Goal: Task Accomplishment & Management: Complete application form

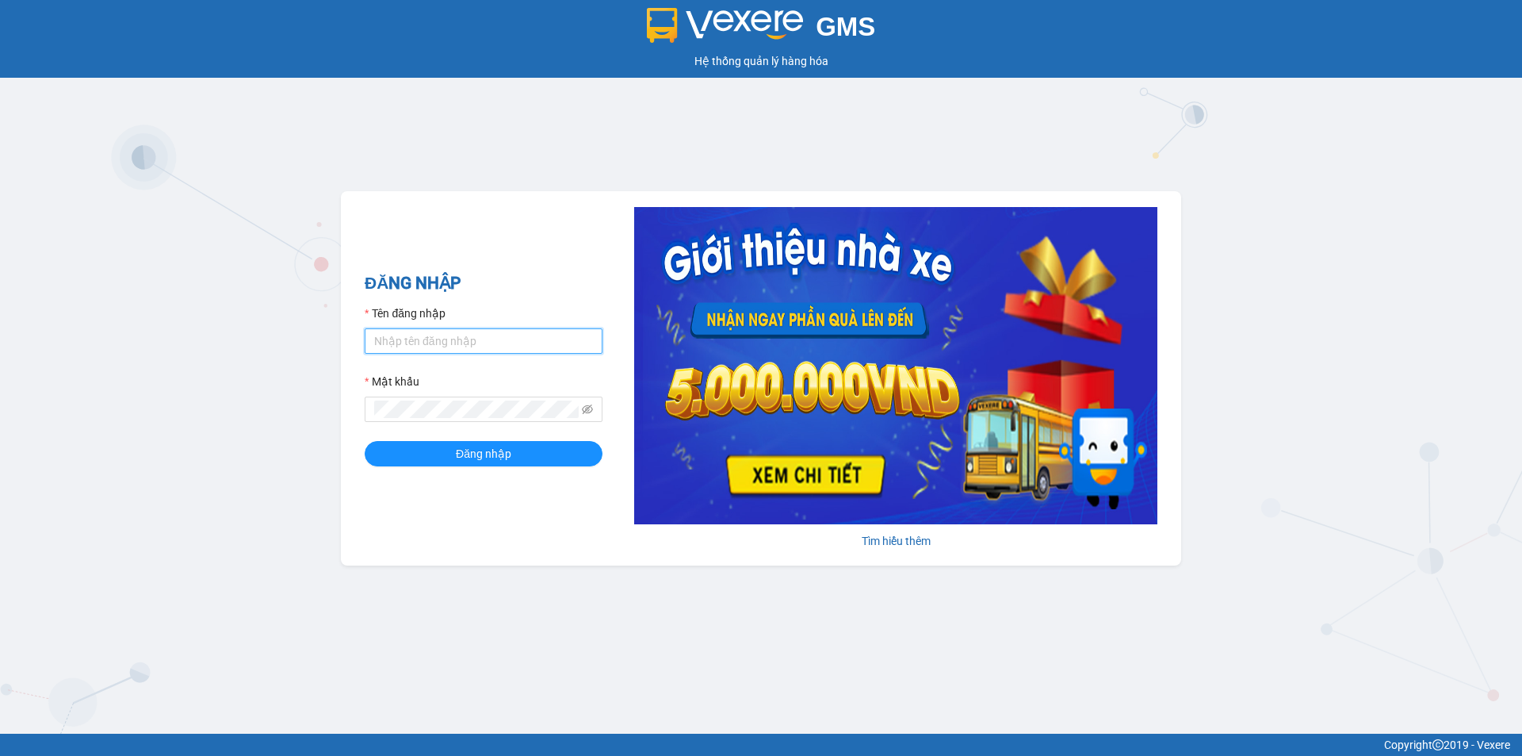
click at [436, 337] on input "Tên đăng nhập" at bounding box center [484, 340] width 238 height 25
type input "taigh.ct"
click at [591, 411] on icon "eye-invisible" at bounding box center [587, 409] width 11 height 10
click at [385, 426] on form "Tên đăng nhập taigh.ct Mật khẩu Đăng nhập" at bounding box center [484, 385] width 238 height 162
drag, startPoint x: 377, startPoint y: 501, endPoint x: 382, endPoint y: 483, distance: 19.1
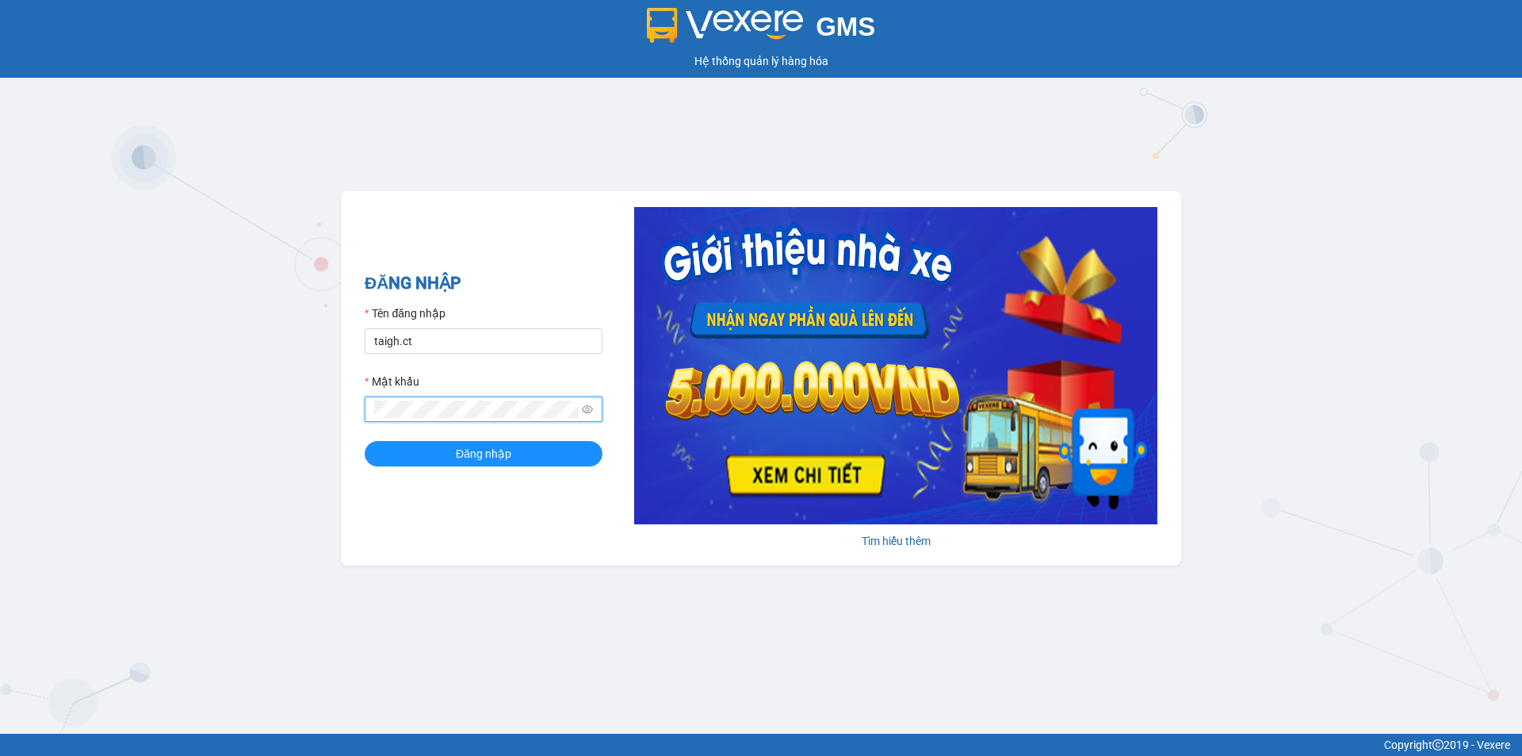
click at [377, 499] on div "ĐĂNG NHẬP Tên đăng nhập taigh.ct Mật khẩu Đăng nhập Tìm hiểu thêm" at bounding box center [761, 378] width 840 height 374
click at [391, 516] on div "ĐĂNG NHẬP Tên đăng nhập taigh.ct Mật khẩu Đăng nhập Tìm hiểu thêm" at bounding box center [761, 378] width 840 height 374
drag, startPoint x: 398, startPoint y: 482, endPoint x: 400, endPoint y: 468, distance: 14.5
click at [399, 480] on div "ĐĂNG NHẬP Tên đăng nhập taigh.ct Mật khẩu Đăng nhập" at bounding box center [484, 378] width 238 height 216
click at [359, 470] on div "ĐĂNG NHẬP Tên đăng nhập taigh.ct Mật khẩu Đăng nhập Tìm hiểu thêm" at bounding box center [761, 378] width 840 height 374
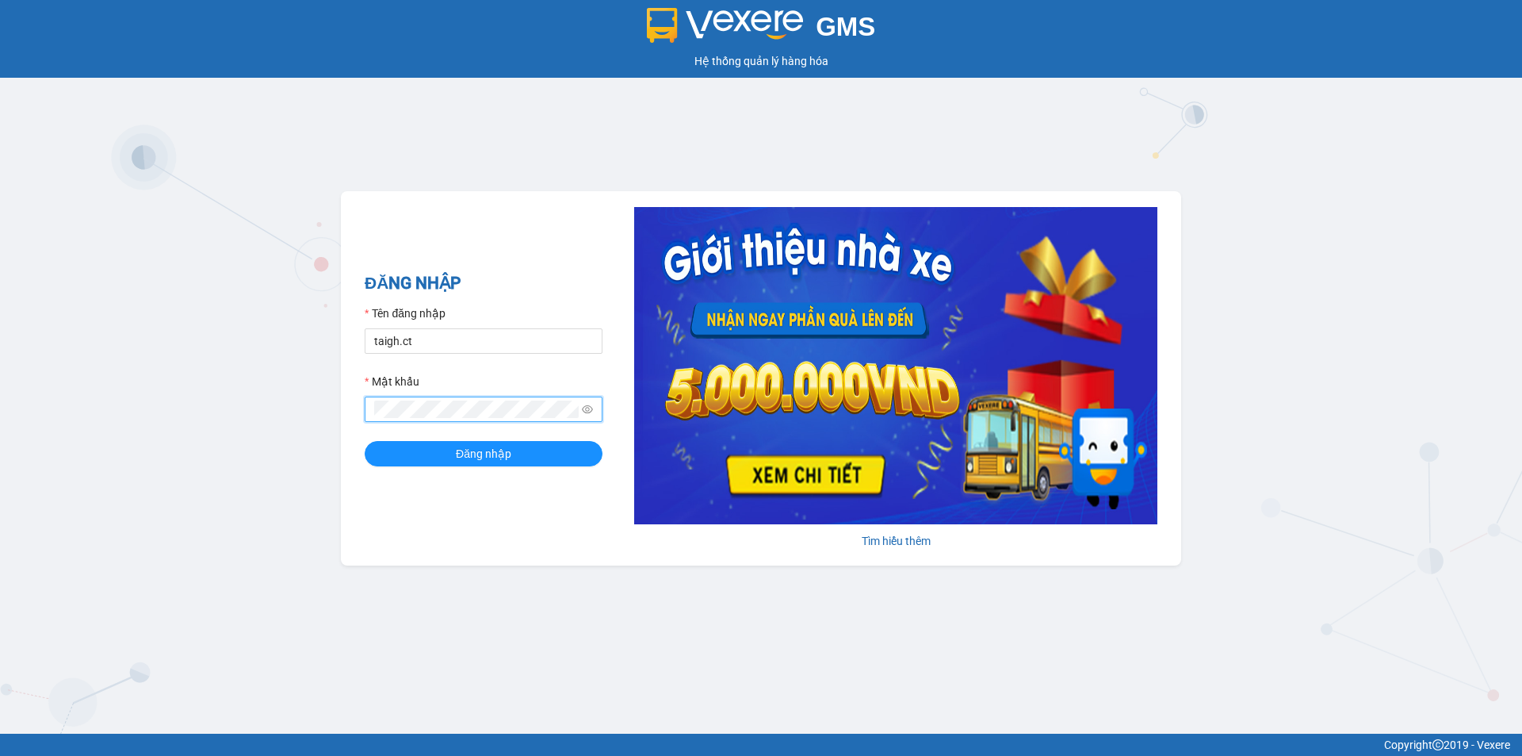
click at [365, 441] on button "Đăng nhập" at bounding box center [484, 453] width 238 height 25
click at [472, 447] on span "Đăng nhập" at bounding box center [483, 453] width 55 height 17
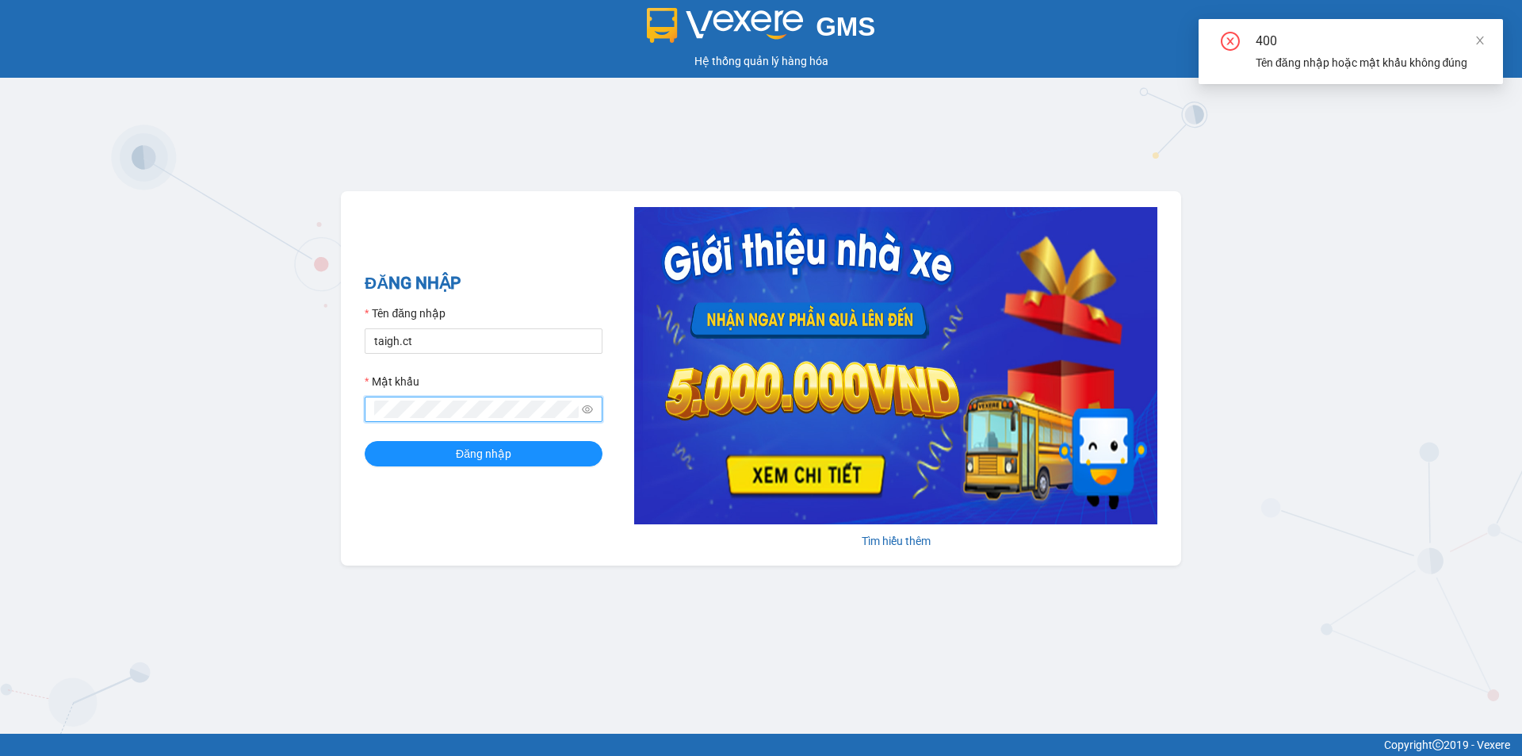
click at [365, 441] on button "Đăng nhập" at bounding box center [484, 453] width 238 height 25
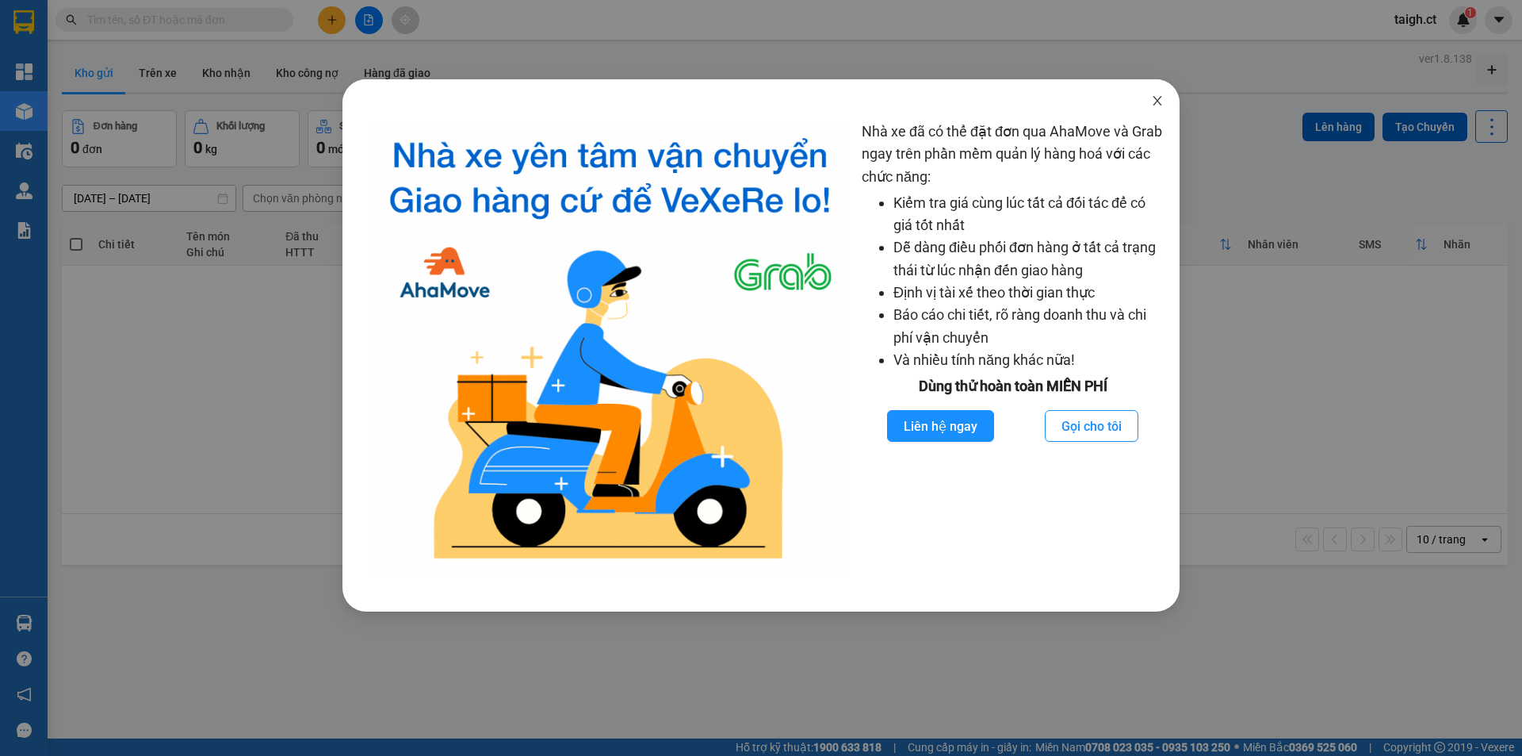
click at [1162, 97] on icon "close" at bounding box center [1157, 100] width 13 height 13
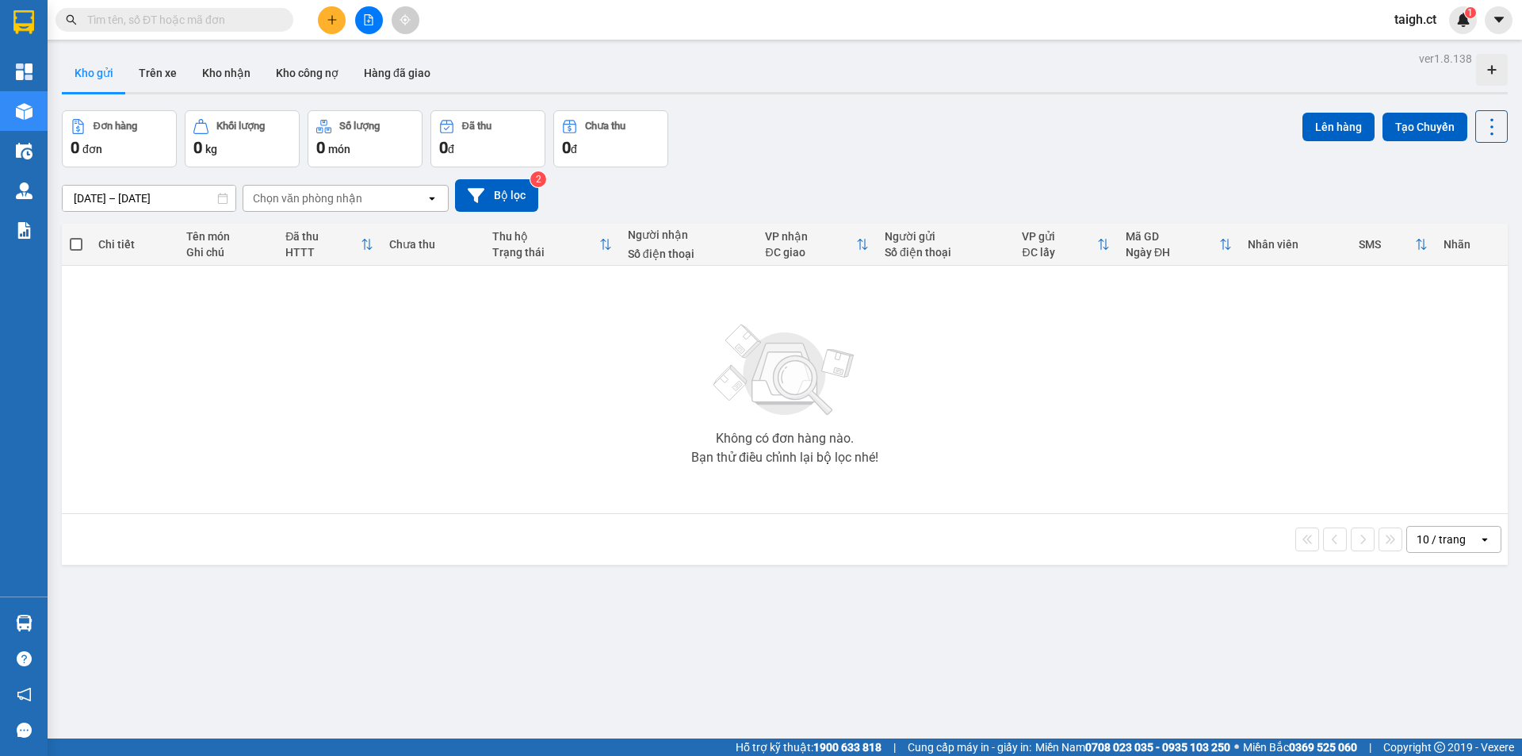
click at [264, 17] on input "text" at bounding box center [180, 19] width 187 height 17
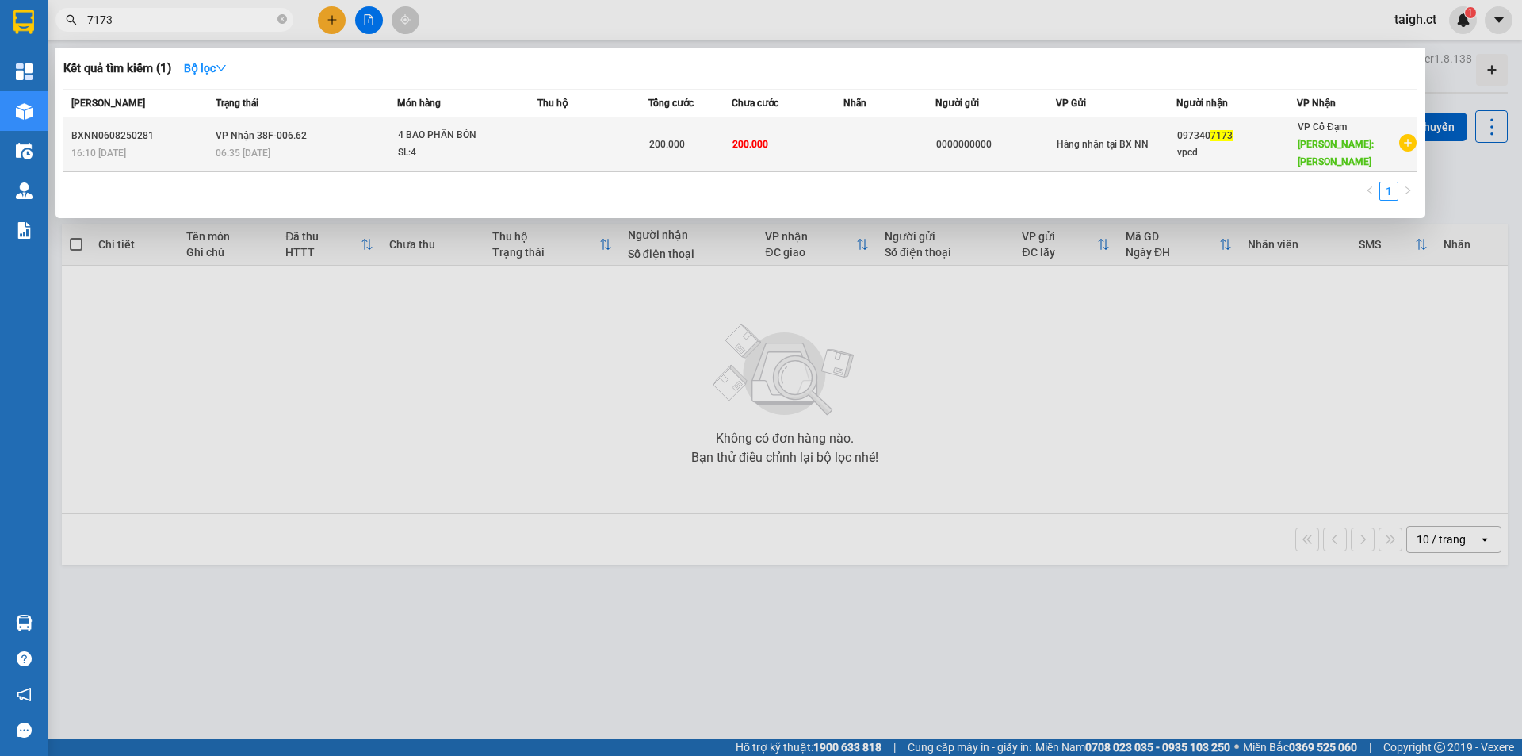
type input "7173"
click at [321, 144] on div "06:35 [DATE]" at bounding box center [306, 152] width 181 height 17
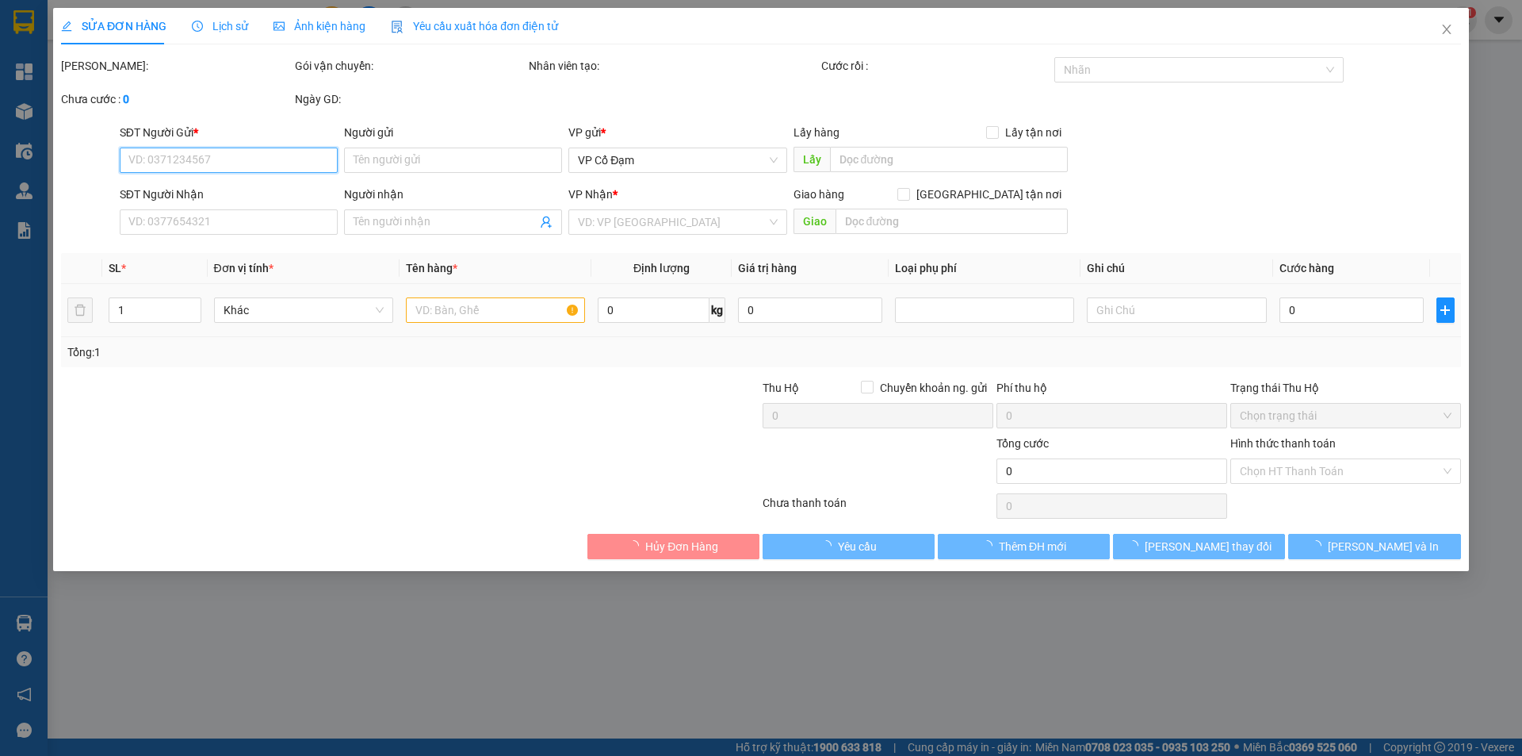
type input "0000000000"
type input "0973407173"
type input "vpcd"
type input "[PERSON_NAME]"
type input "200.000"
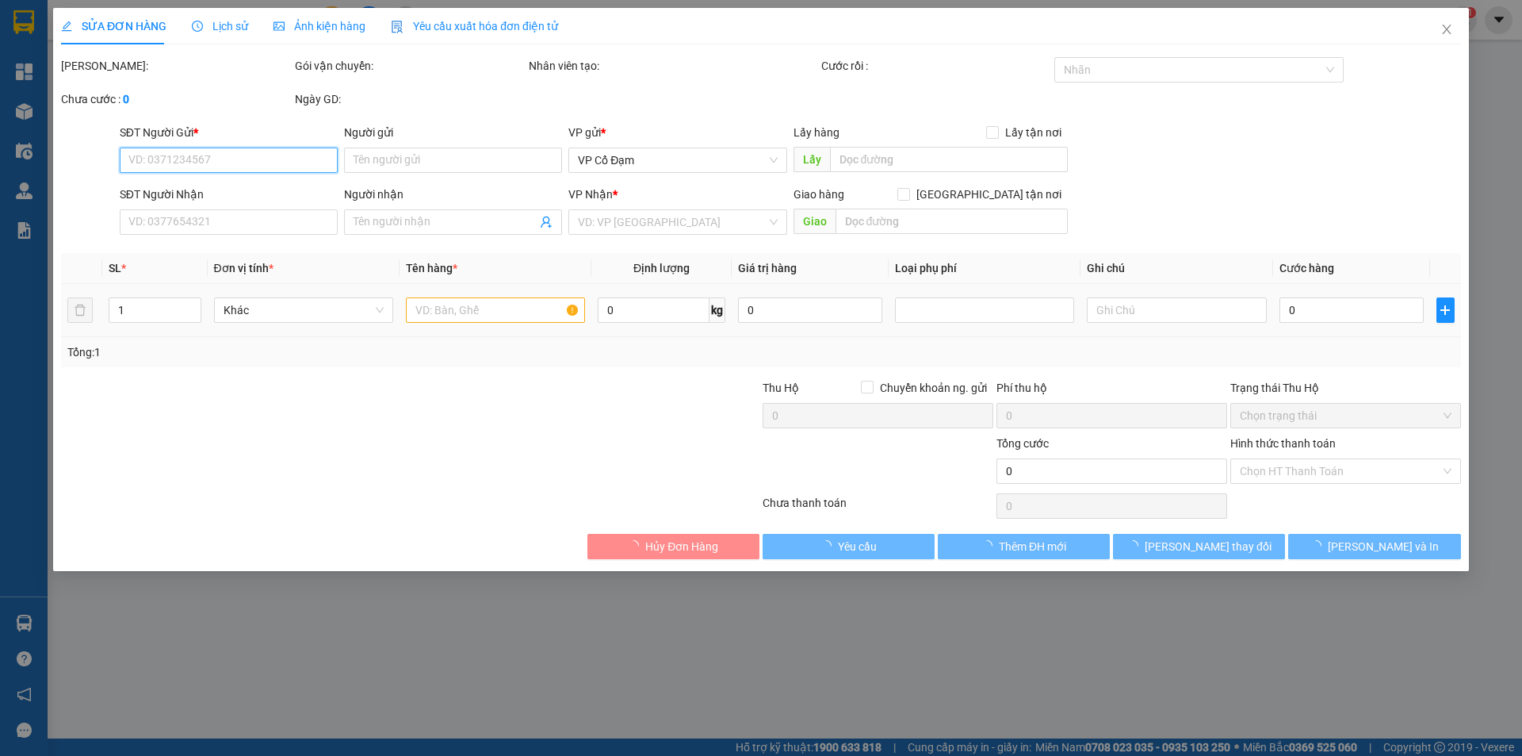
type input "200.000"
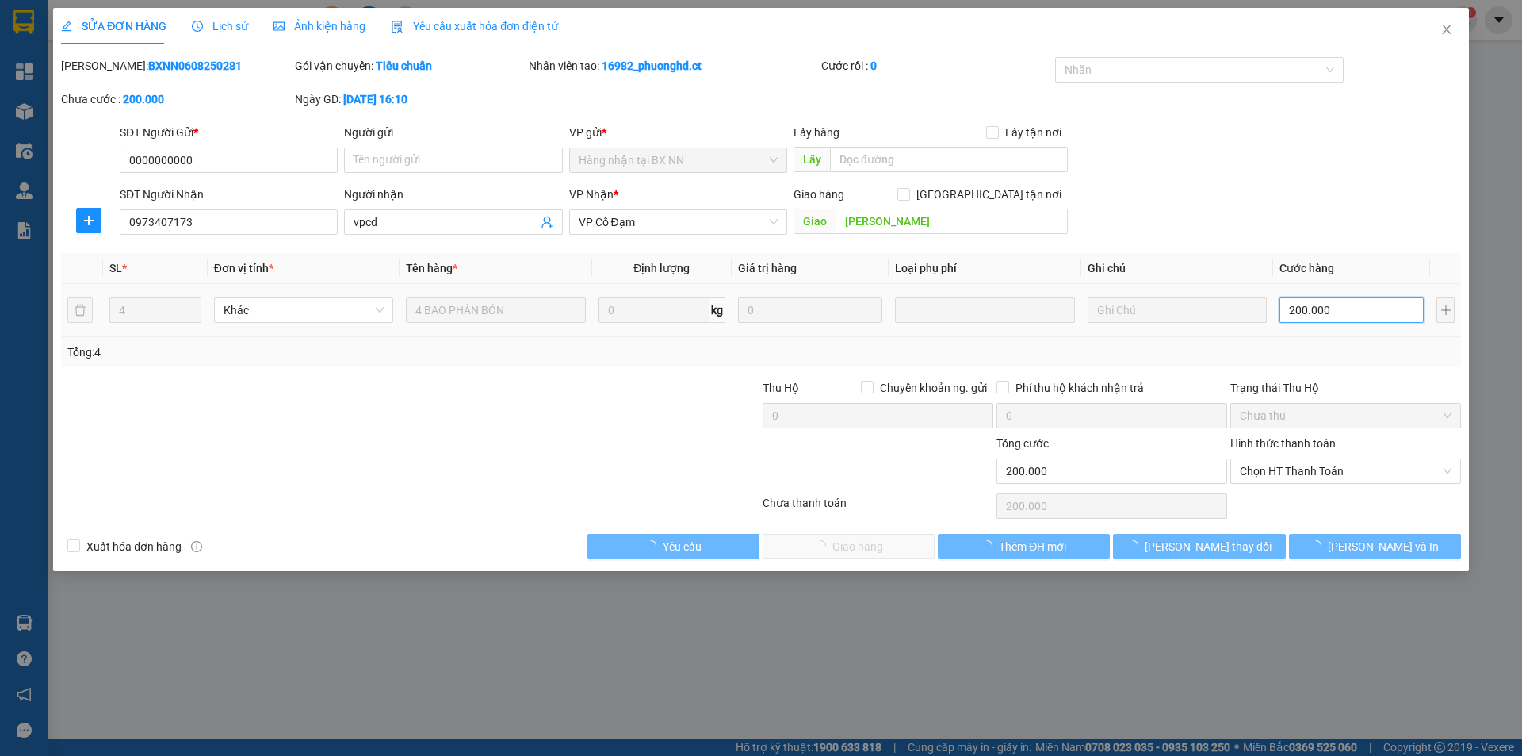
click at [1330, 312] on input "200.000" at bounding box center [1352, 309] width 144 height 25
type input "1"
type input "16"
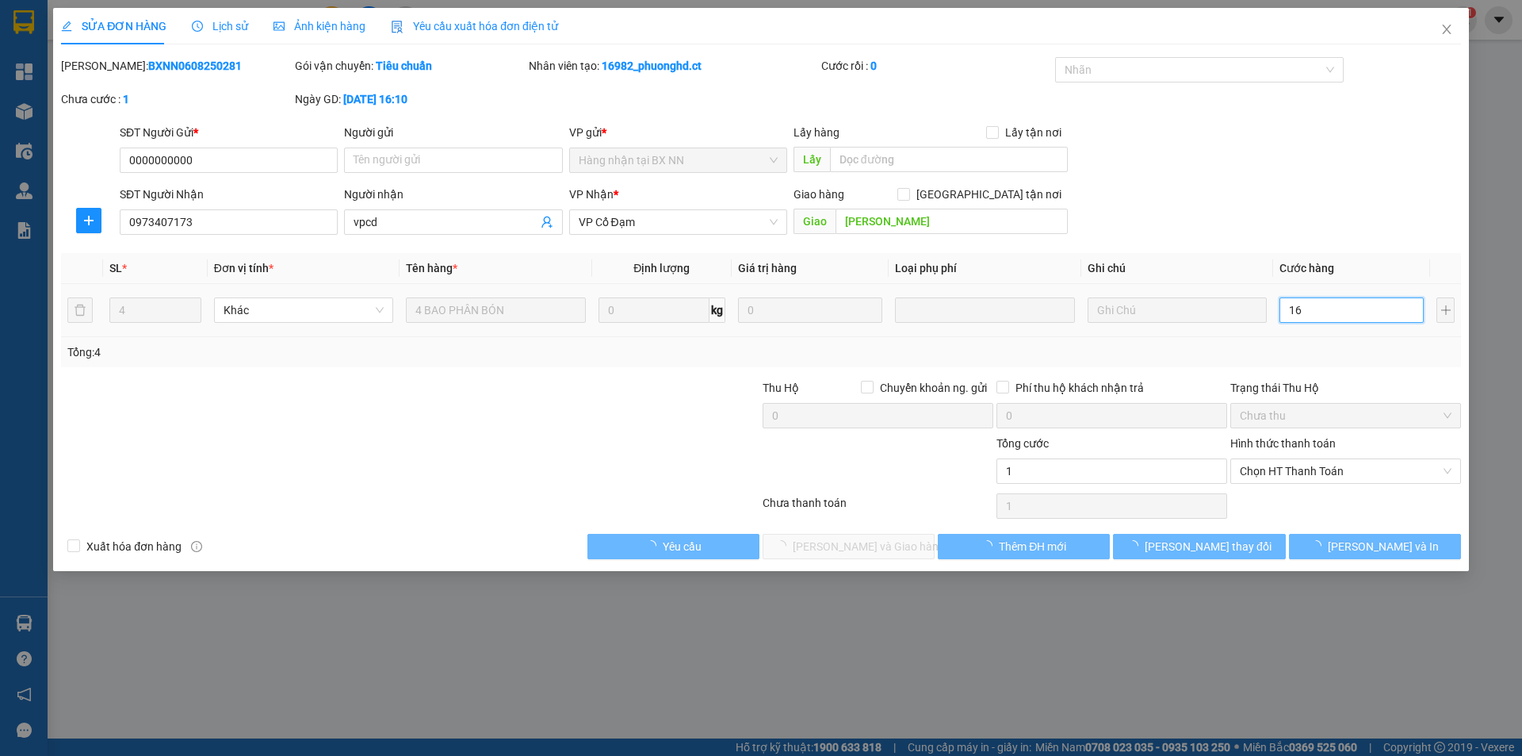
type input "16"
type input "160"
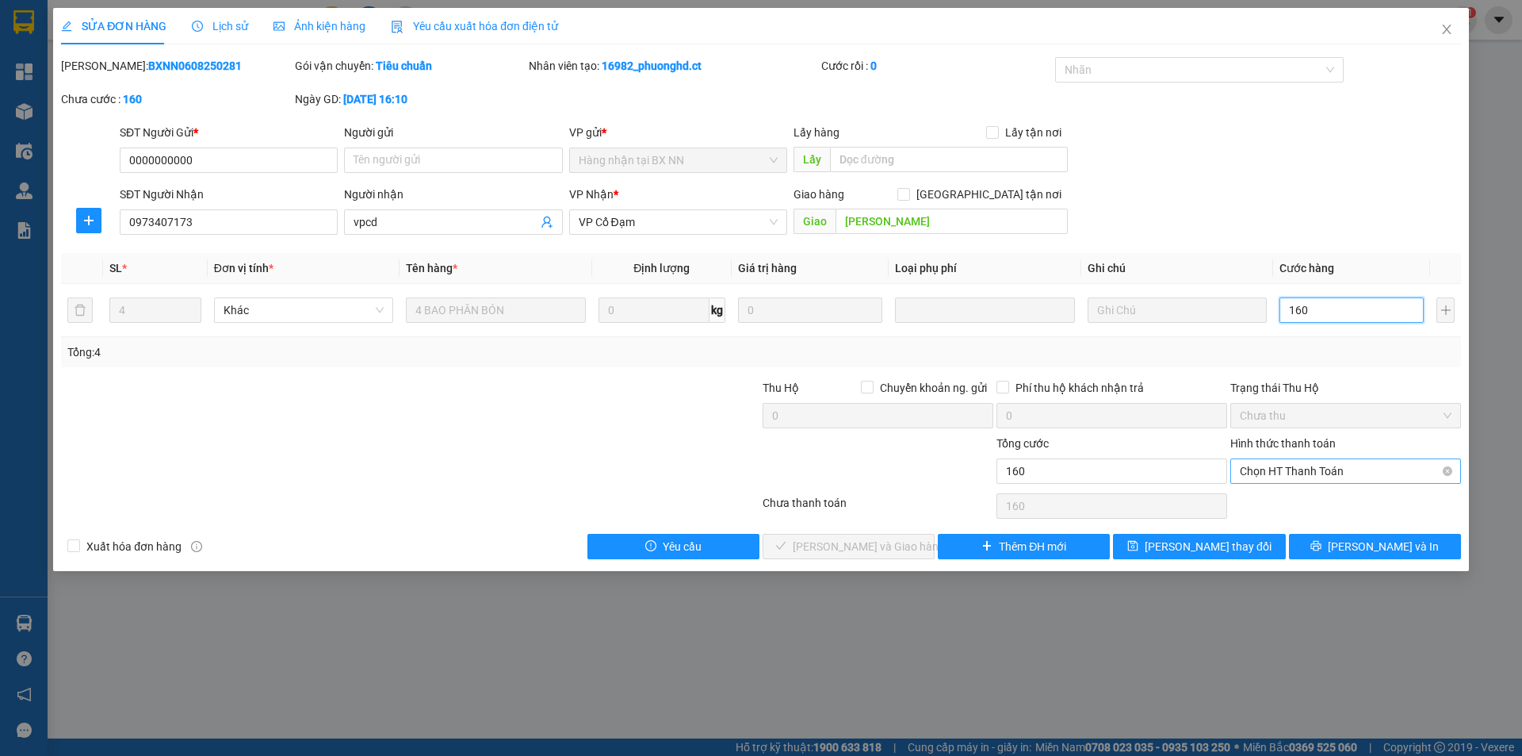
click at [1289, 471] on span "Chọn HT Thanh Toán" at bounding box center [1346, 471] width 212 height 24
type input "160"
type input "160.000"
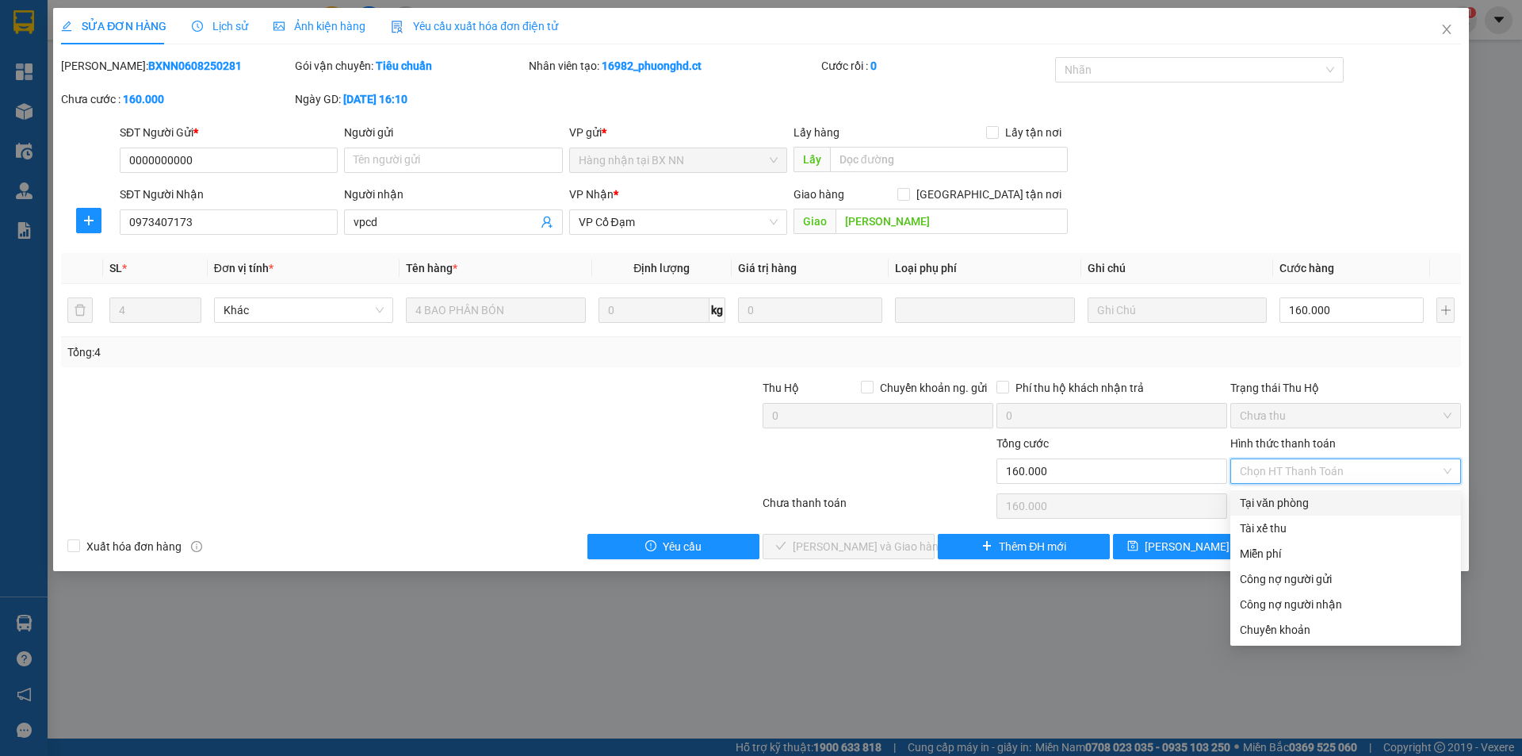
click at [1291, 500] on div "Tại văn phòng" at bounding box center [1346, 502] width 212 height 17
type input "0"
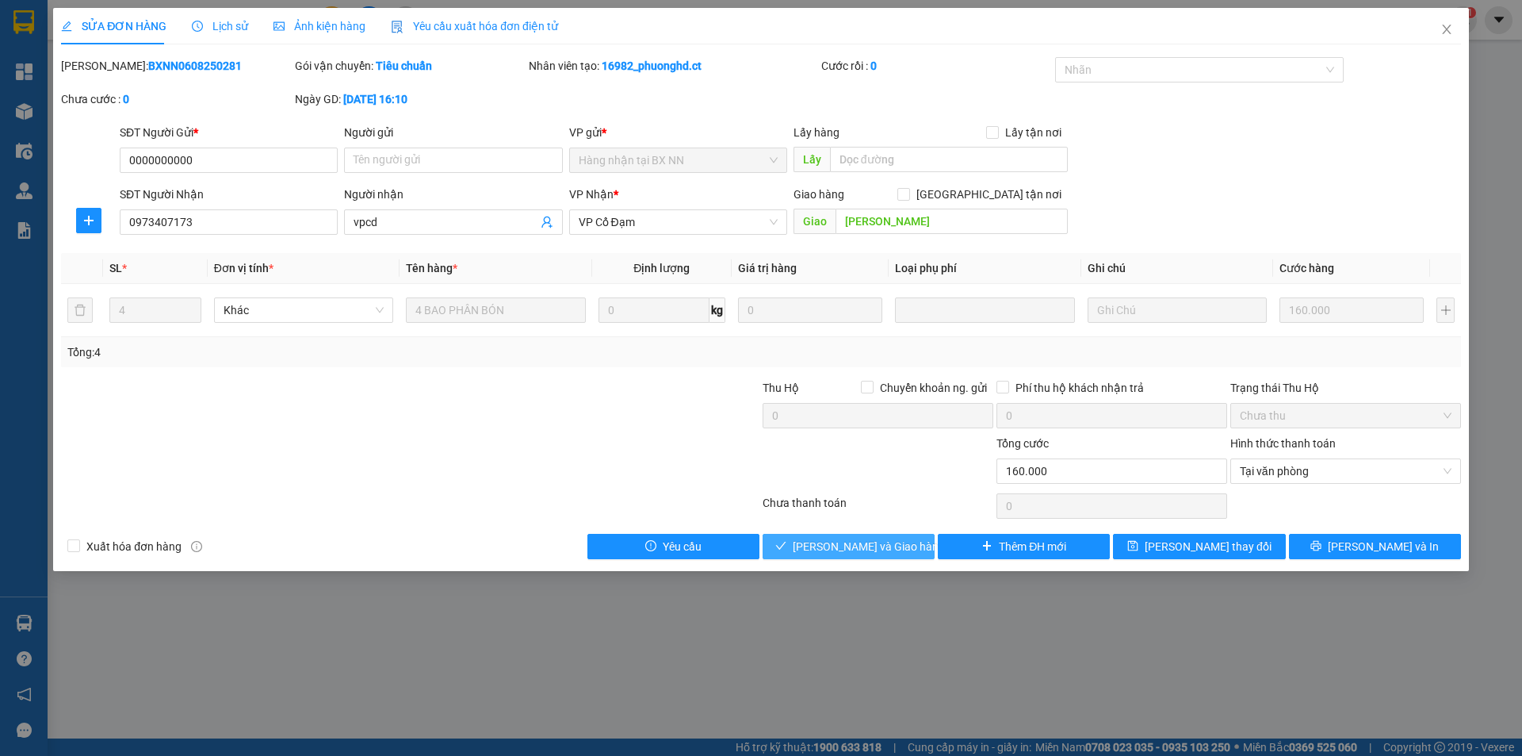
click at [837, 549] on span "[PERSON_NAME] và Giao hàng" at bounding box center [869, 546] width 152 height 17
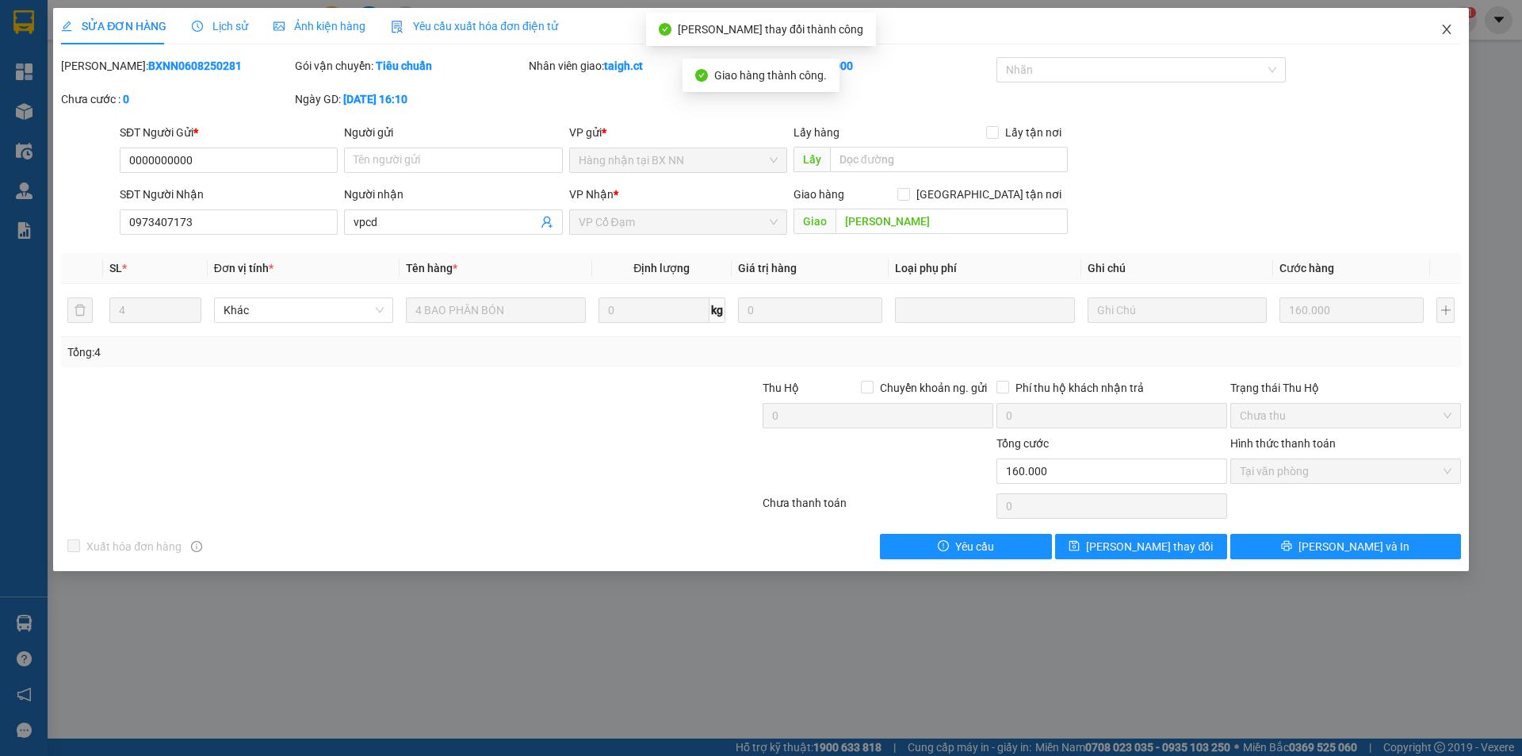
click at [1449, 22] on span "Close" at bounding box center [1447, 30] width 44 height 44
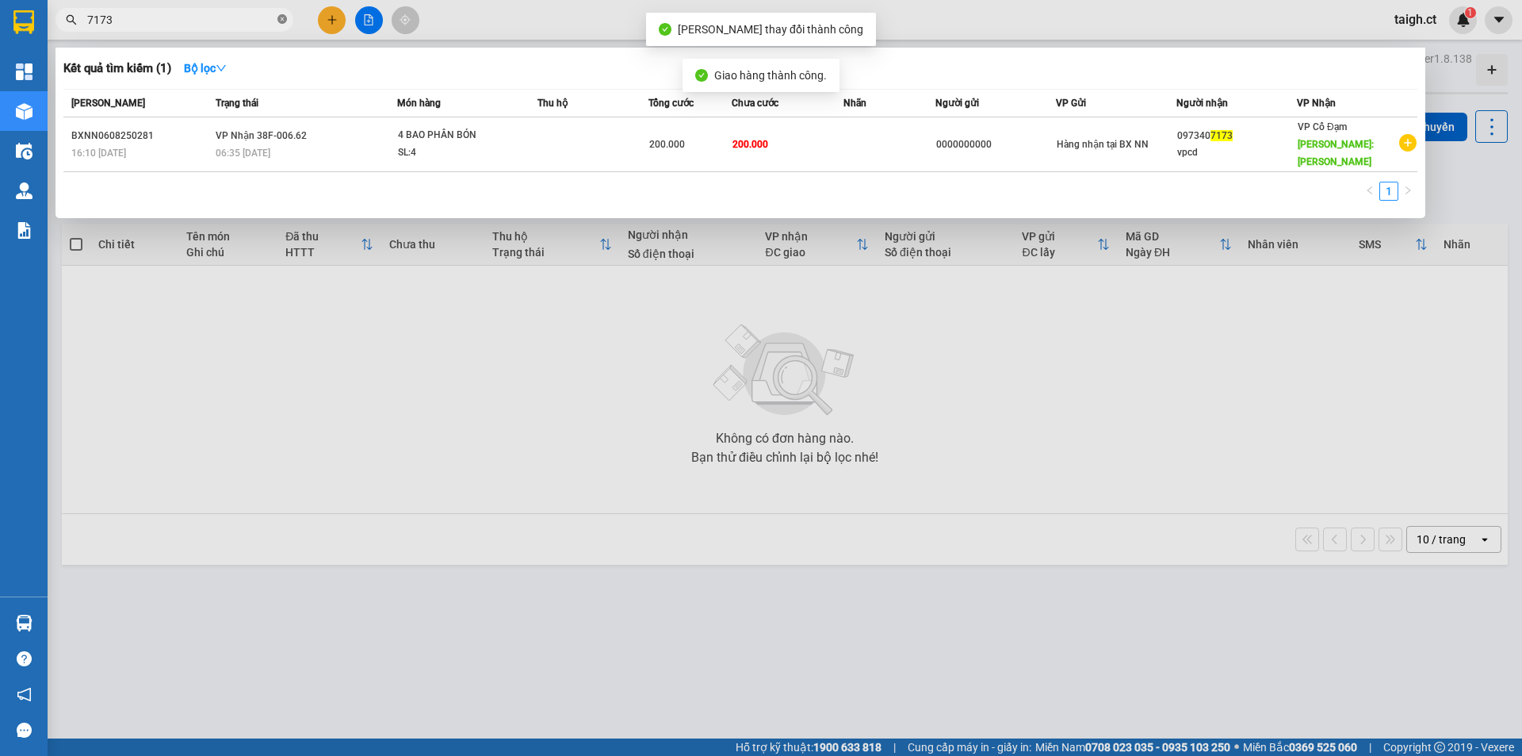
click at [282, 21] on icon "close-circle" at bounding box center [282, 19] width 10 height 10
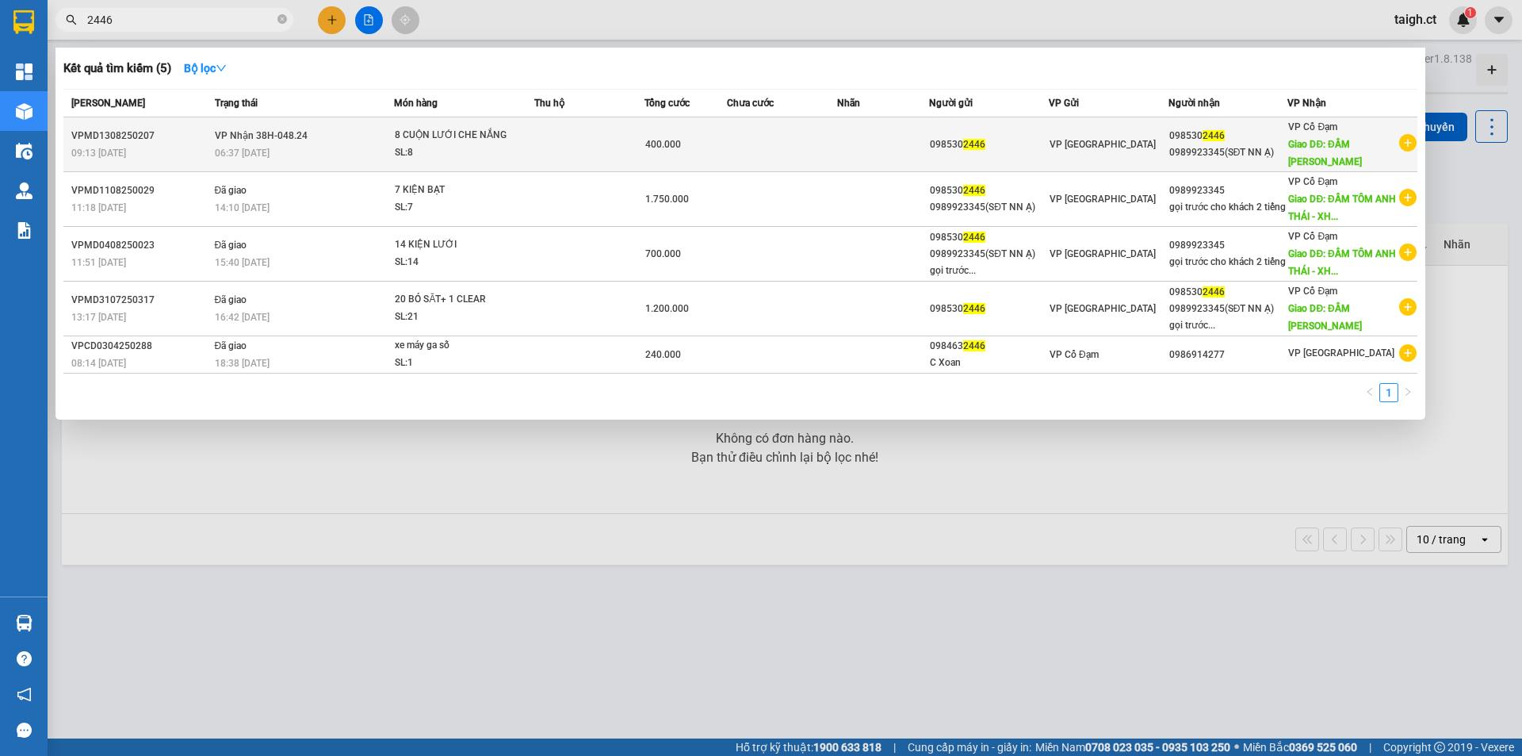
type input "2446"
click at [293, 155] on div "06:37 [DATE]" at bounding box center [304, 152] width 179 height 17
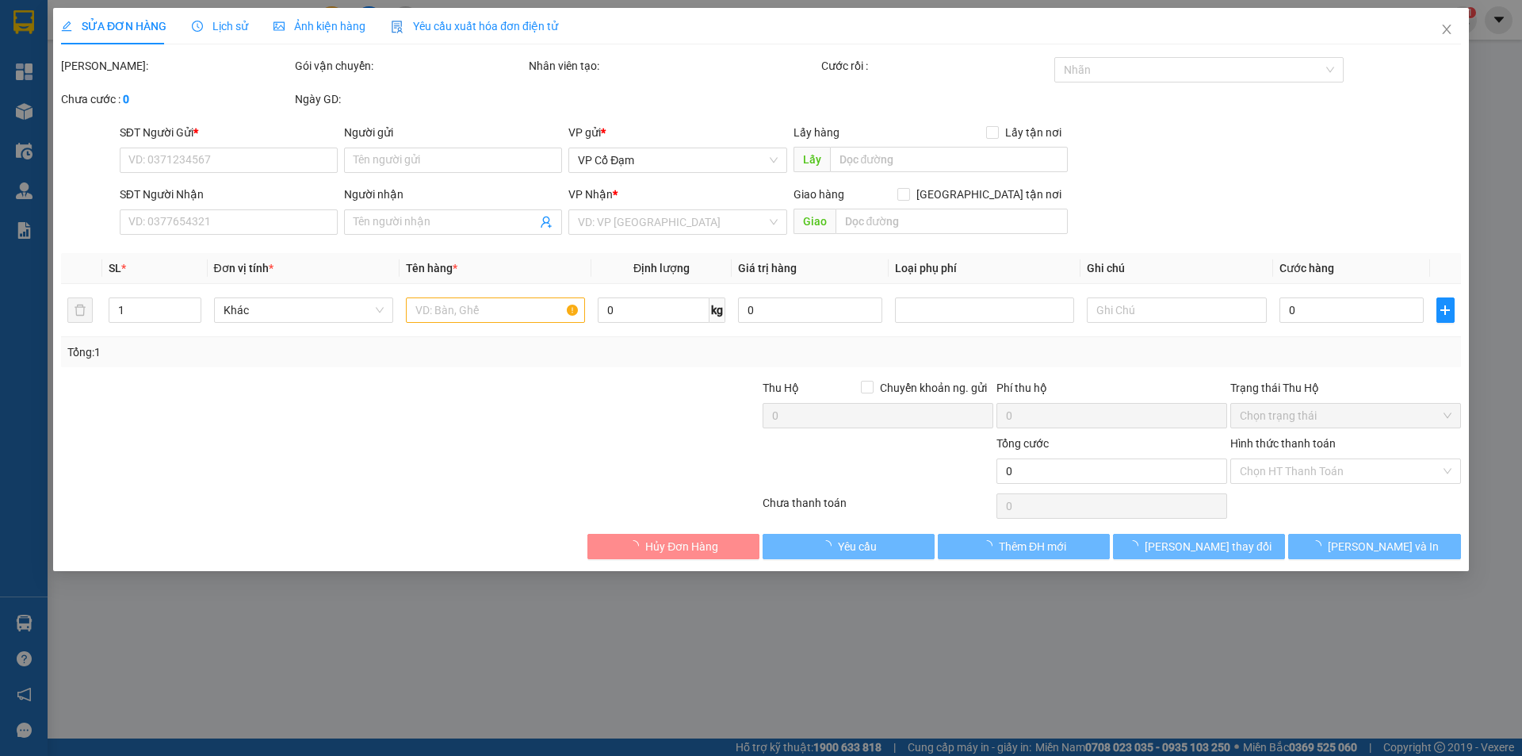
type input "0985302446"
type input "0989923345(SĐT NN Ạ)"
type input "ĐẦM [PERSON_NAME]"
type input "400.000"
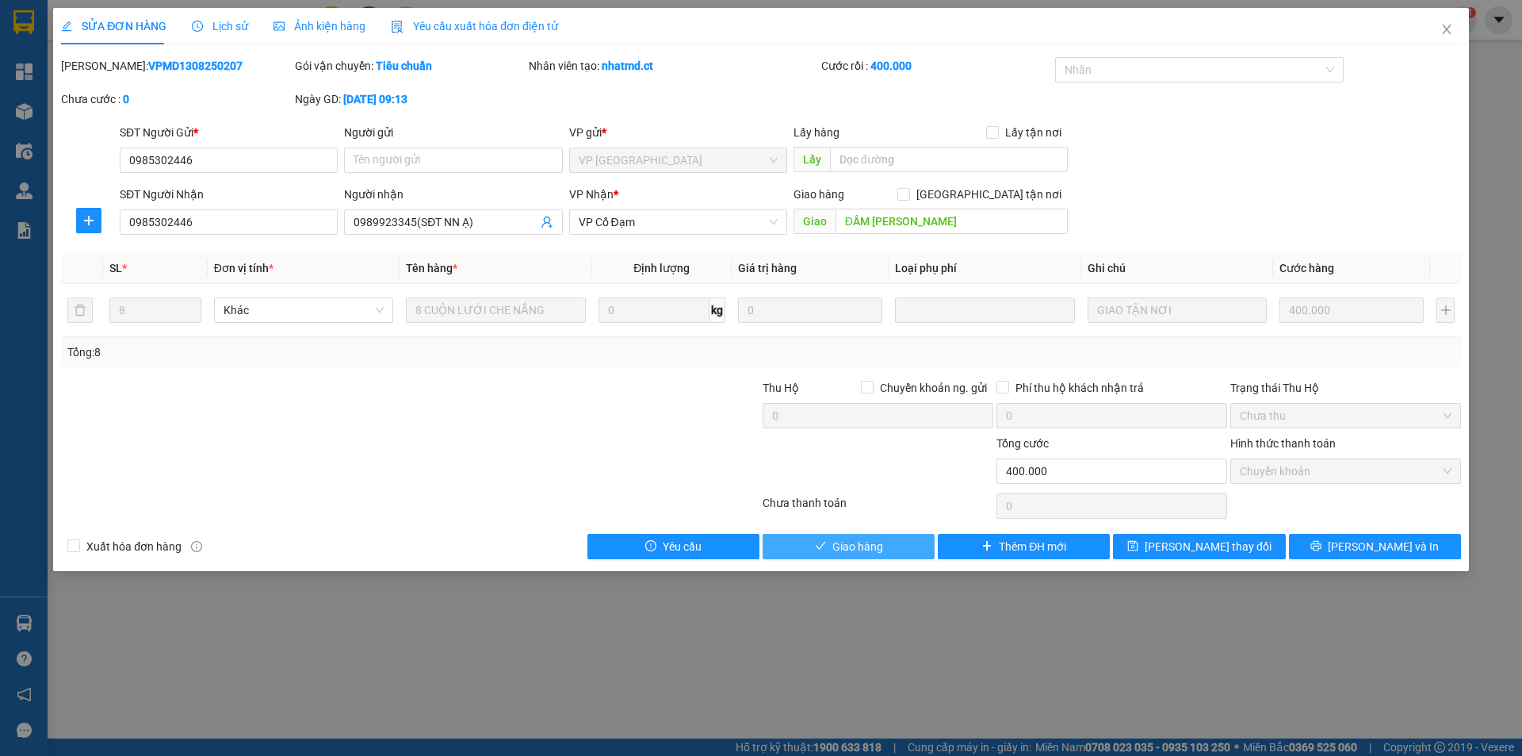
click at [873, 545] on span "Giao hàng" at bounding box center [857, 546] width 51 height 17
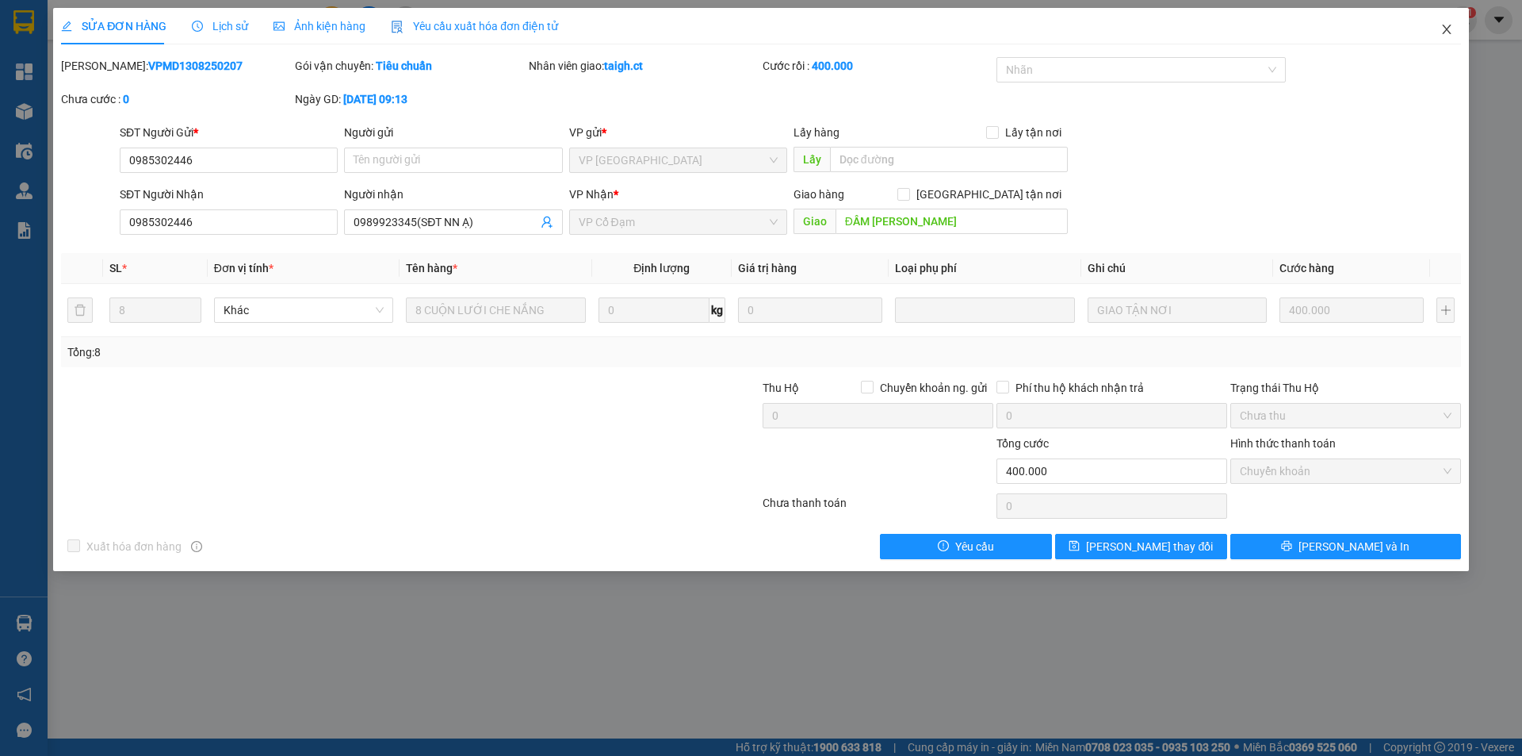
click at [1452, 22] on span "Close" at bounding box center [1447, 30] width 44 height 44
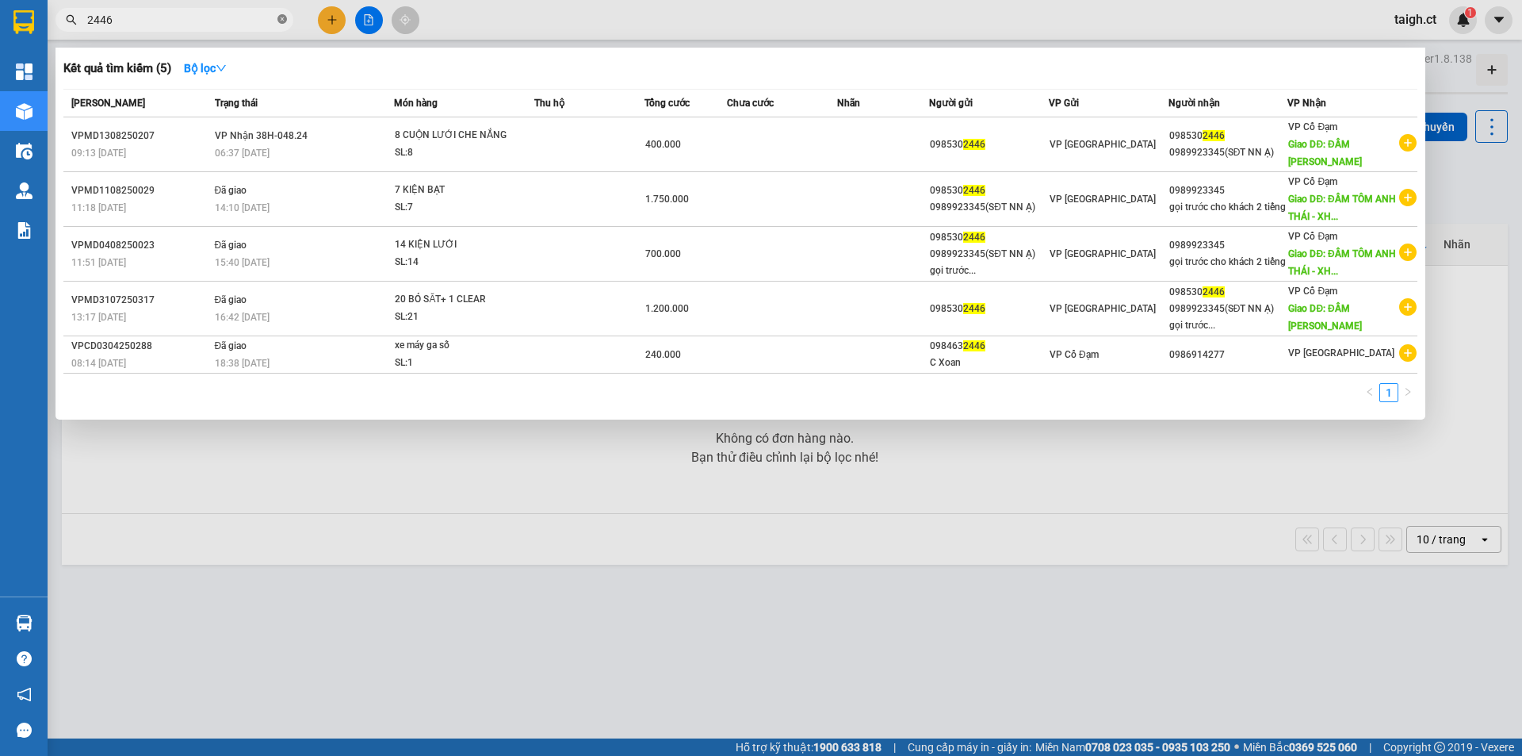
click at [281, 17] on icon "close-circle" at bounding box center [282, 19] width 10 height 10
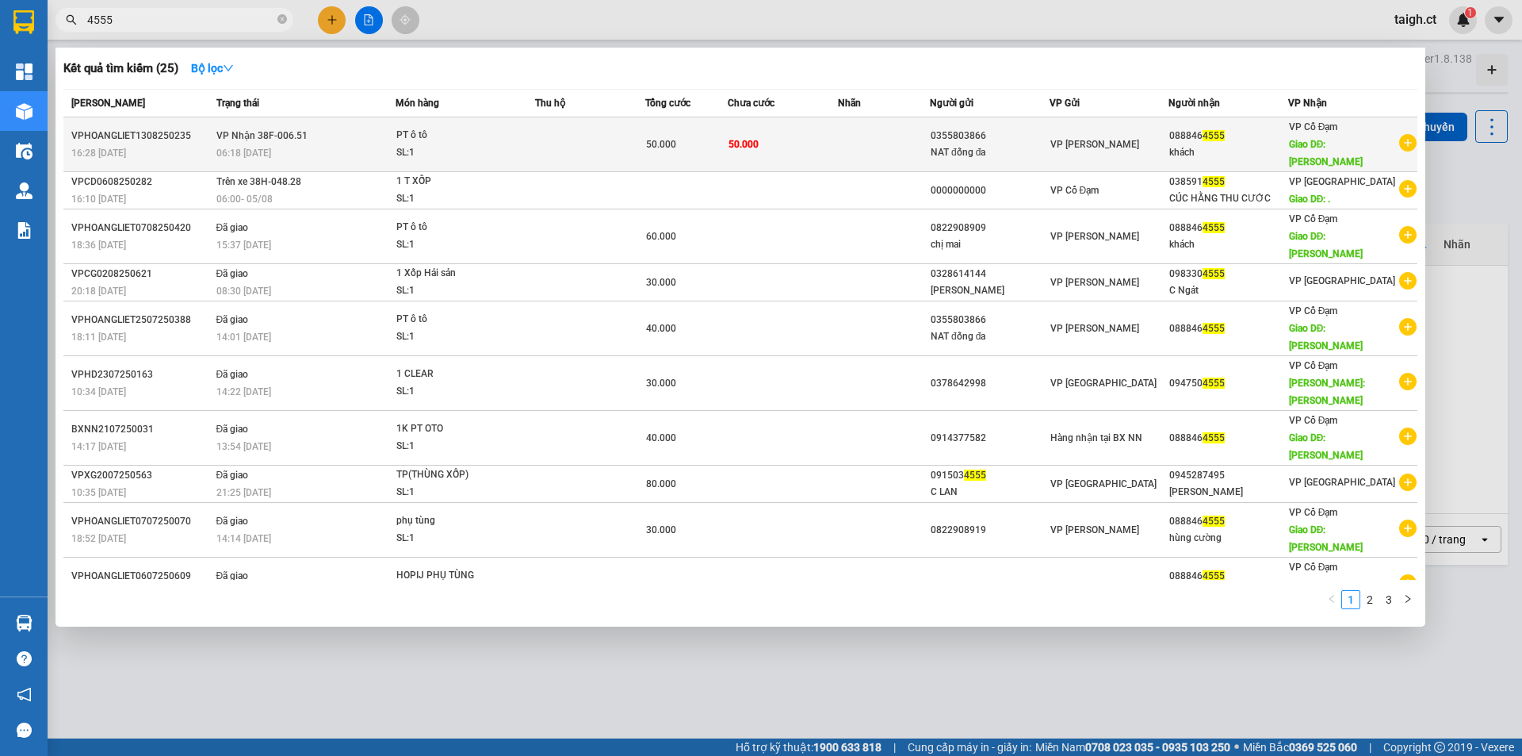
type input "4555"
click at [287, 144] on div "06:18 [DATE]" at bounding box center [305, 152] width 179 height 17
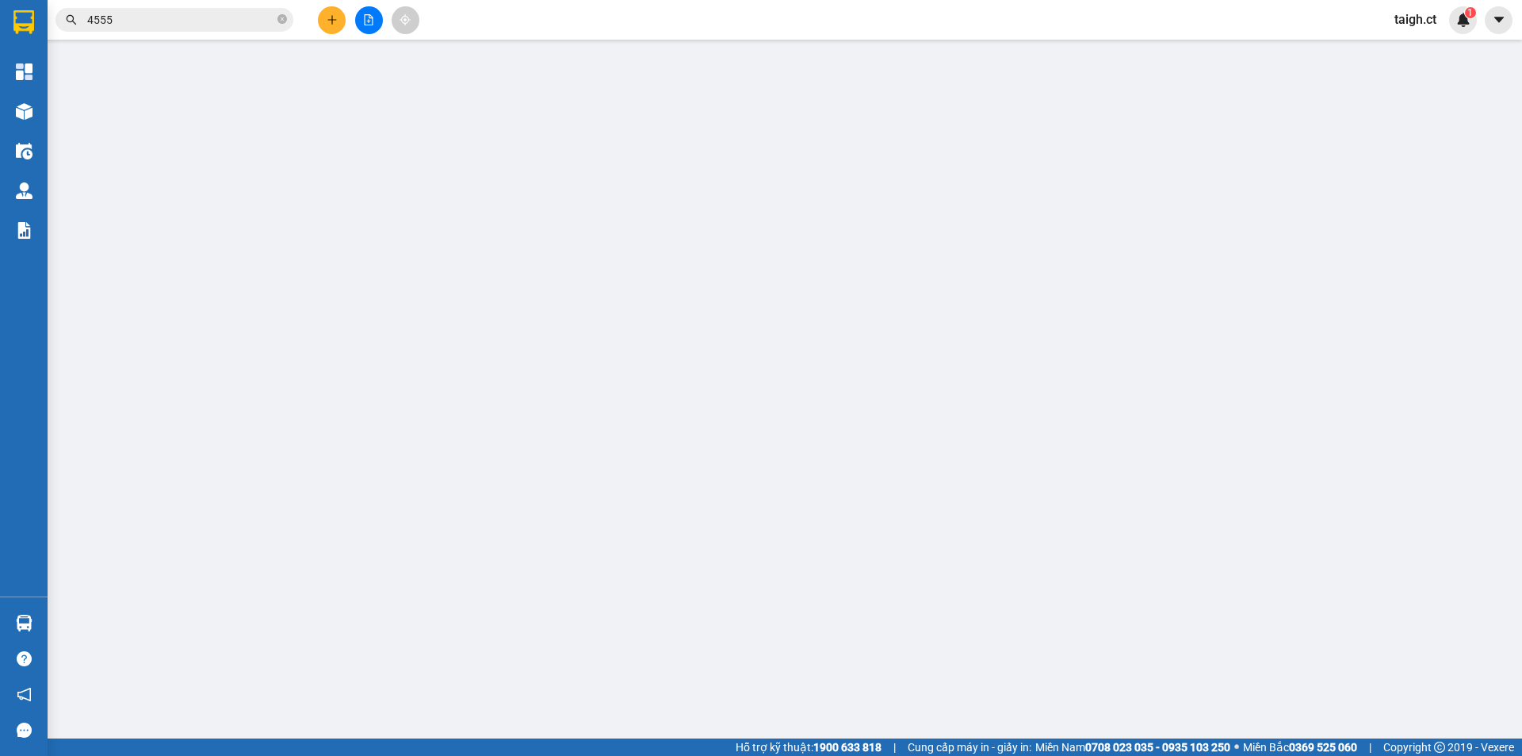
type input "0355803866"
type input "NAT đống đa"
type input "0888464555"
type input "khách"
type input "xuân thành"
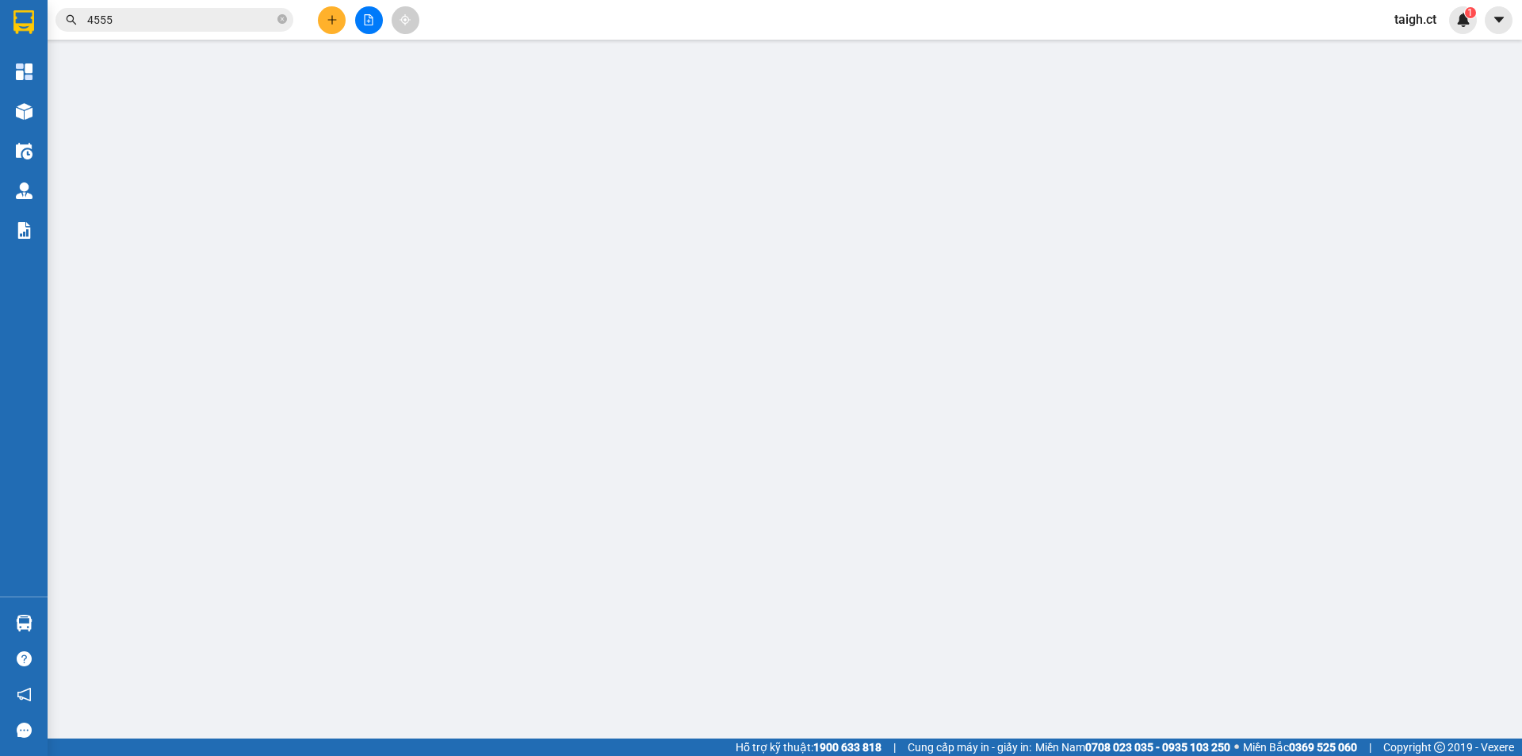
type input "50.000"
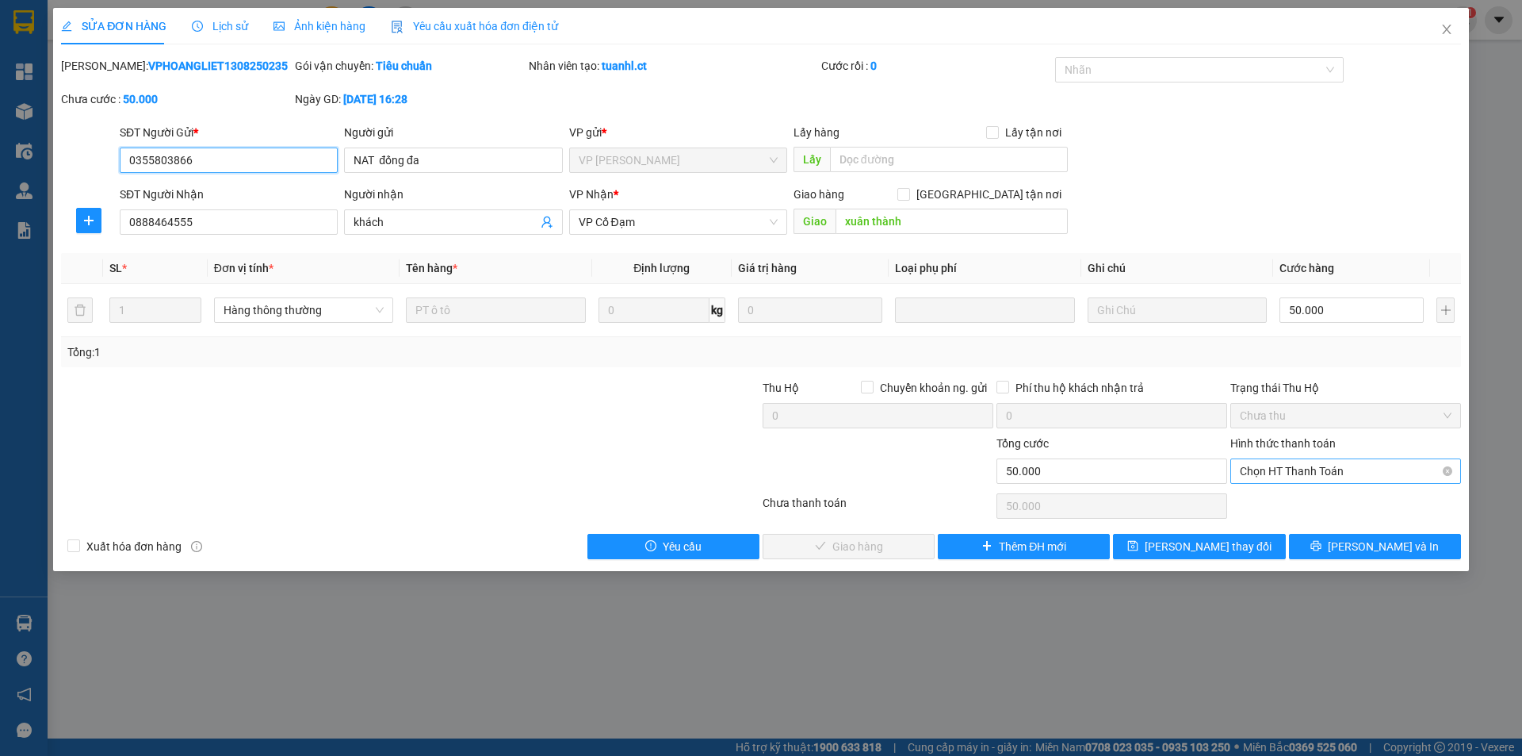
click at [1300, 476] on span "Chọn HT Thanh Toán" at bounding box center [1346, 471] width 212 height 24
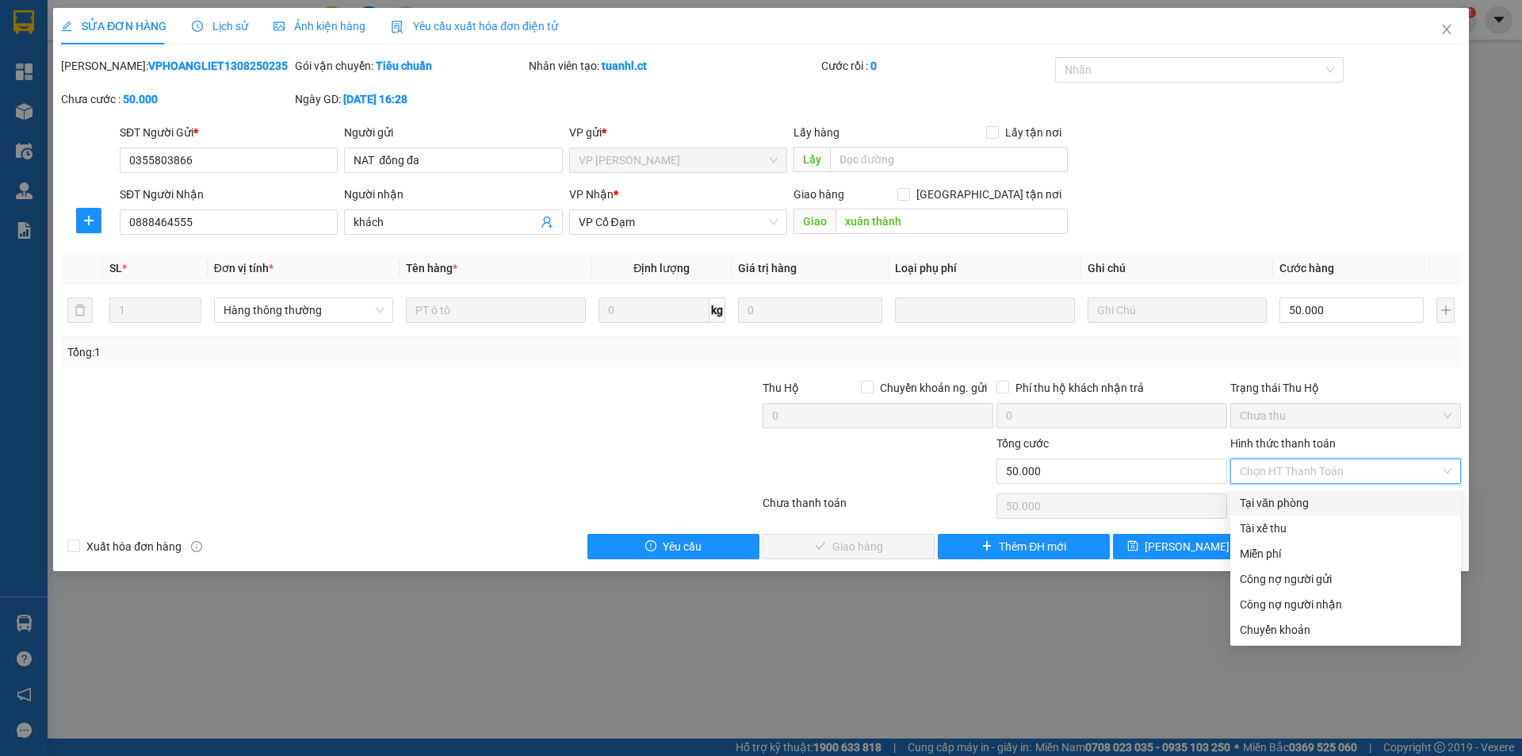
click at [1296, 504] on div "Tại văn phòng" at bounding box center [1346, 502] width 212 height 17
type input "0"
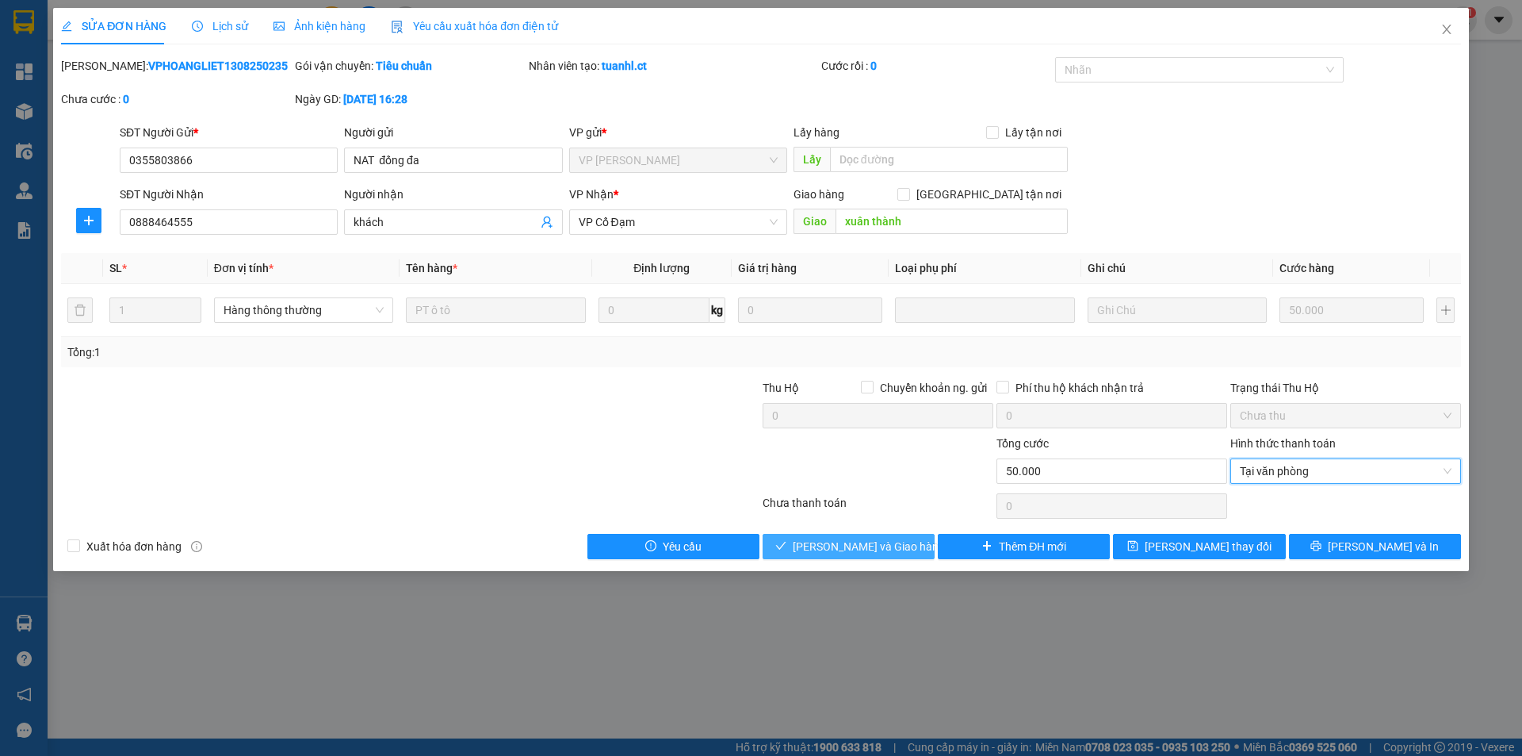
click at [844, 545] on span "[PERSON_NAME] và Giao hàng" at bounding box center [869, 546] width 152 height 17
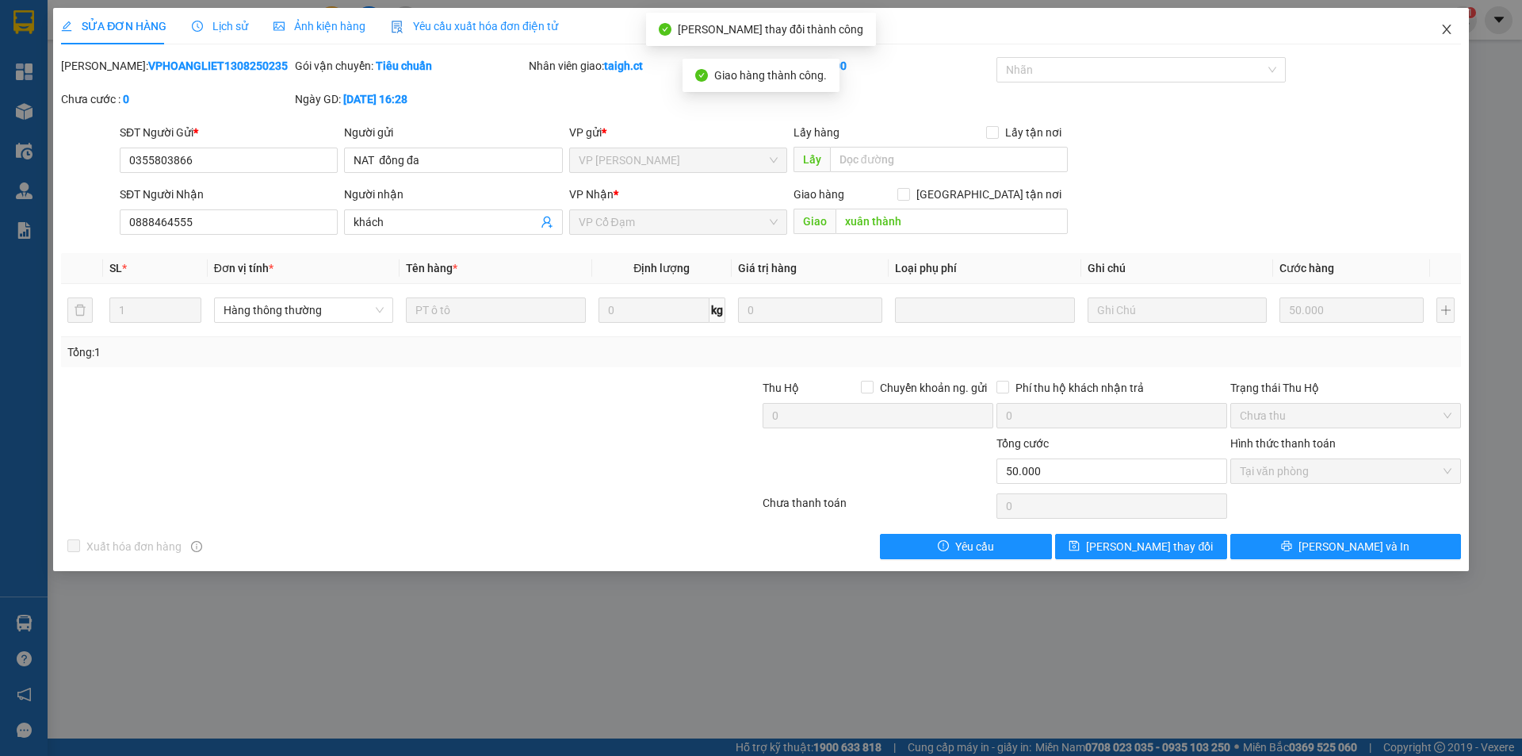
click at [1452, 25] on icon "close" at bounding box center [1447, 29] width 13 height 13
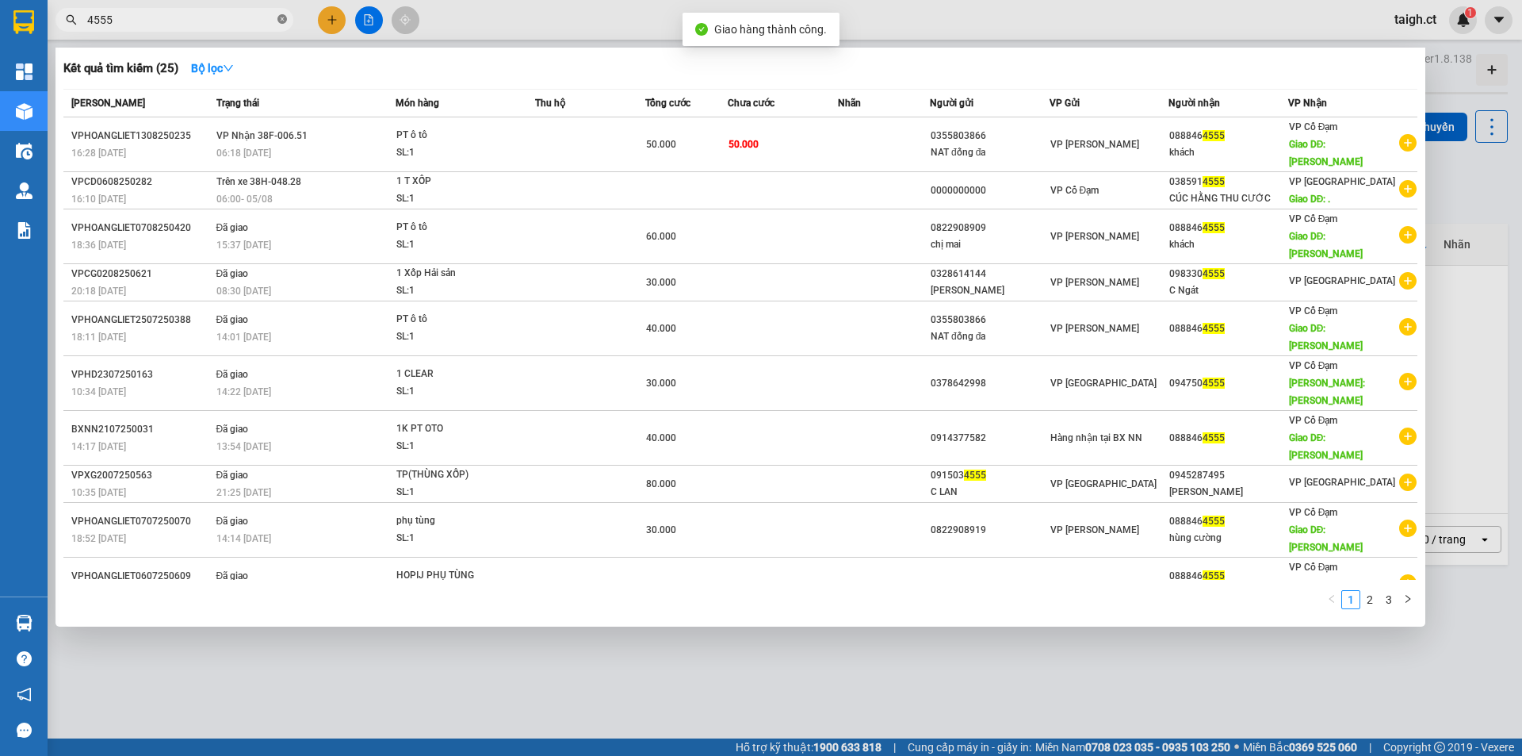
click at [282, 21] on icon "close-circle" at bounding box center [282, 19] width 10 height 10
type input "3325"
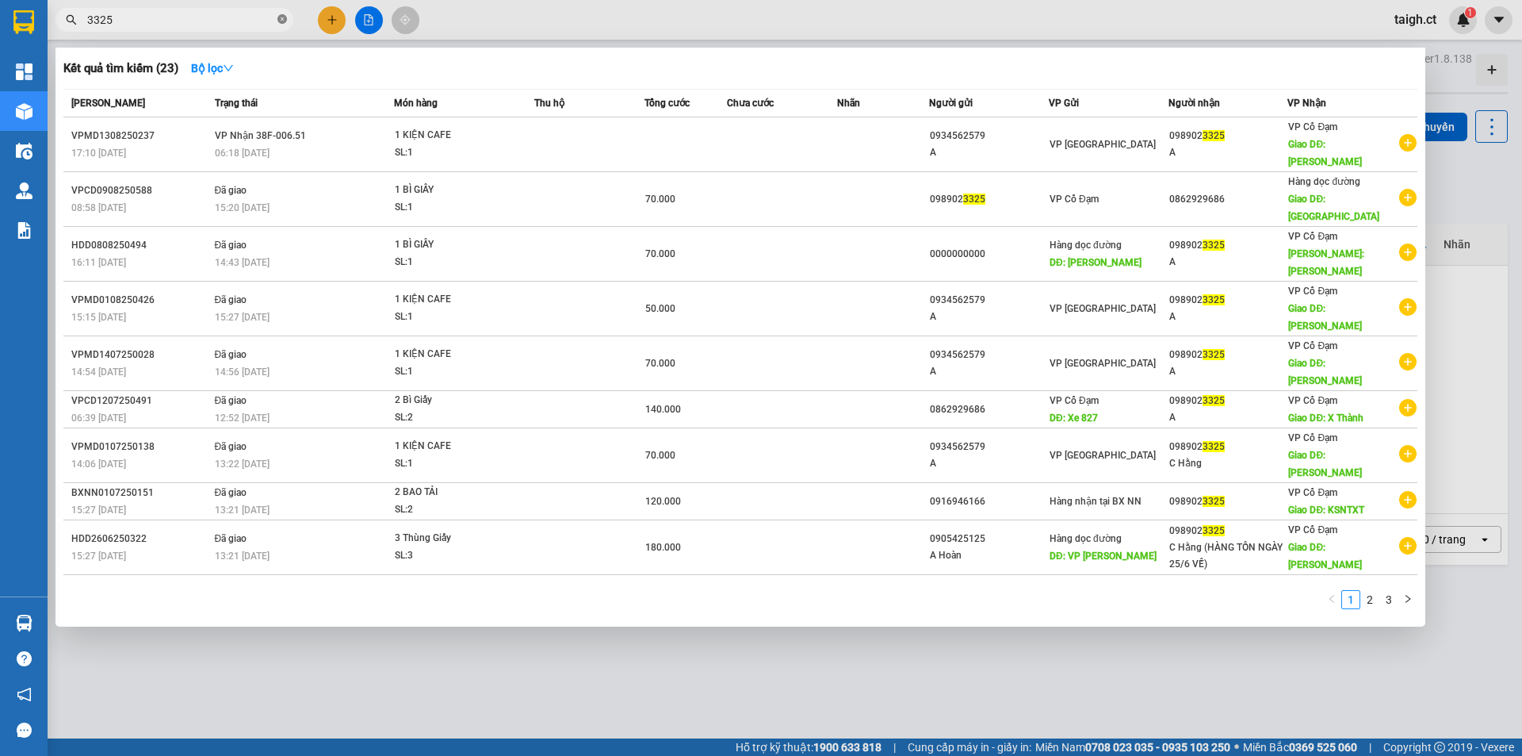
click at [282, 16] on icon "close-circle" at bounding box center [282, 19] width 10 height 10
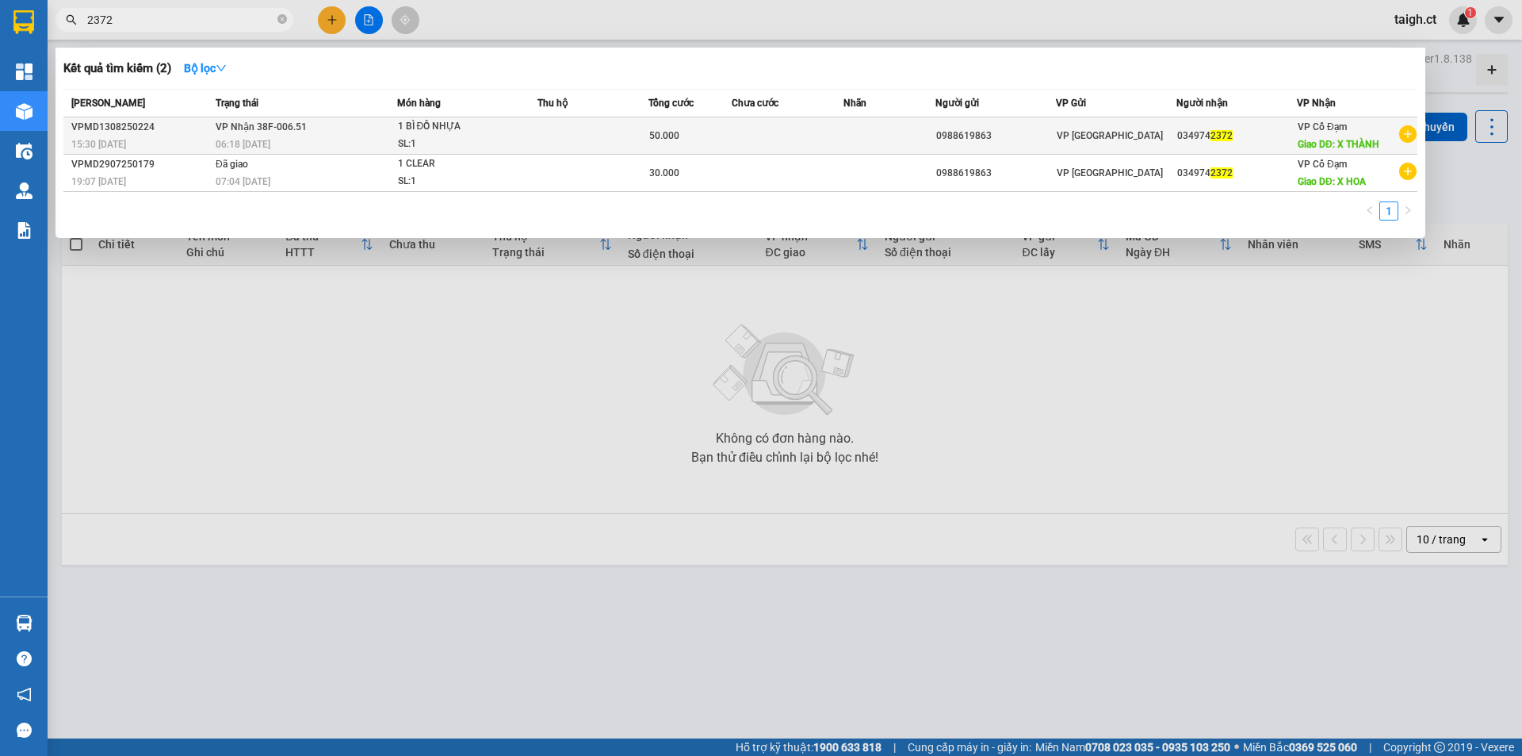
type input "2372"
click at [291, 131] on span "VP Nhận 38F-006.51" at bounding box center [261, 126] width 91 height 11
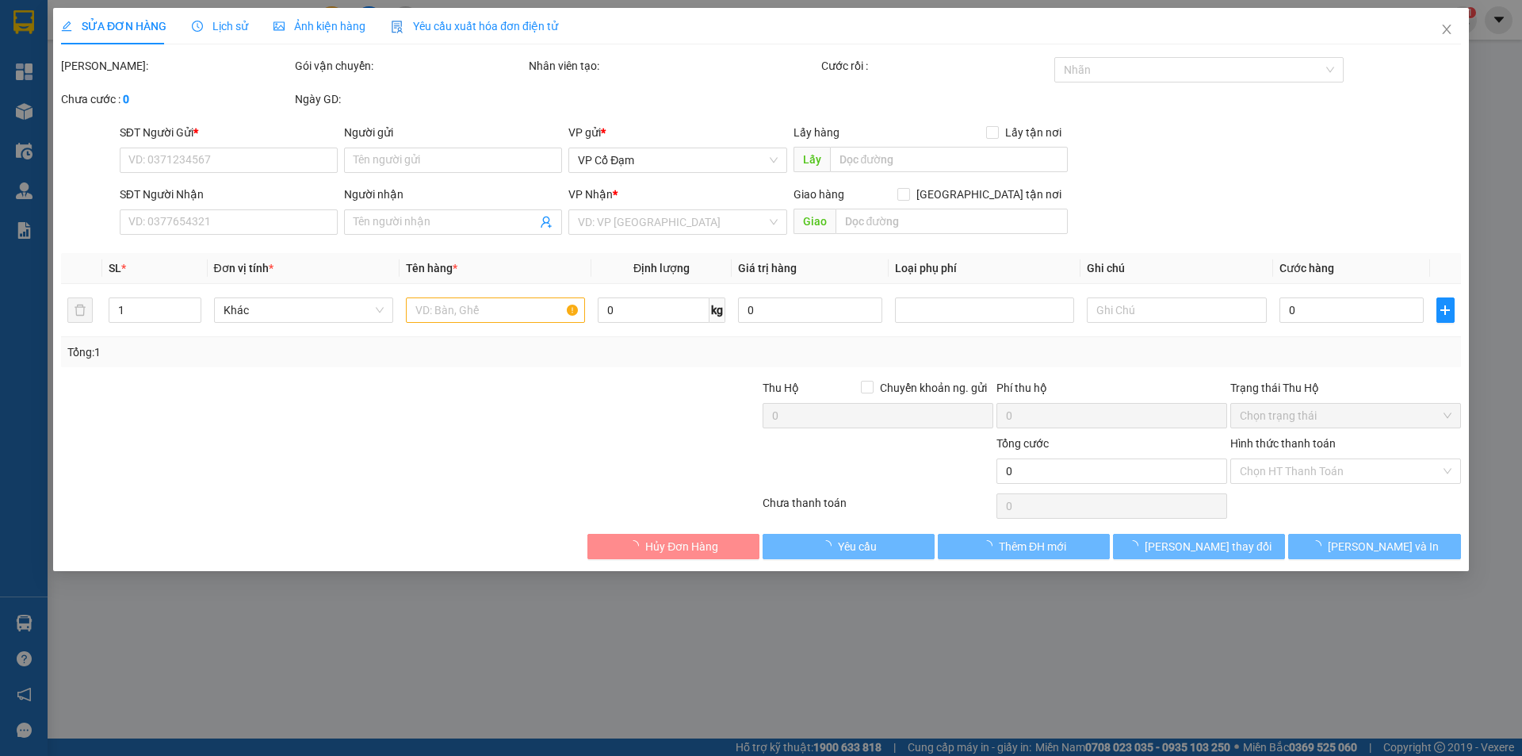
type input "0988619863"
type input "0349742372"
type input "X THÀNH"
type input "50.000"
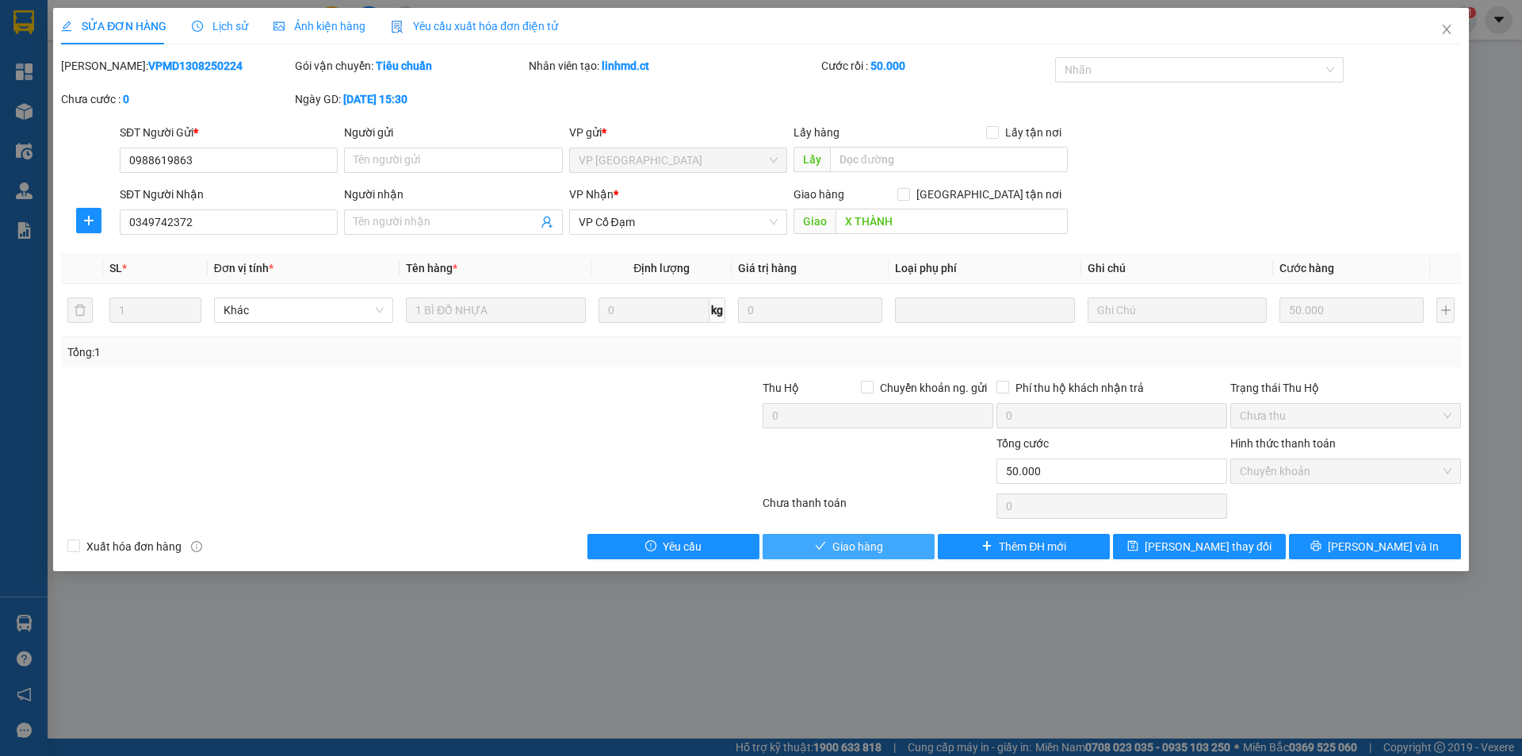
click at [862, 543] on span "Giao hàng" at bounding box center [857, 546] width 51 height 17
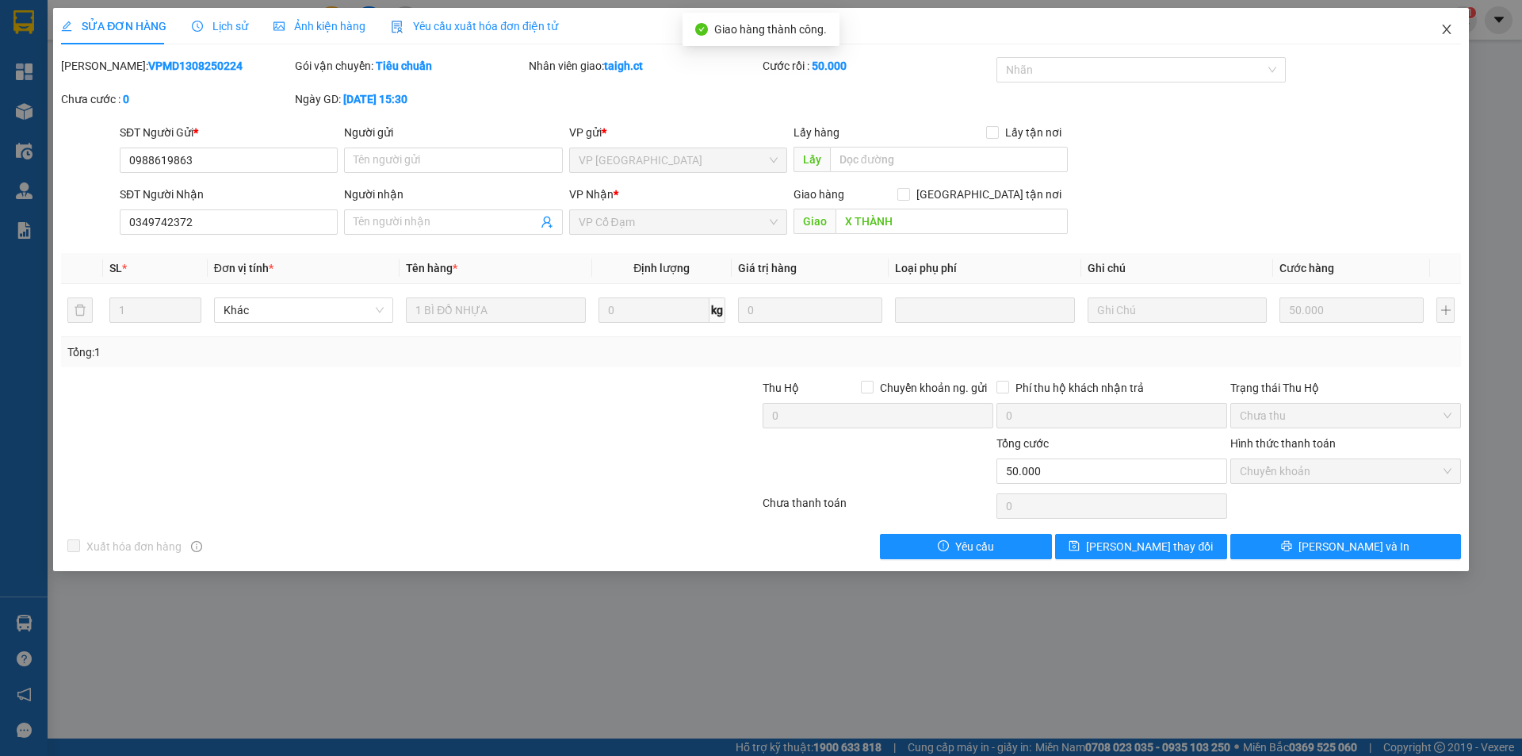
click at [1452, 13] on span "Close" at bounding box center [1447, 30] width 44 height 44
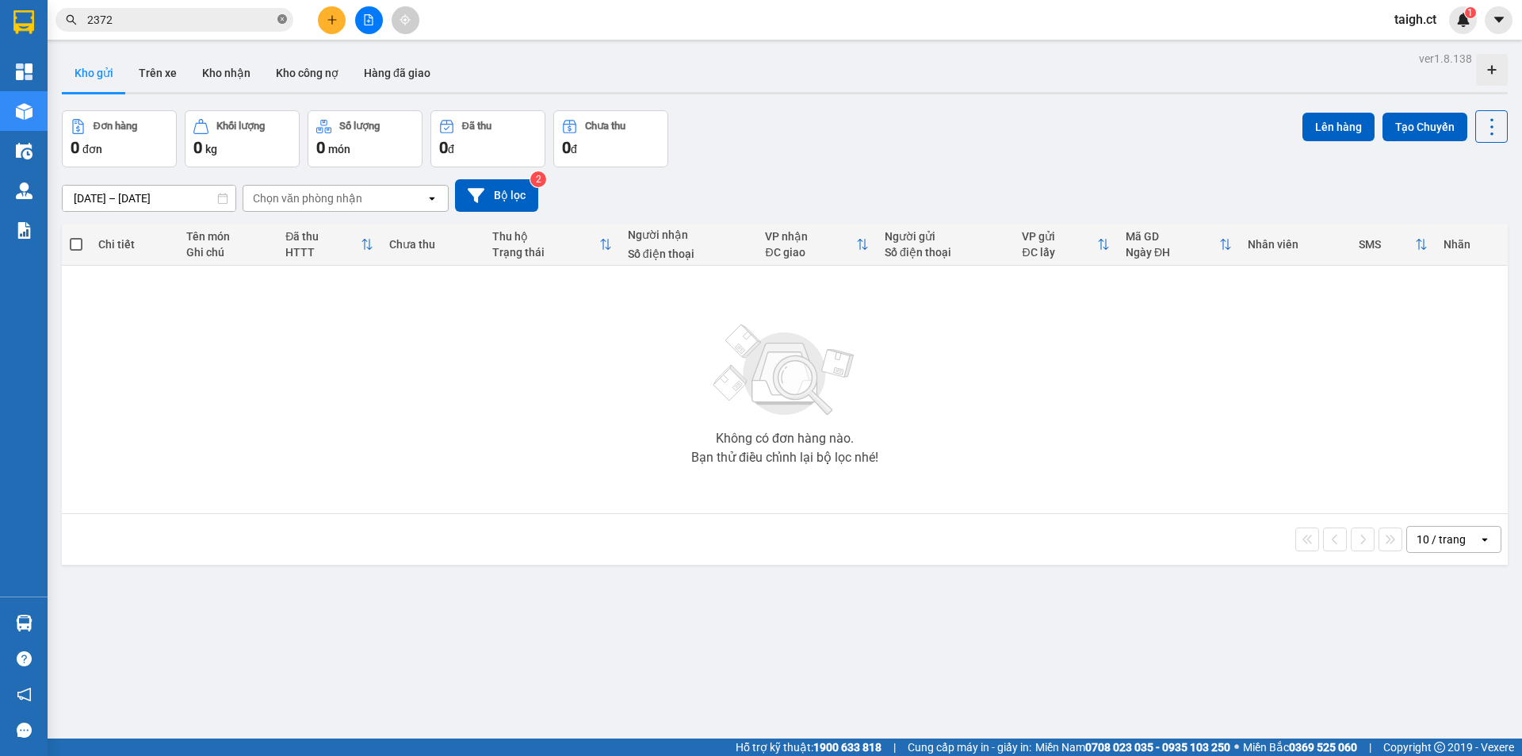
click at [278, 17] on icon "close-circle" at bounding box center [282, 19] width 10 height 10
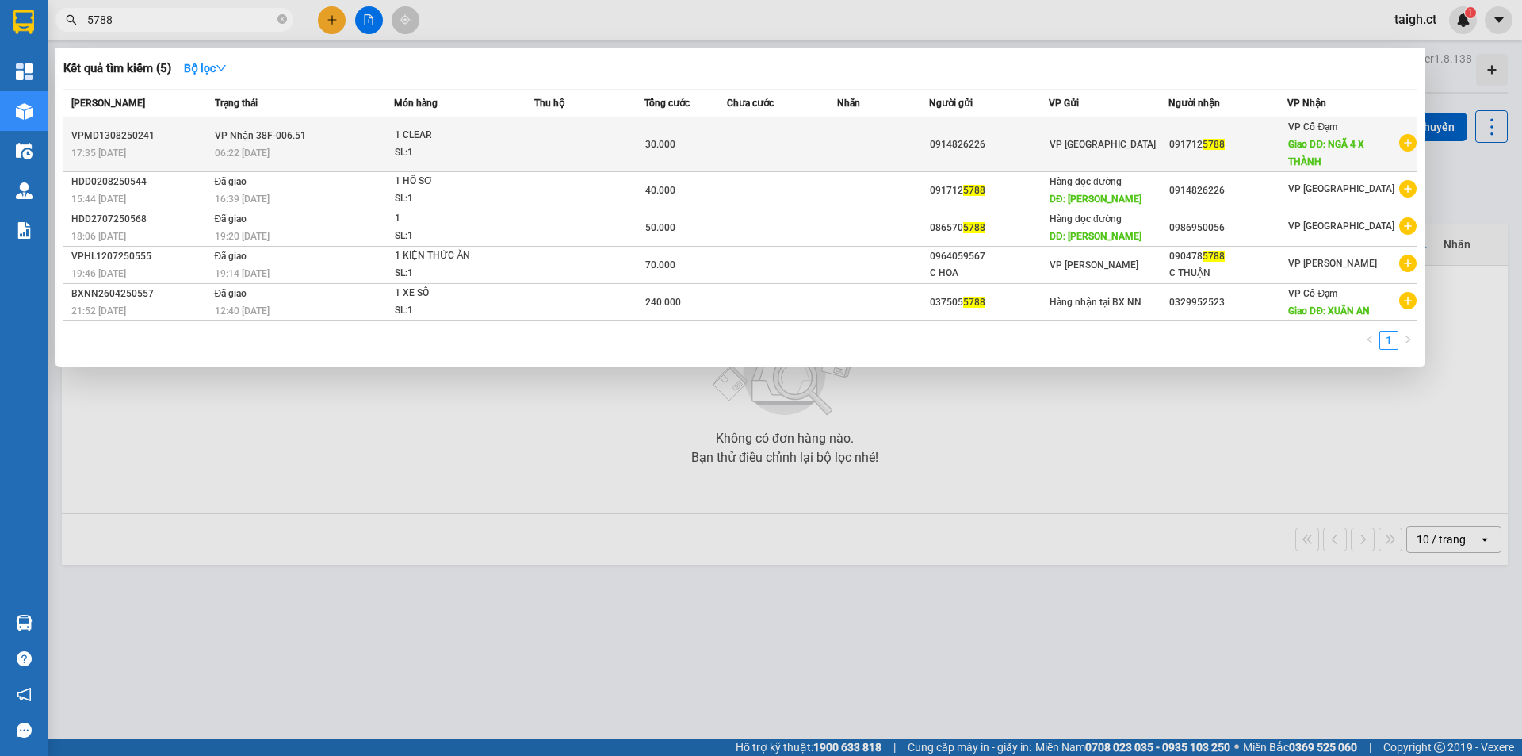
type input "5788"
click at [244, 147] on span "06:22 [DATE]" at bounding box center [242, 152] width 55 height 11
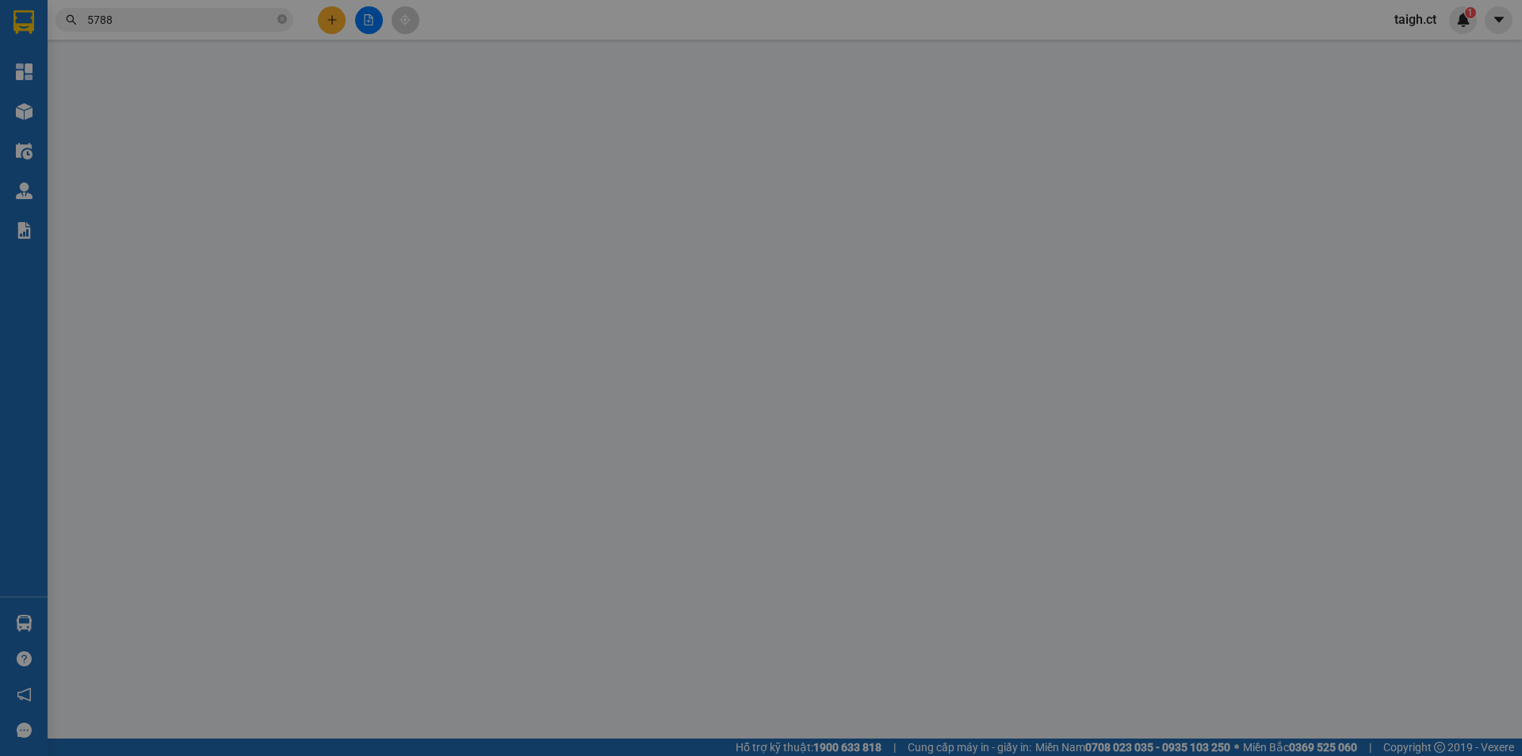
type input "0914826226"
type input "0917125788"
type input "NGÃ 4 X THÀNH"
type input "30.000"
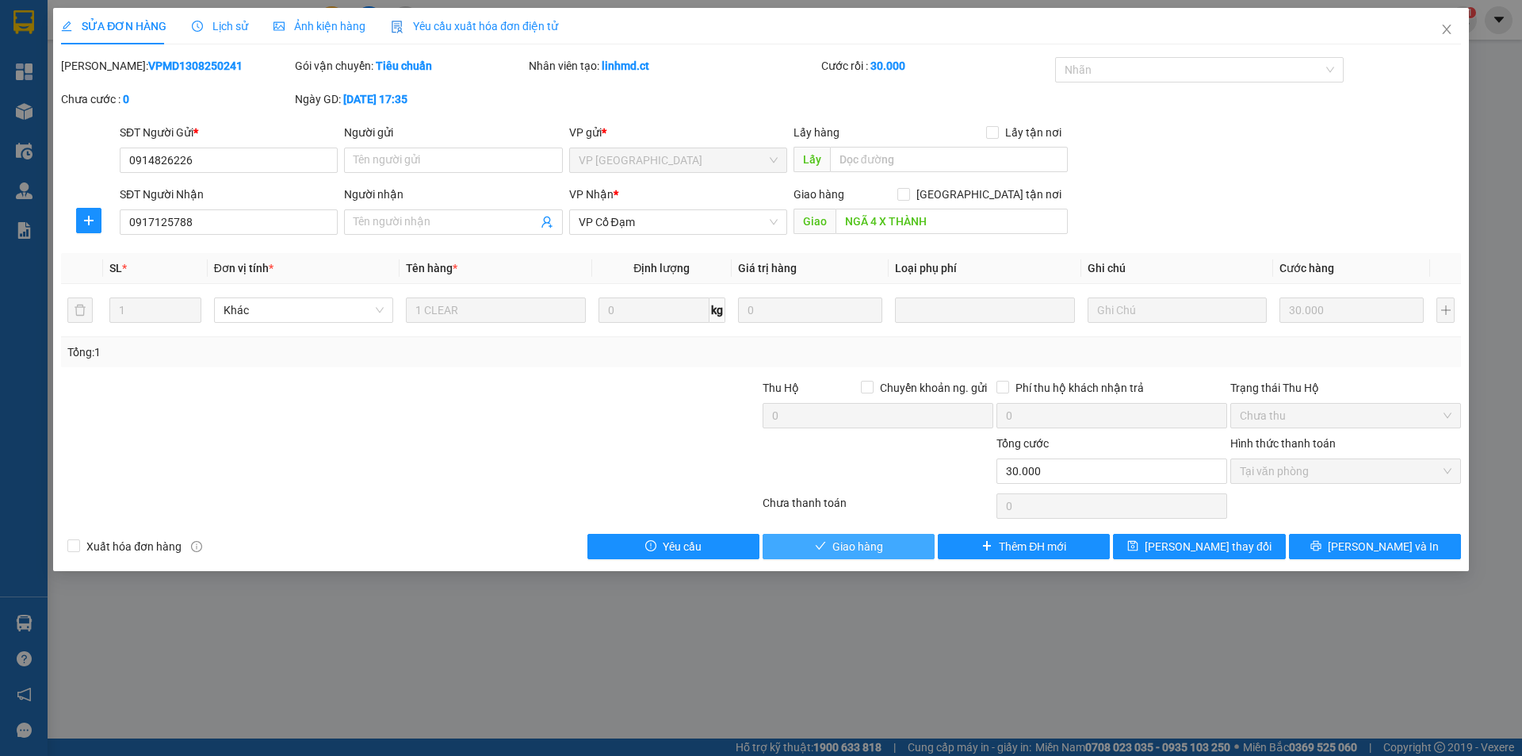
click at [893, 553] on button "Giao hàng" at bounding box center [849, 546] width 172 height 25
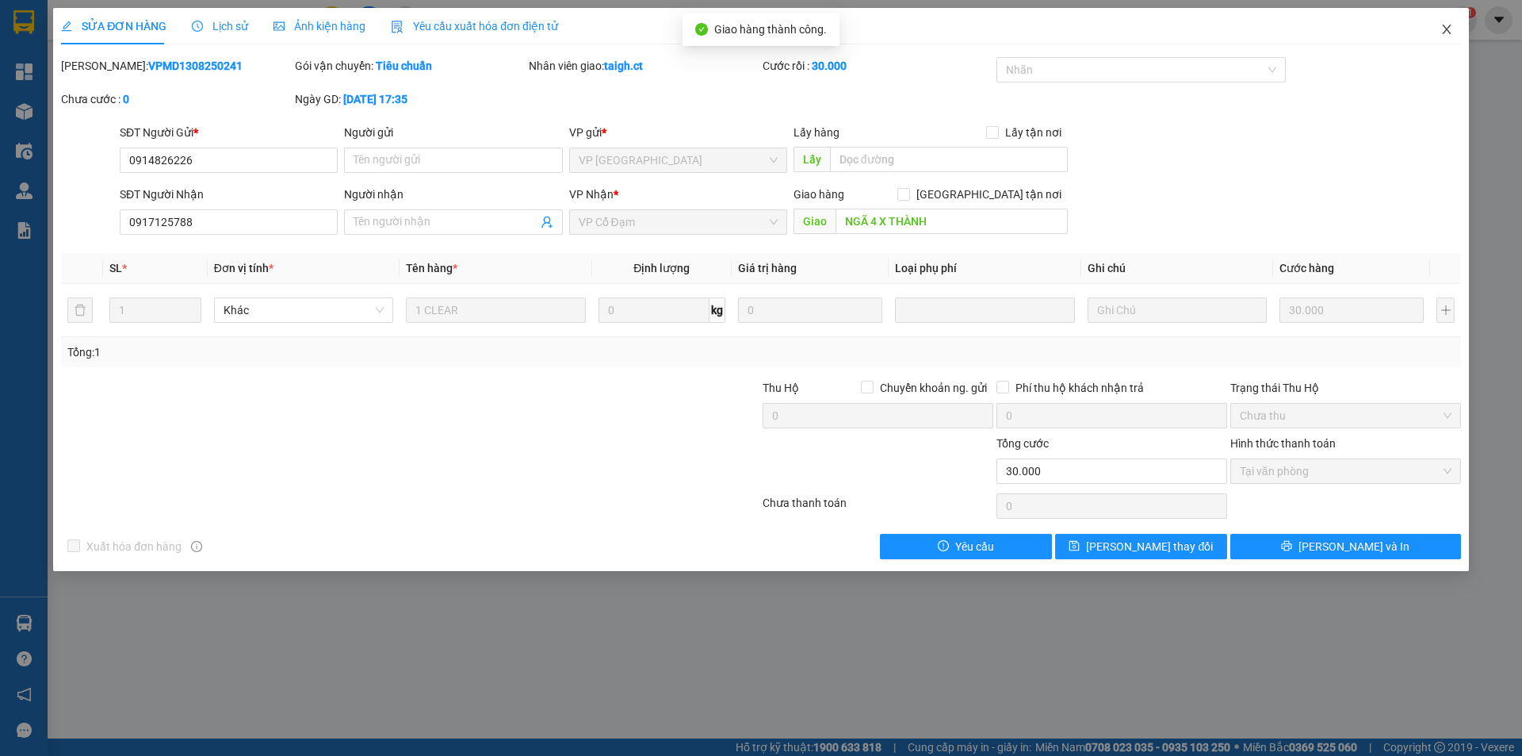
click at [1448, 27] on icon "close" at bounding box center [1447, 29] width 13 height 13
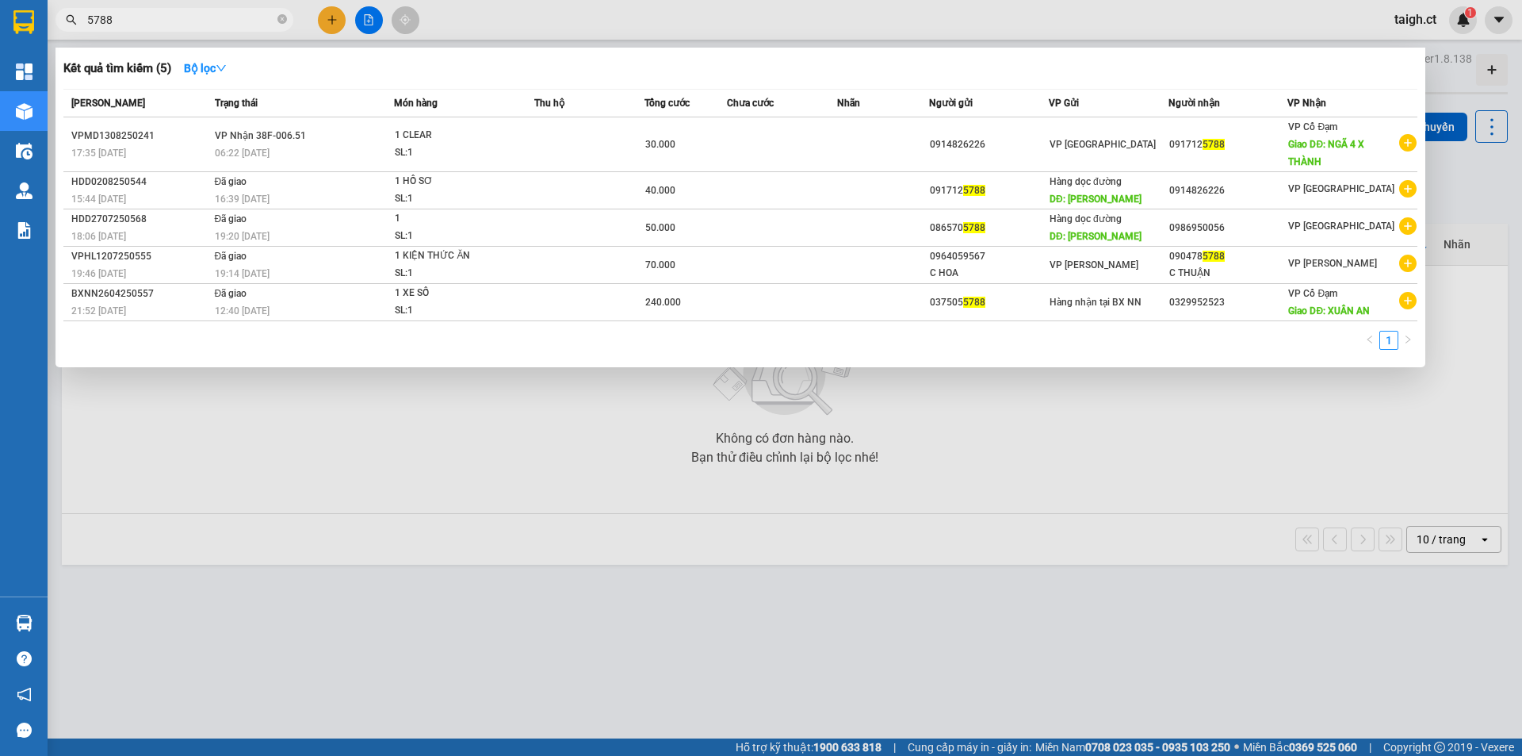
click at [290, 23] on span "5788" at bounding box center [174, 20] width 238 height 24
click at [282, 17] on icon "close-circle" at bounding box center [282, 19] width 10 height 10
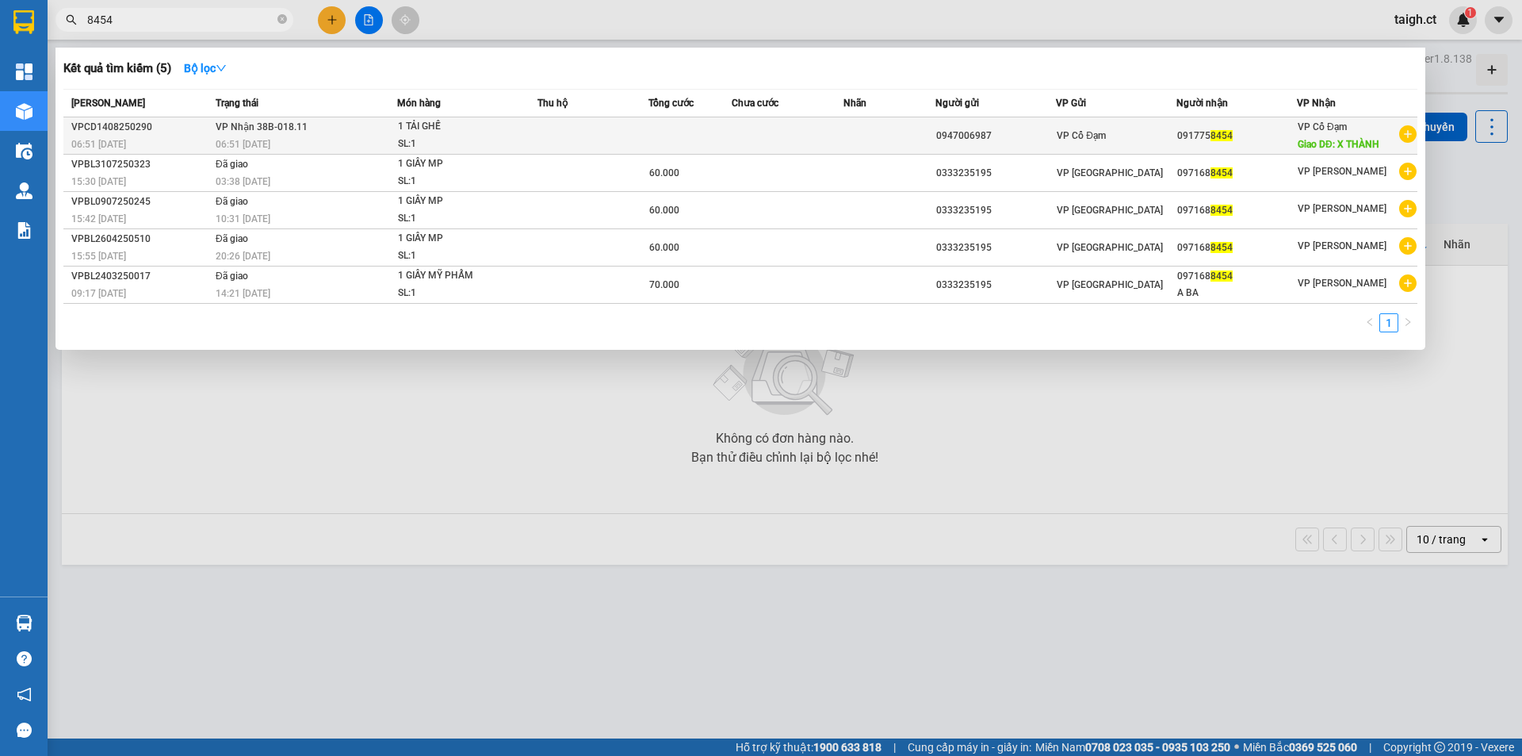
type input "8454"
click at [289, 137] on div "06:51 [DATE]" at bounding box center [306, 144] width 181 height 17
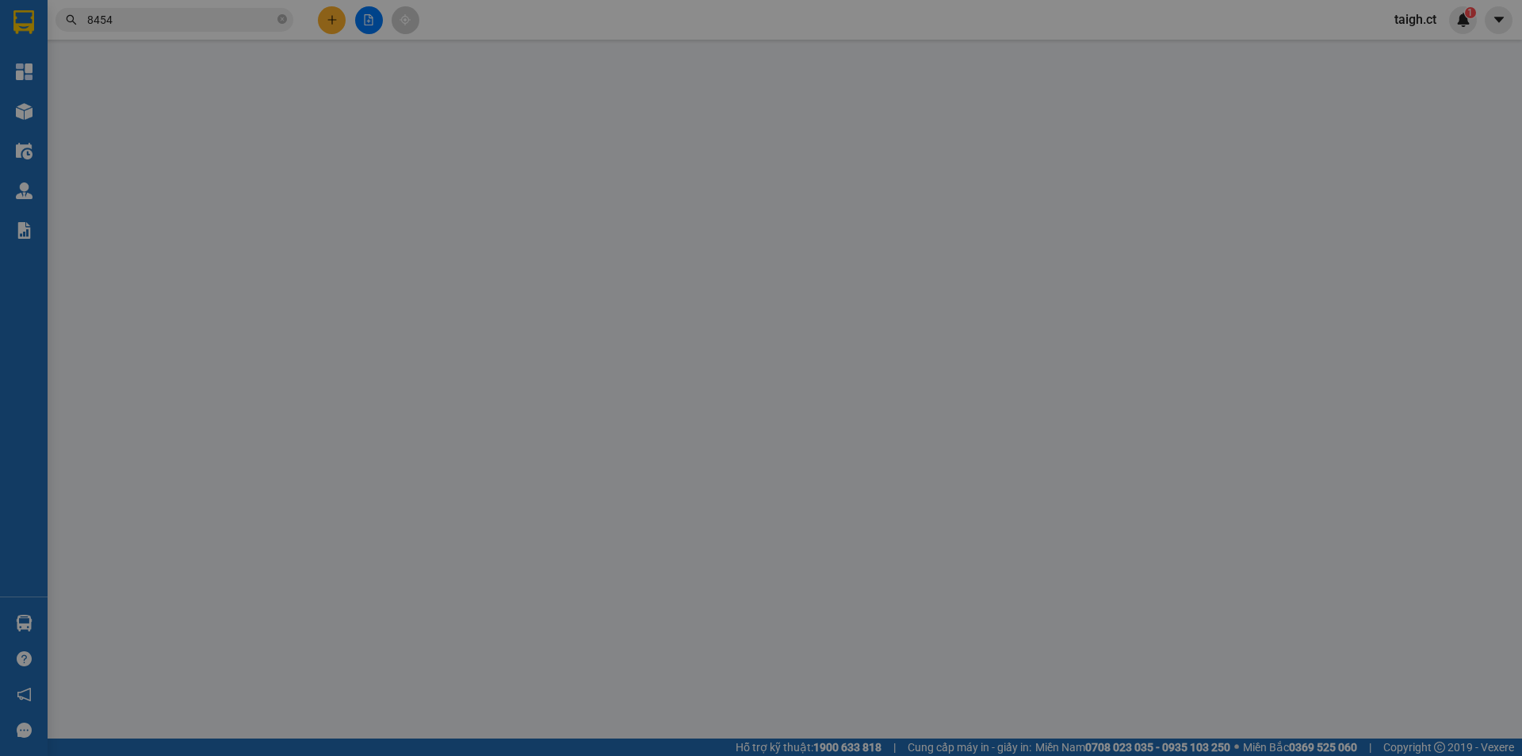
type input "0947006987"
type input "0917758454"
type input "X THÀNH"
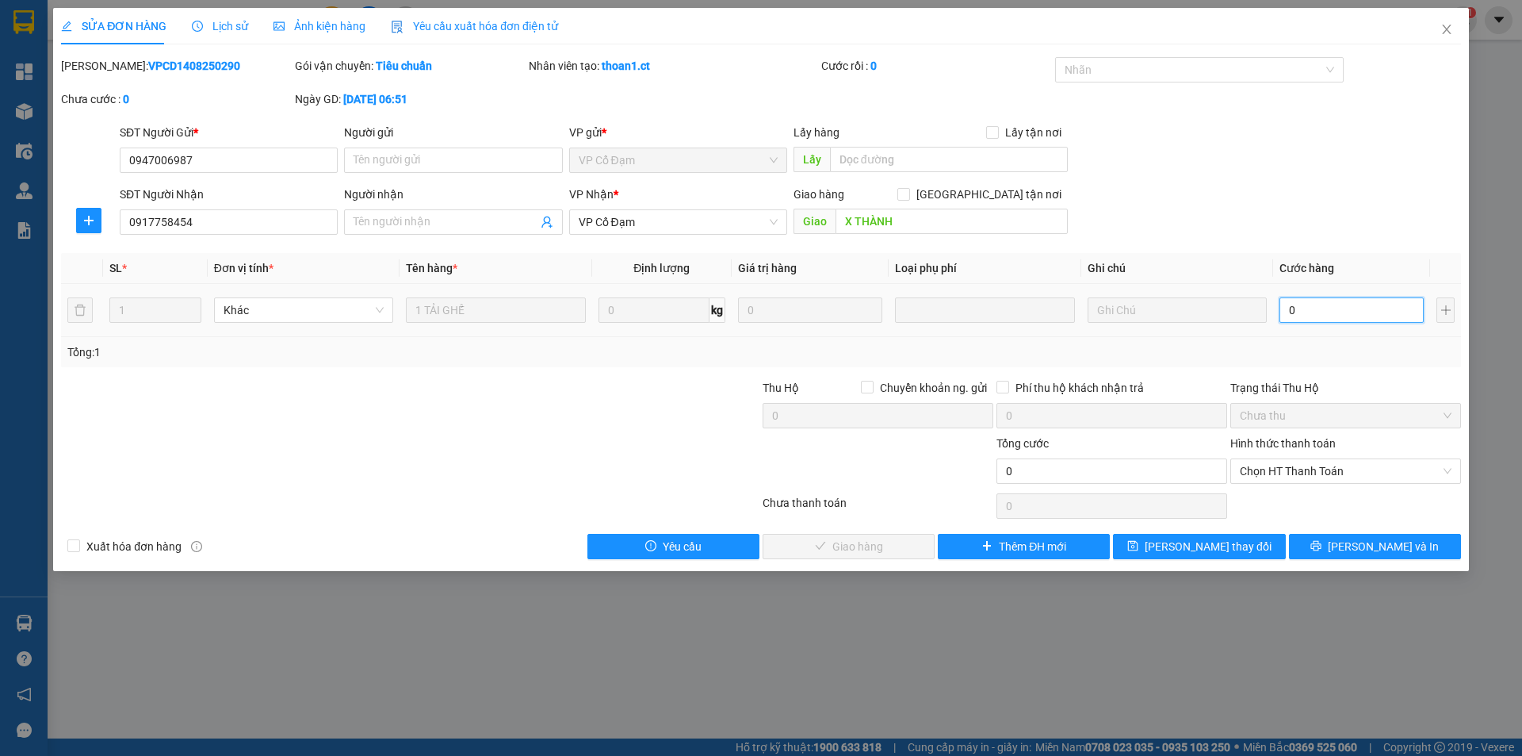
type input "3"
type input "35"
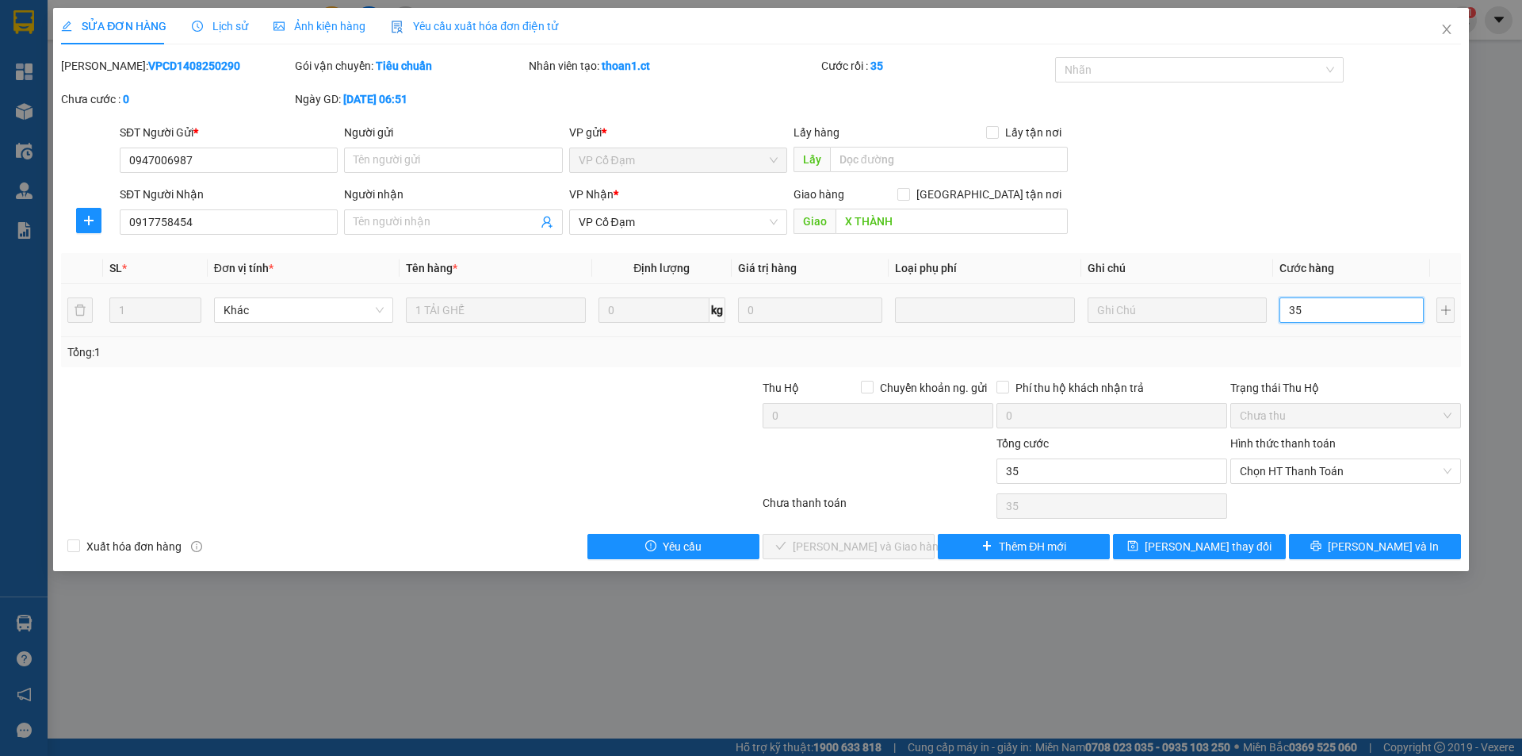
type input "350"
click at [1323, 472] on span "Chọn HT Thanh Toán" at bounding box center [1346, 471] width 212 height 24
type input "350"
type input "350.000"
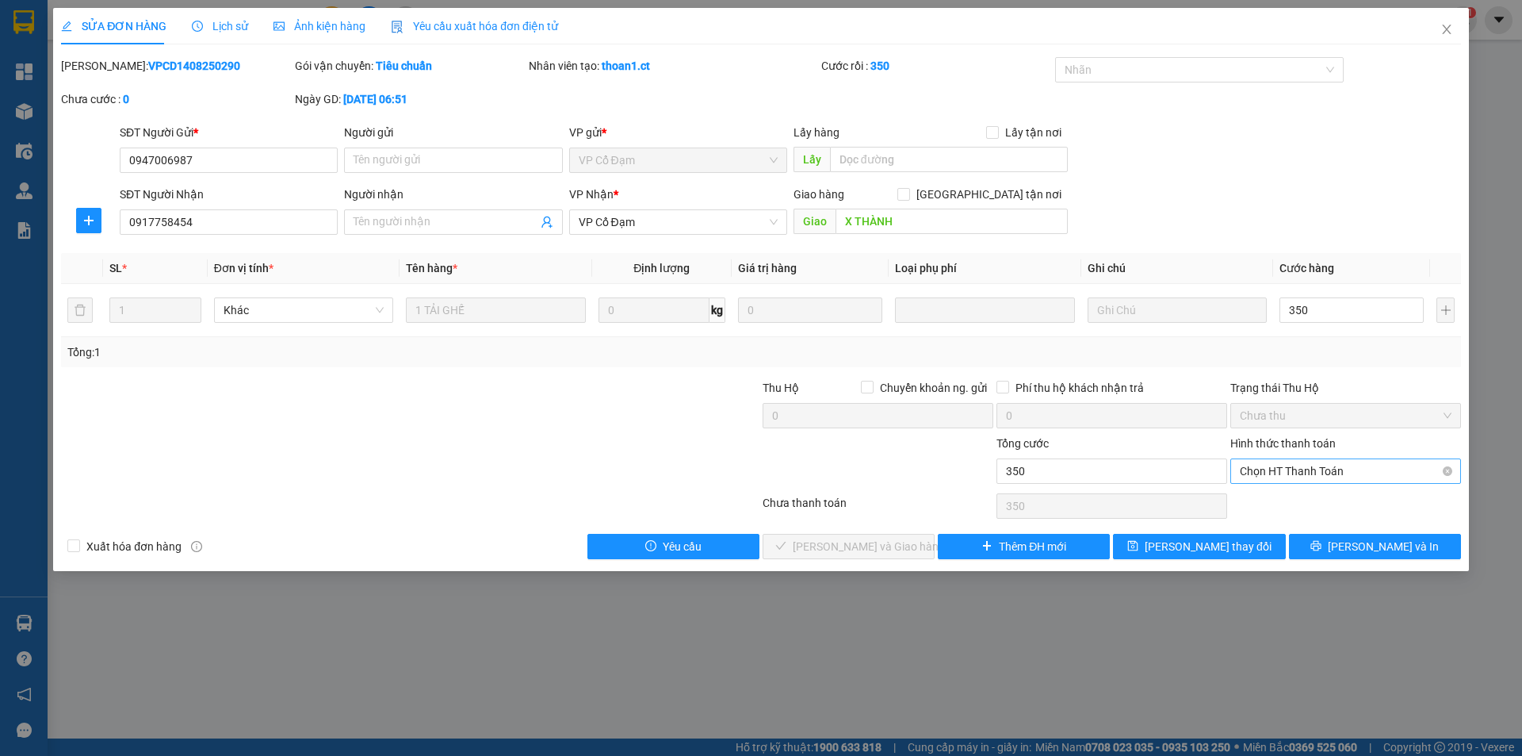
type input "350.000"
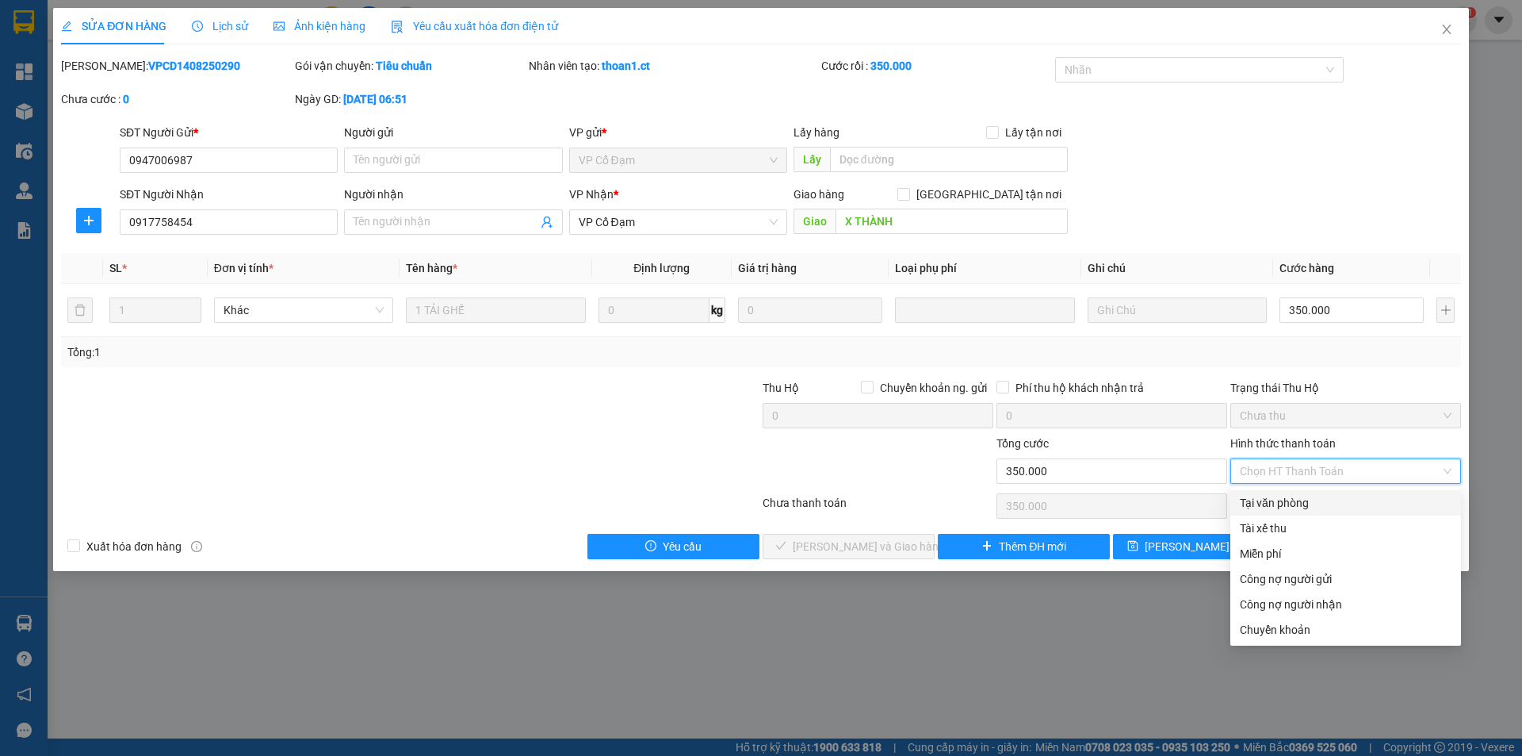
click at [1299, 496] on div "Tại văn phòng" at bounding box center [1346, 502] width 212 height 17
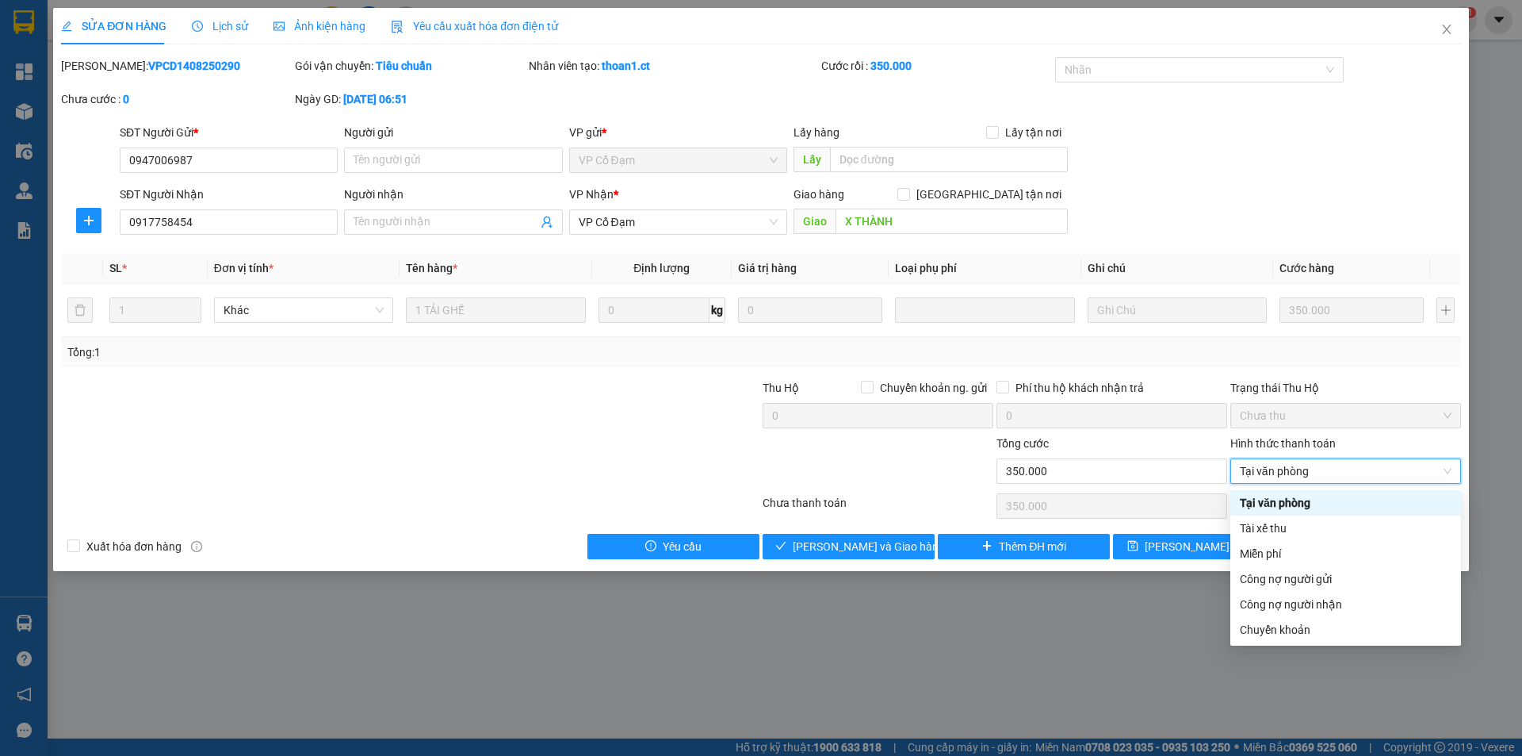
type input "0"
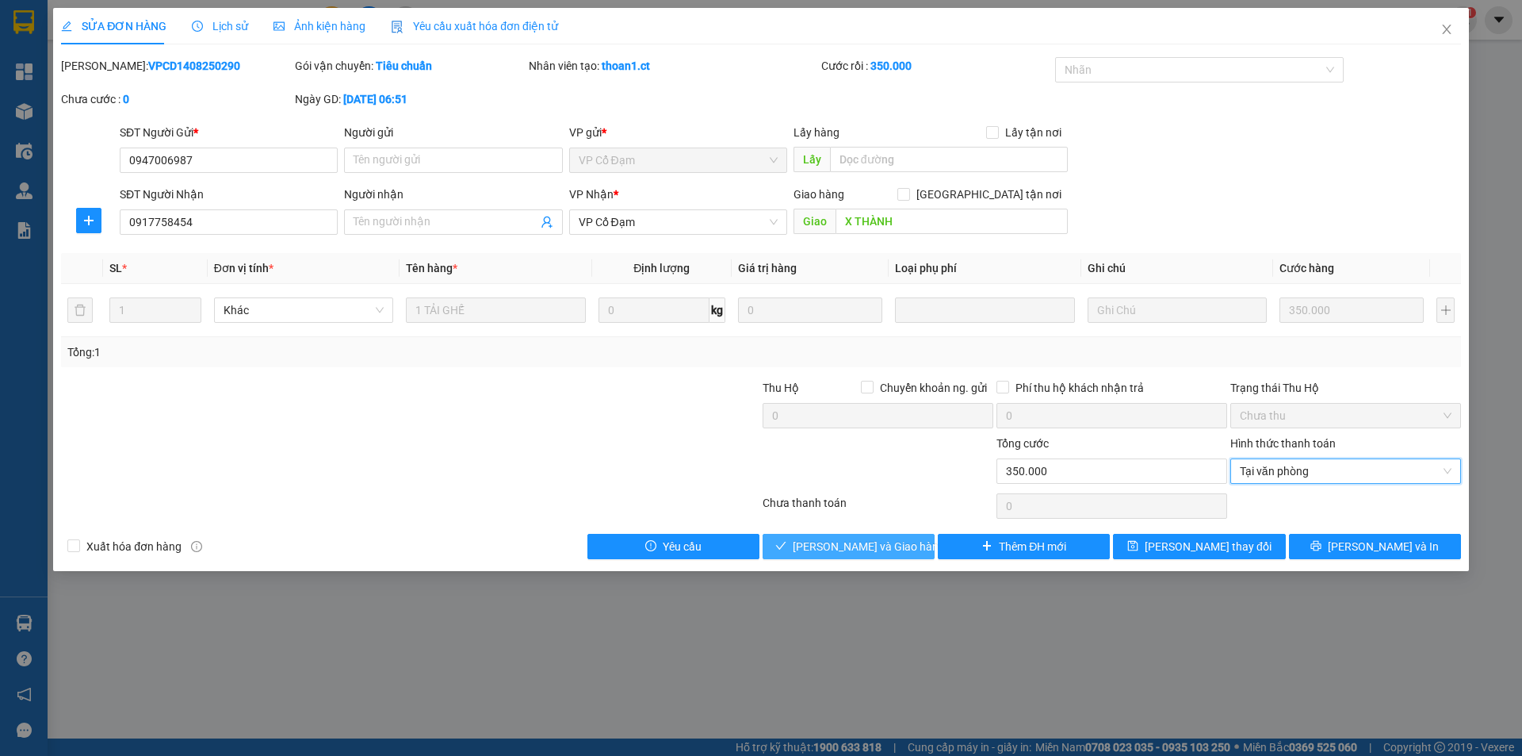
click at [886, 556] on button "[PERSON_NAME] và Giao hàng" at bounding box center [849, 546] width 172 height 25
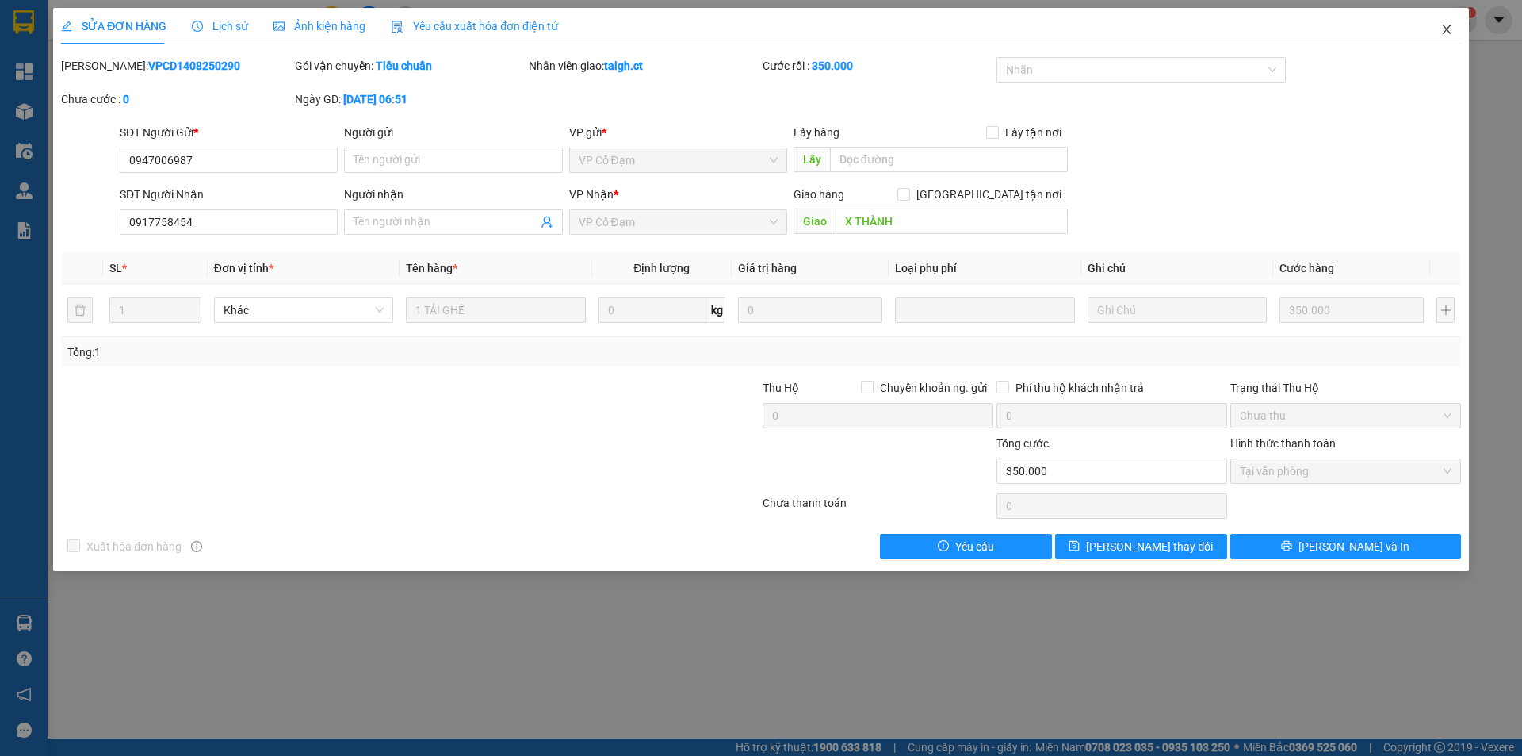
click at [1445, 27] on icon "close" at bounding box center [1447, 29] width 13 height 13
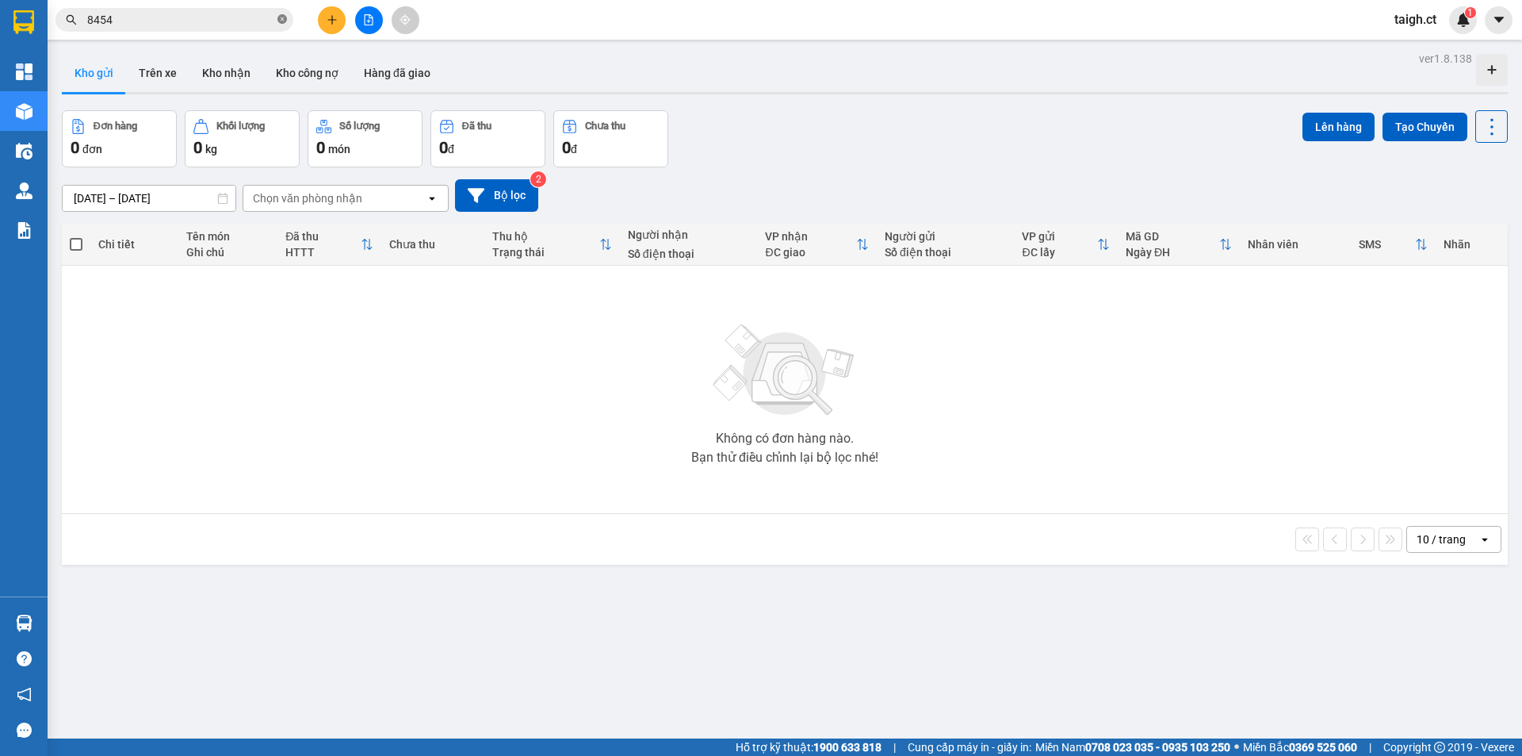
click at [281, 23] on icon "close-circle" at bounding box center [282, 19] width 10 height 10
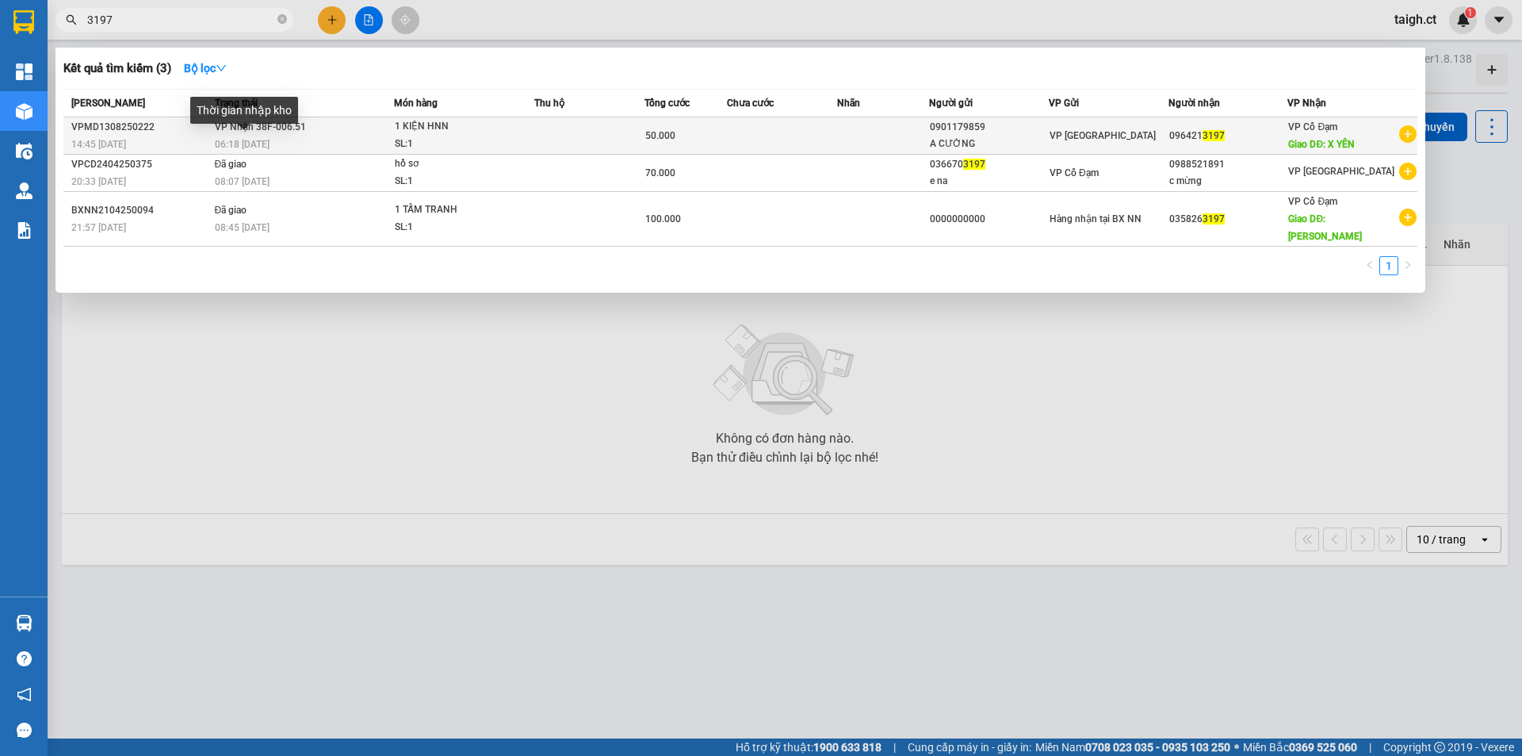
type input "3197"
click at [235, 128] on span "VP Nhận 38F-006.51" at bounding box center [260, 126] width 91 height 11
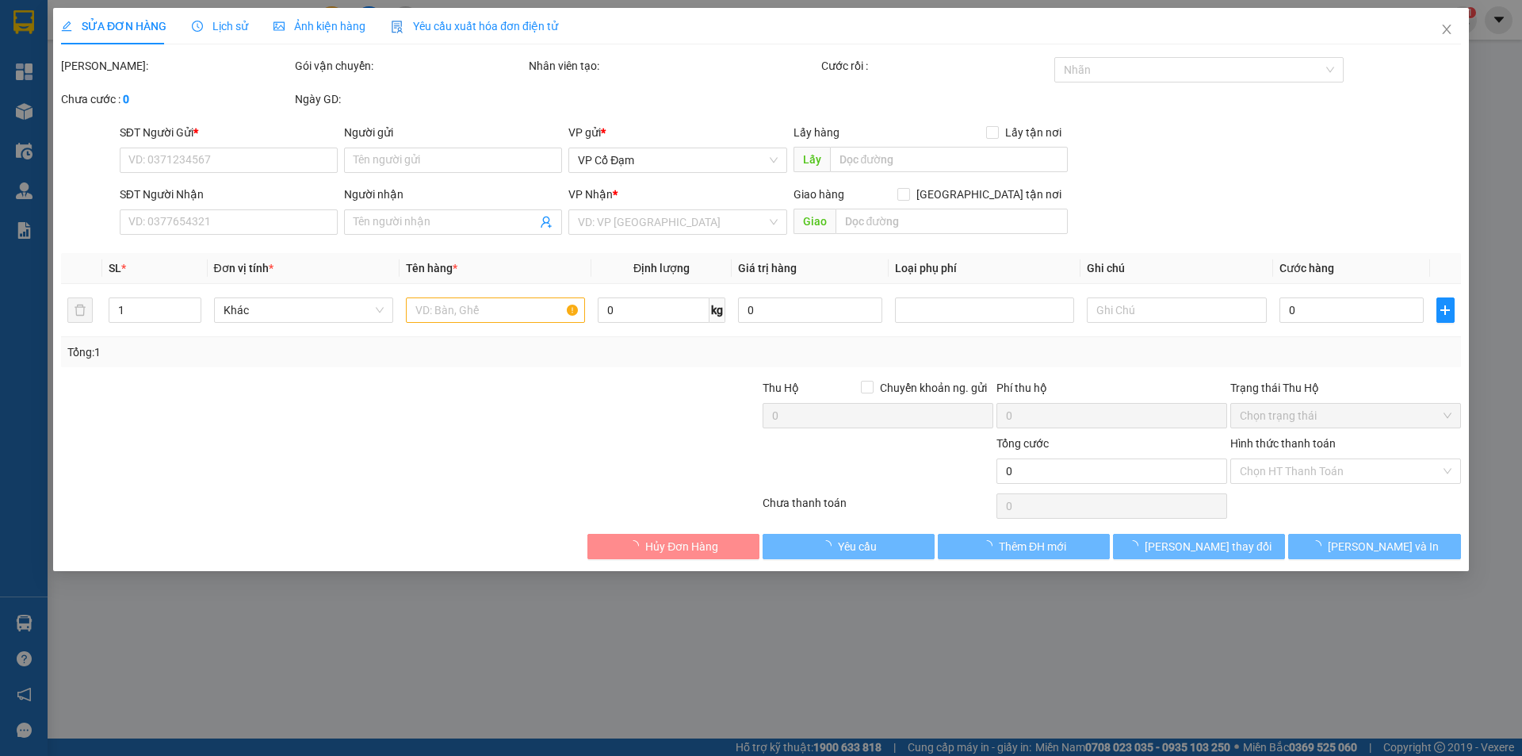
type input "0901179859"
type input "A CƯỜNG"
type input "0964213197"
type input "X YÊN"
type input "50.000"
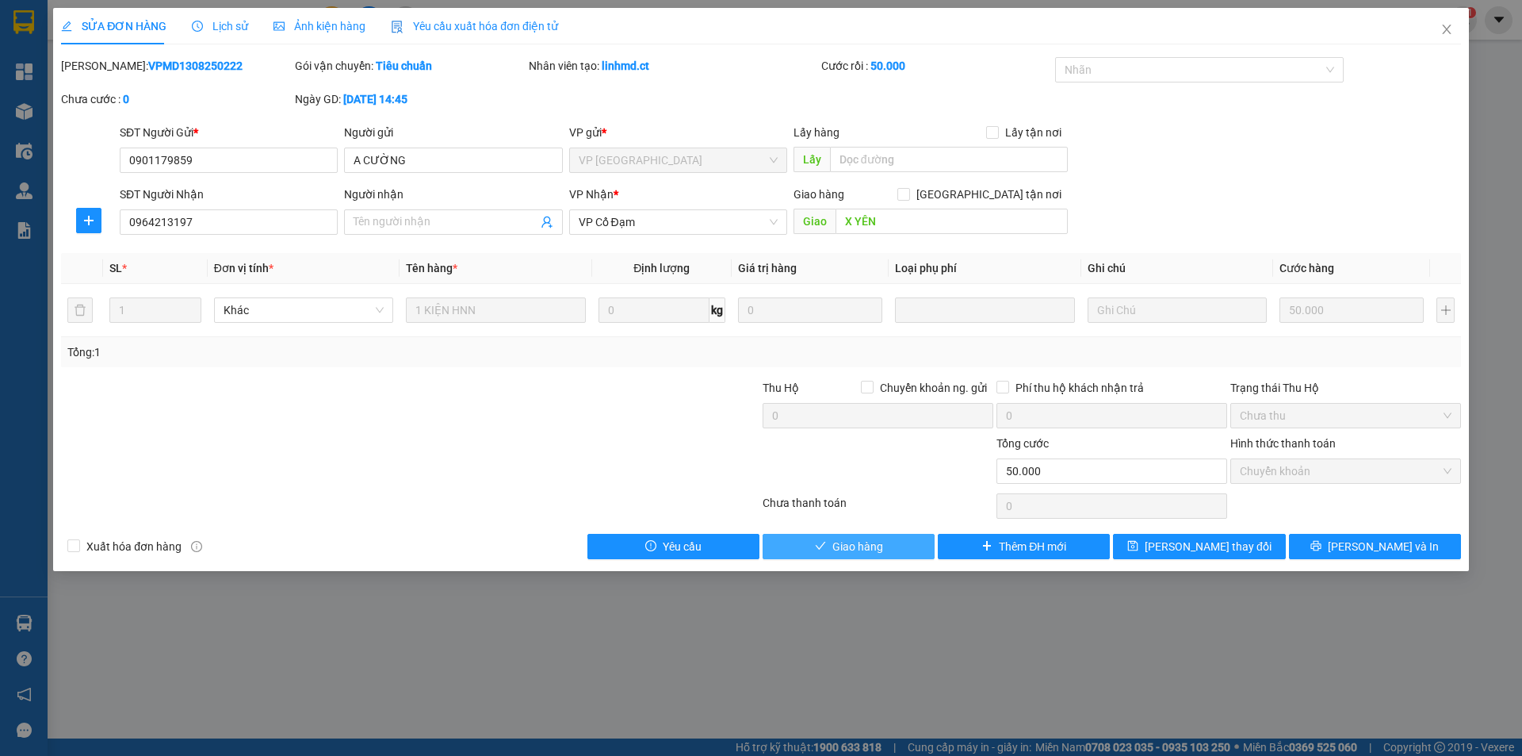
click at [833, 543] on span "Giao hàng" at bounding box center [857, 546] width 51 height 17
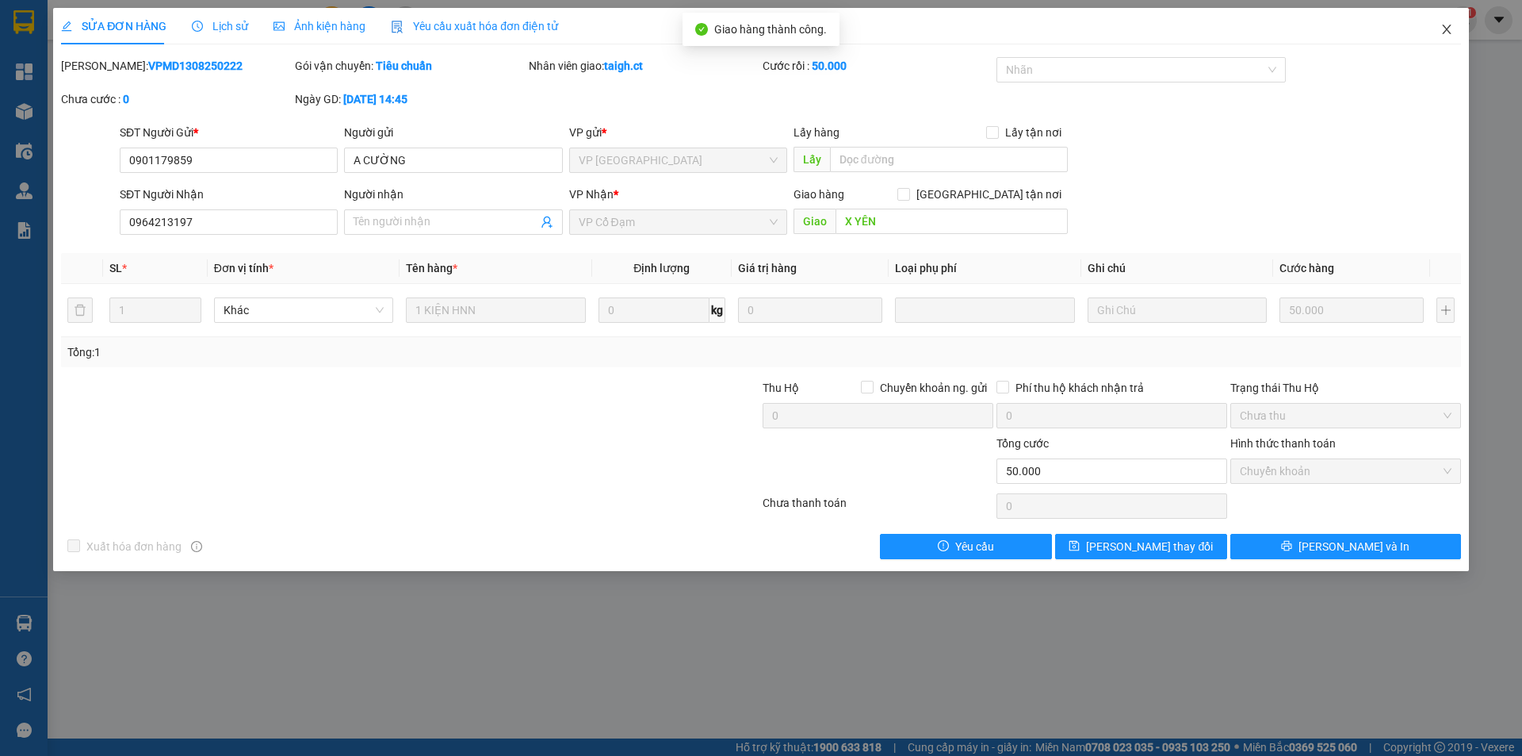
click at [1444, 32] on icon "close" at bounding box center [1447, 29] width 13 height 13
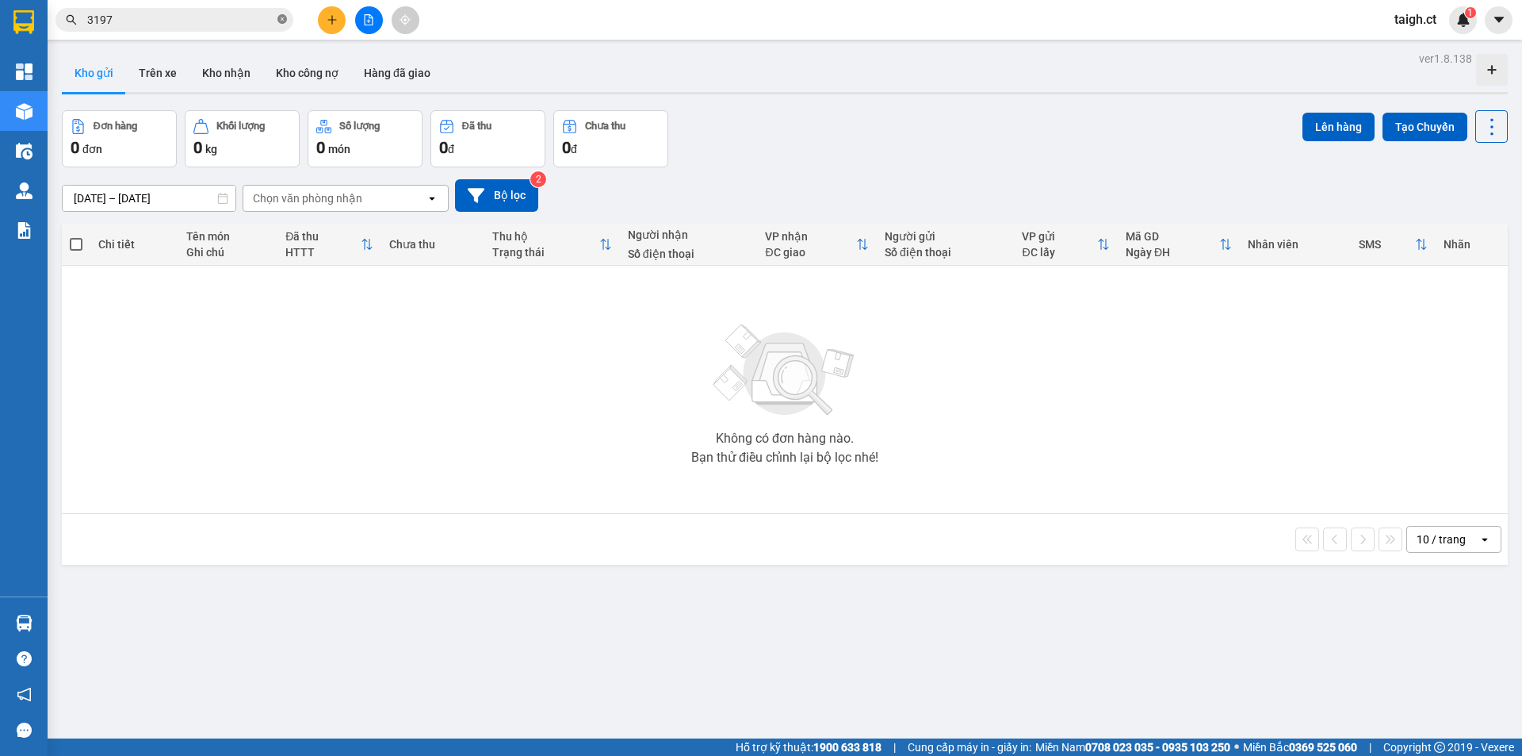
click at [281, 21] on icon "close-circle" at bounding box center [282, 19] width 10 height 10
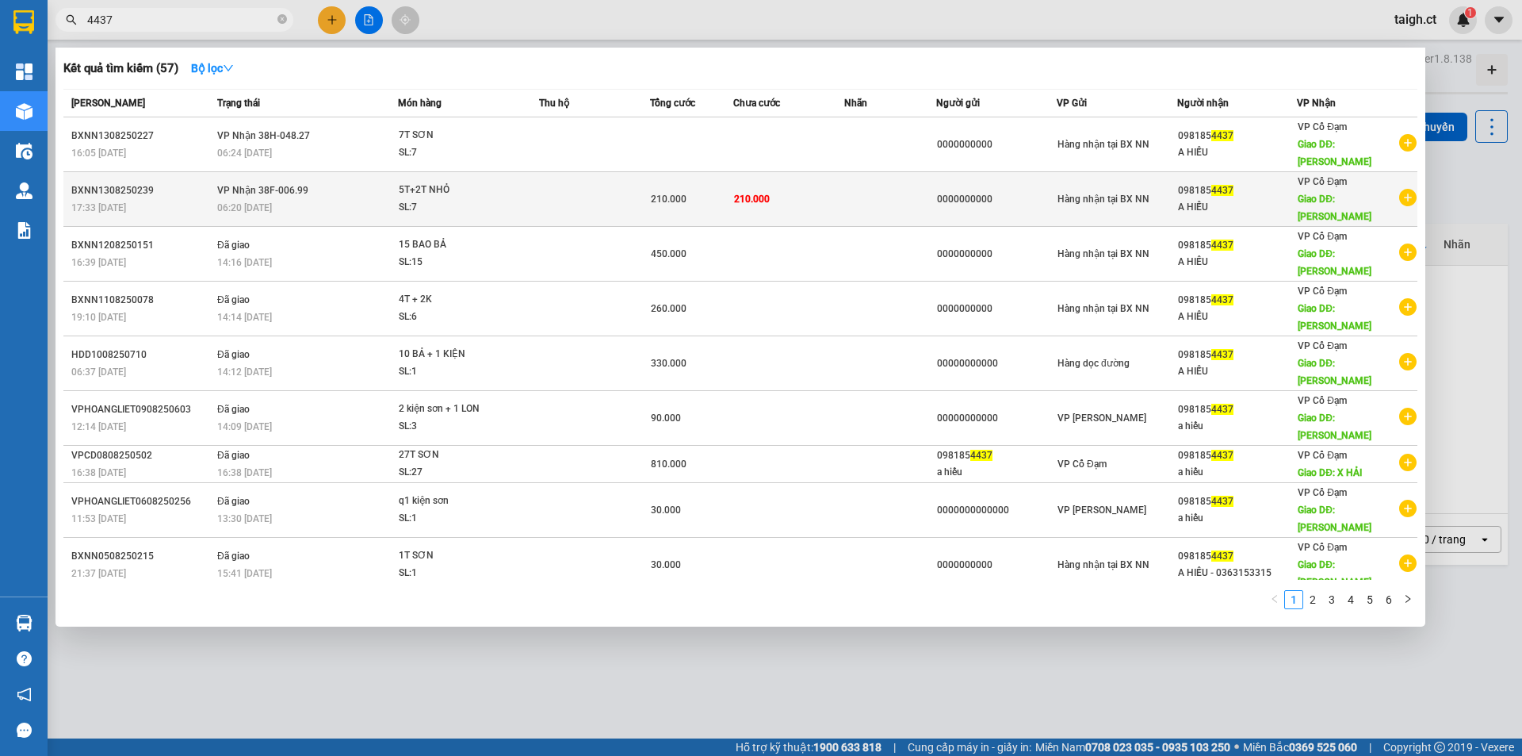
type input "4437"
click at [273, 185] on span "VP Nhận 38F-006.99" at bounding box center [262, 190] width 91 height 11
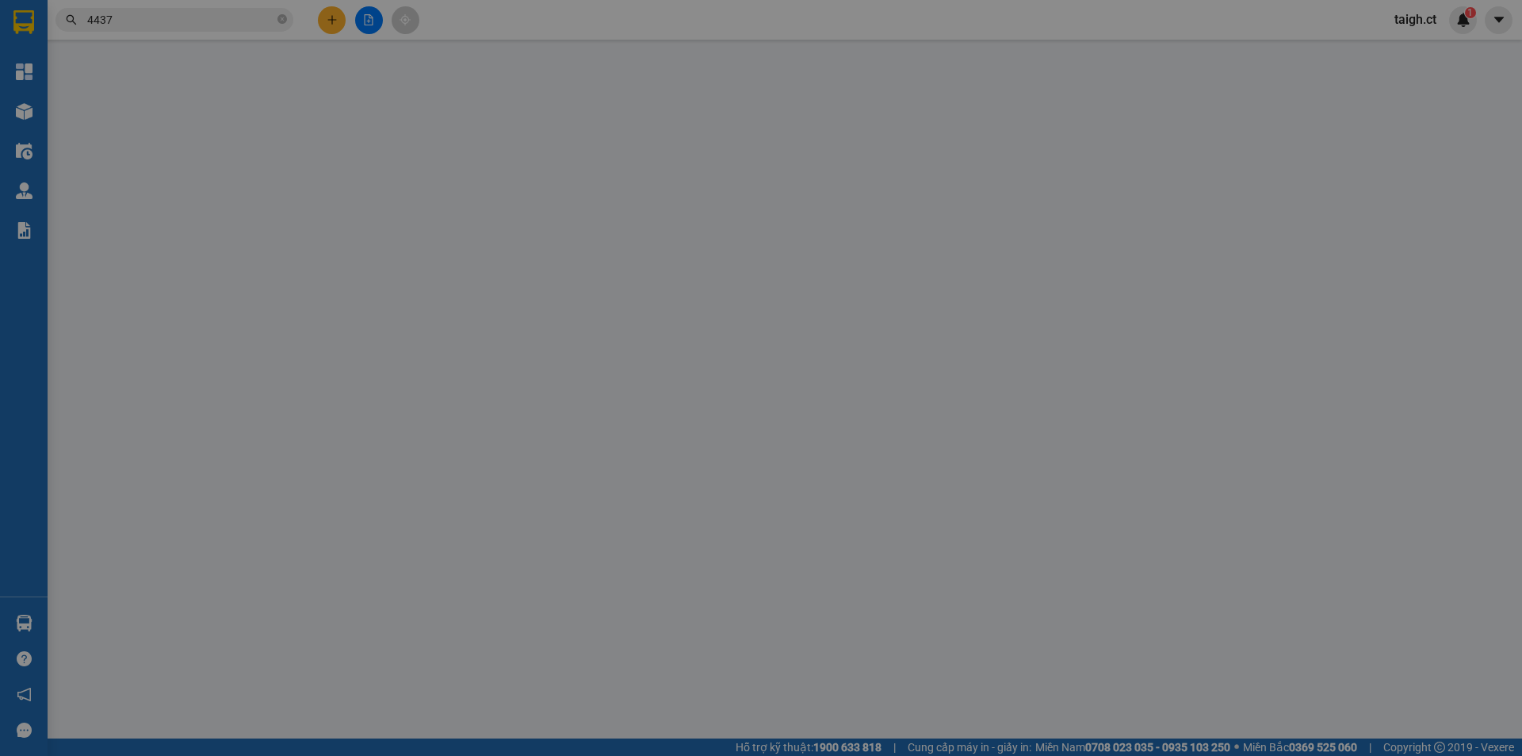
type input "0000000000"
type input "0981854437"
type input "A HIẾU"
type input "[PERSON_NAME]"
type input "210.000"
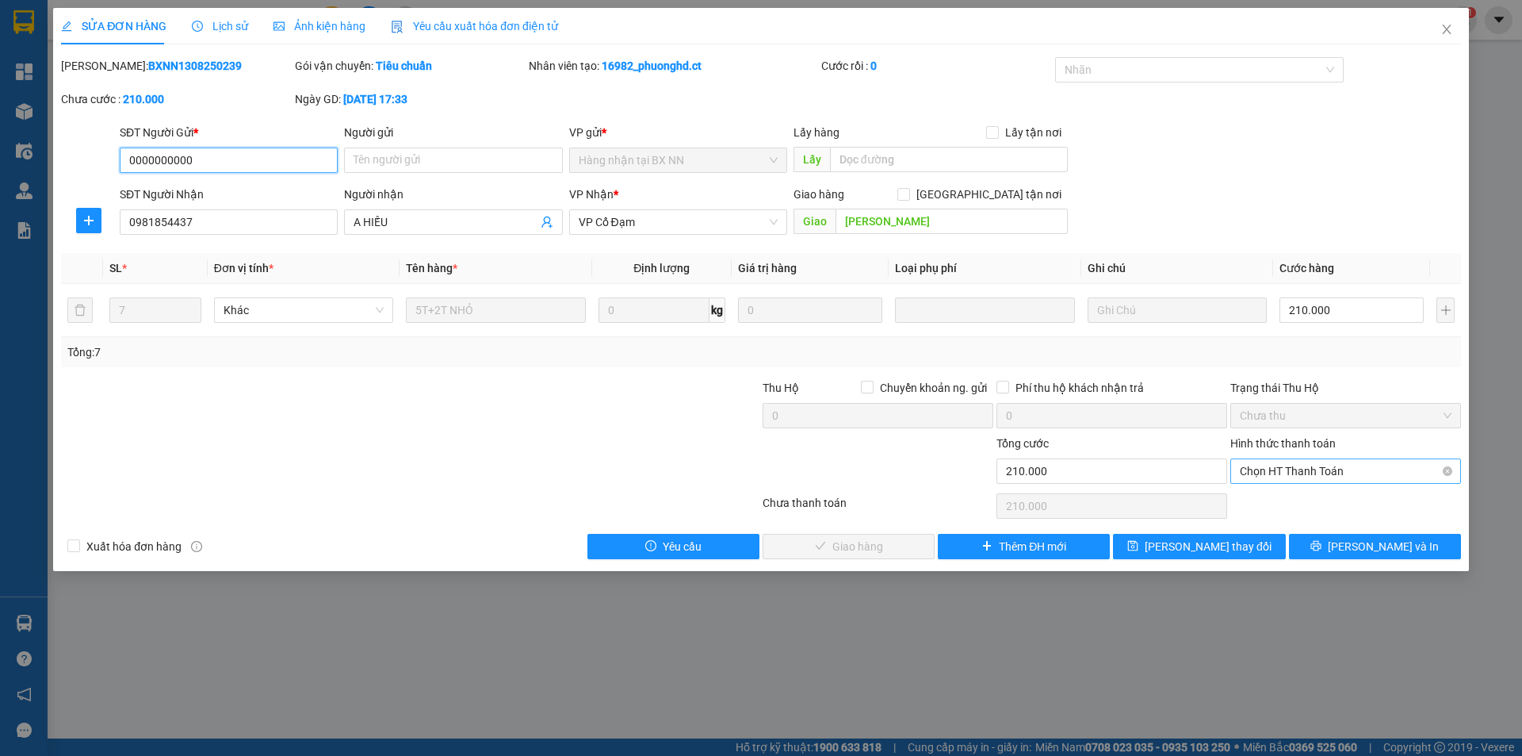
click at [1289, 470] on span "Chọn HT Thanh Toán" at bounding box center [1346, 471] width 212 height 24
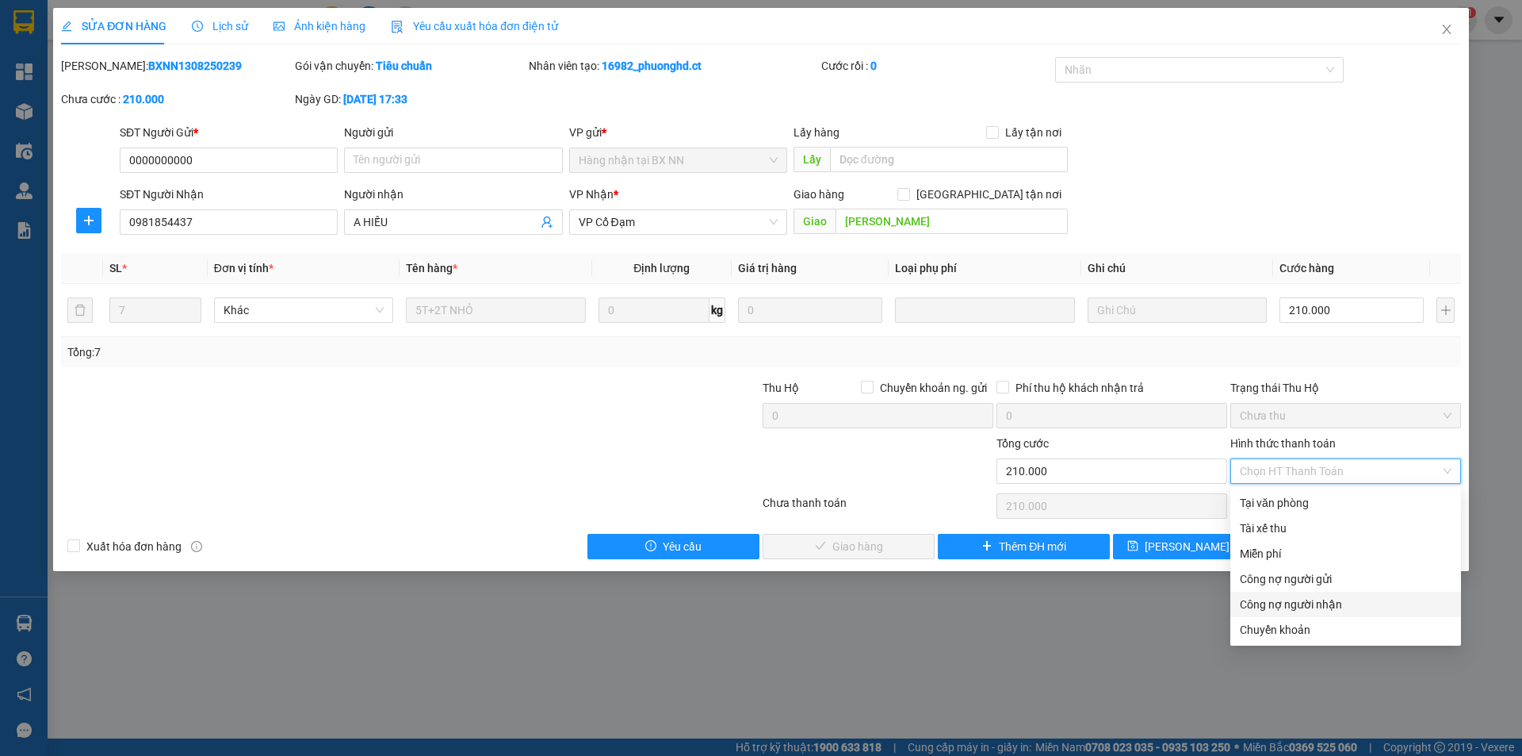
drag, startPoint x: 1272, startPoint y: 600, endPoint x: 1230, endPoint y: 602, distance: 42.0
click at [1272, 601] on div "Công nợ người nhận" at bounding box center [1346, 603] width 212 height 17
type input "0"
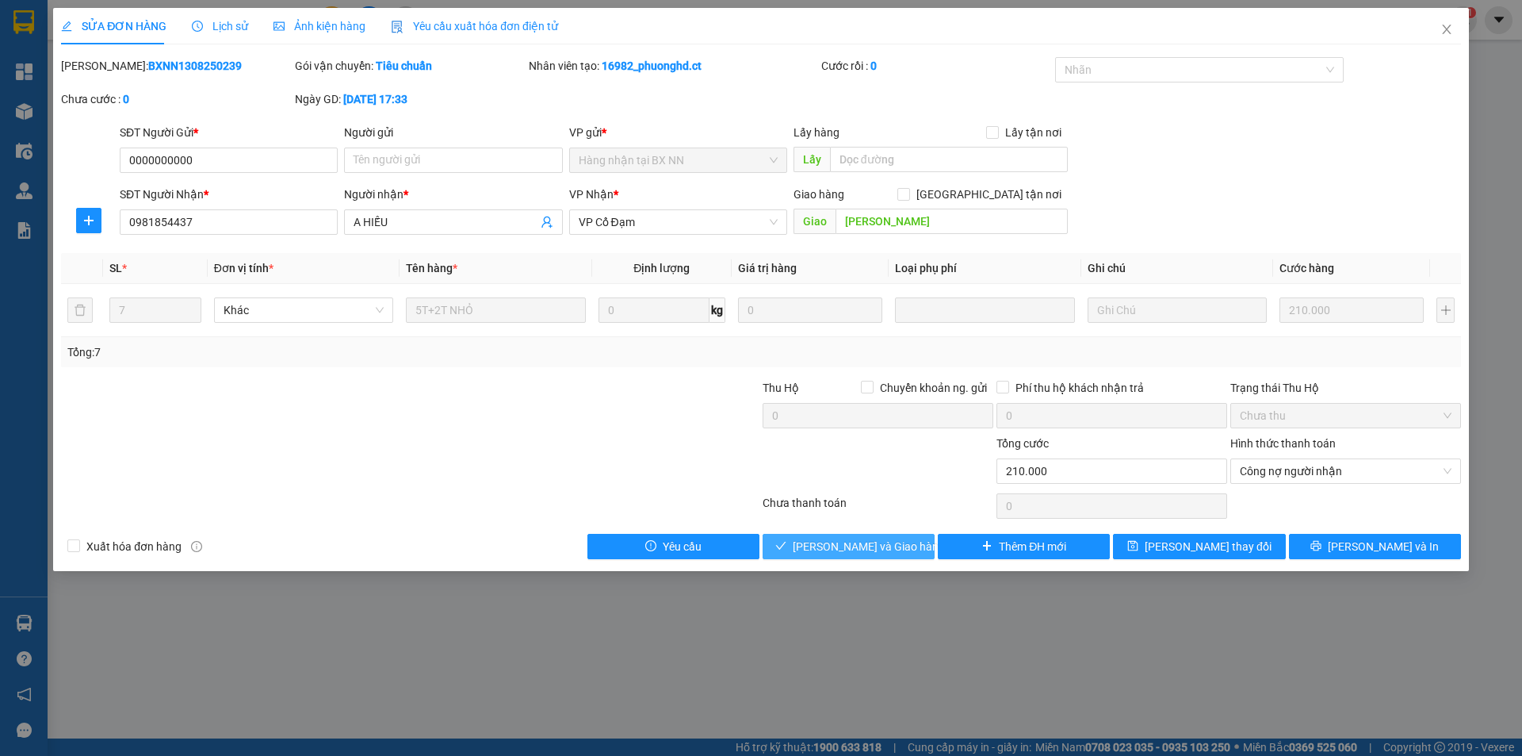
drag, startPoint x: 873, startPoint y: 539, endPoint x: 1021, endPoint y: 426, distance: 186.6
click at [876, 538] on span "[PERSON_NAME] và Giao hàng" at bounding box center [869, 546] width 152 height 17
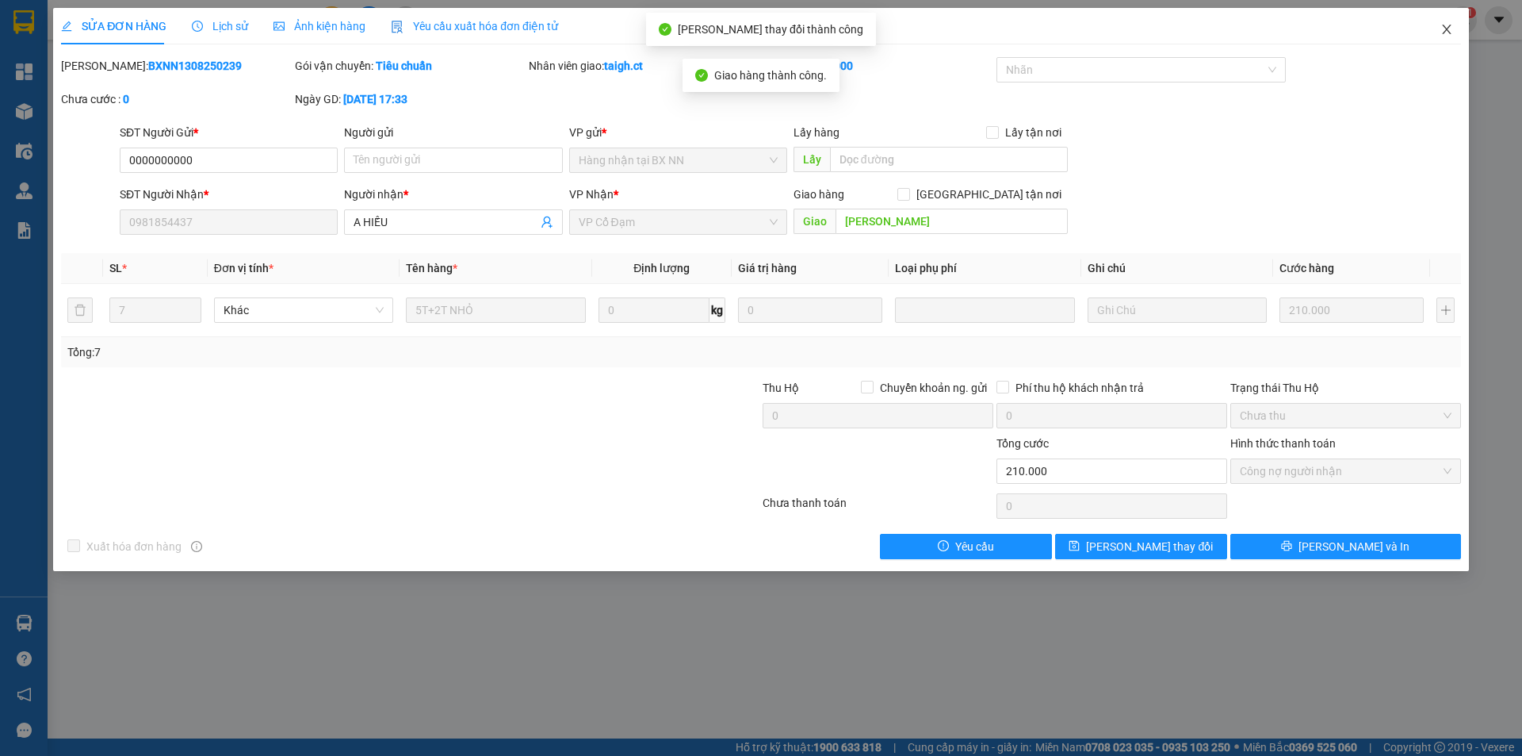
click at [1444, 23] on span "Close" at bounding box center [1447, 30] width 44 height 44
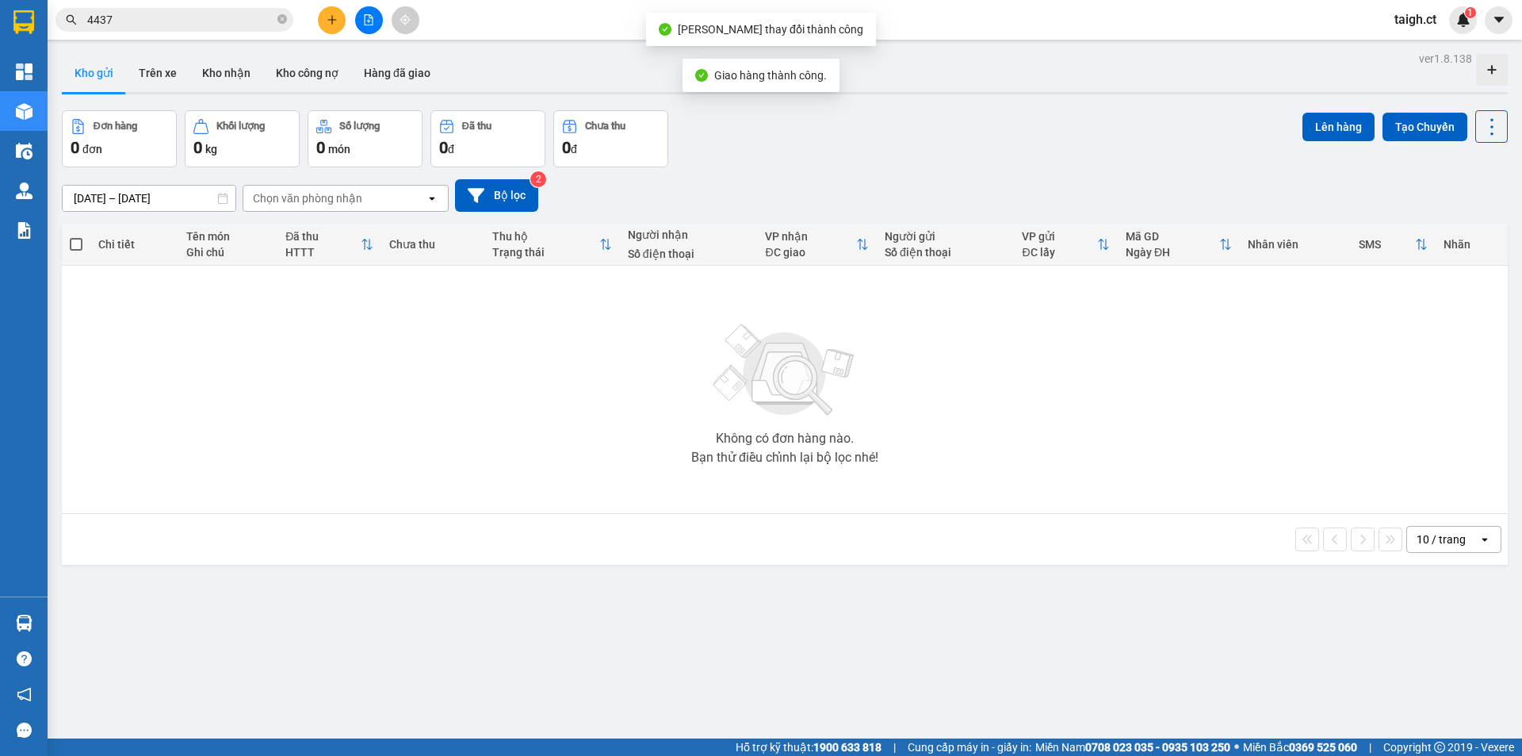
click at [204, 14] on input "4437" at bounding box center [180, 19] width 187 height 17
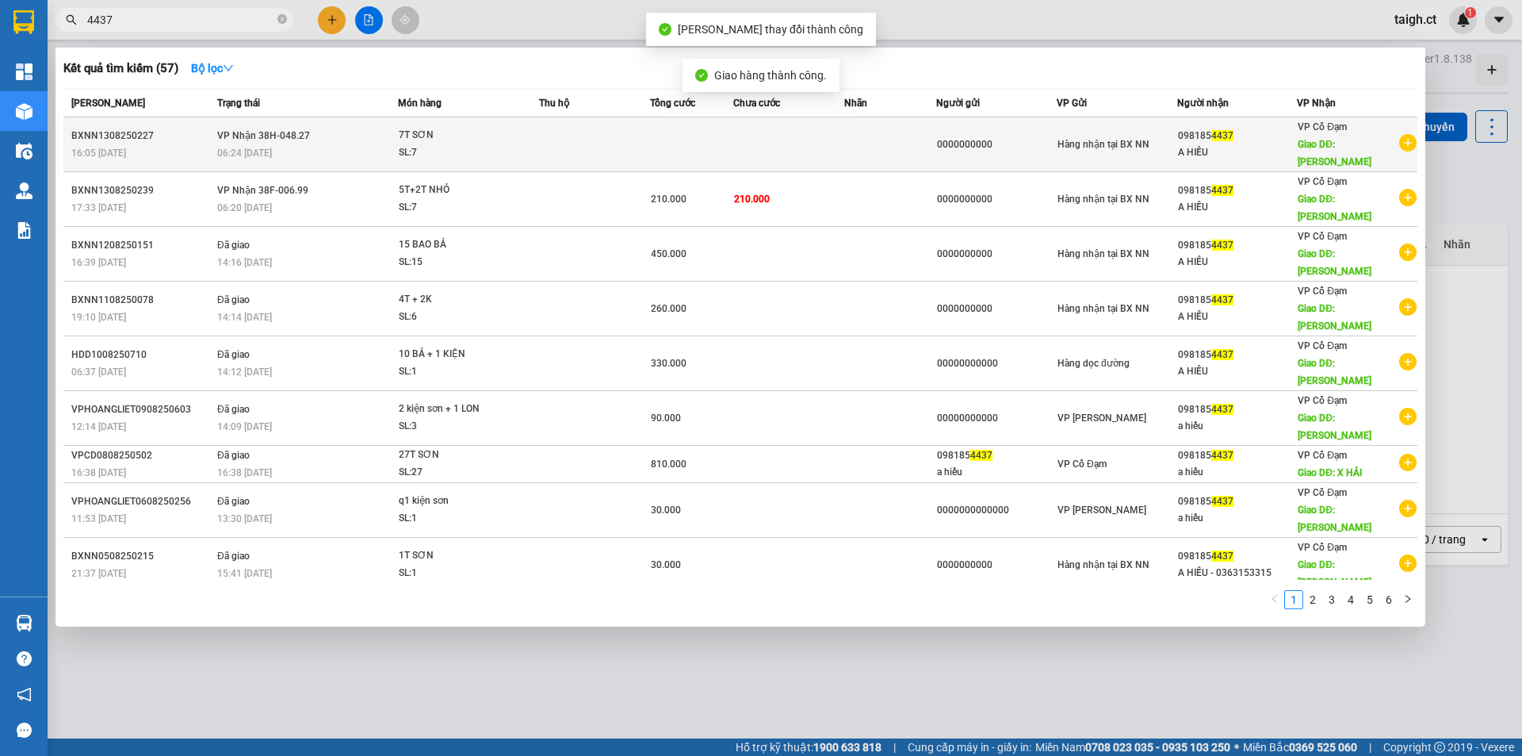
click at [252, 130] on span "VP Nhận 38H-048.27" at bounding box center [263, 135] width 93 height 11
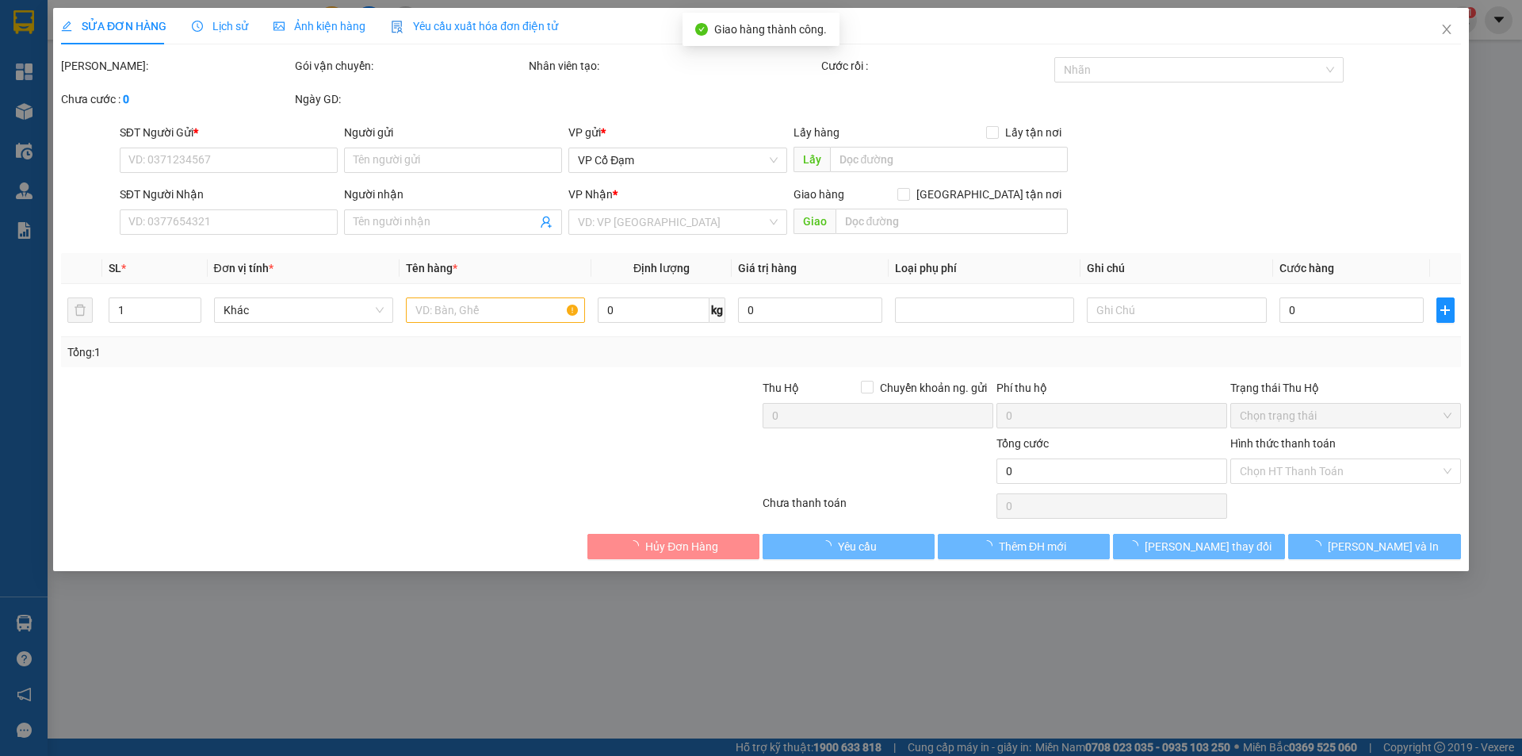
type input "0000000000"
type input "0981854437"
type input "A HIẾU"
type input "[PERSON_NAME]"
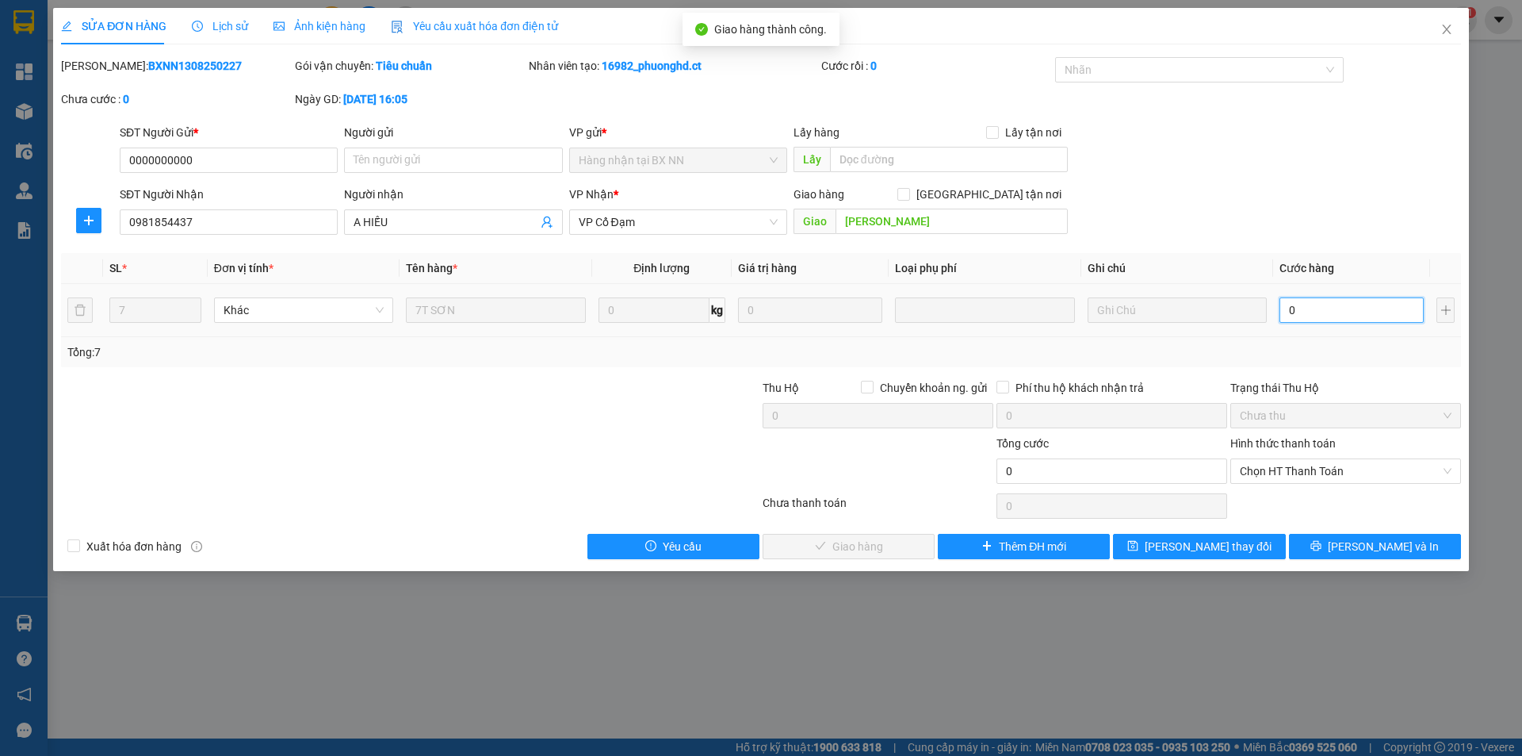
click at [1326, 316] on input "0" at bounding box center [1352, 309] width 144 height 25
type input "2"
type input "21"
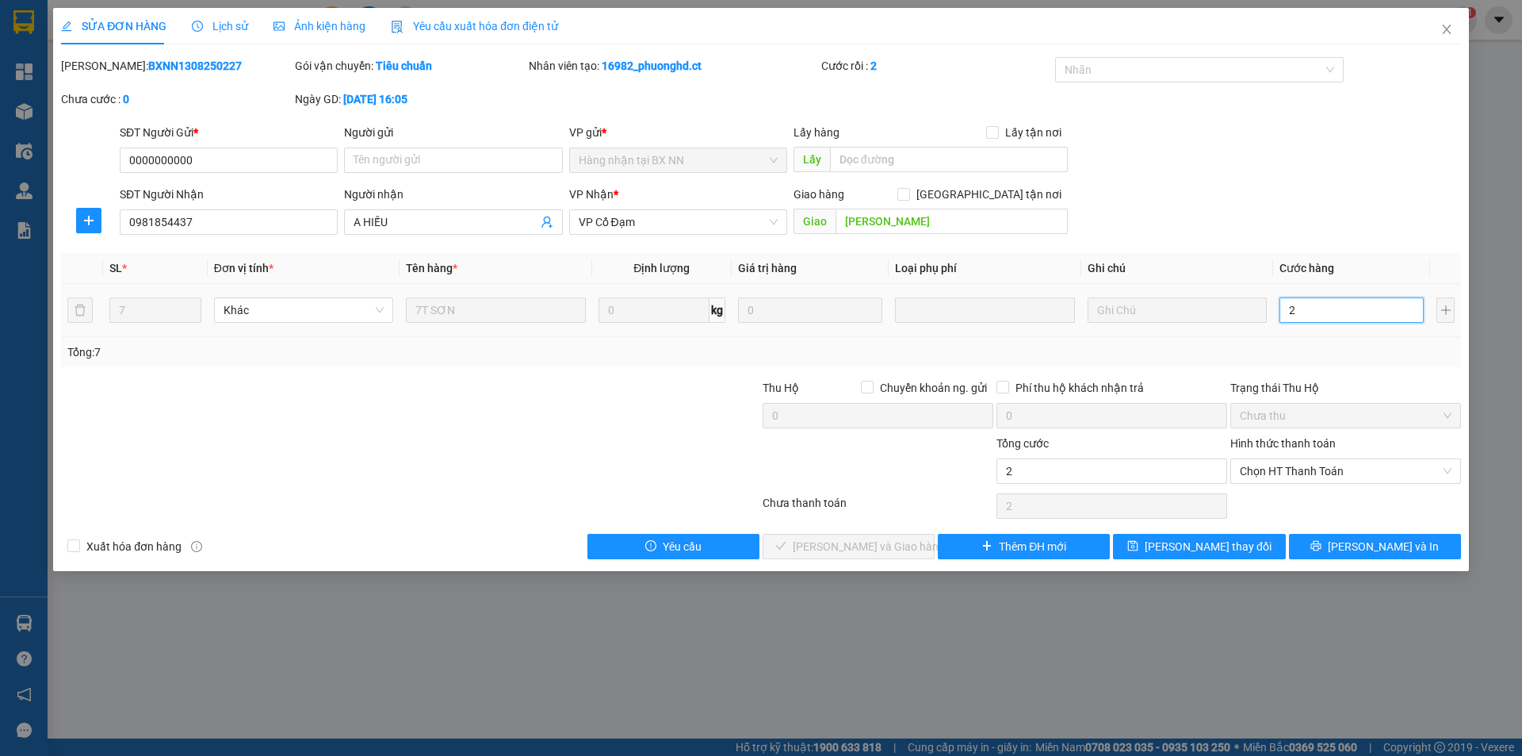
type input "21"
type input "210"
click at [1274, 473] on span "Chọn HT Thanh Toán" at bounding box center [1346, 471] width 212 height 24
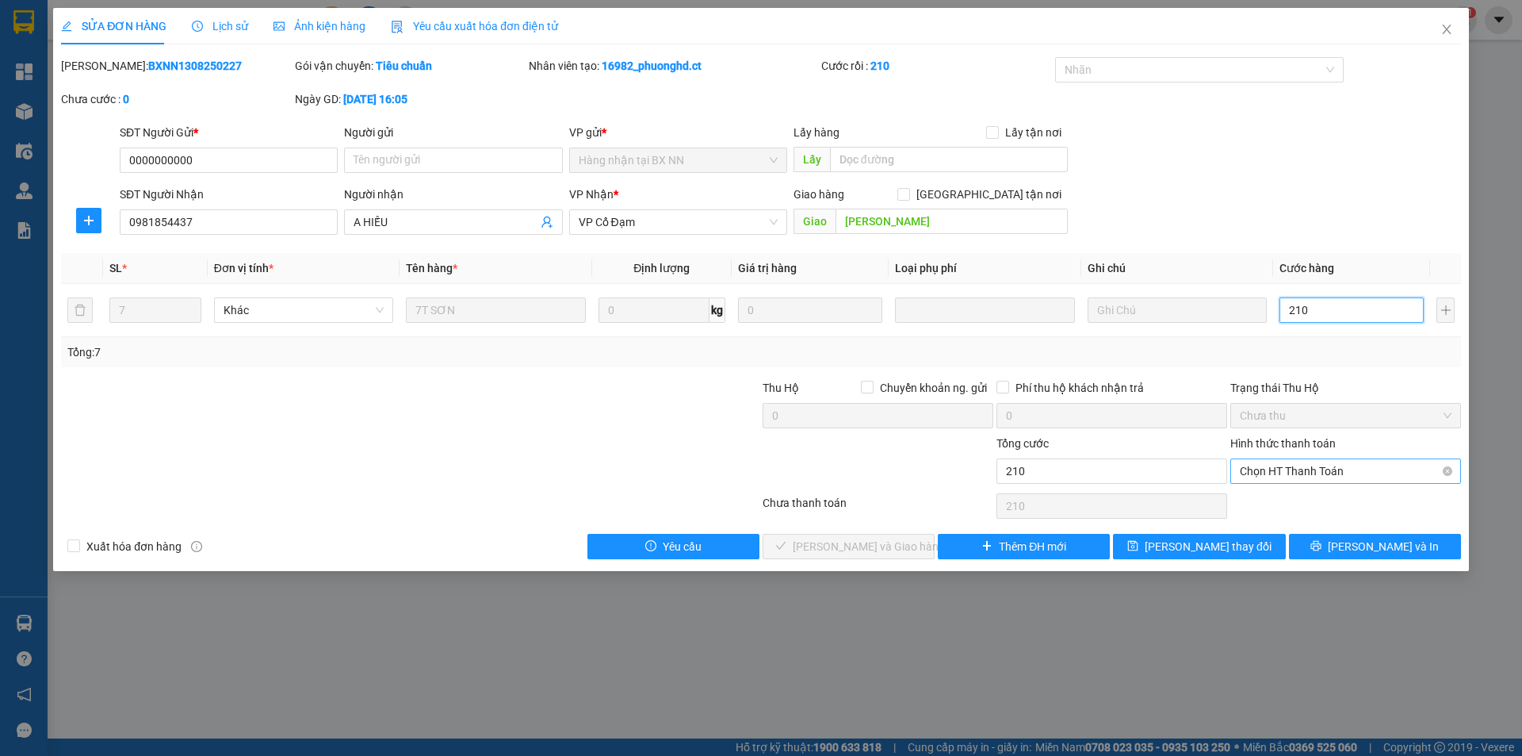
type input "210"
type input "210.000"
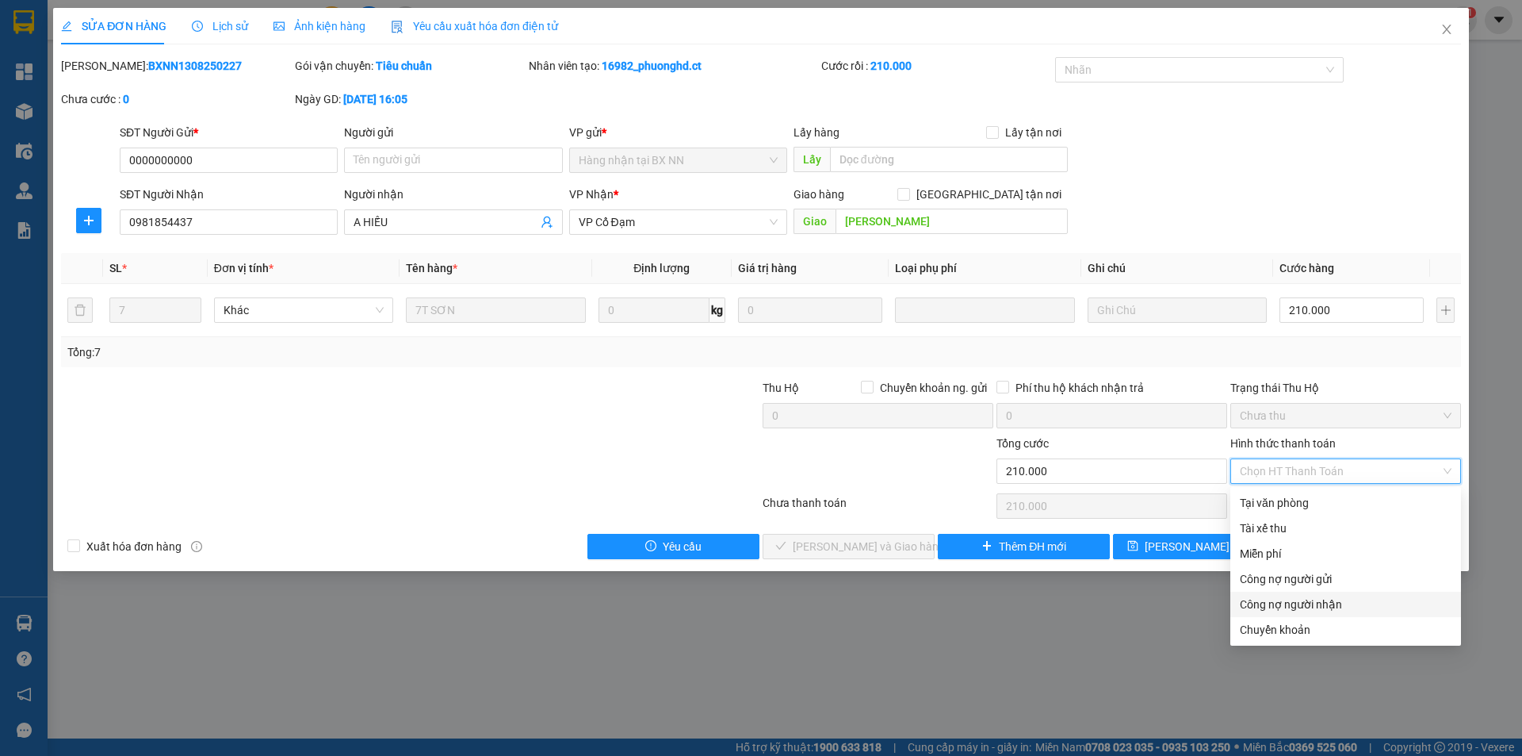
click at [1295, 606] on div "Công nợ người nhận" at bounding box center [1346, 603] width 212 height 17
type input "0"
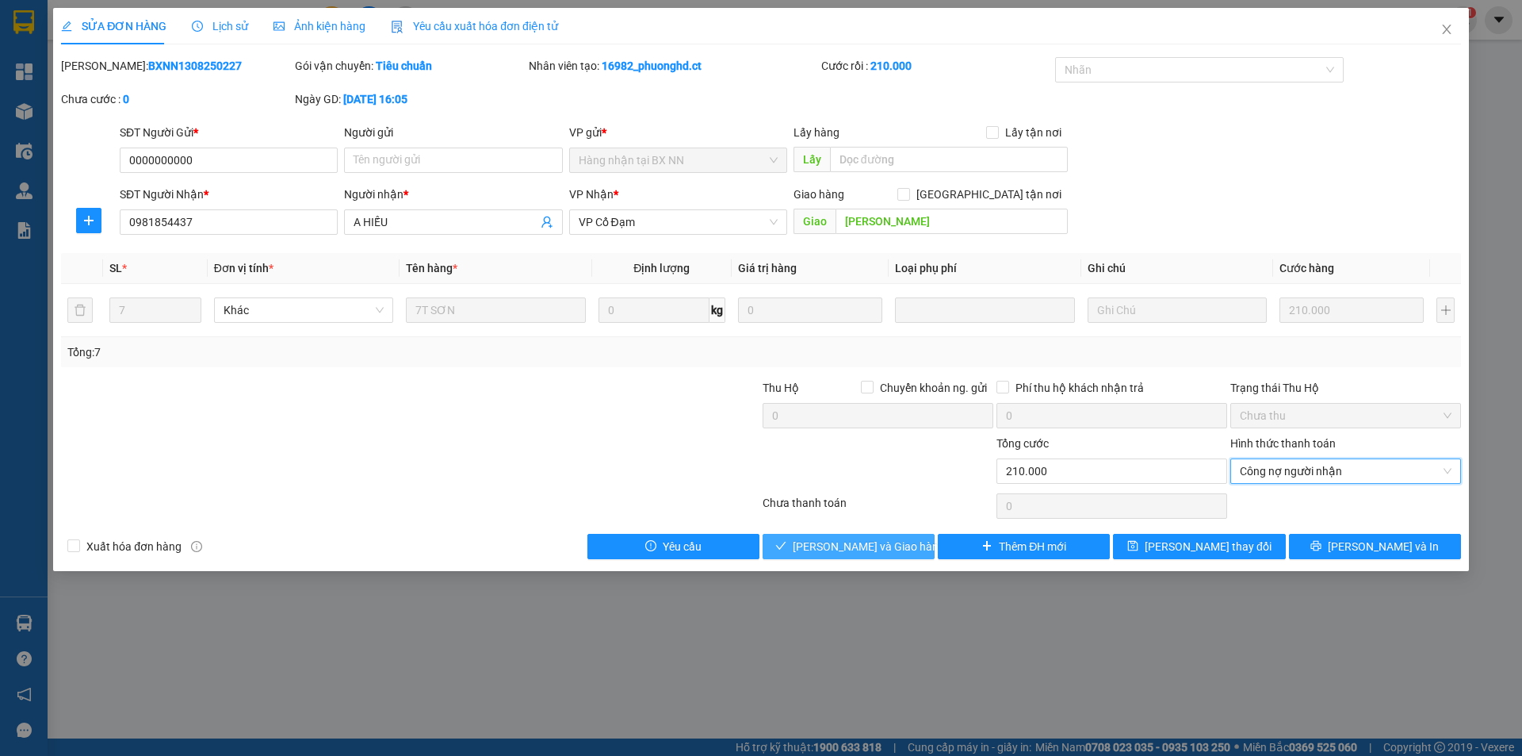
click at [821, 541] on span "[PERSON_NAME] và Giao hàng" at bounding box center [869, 546] width 152 height 17
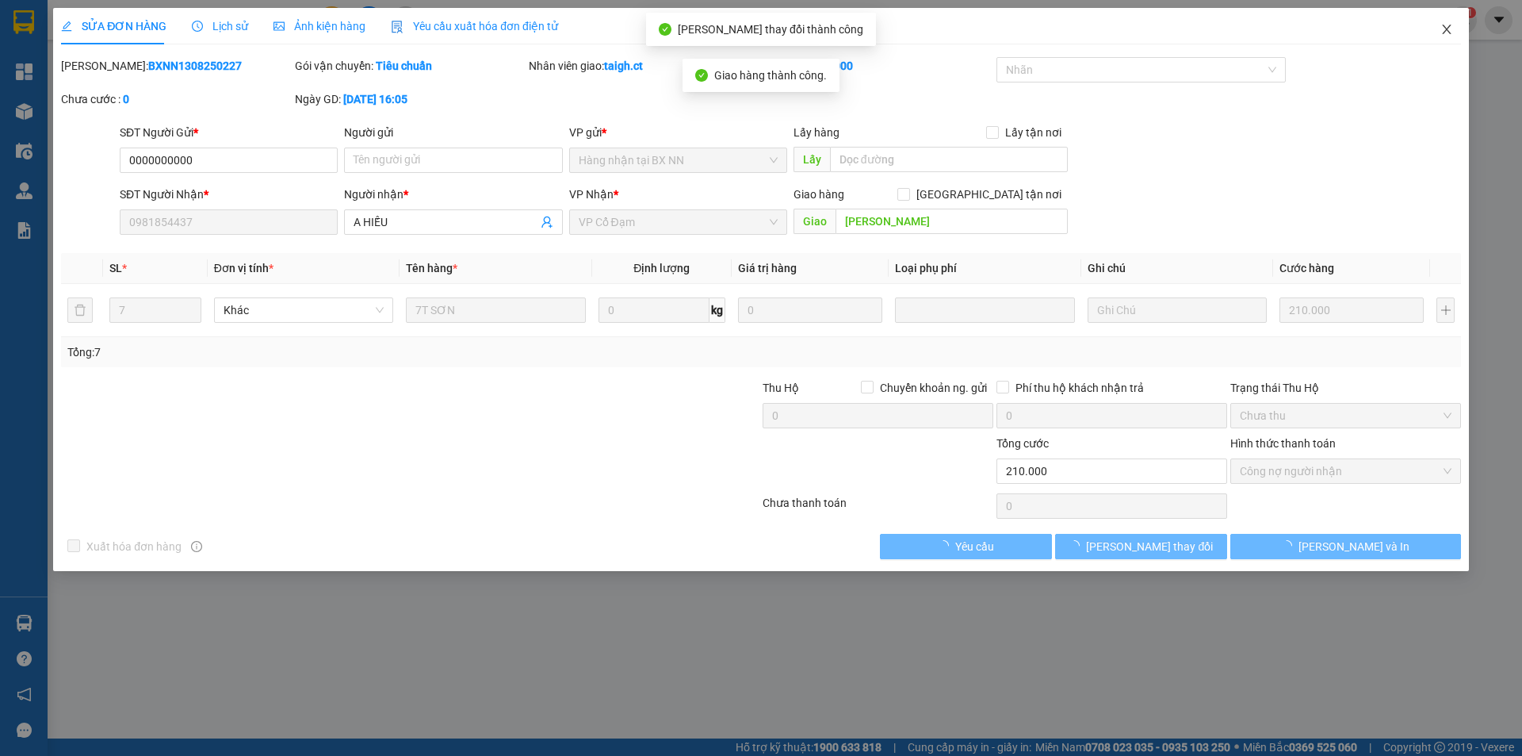
click at [1448, 27] on icon "close" at bounding box center [1447, 29] width 13 height 13
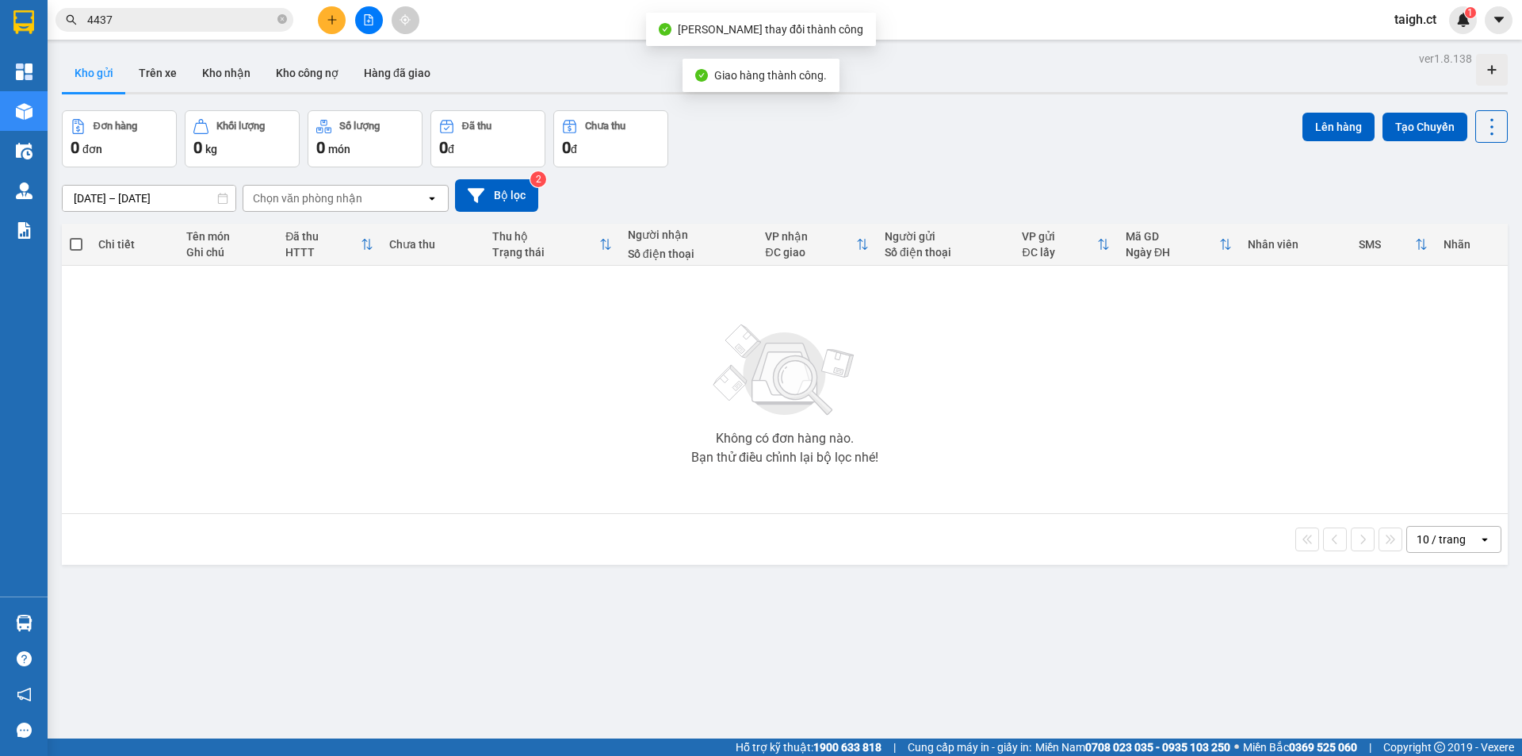
click at [280, 20] on icon "close-circle" at bounding box center [282, 19] width 10 height 10
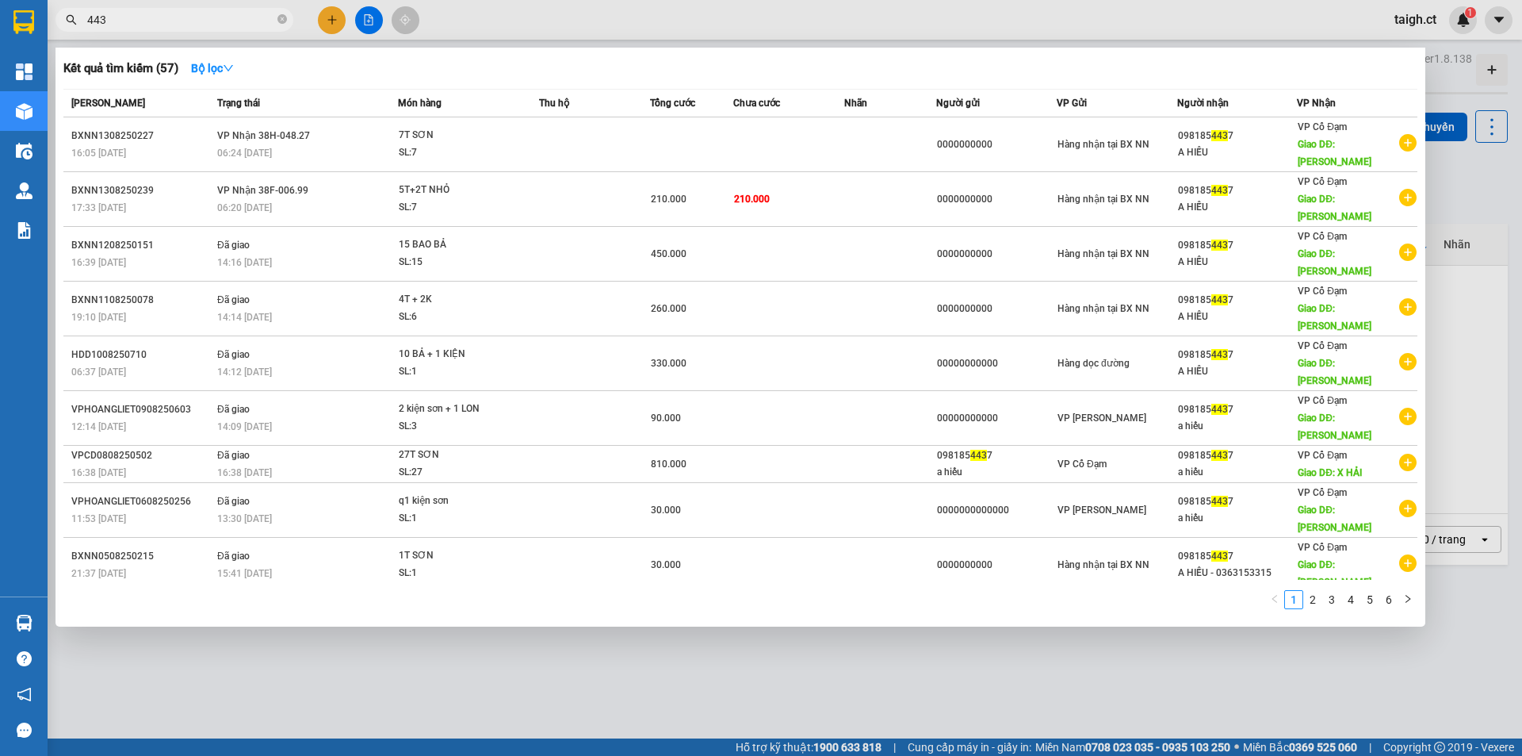
type input "4437"
click at [281, 17] on icon "close-circle" at bounding box center [282, 19] width 10 height 10
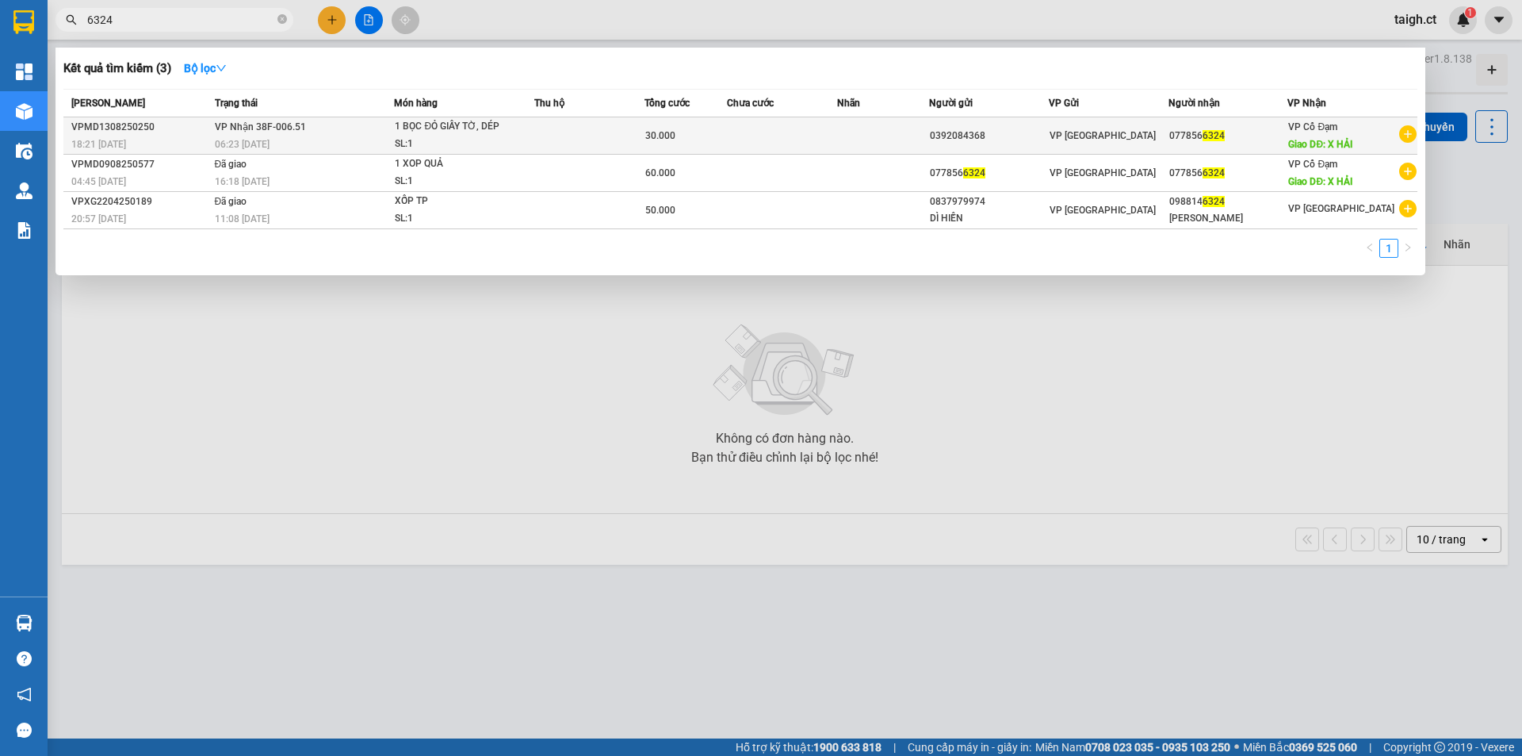
type input "6324"
click at [230, 130] on span "VP Nhận 38F-006.51" at bounding box center [260, 126] width 91 height 11
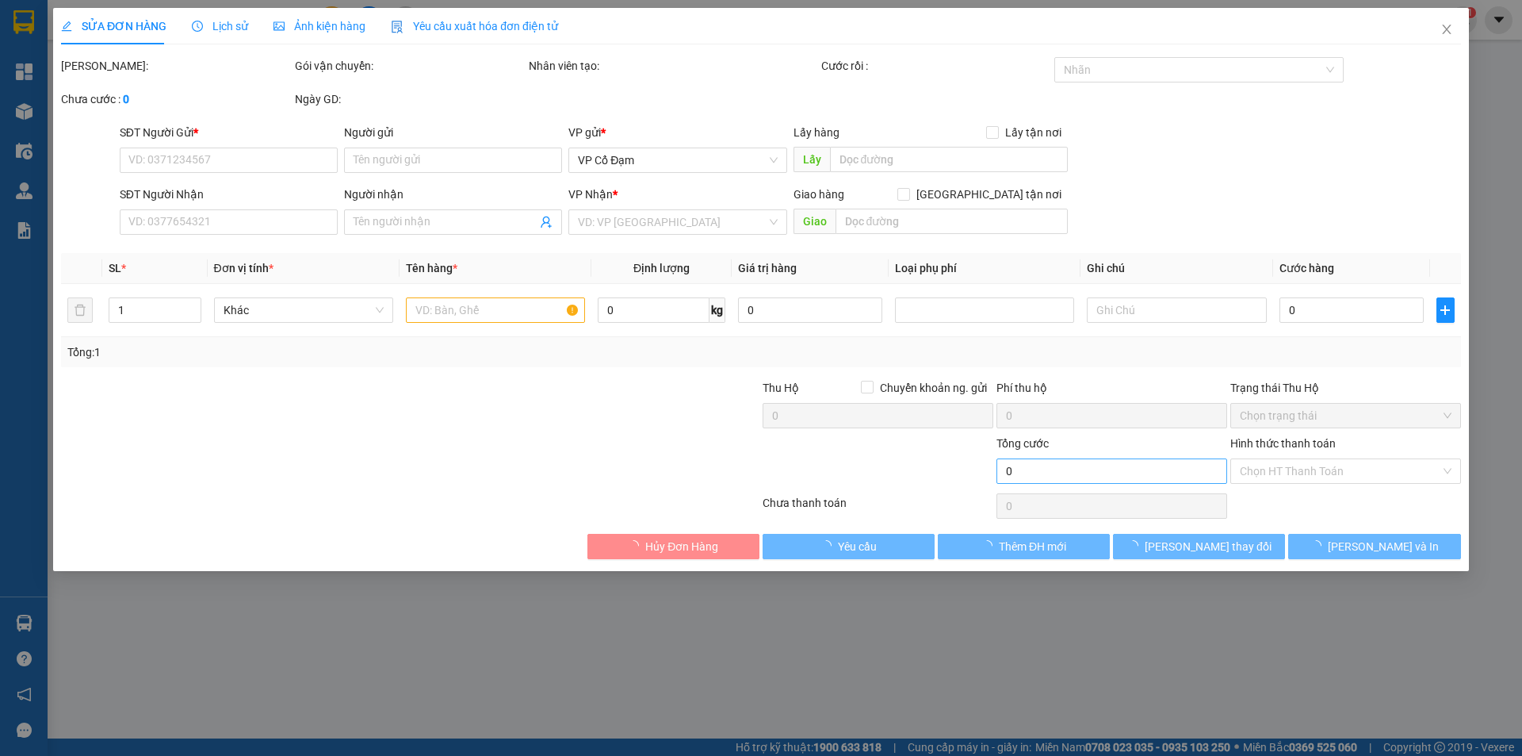
type input "0392084368"
type input "0778566324"
type input "X HẢI"
type input "30.000"
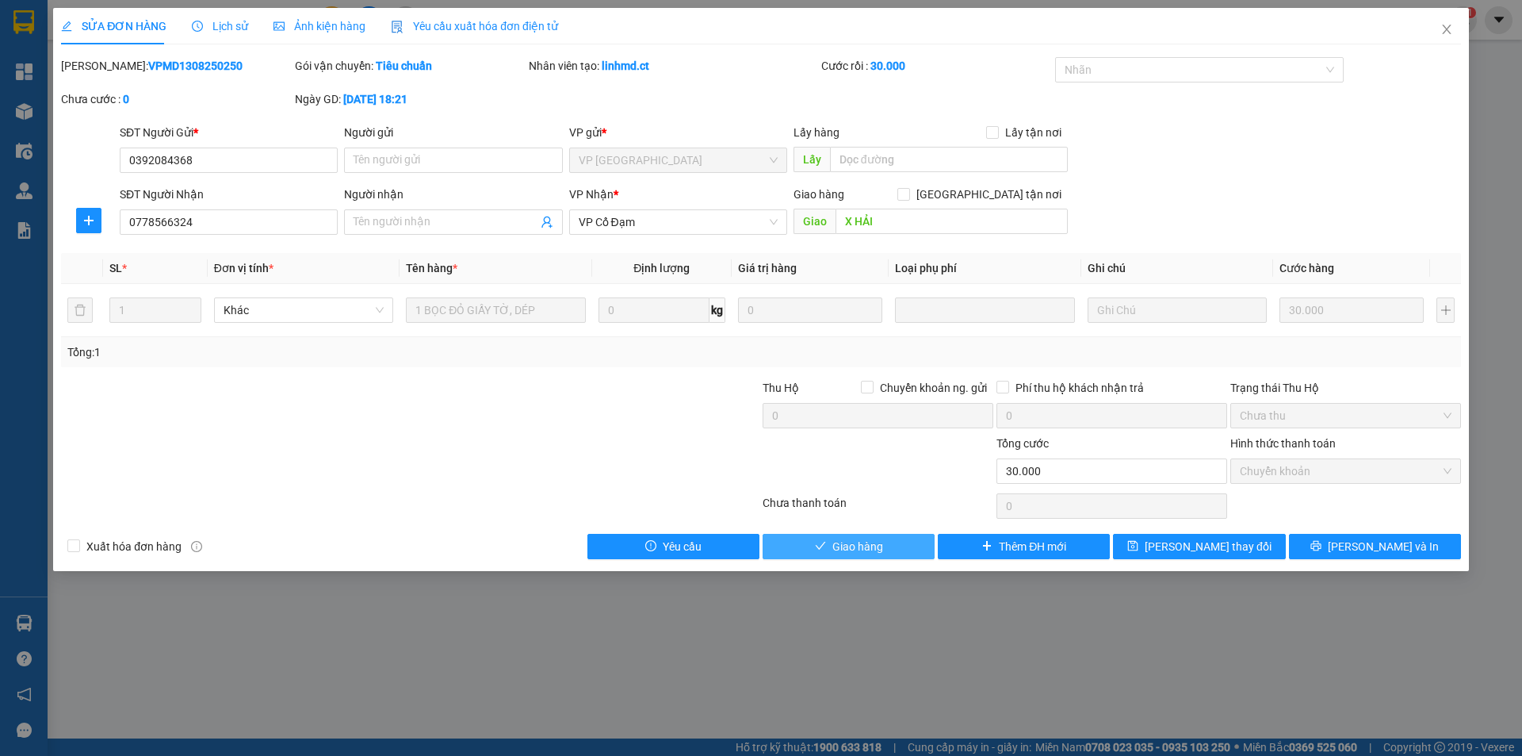
click at [895, 549] on button "Giao hàng" at bounding box center [849, 546] width 172 height 25
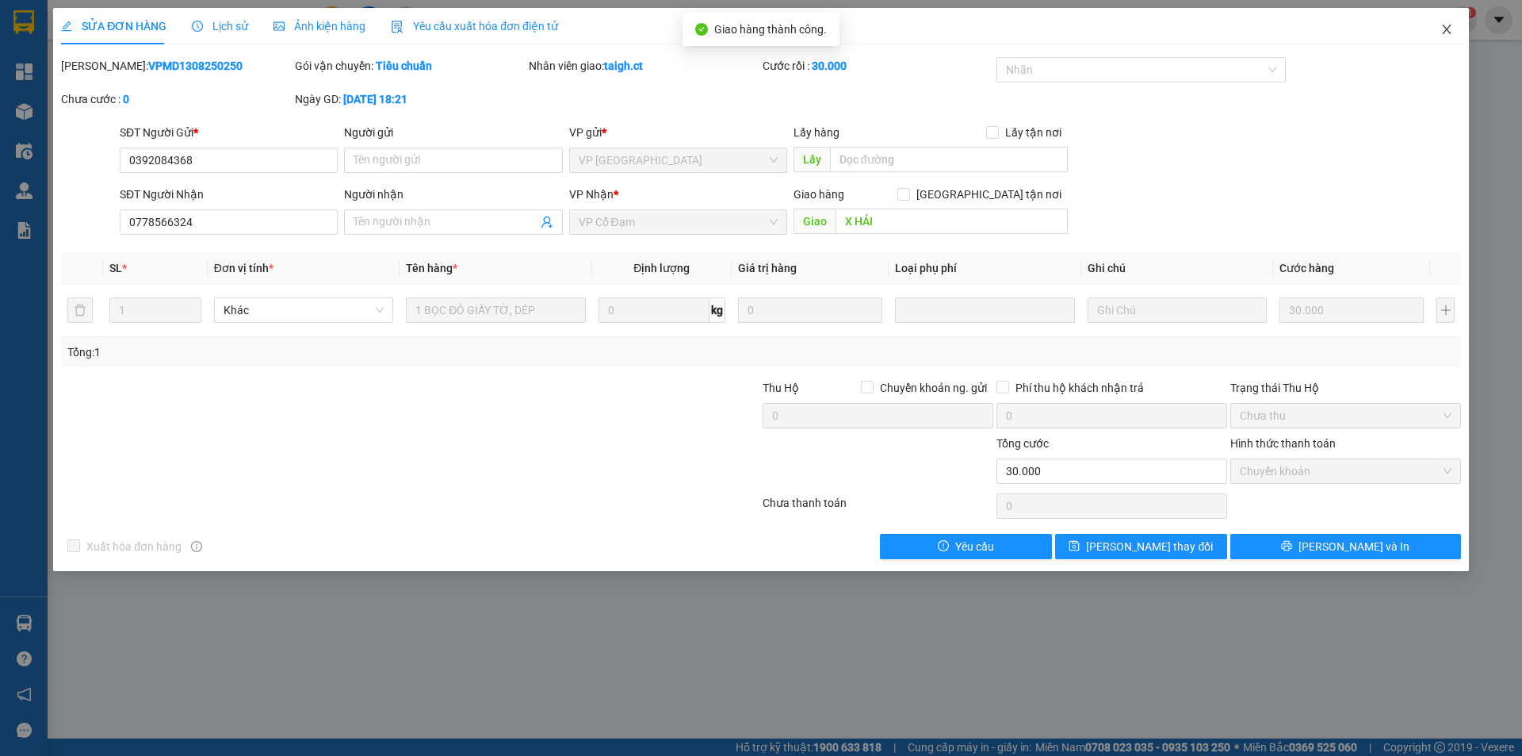
click at [1452, 25] on icon "close" at bounding box center [1447, 29] width 13 height 13
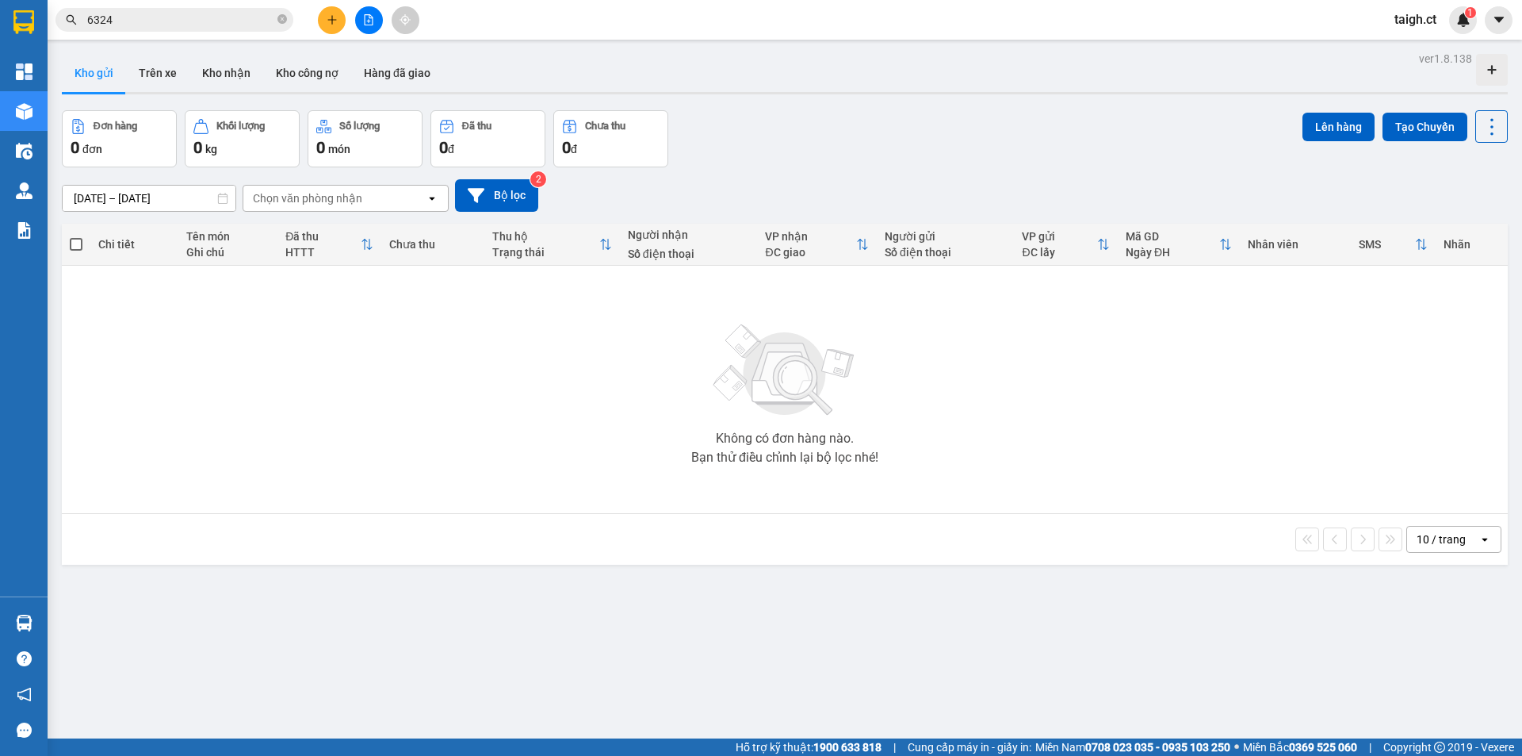
click at [291, 13] on span "6324" at bounding box center [174, 20] width 238 height 24
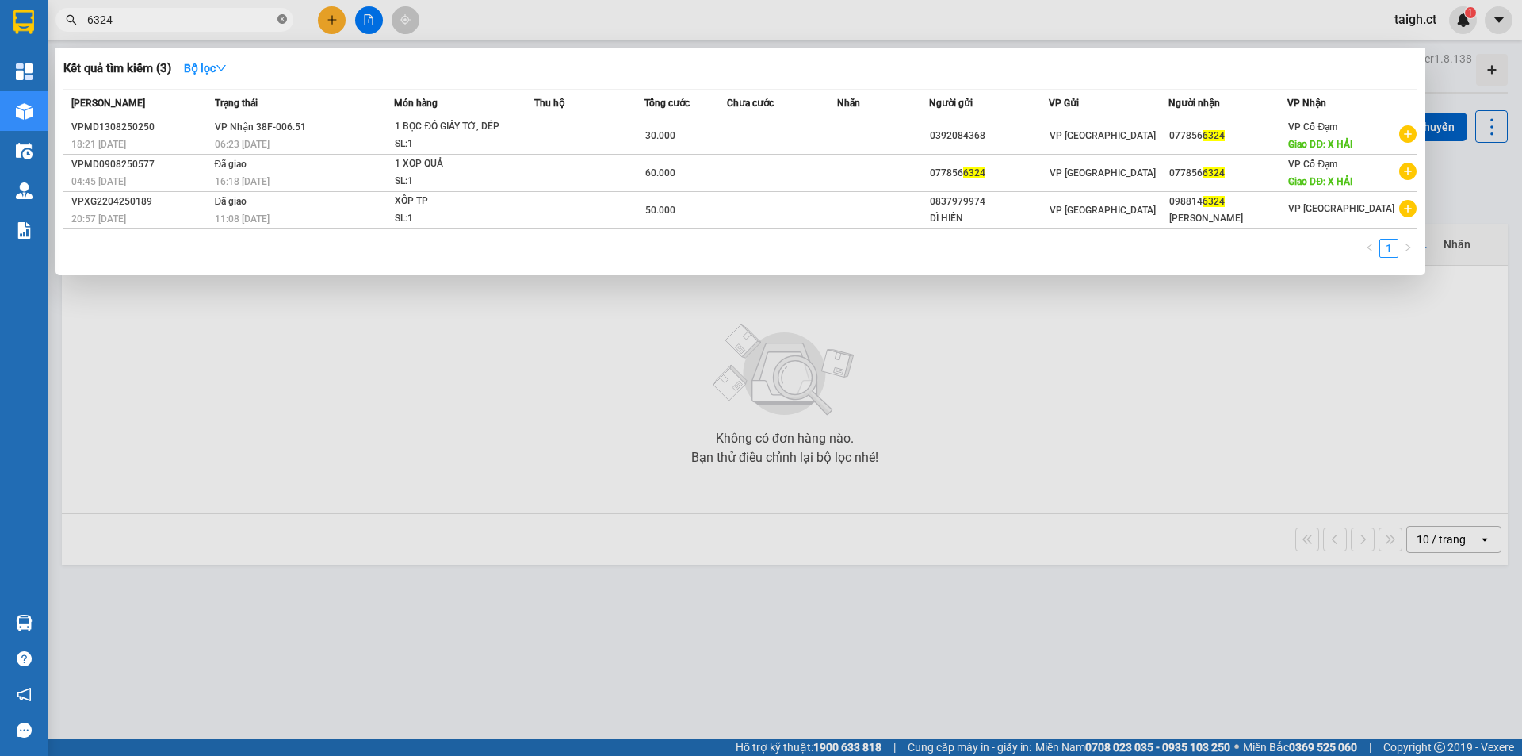
click at [279, 18] on icon "close-circle" at bounding box center [282, 19] width 10 height 10
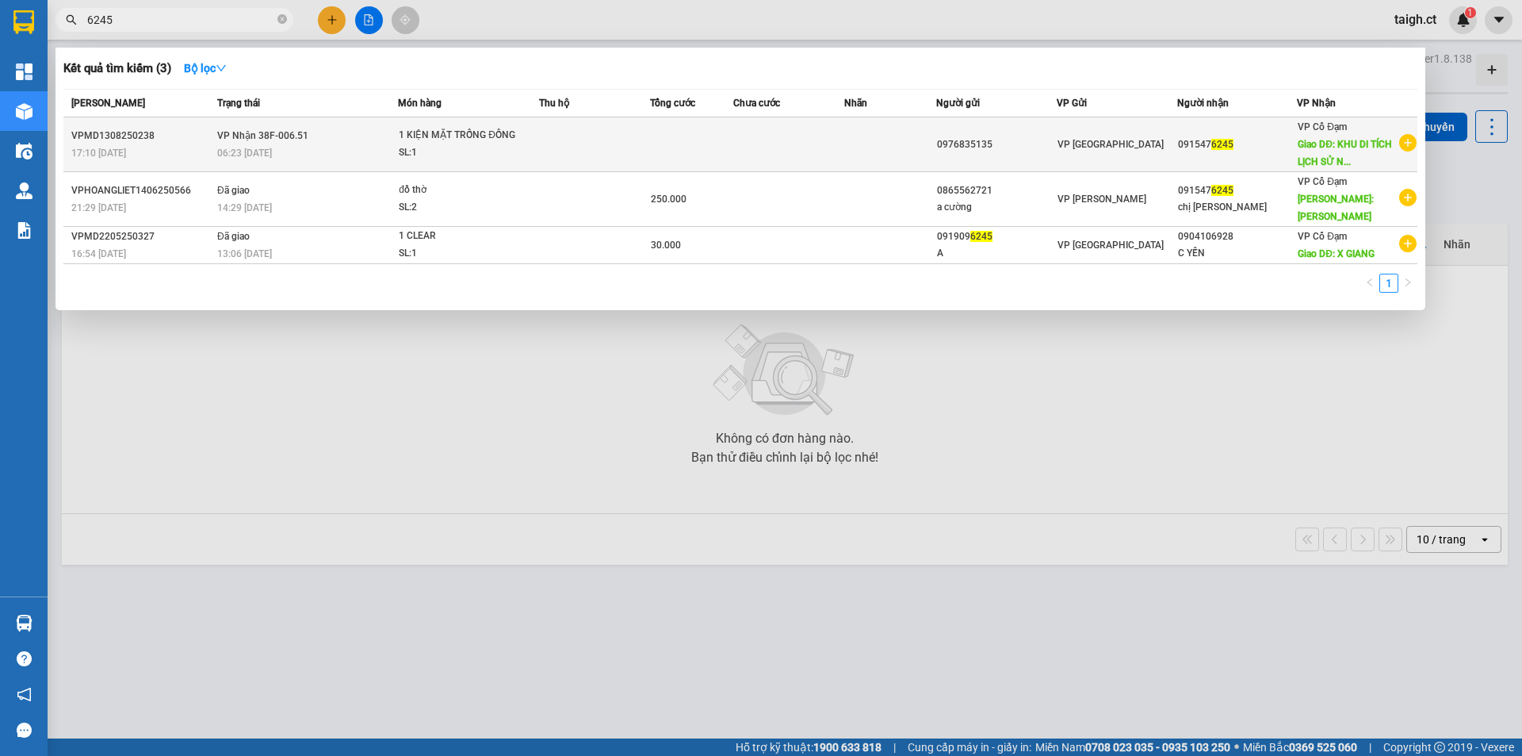
type input "6245"
click at [296, 132] on span "VP Nhận 38F-006.51" at bounding box center [262, 135] width 91 height 11
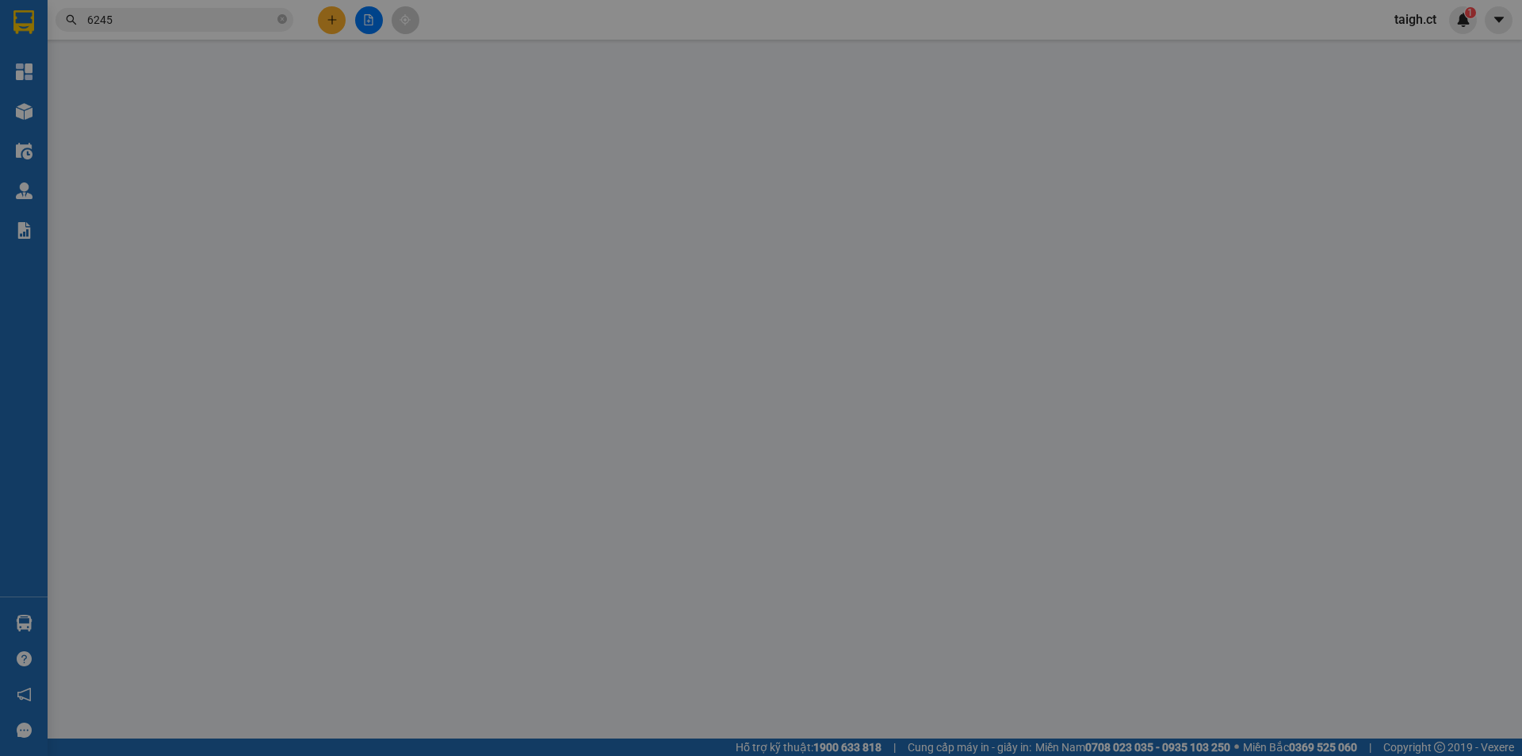
type input "0976835135"
type input "0915476245"
type input "KHU DI TÍCH LỊCH SỬ [PERSON_NAME]"
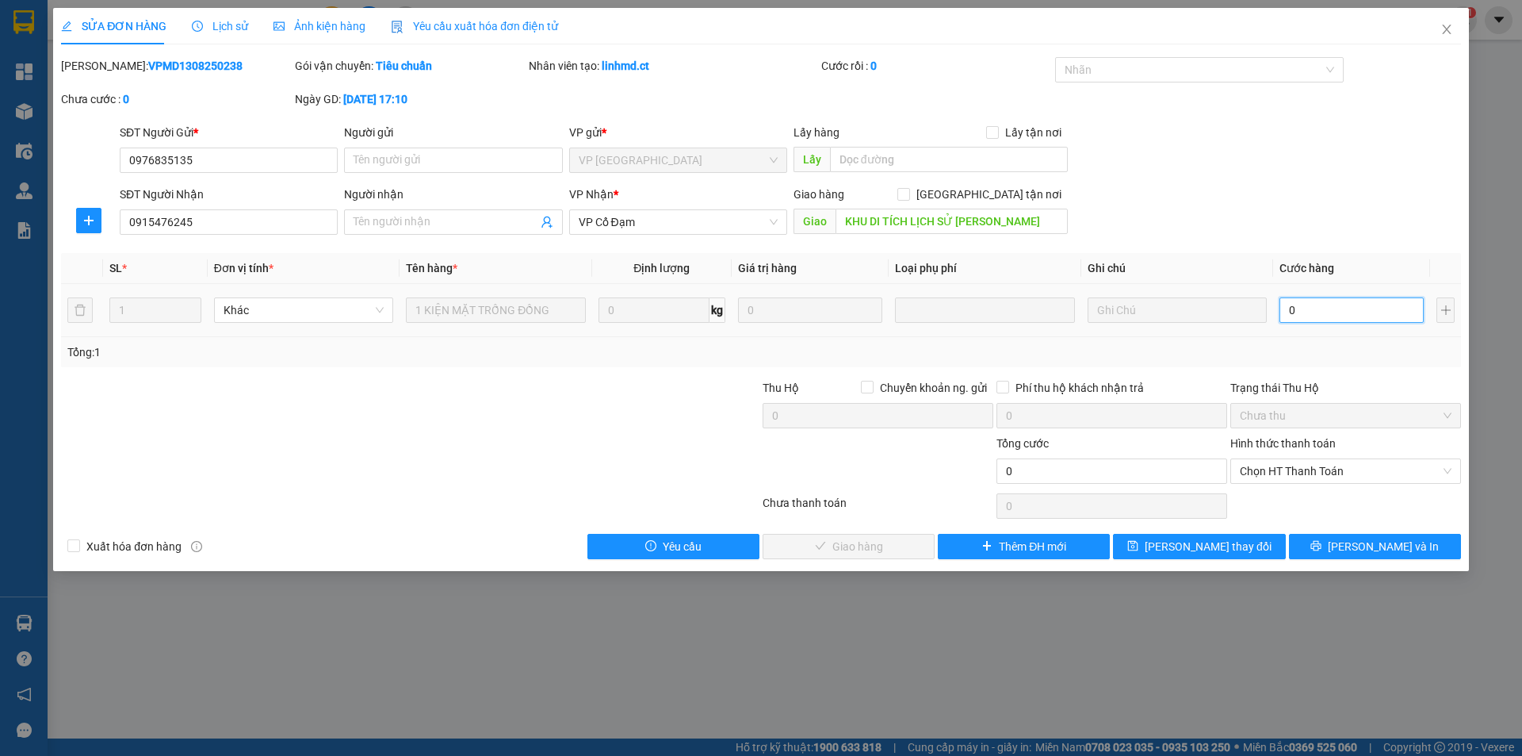
click at [1338, 304] on input "0" at bounding box center [1352, 309] width 144 height 25
type input "4"
type input "40"
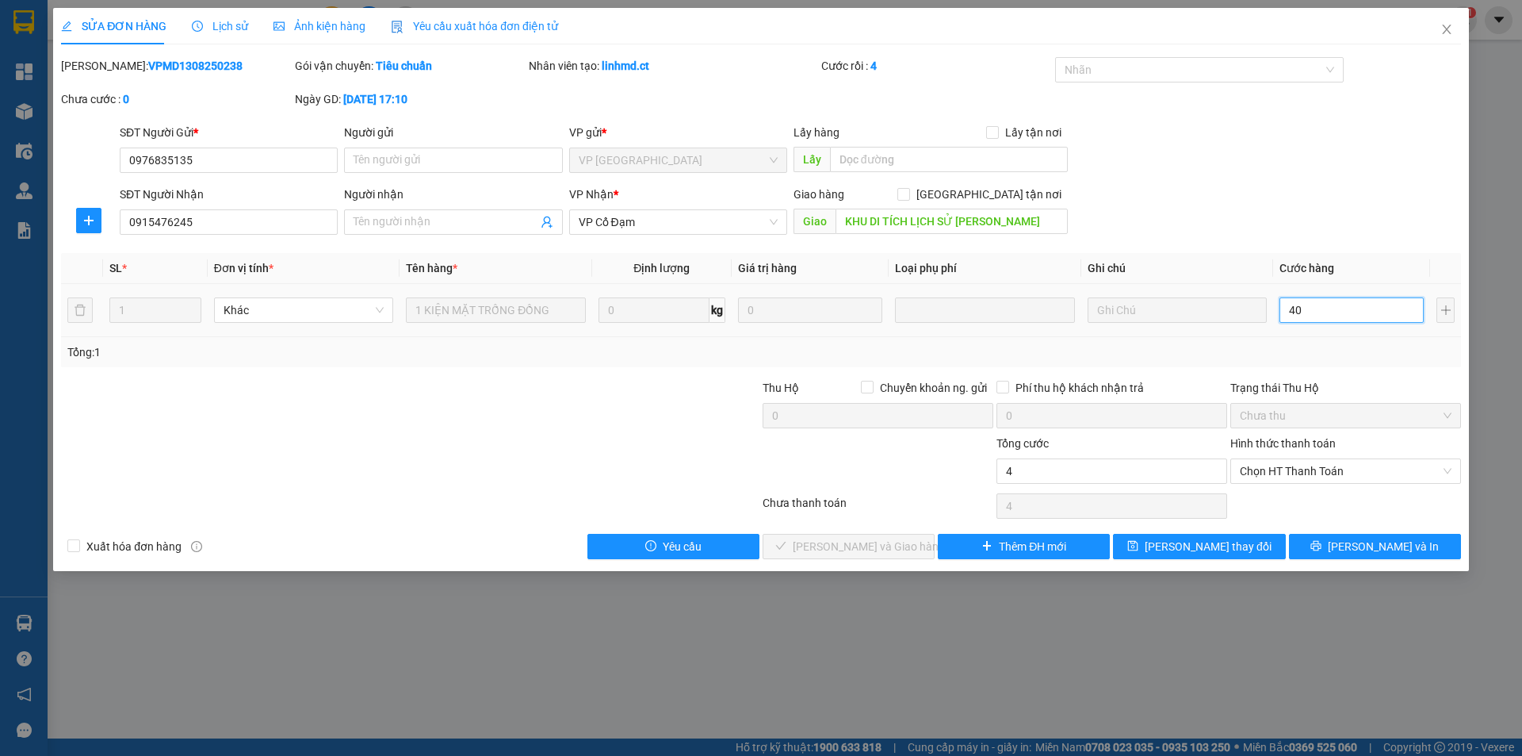
type input "40"
click at [1330, 469] on span "Chọn HT Thanh Toán" at bounding box center [1346, 471] width 212 height 24
type input "40"
type input "40.000"
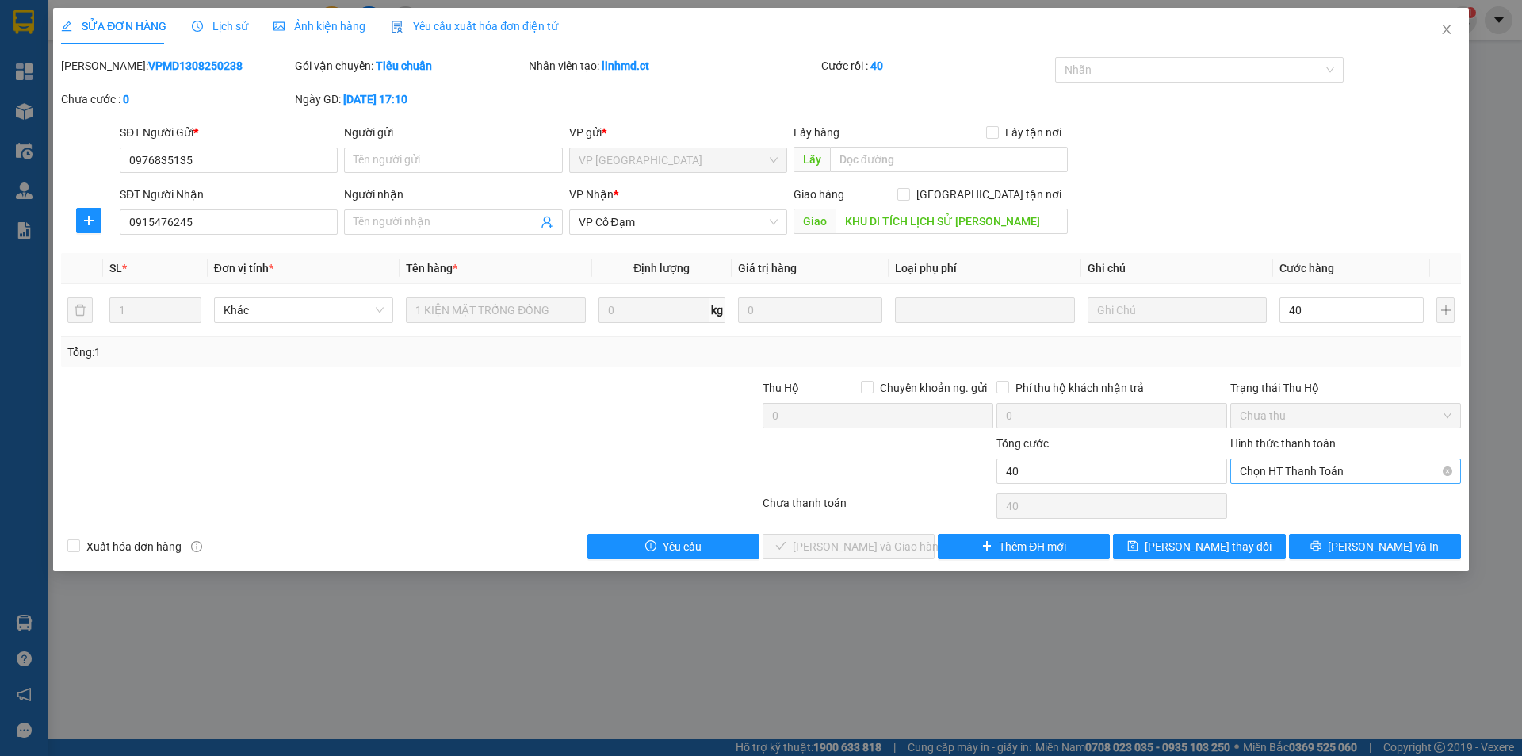
type input "40.000"
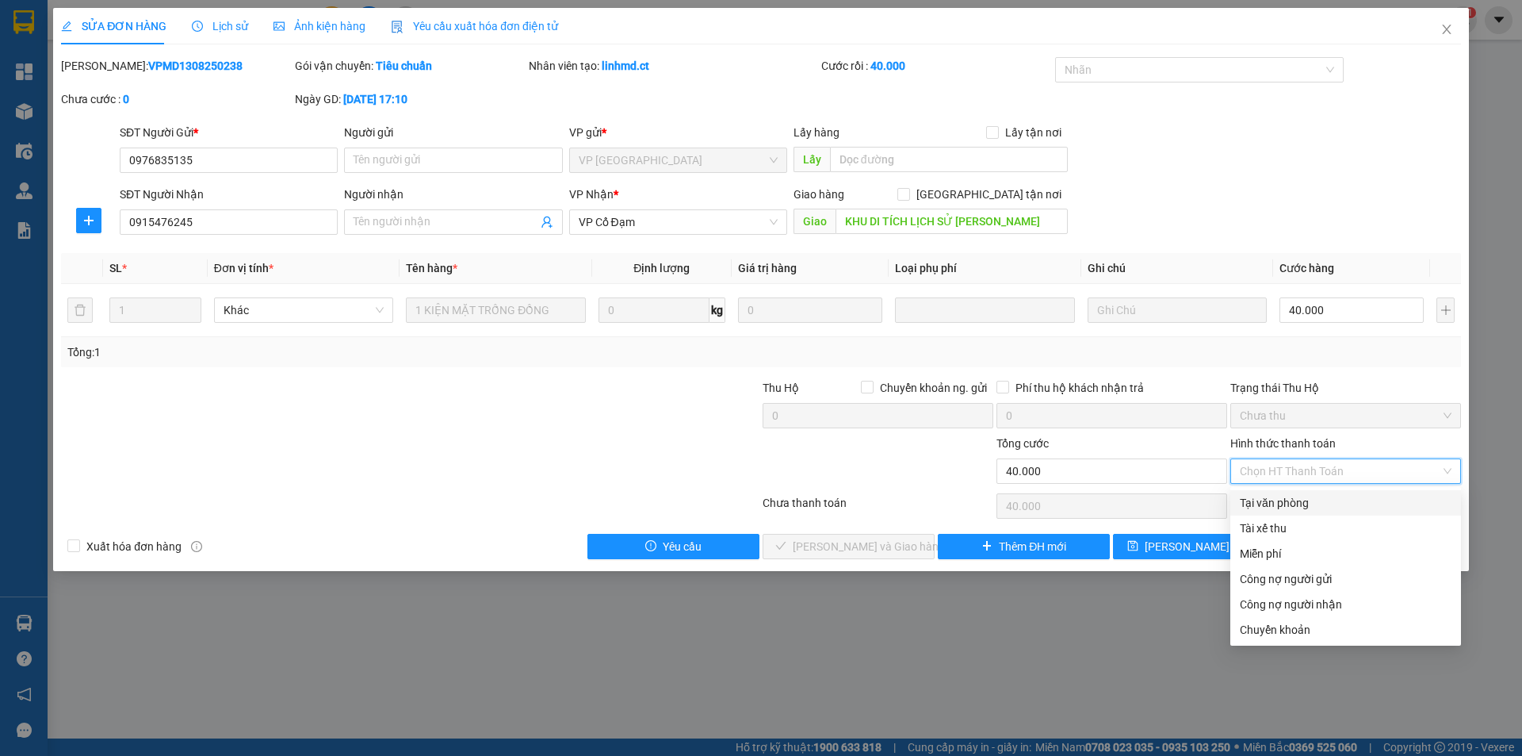
click at [1318, 501] on div "Tại văn phòng" at bounding box center [1346, 502] width 212 height 17
type input "0"
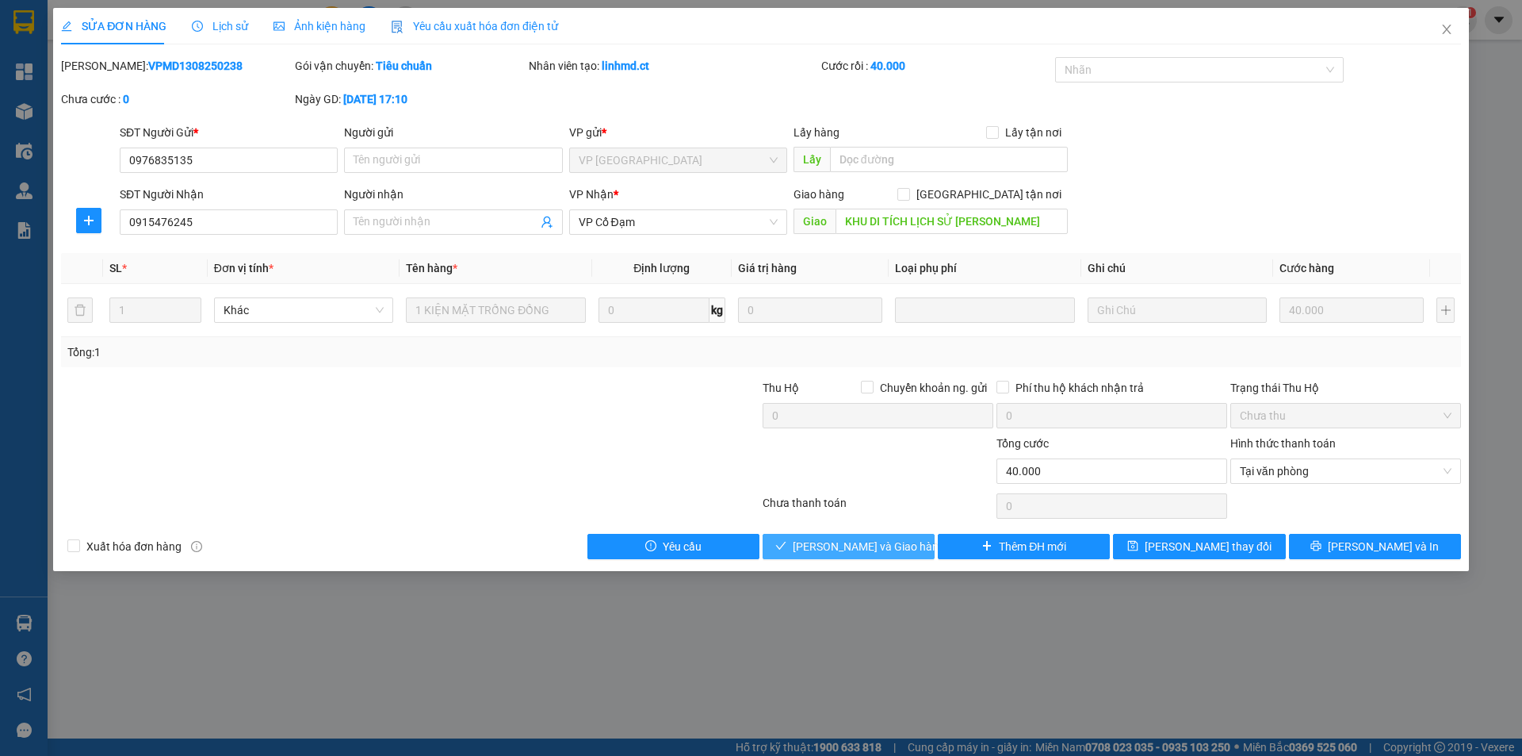
click at [854, 541] on span "[PERSON_NAME] và Giao hàng" at bounding box center [869, 546] width 152 height 17
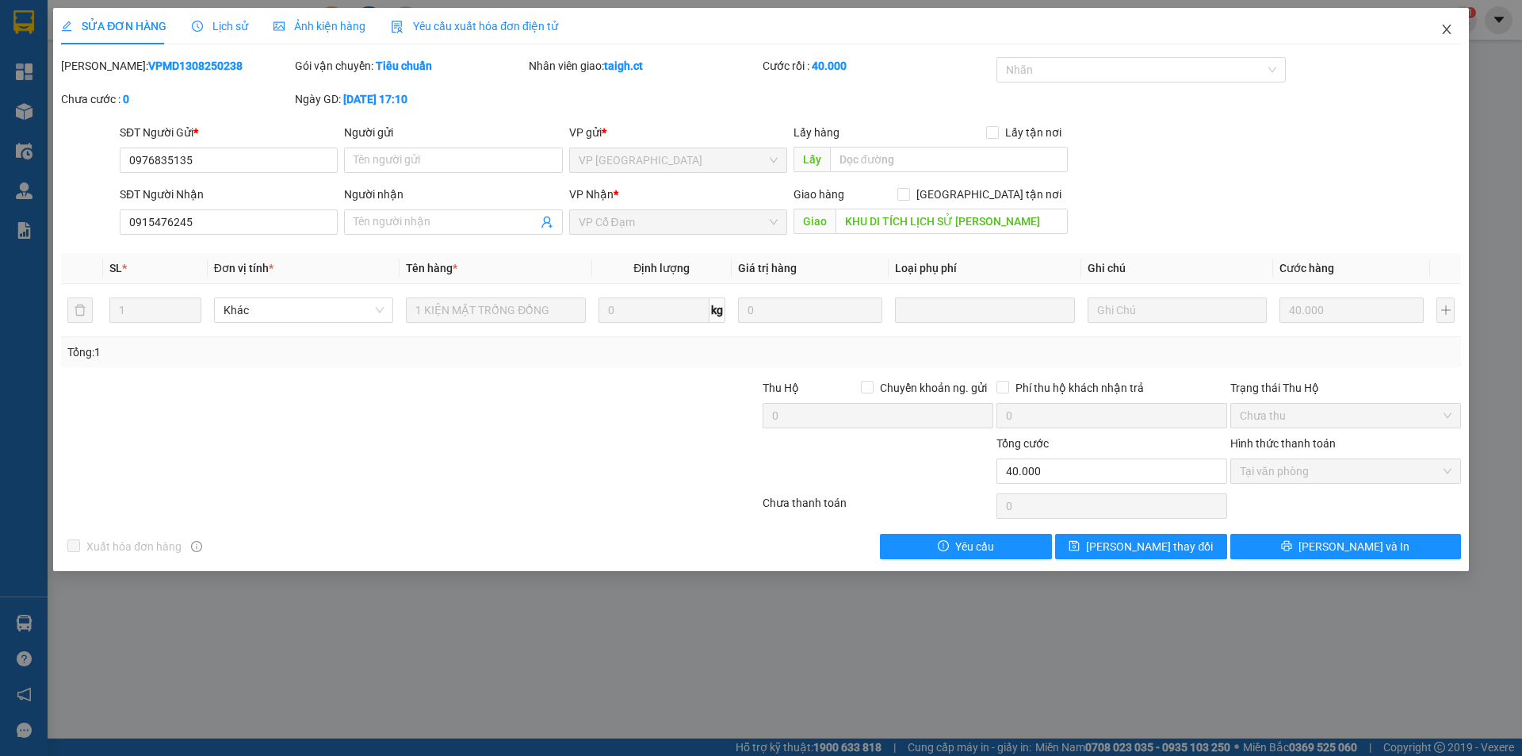
click at [1446, 28] on icon "close" at bounding box center [1447, 29] width 13 height 13
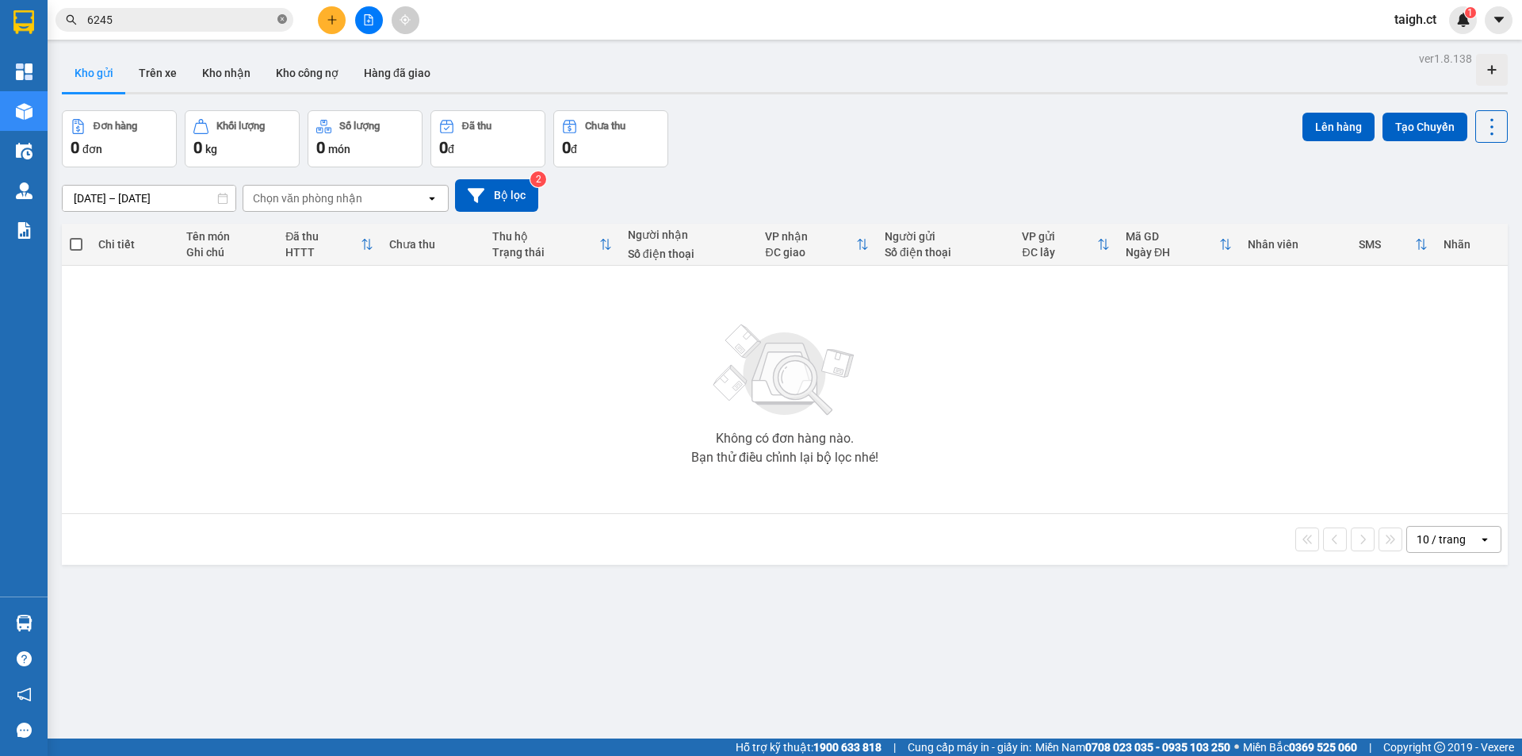
click at [281, 20] on icon "close-circle" at bounding box center [282, 19] width 10 height 10
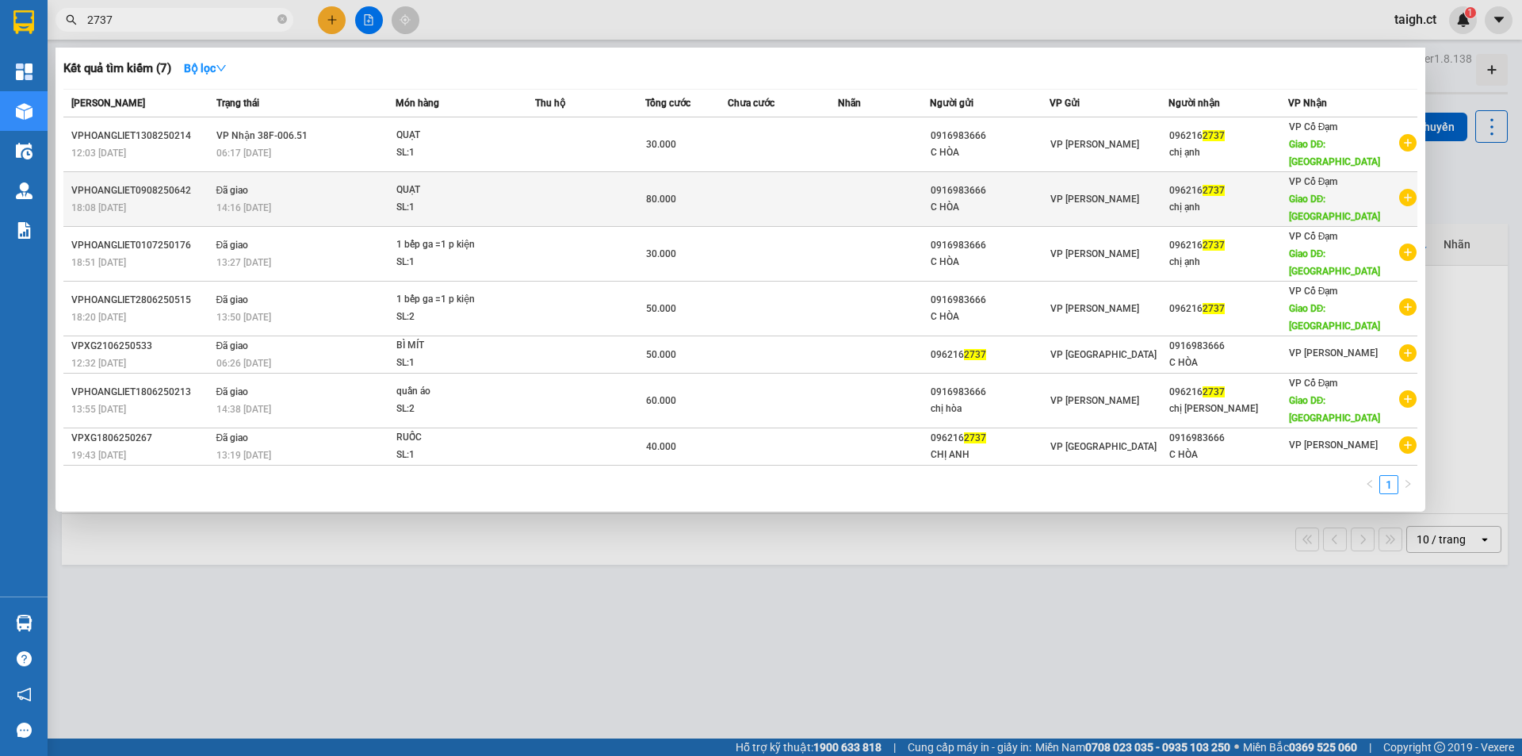
type input "2737"
click at [270, 172] on td "Đã giao 14:16 [DATE]" at bounding box center [304, 199] width 184 height 55
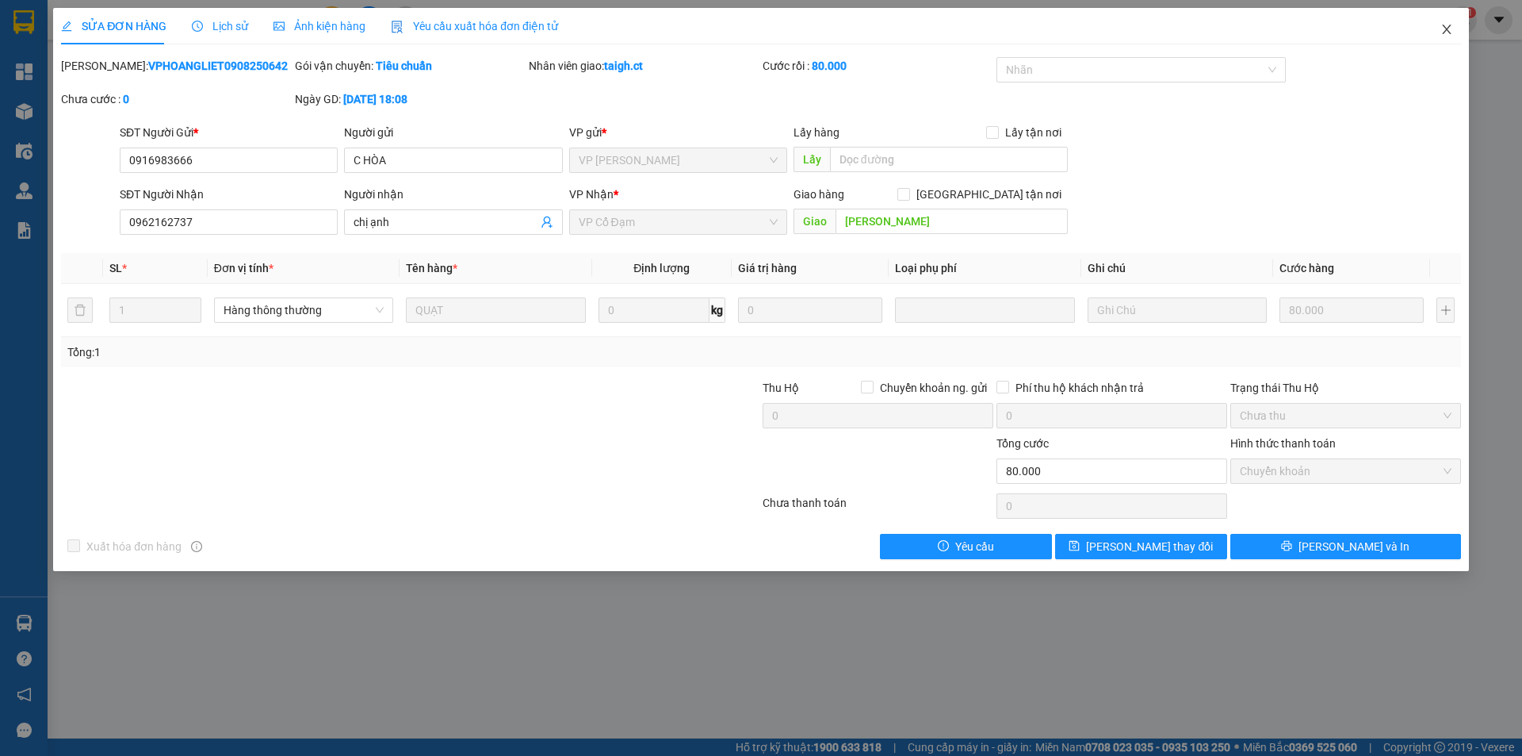
click at [1449, 28] on icon "close" at bounding box center [1446, 30] width 9 height 10
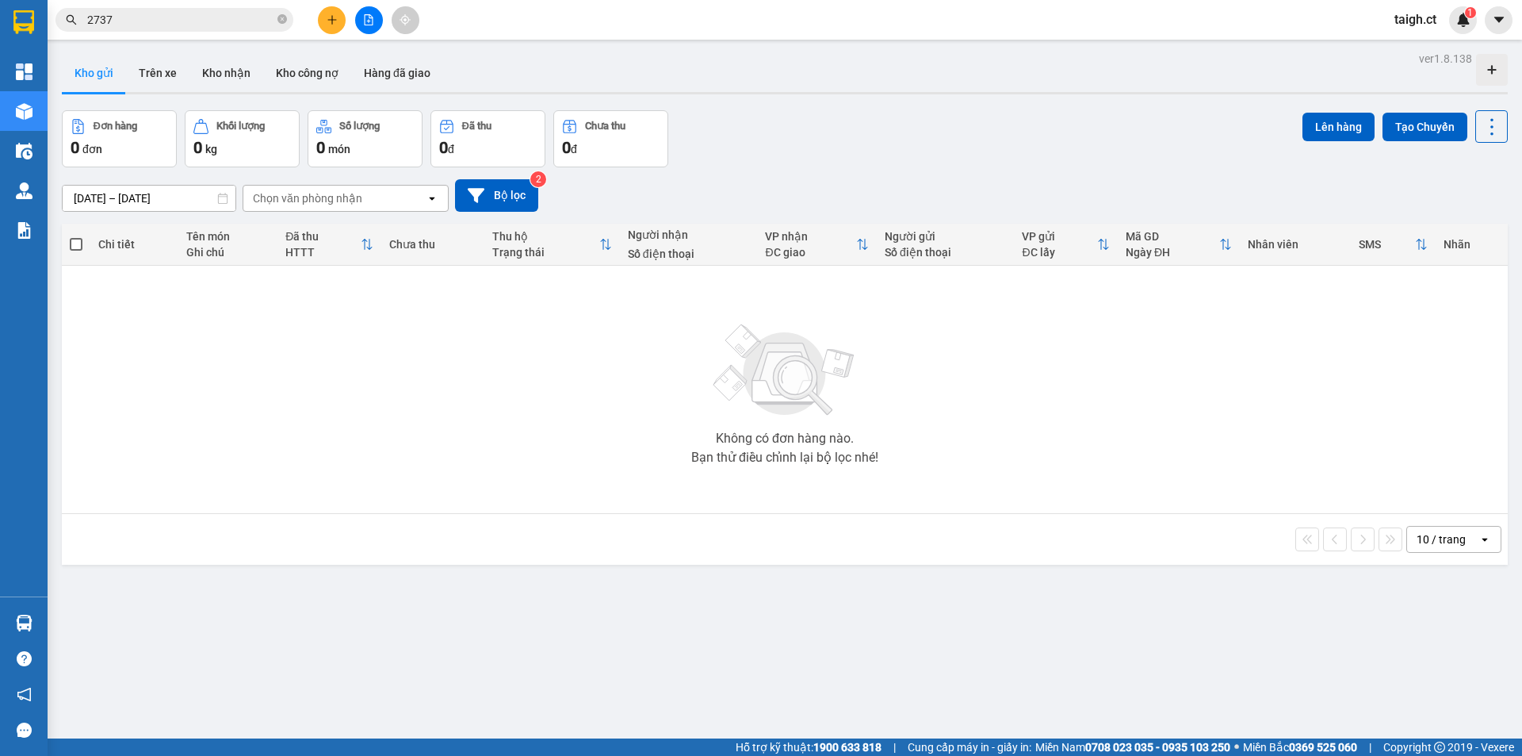
click at [216, 17] on input "2737" at bounding box center [180, 19] width 187 height 17
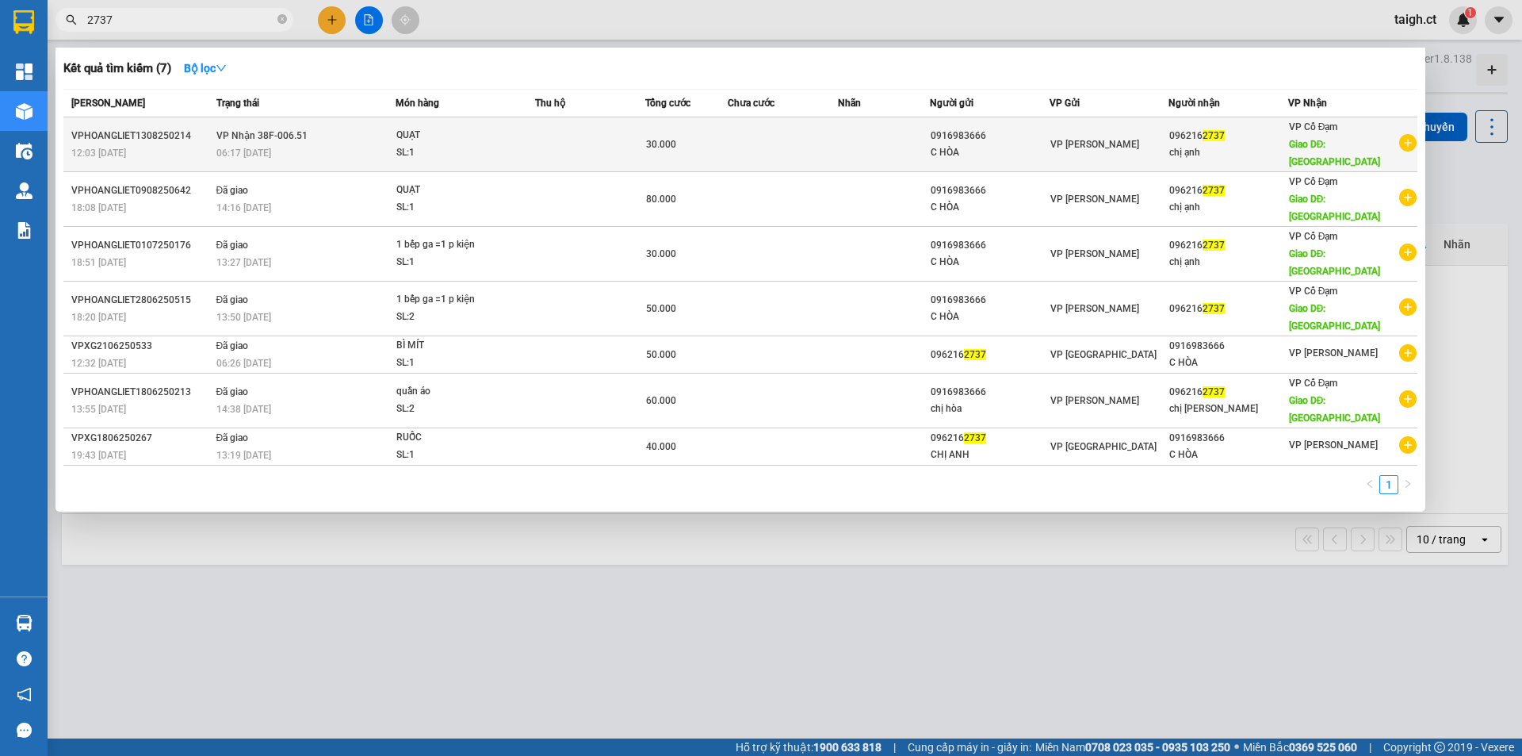
click at [231, 132] on span "VP Nhận 38F-006.51" at bounding box center [261, 135] width 91 height 11
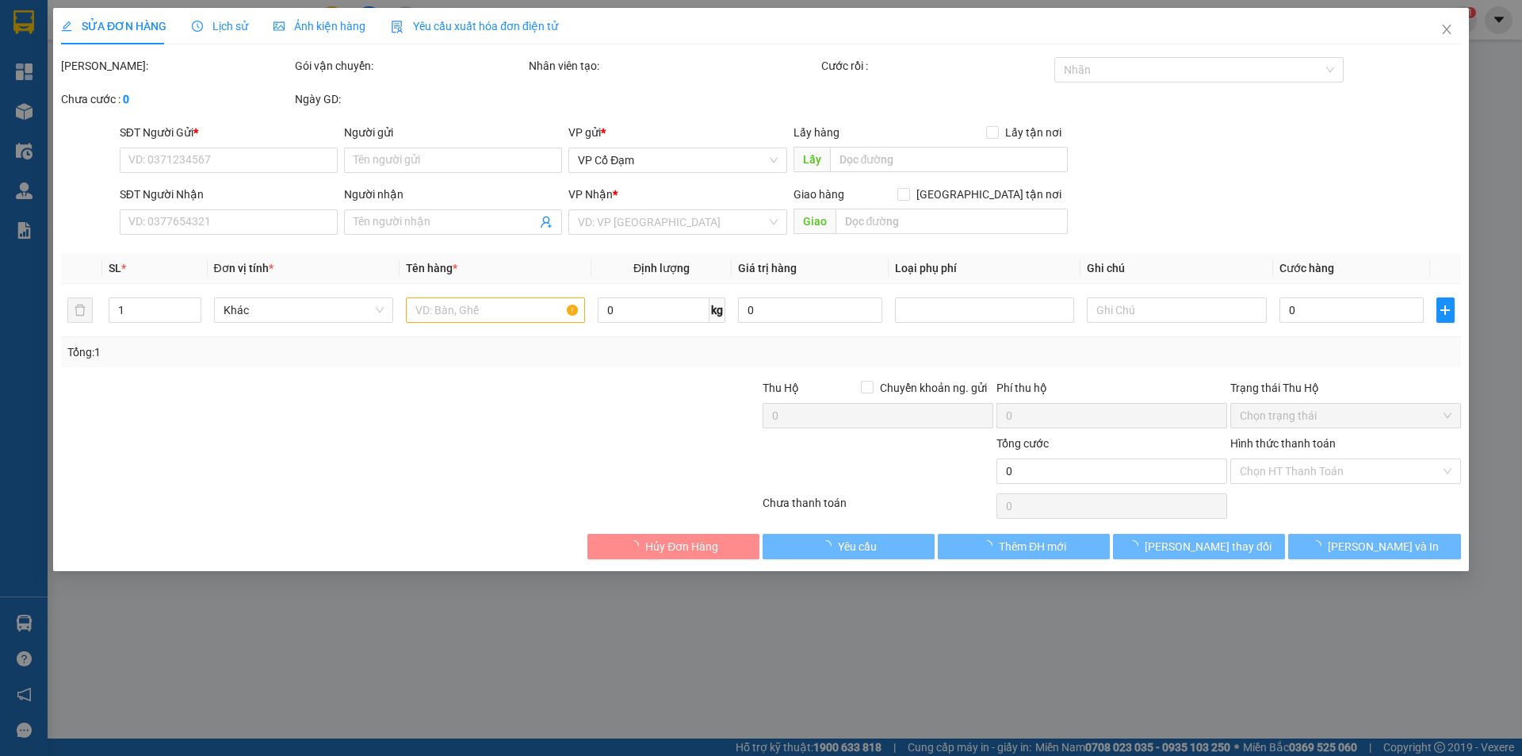
type input "0916983666"
type input "C HÒA"
type input "0962162737"
type input "chị ạnh"
type input "[PERSON_NAME]"
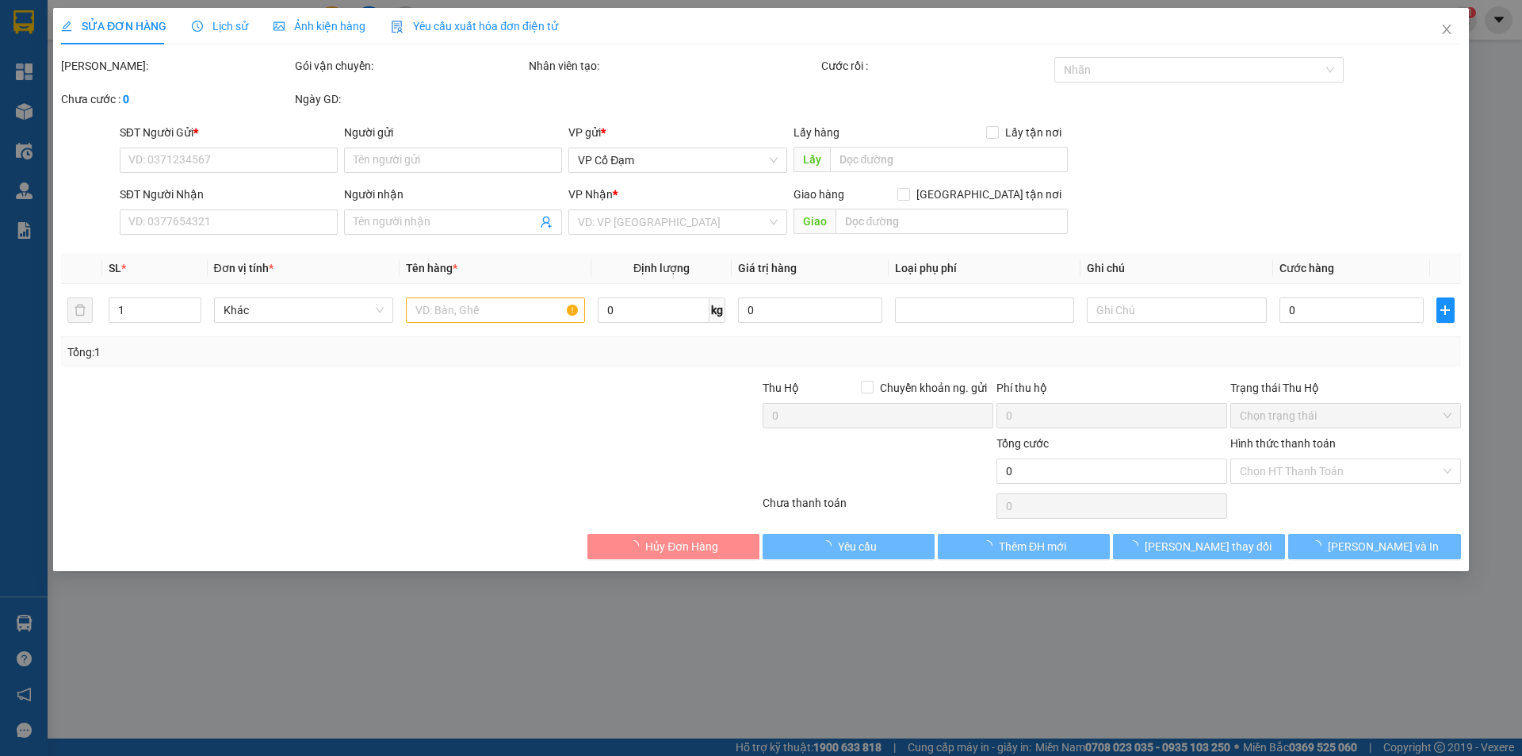
type input "30.000"
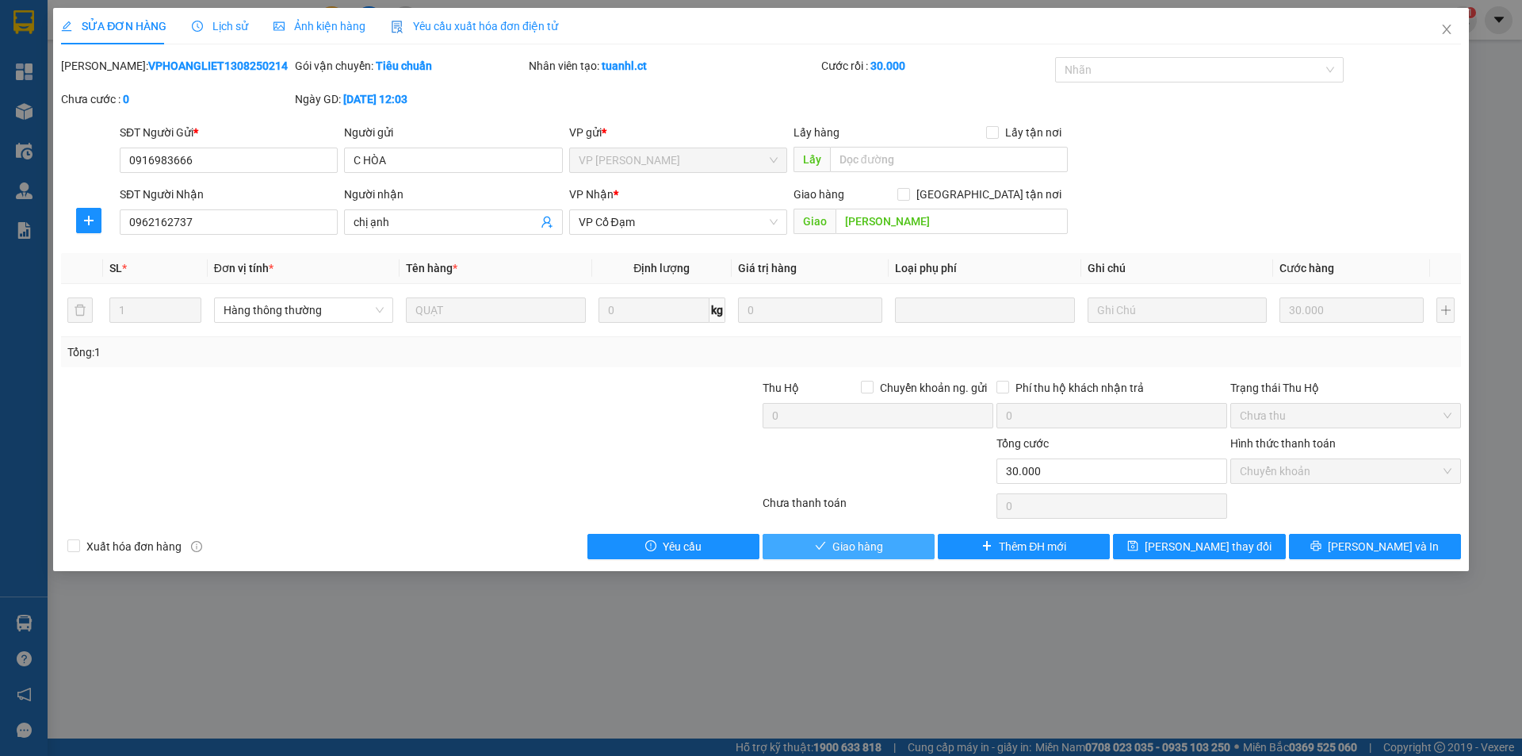
click at [890, 545] on button "Giao hàng" at bounding box center [849, 546] width 172 height 25
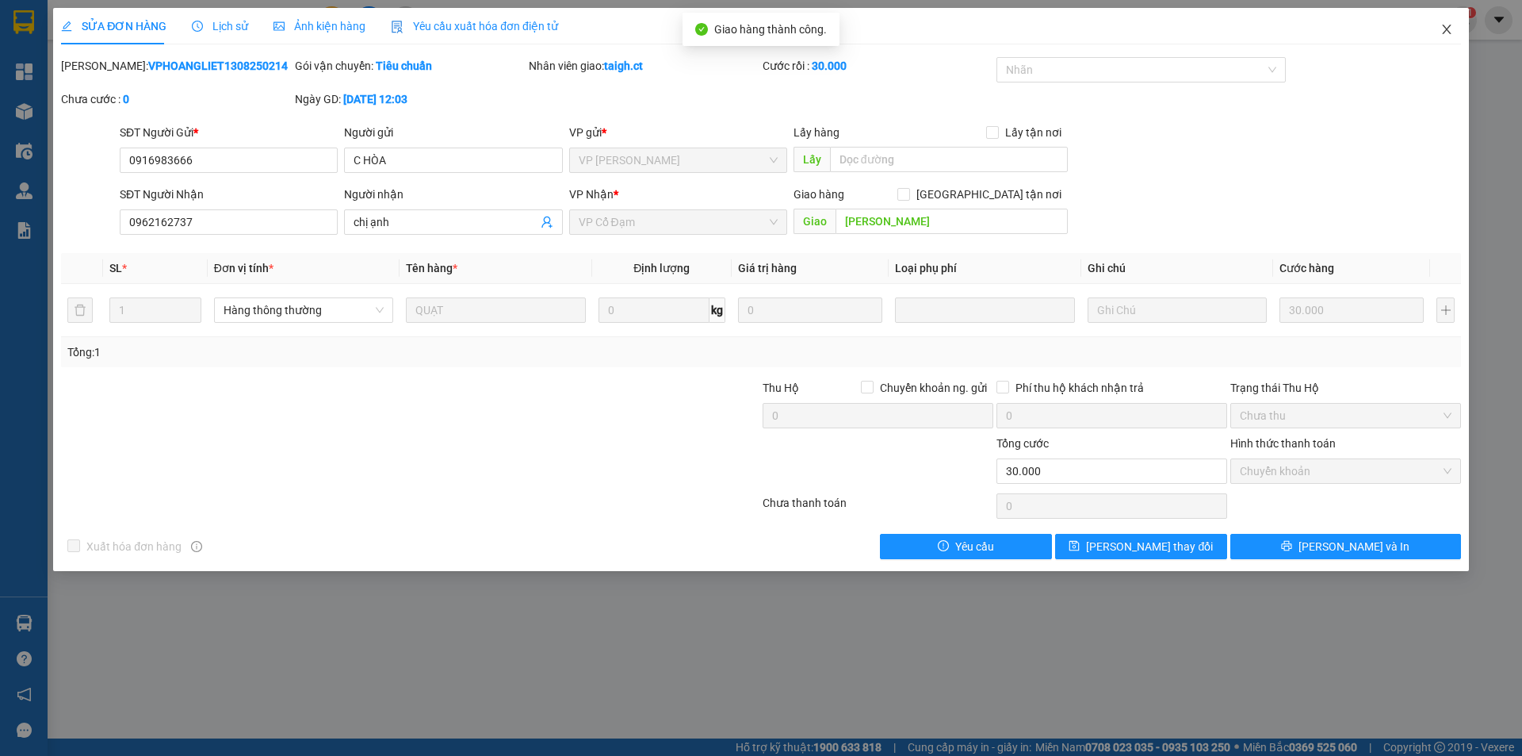
click at [1451, 31] on icon "close" at bounding box center [1447, 29] width 13 height 13
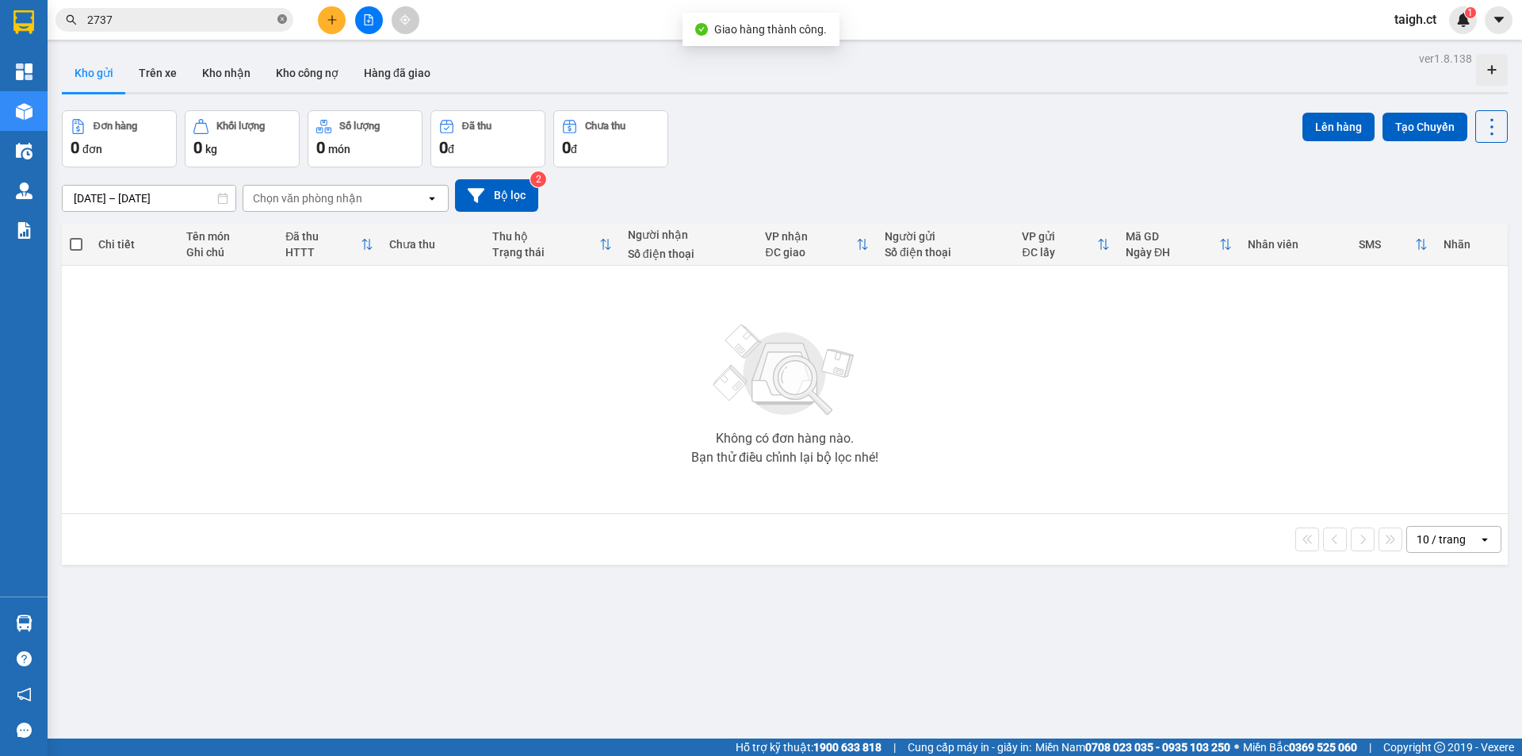
drag, startPoint x: 282, startPoint y: 21, endPoint x: 301, endPoint y: 13, distance: 20.3
click at [285, 19] on icon "close-circle" at bounding box center [282, 19] width 10 height 10
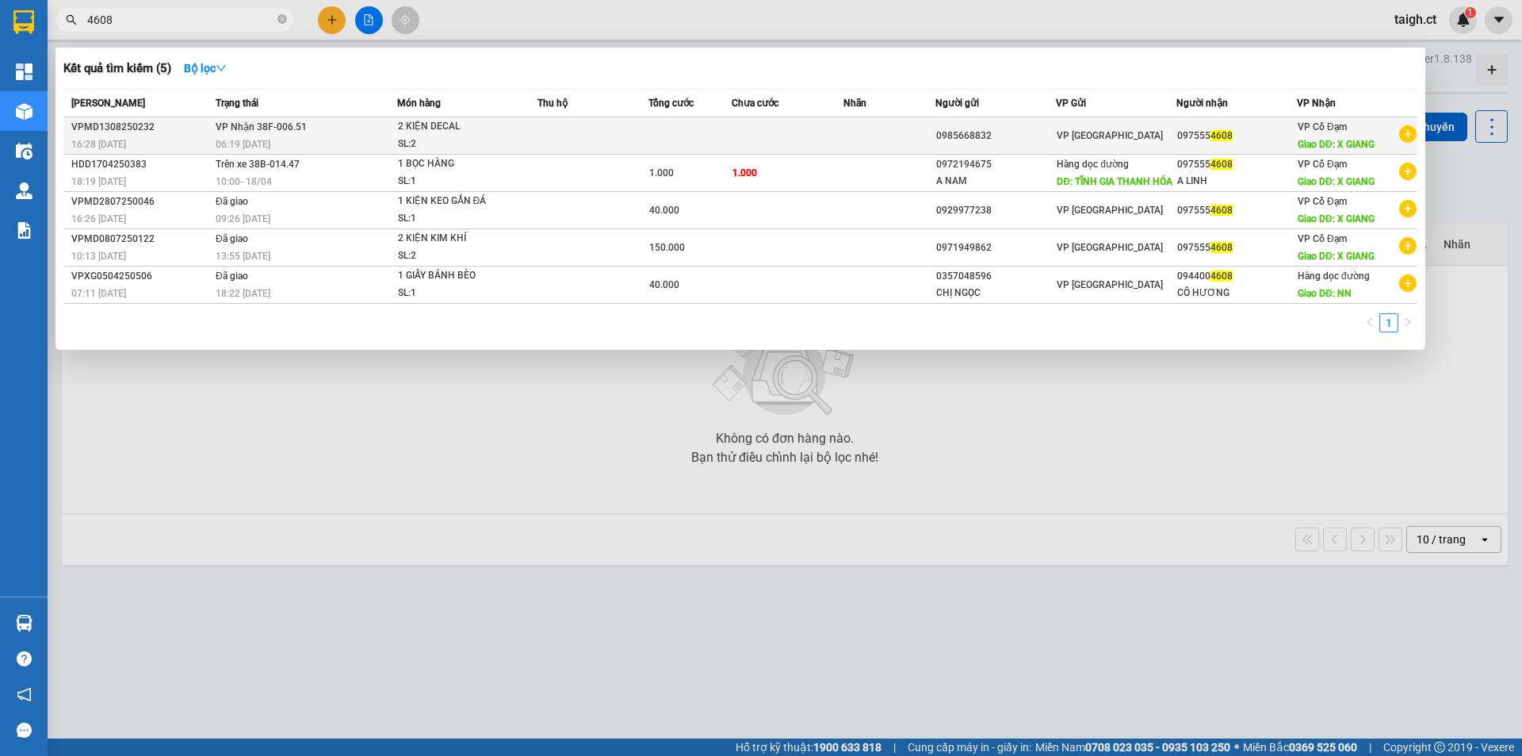
type input "4608"
click at [289, 130] on span "VP Nhận 38F-006.51" at bounding box center [261, 126] width 91 height 11
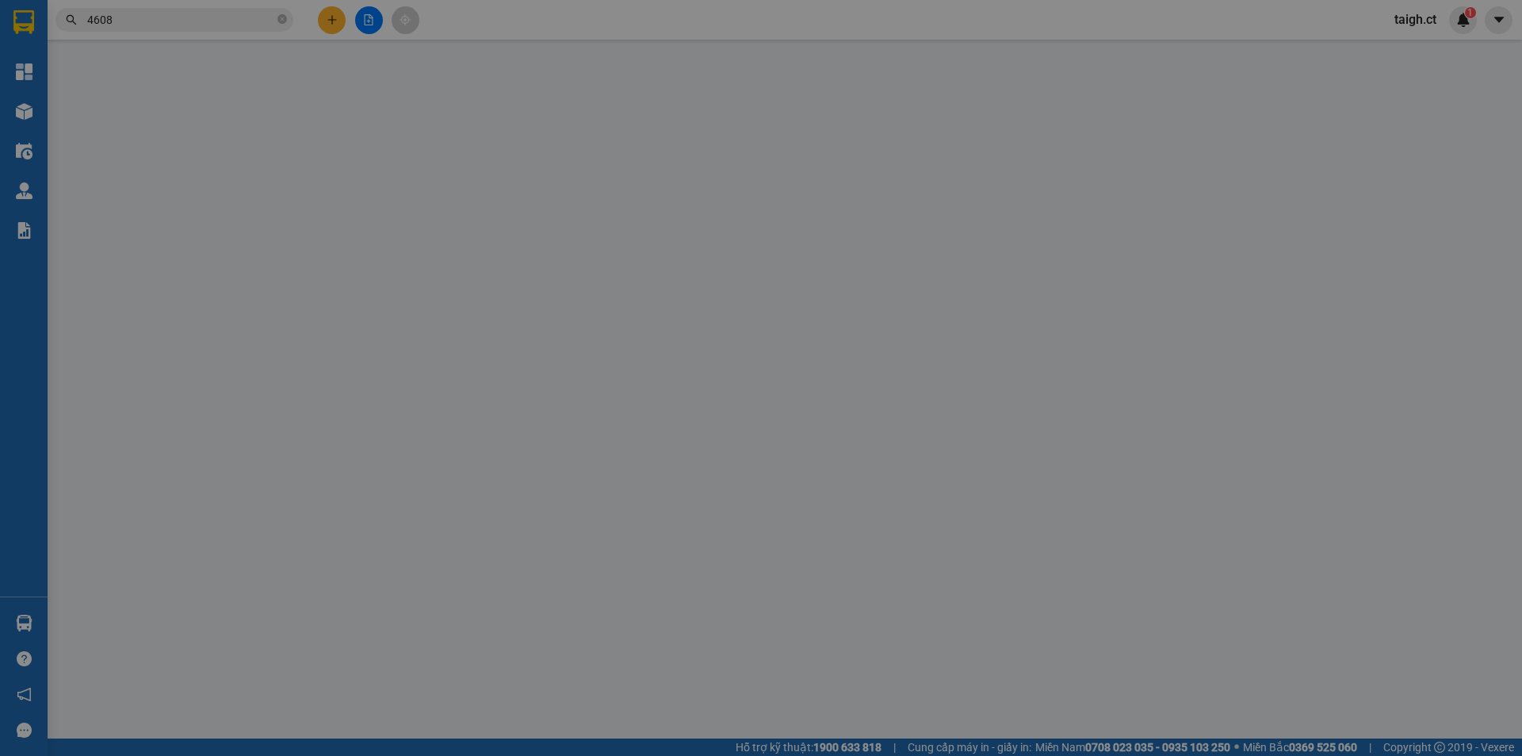
type input "0985668832"
type input "0975554608"
type input "X GIANG"
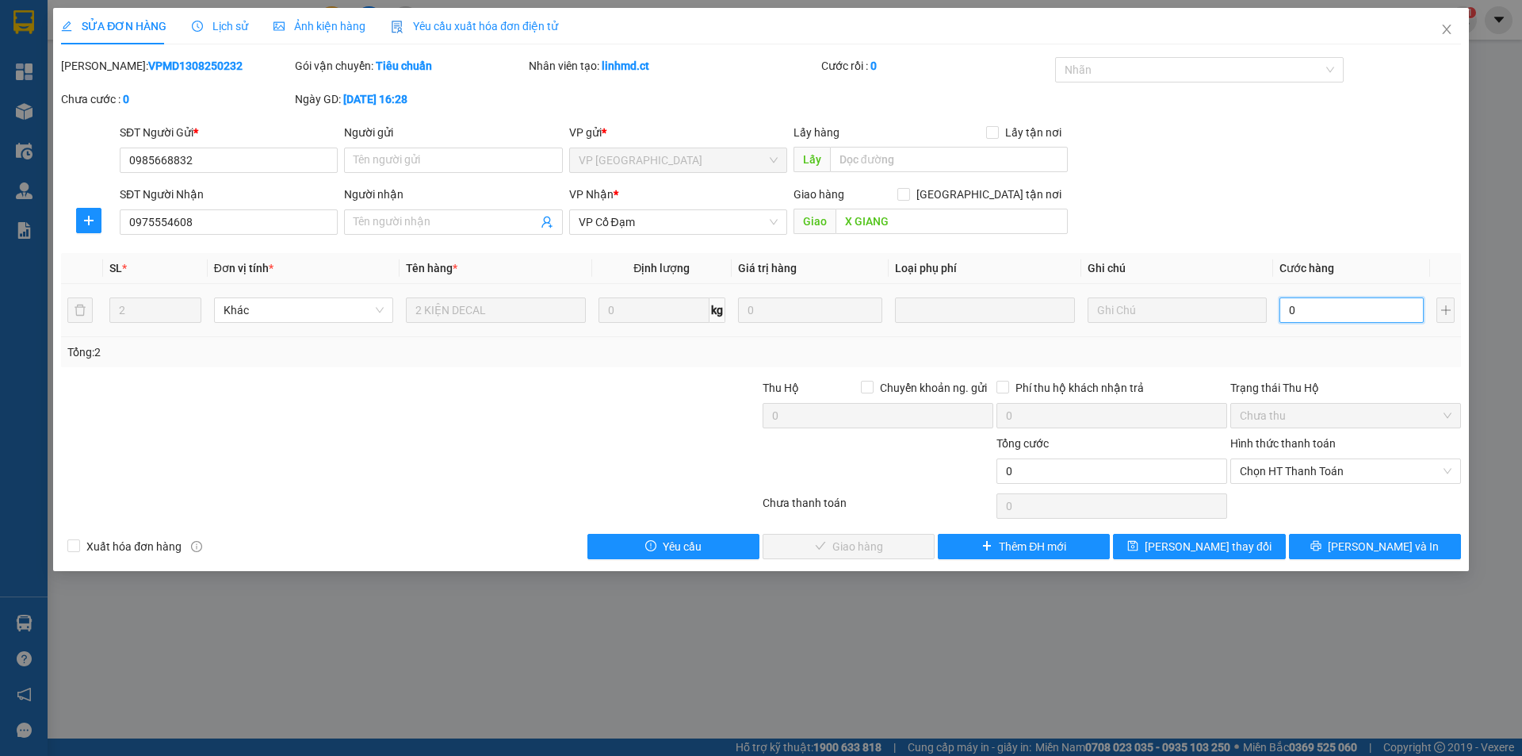
click at [1347, 312] on input "0" at bounding box center [1352, 309] width 144 height 25
type input "1"
type input "16"
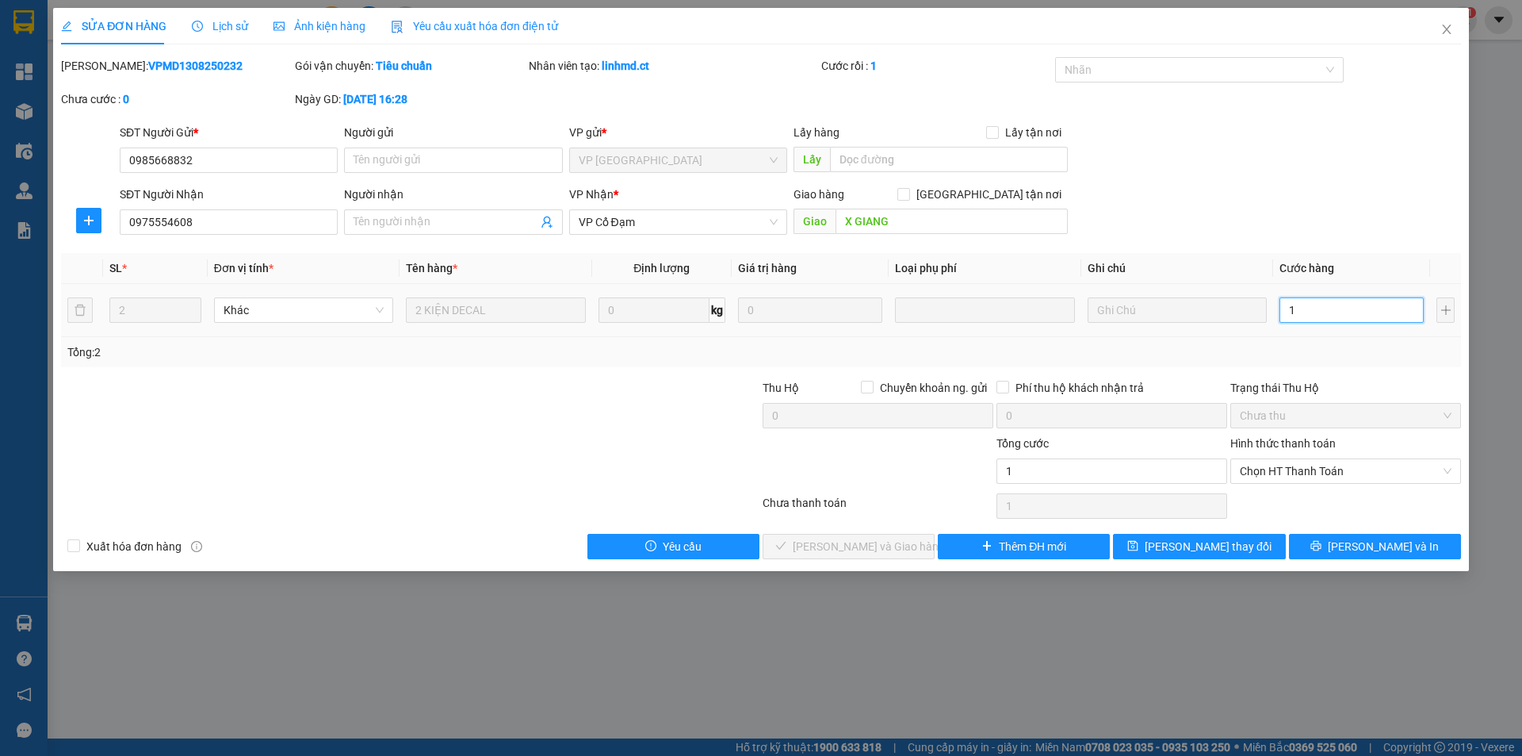
type input "16"
type input "160"
click at [1303, 468] on span "Chọn HT Thanh Toán" at bounding box center [1346, 471] width 212 height 24
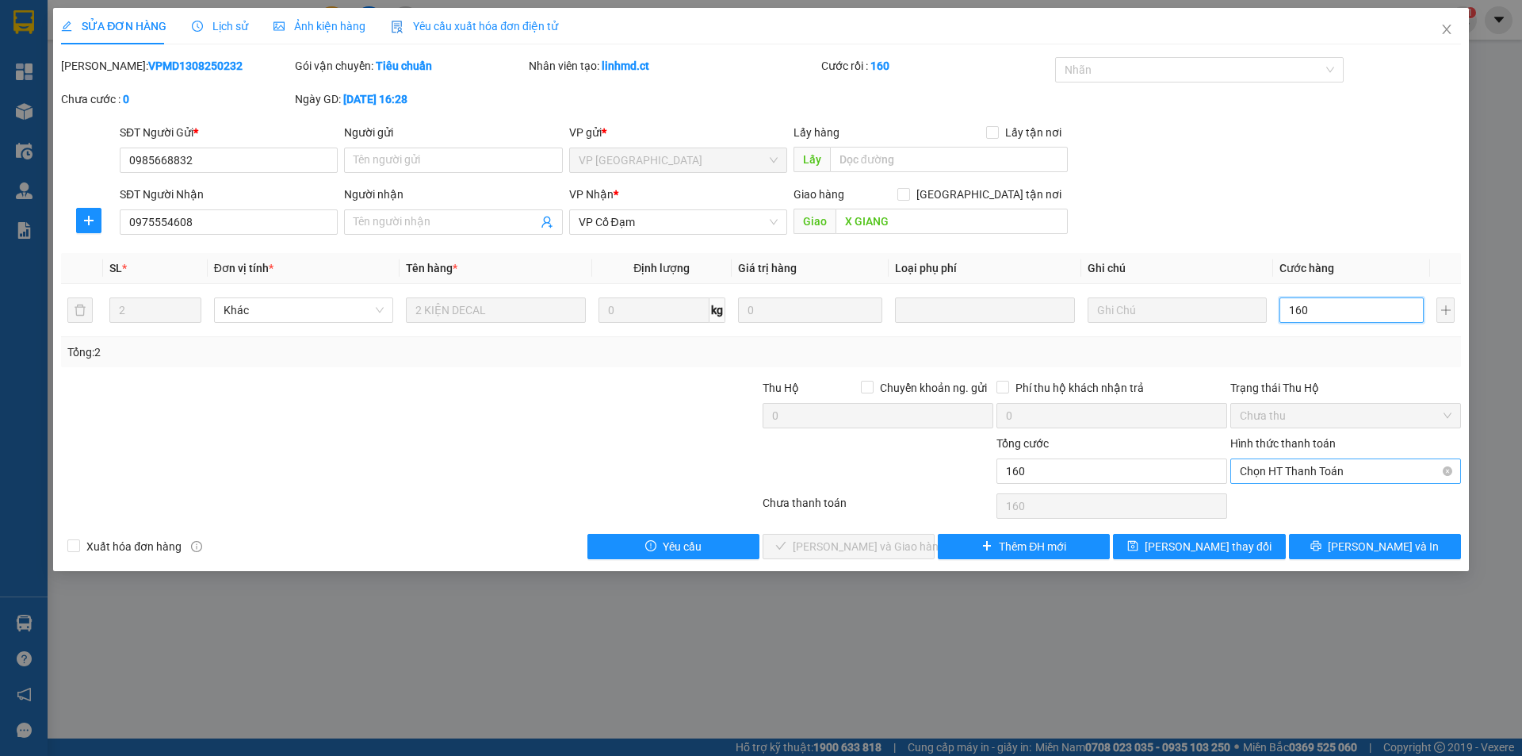
type input "160"
type input "160.000"
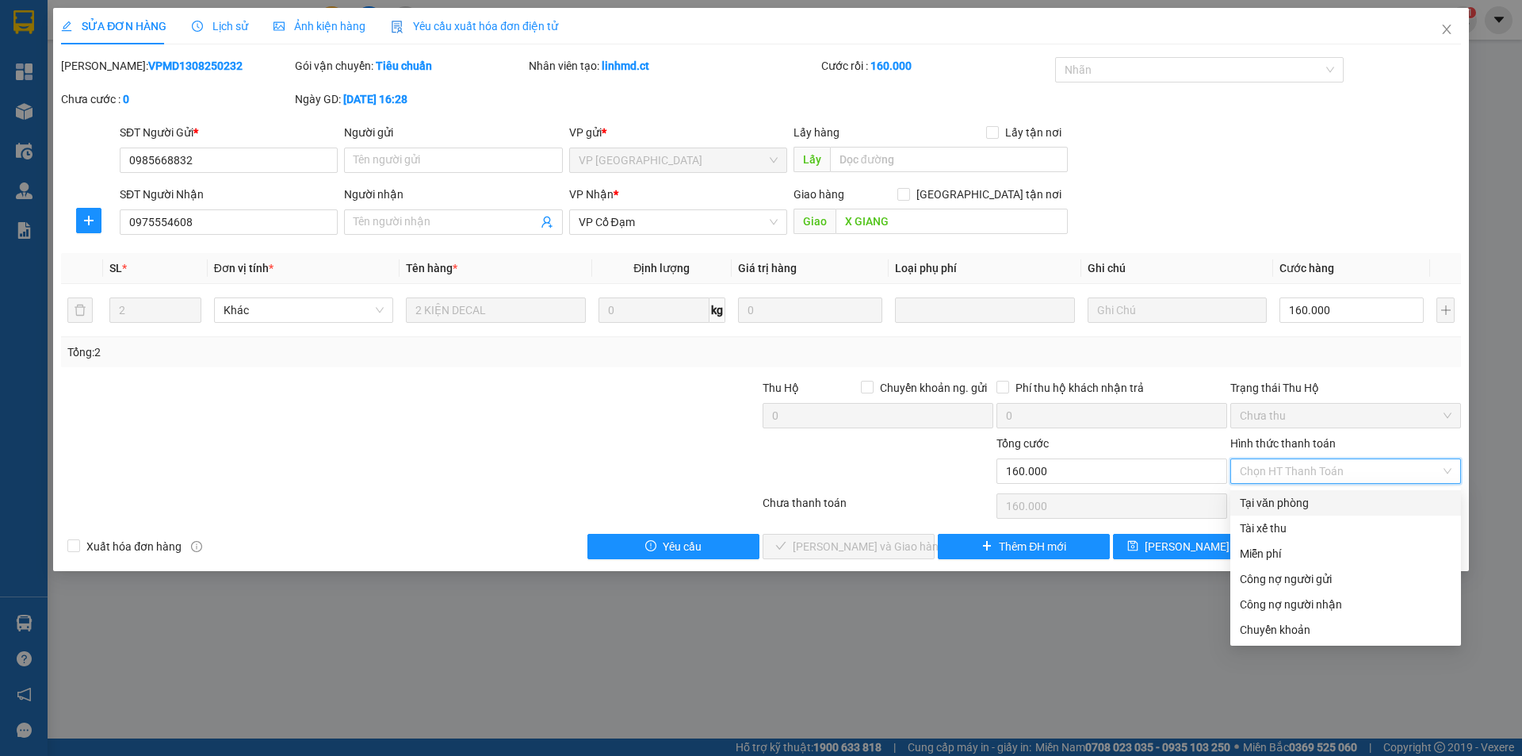
click at [1296, 506] on div "Tại văn phòng" at bounding box center [1346, 502] width 212 height 17
type input "0"
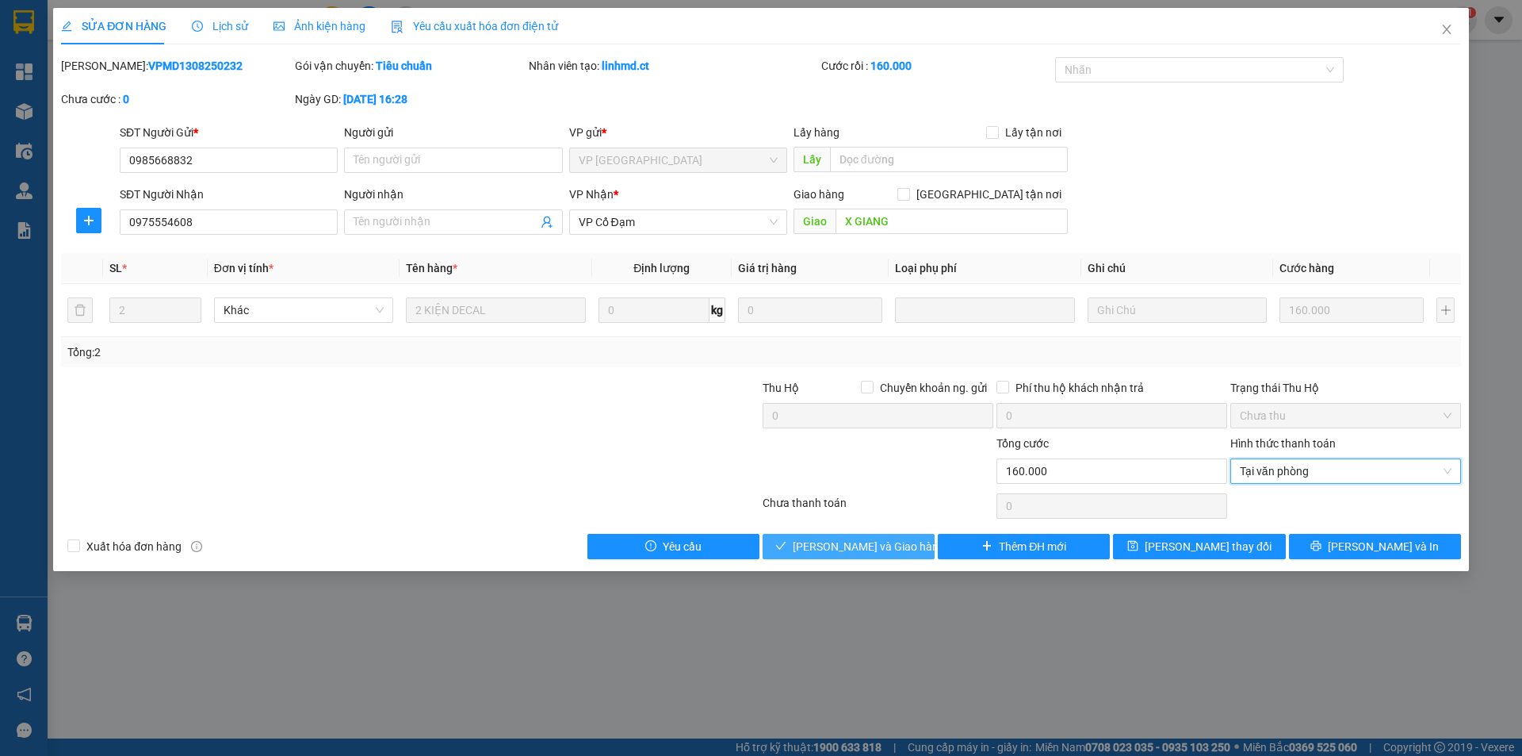
click at [841, 548] on span "[PERSON_NAME] và Giao hàng" at bounding box center [869, 546] width 152 height 17
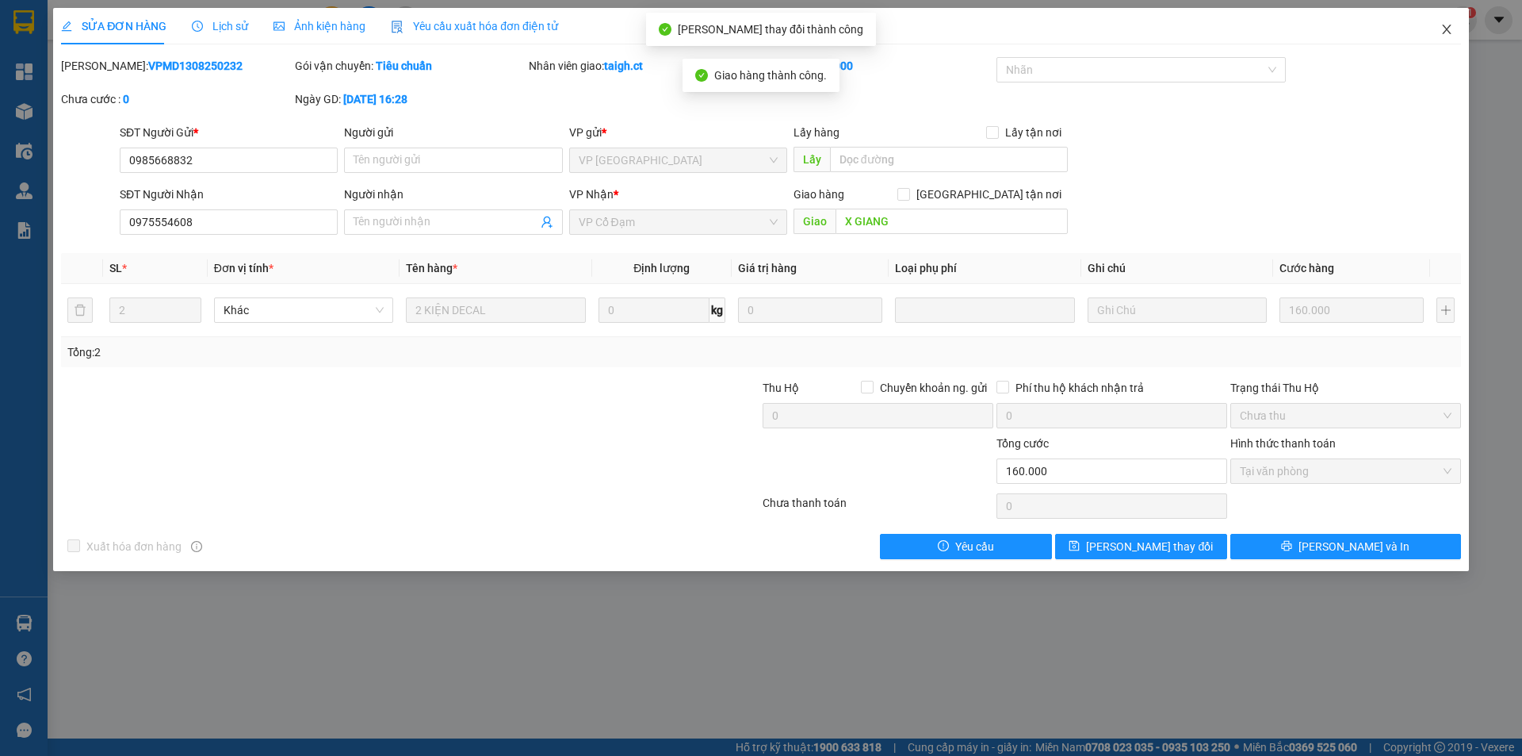
click at [1448, 29] on icon "close" at bounding box center [1447, 29] width 13 height 13
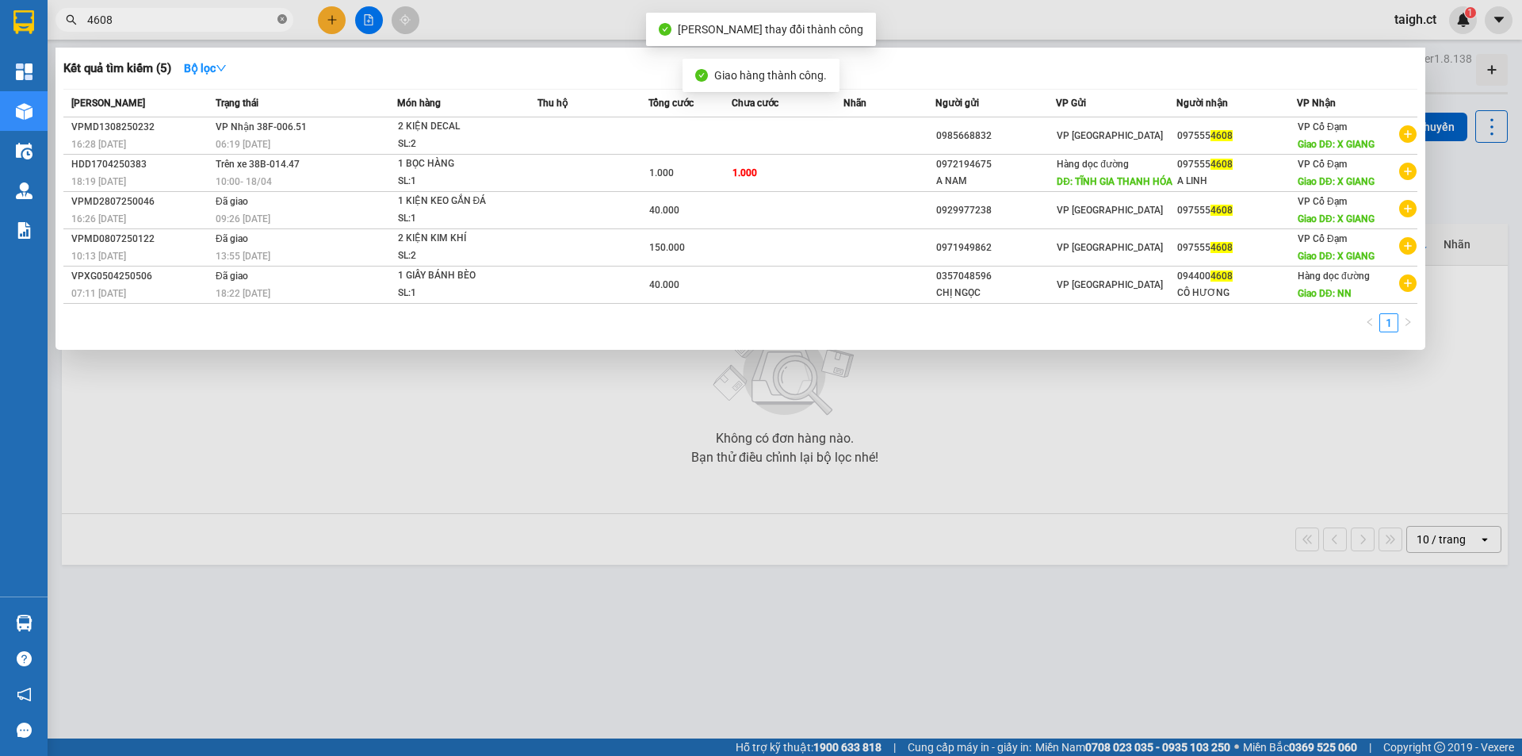
click at [284, 20] on icon "close-circle" at bounding box center [282, 19] width 10 height 10
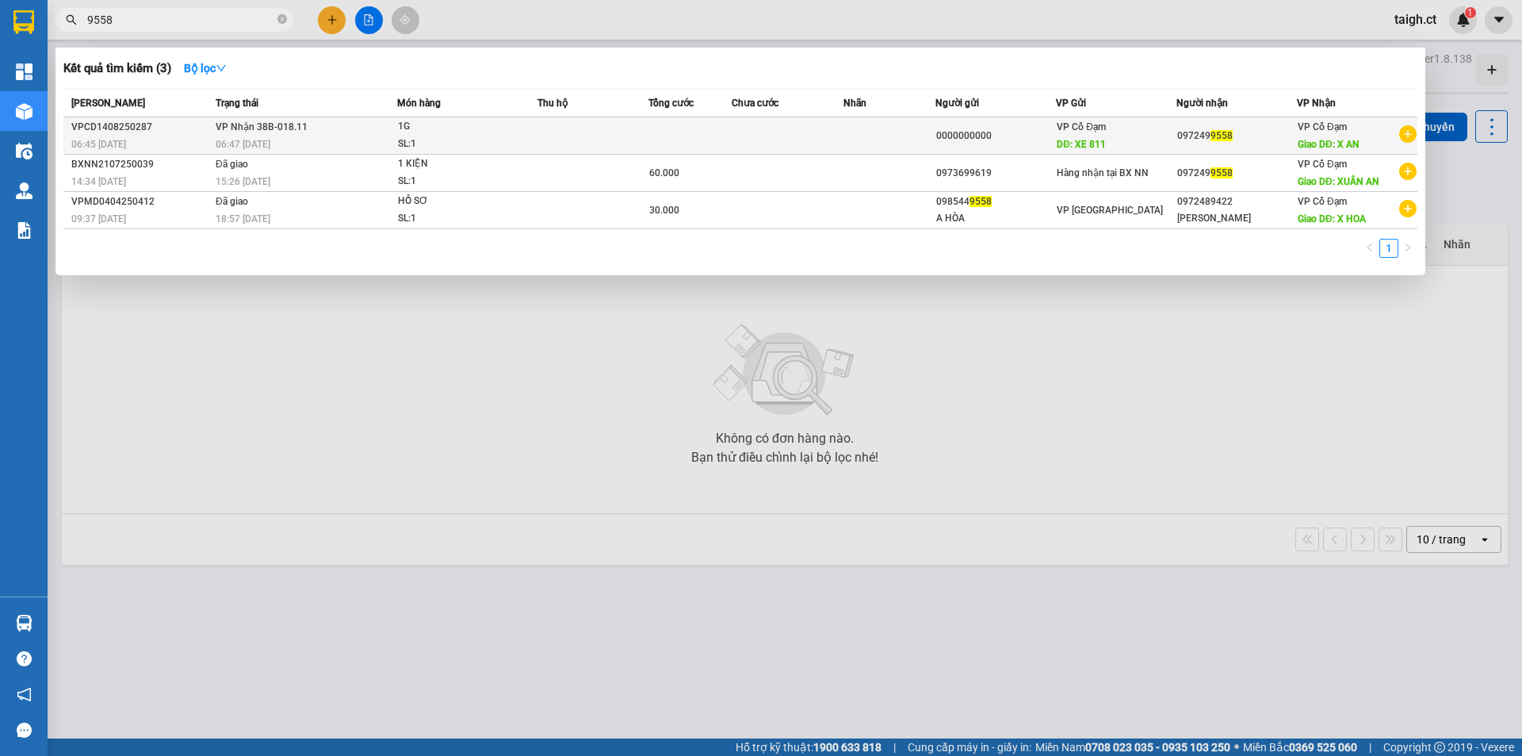
type input "9558"
click at [281, 117] on td "VP Nhận 38B-018.11 06:47 [DATE]" at bounding box center [305, 135] width 186 height 37
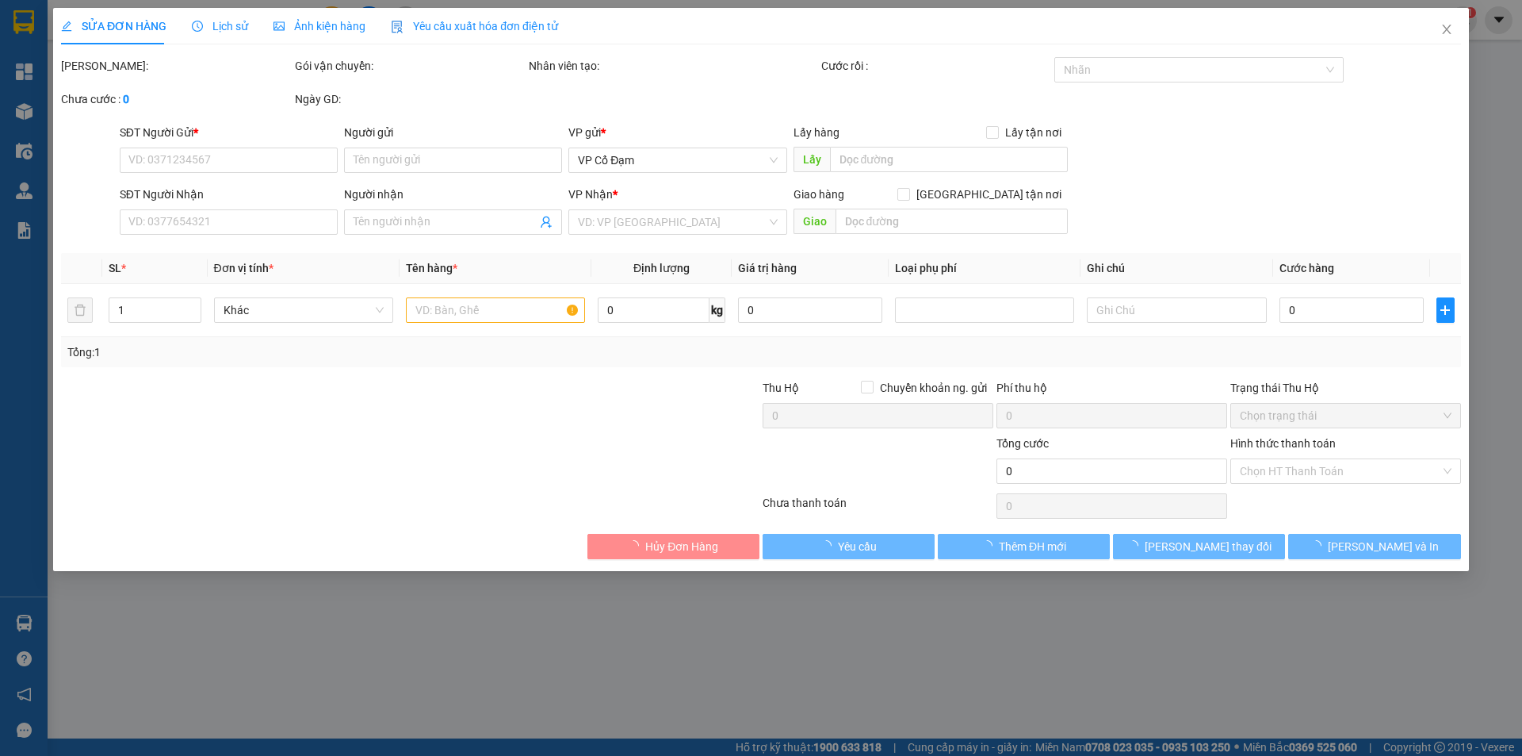
type input "0000000000"
type input "XE 811"
type input "0972499558"
type input "X AN"
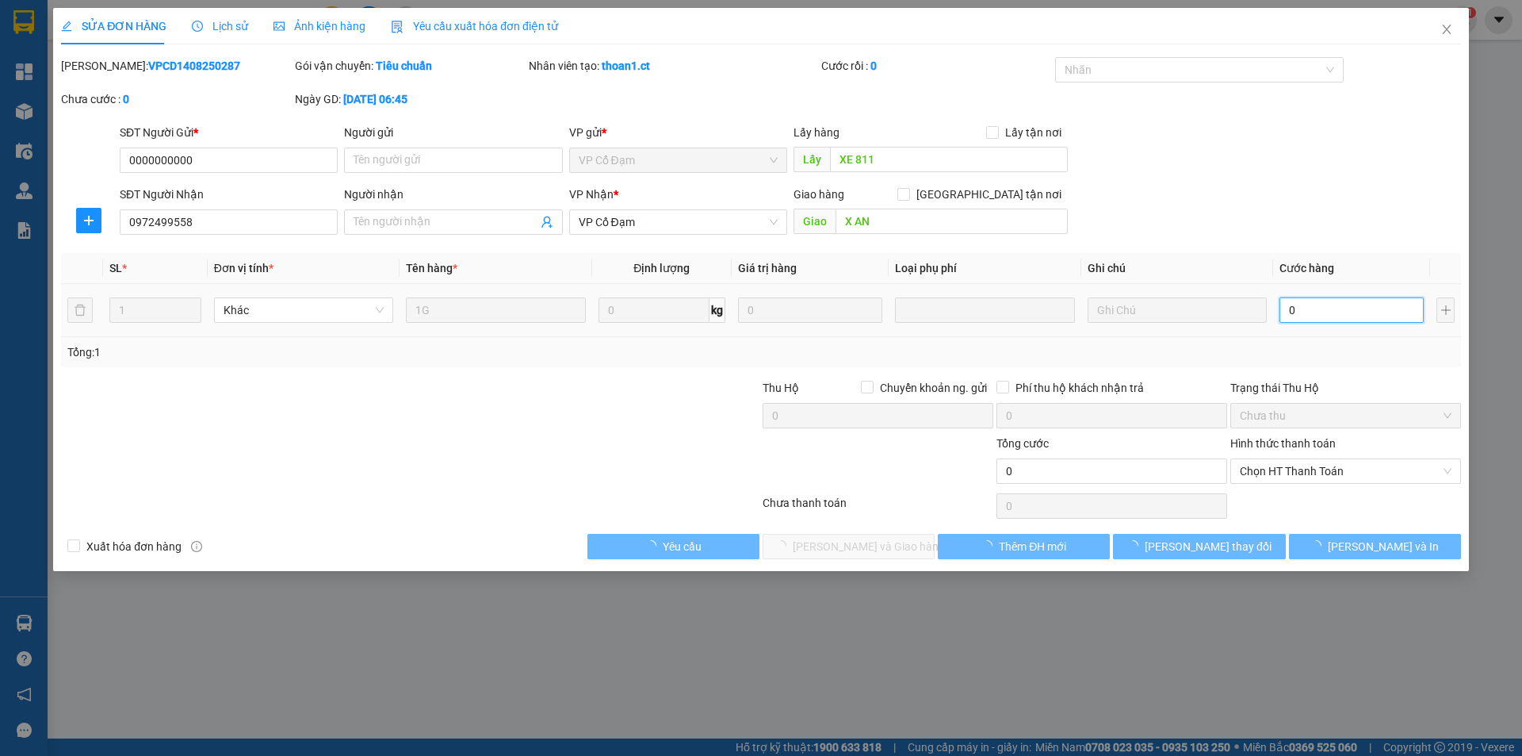
click at [1341, 306] on input "0" at bounding box center [1352, 309] width 144 height 25
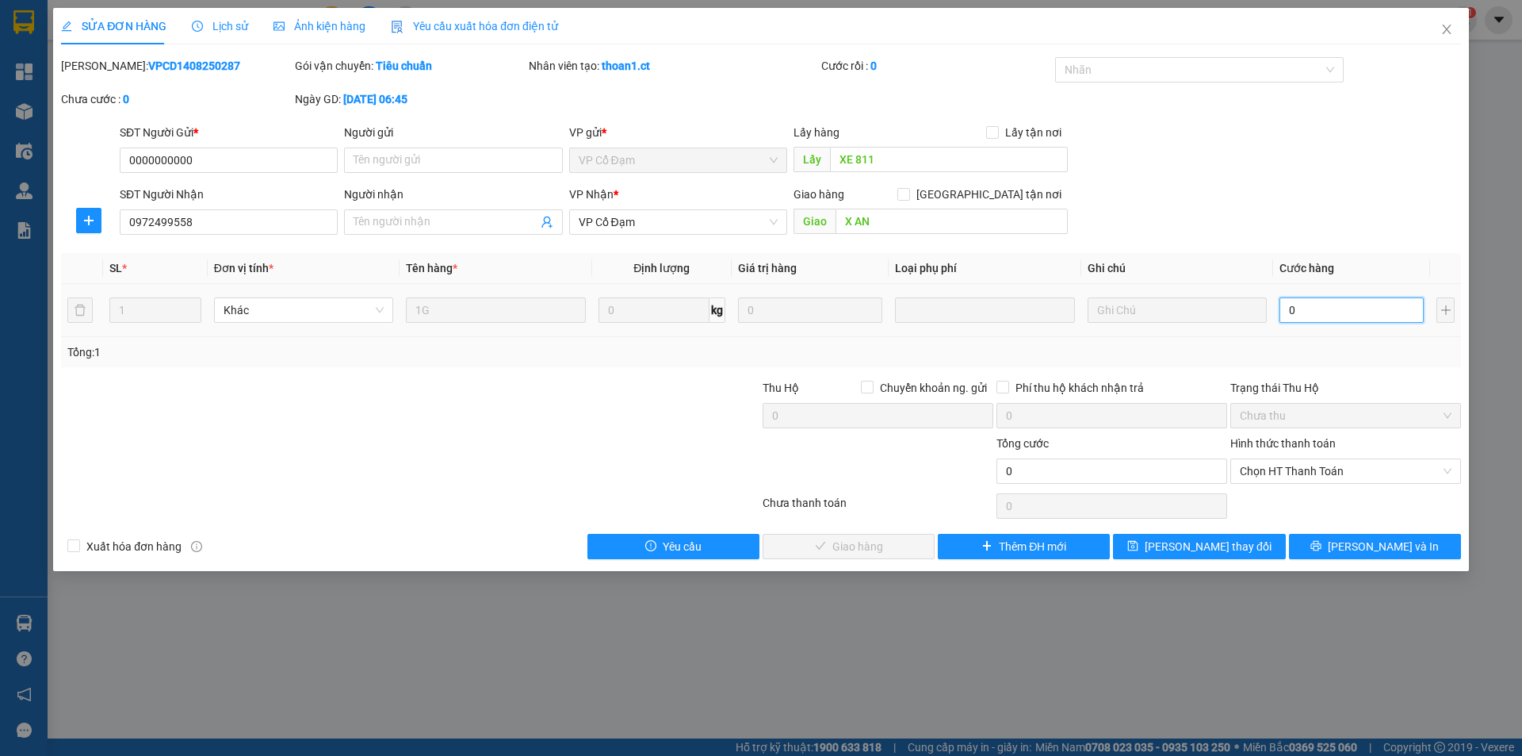
type input "4"
type input "40"
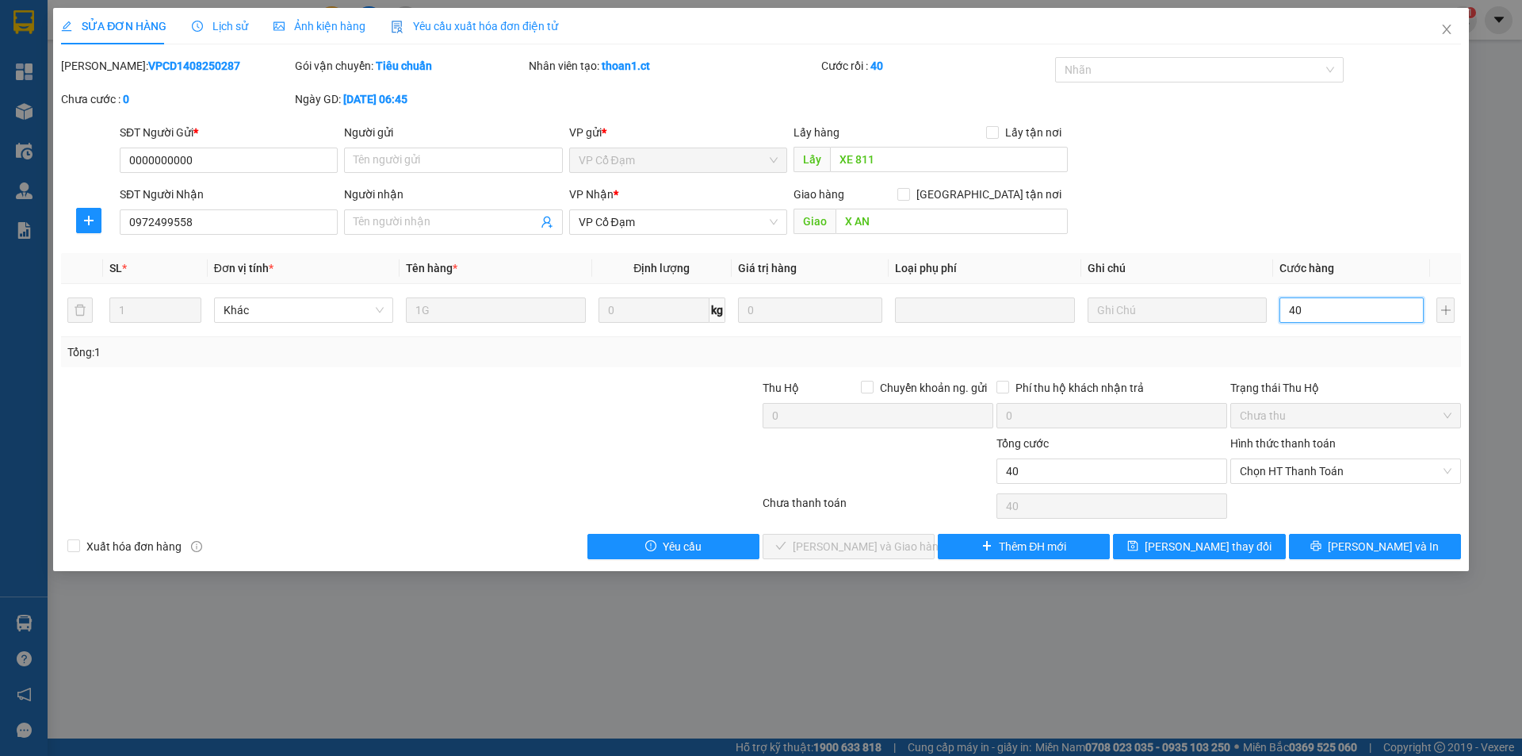
type input "40"
type input "40.000"
click at [1336, 447] on div "Hình thức thanh toán" at bounding box center [1345, 446] width 231 height 24
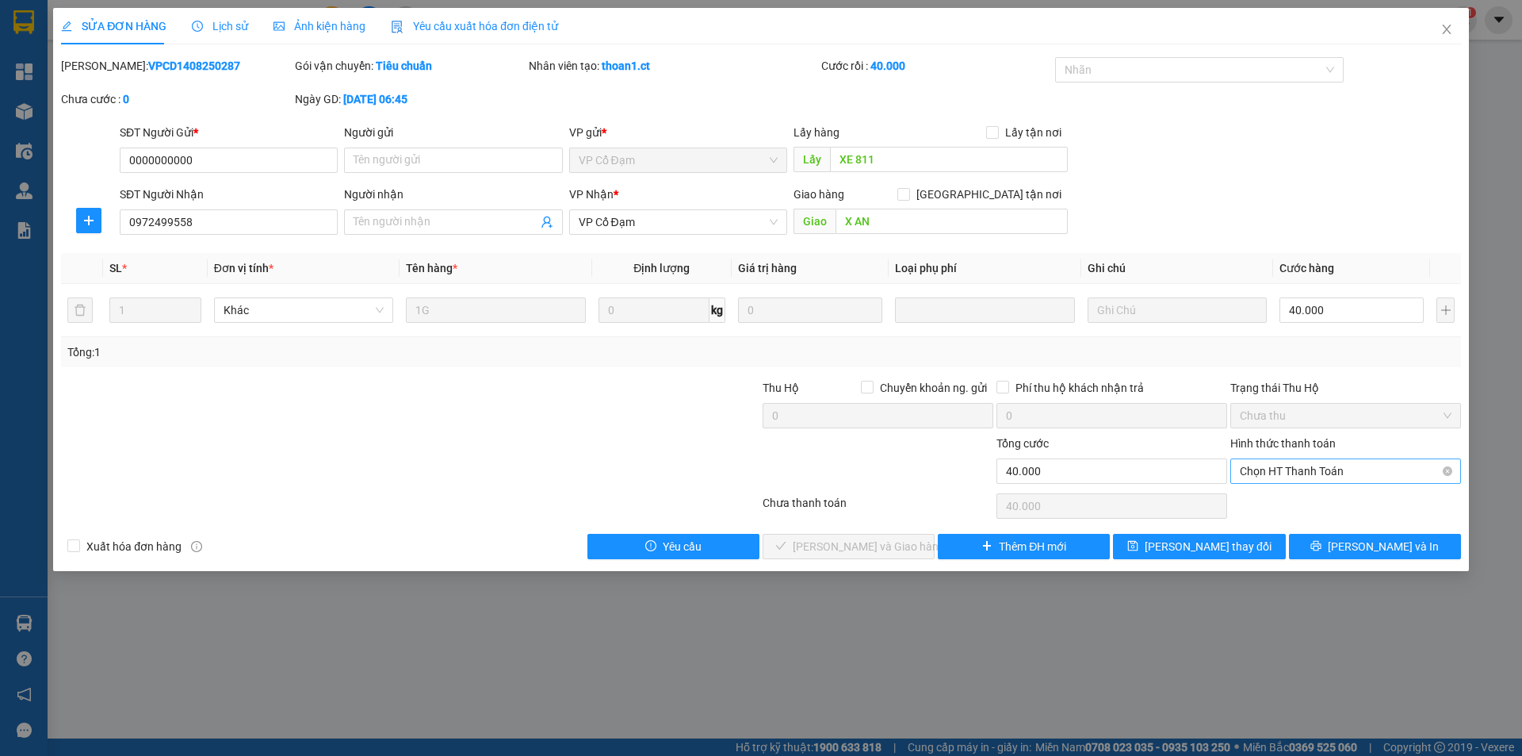
click at [1329, 469] on span "Chọn HT Thanh Toán" at bounding box center [1346, 471] width 212 height 24
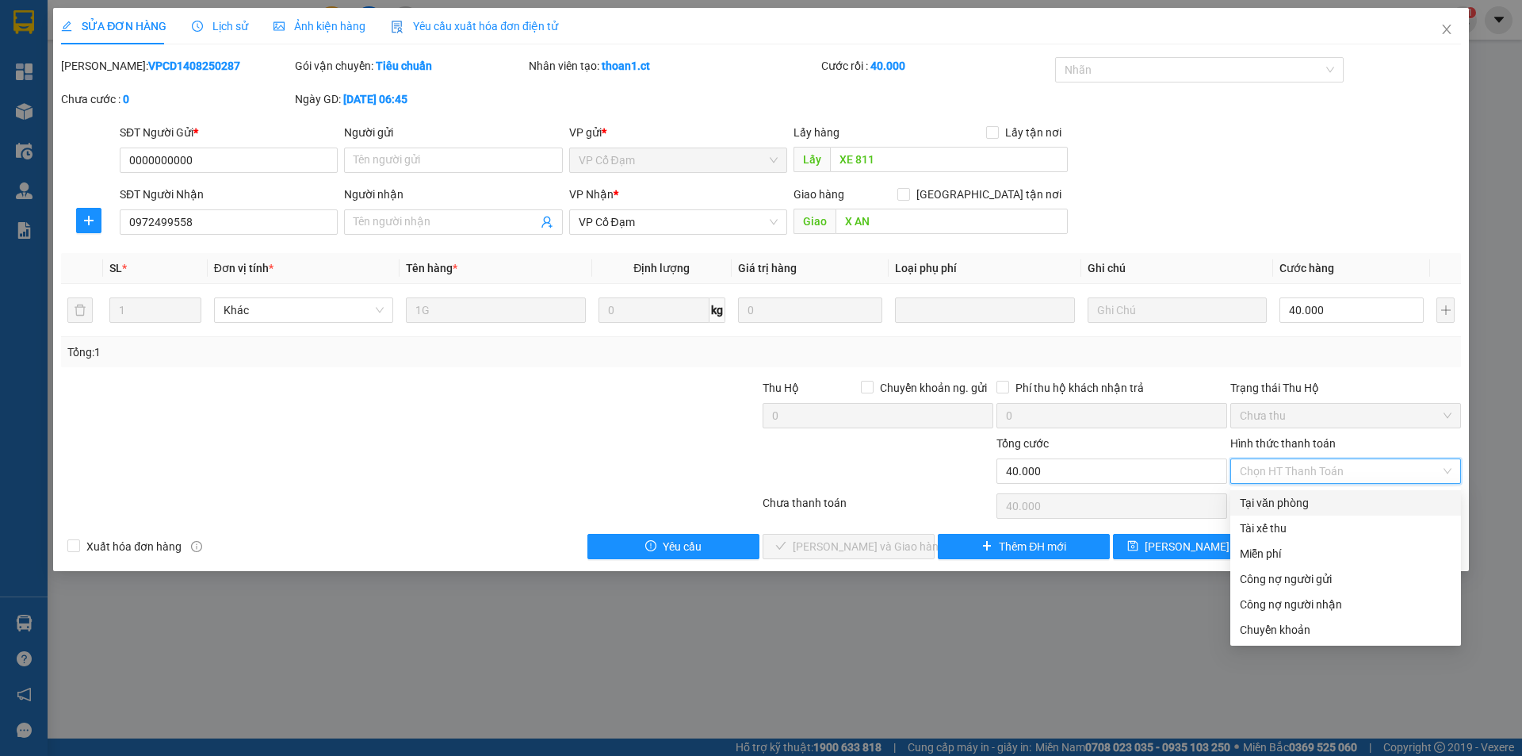
drag, startPoint x: 1316, startPoint y: 507, endPoint x: 1290, endPoint y: 518, distance: 28.4
click at [1314, 508] on div "Tại văn phòng" at bounding box center [1346, 502] width 212 height 17
type input "0"
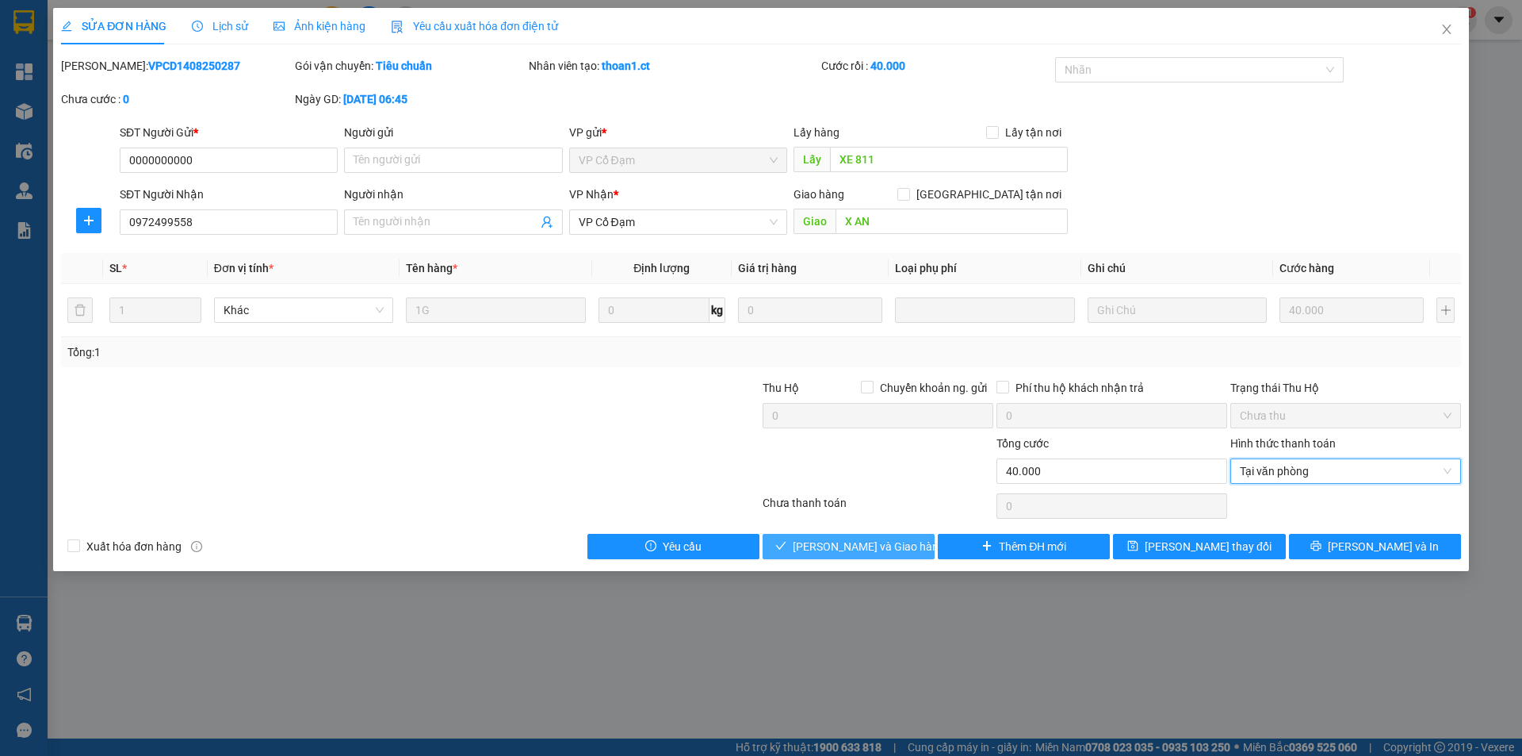
click at [903, 550] on button "[PERSON_NAME] và Giao hàng" at bounding box center [849, 546] width 172 height 25
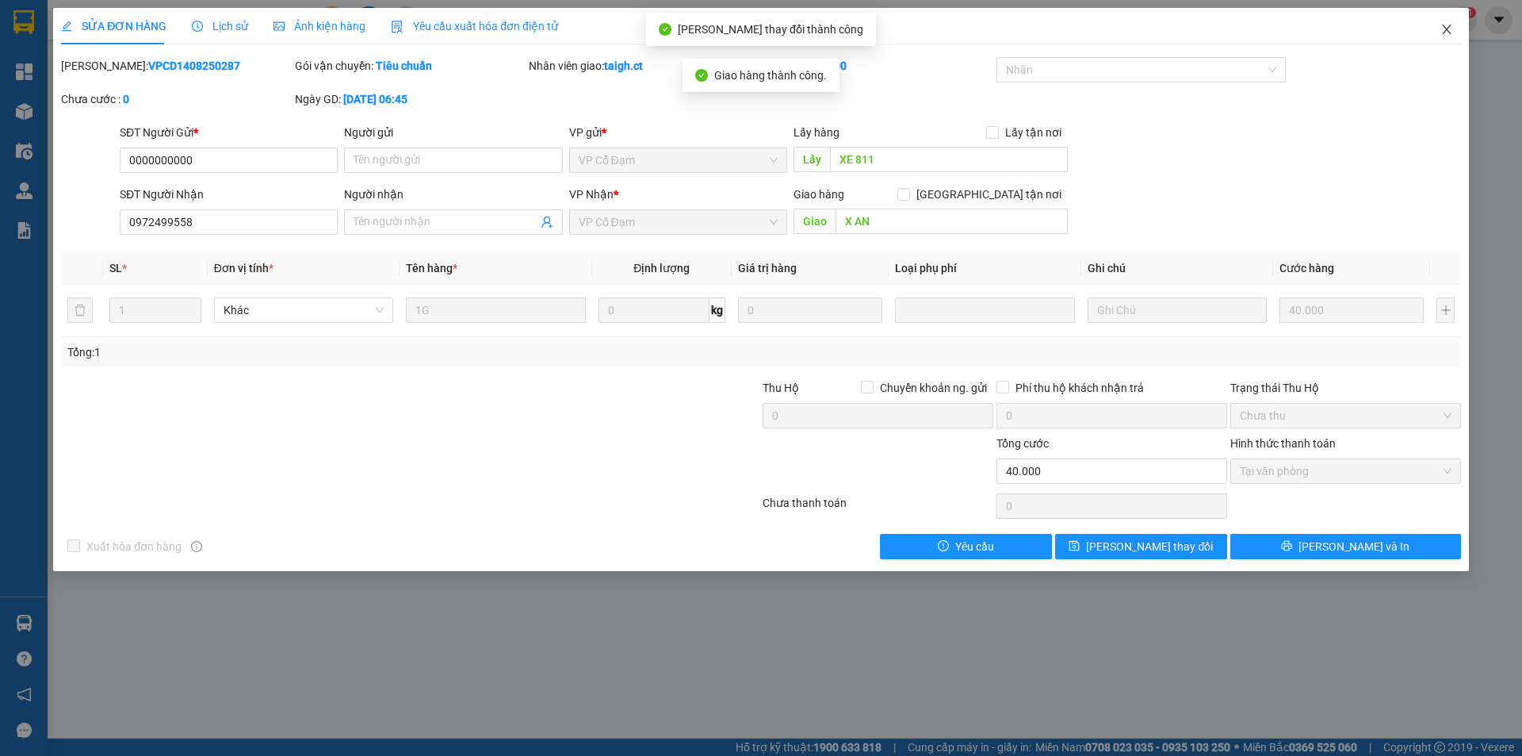
click at [1445, 25] on icon "close" at bounding box center [1447, 29] width 13 height 13
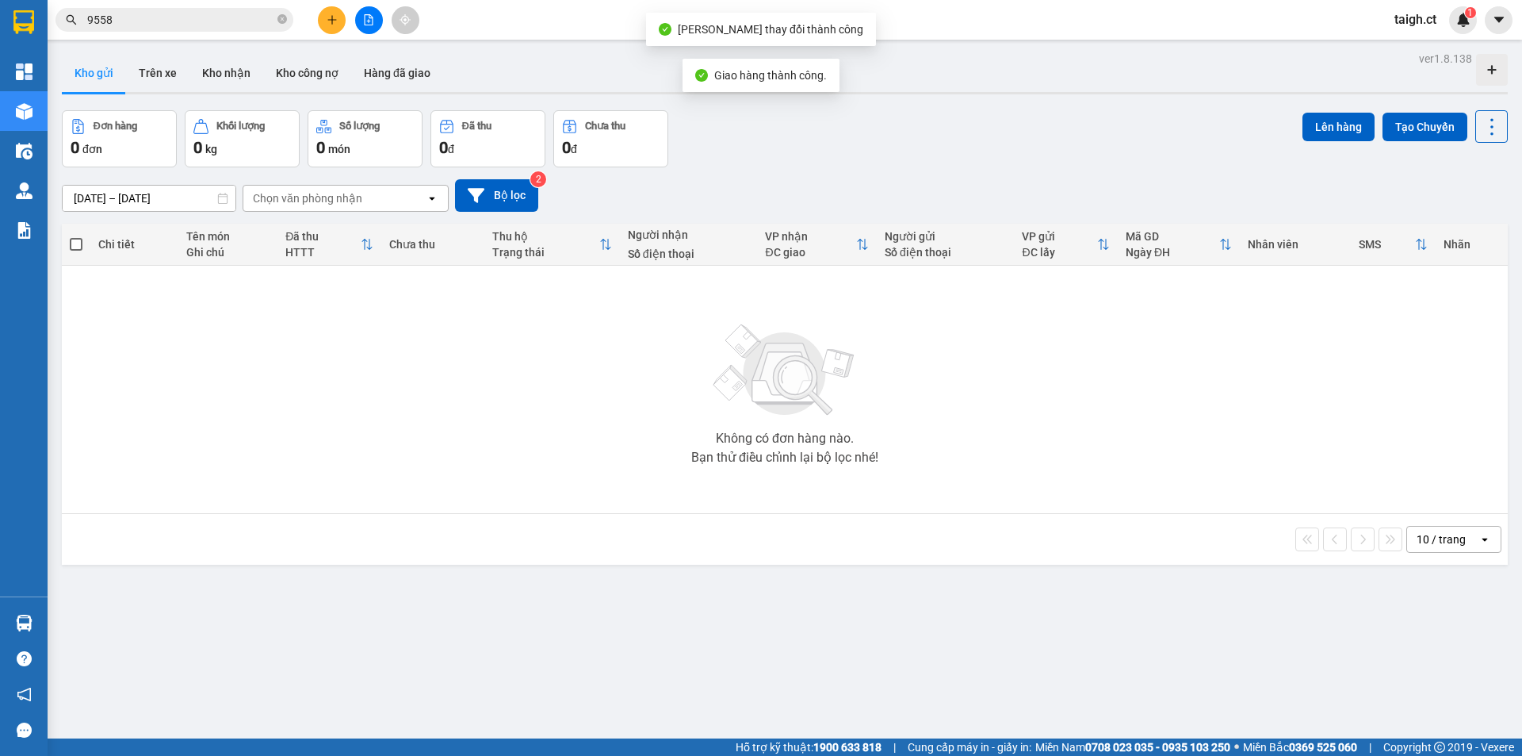
drag, startPoint x: 282, startPoint y: 18, endPoint x: 316, endPoint y: 21, distance: 34.2
click at [295, 18] on div "9558" at bounding box center [154, 20] width 309 height 24
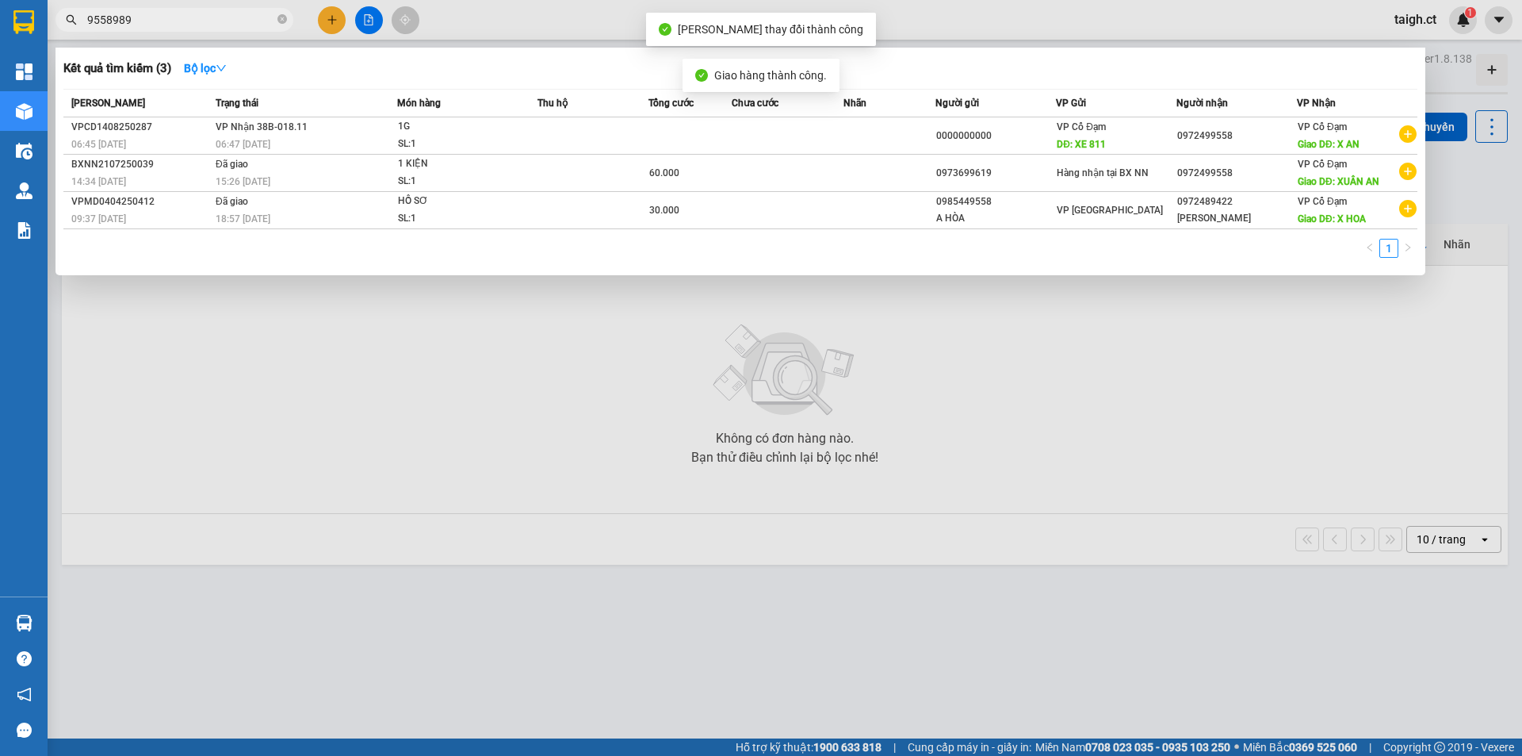
type input "95589898"
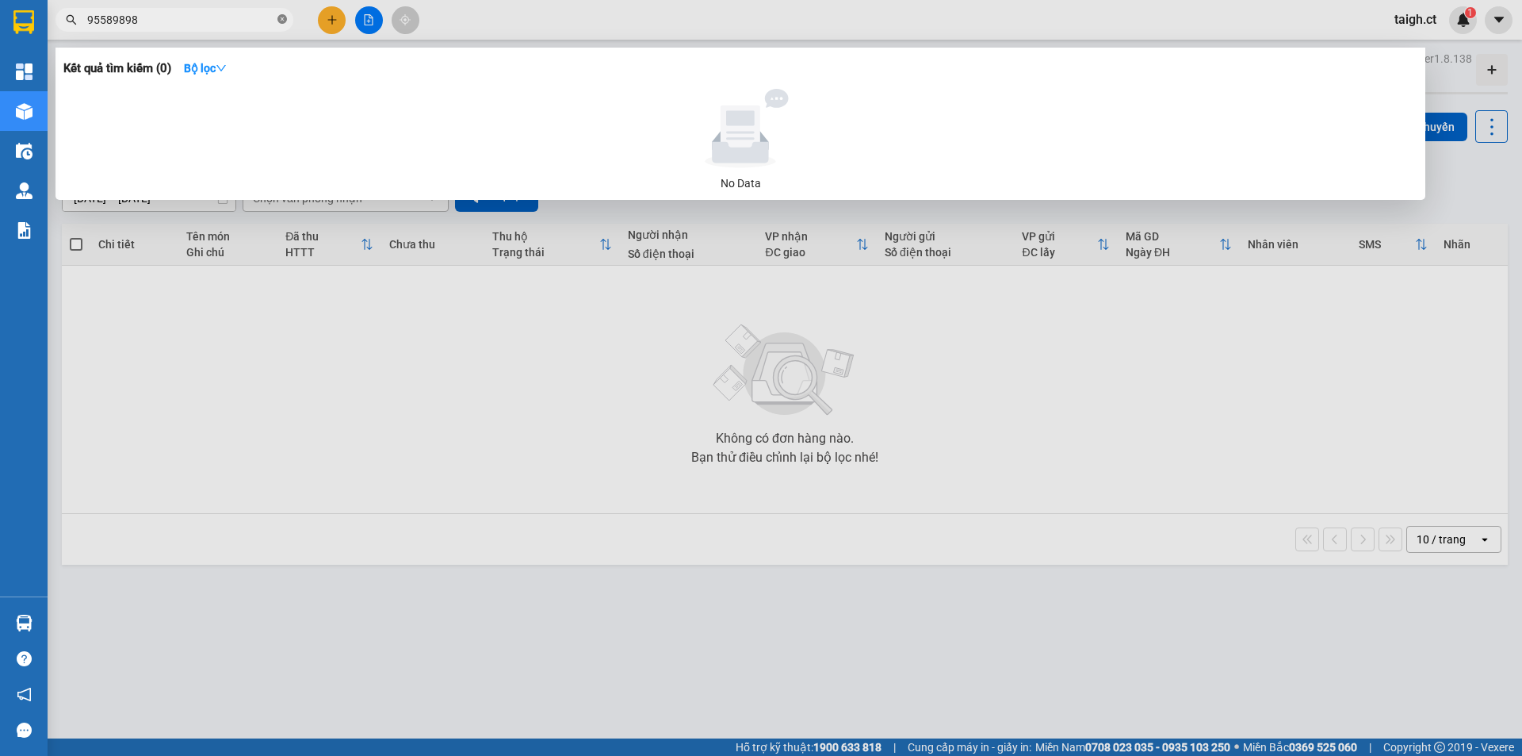
click at [277, 18] on icon "close-circle" at bounding box center [282, 19] width 10 height 10
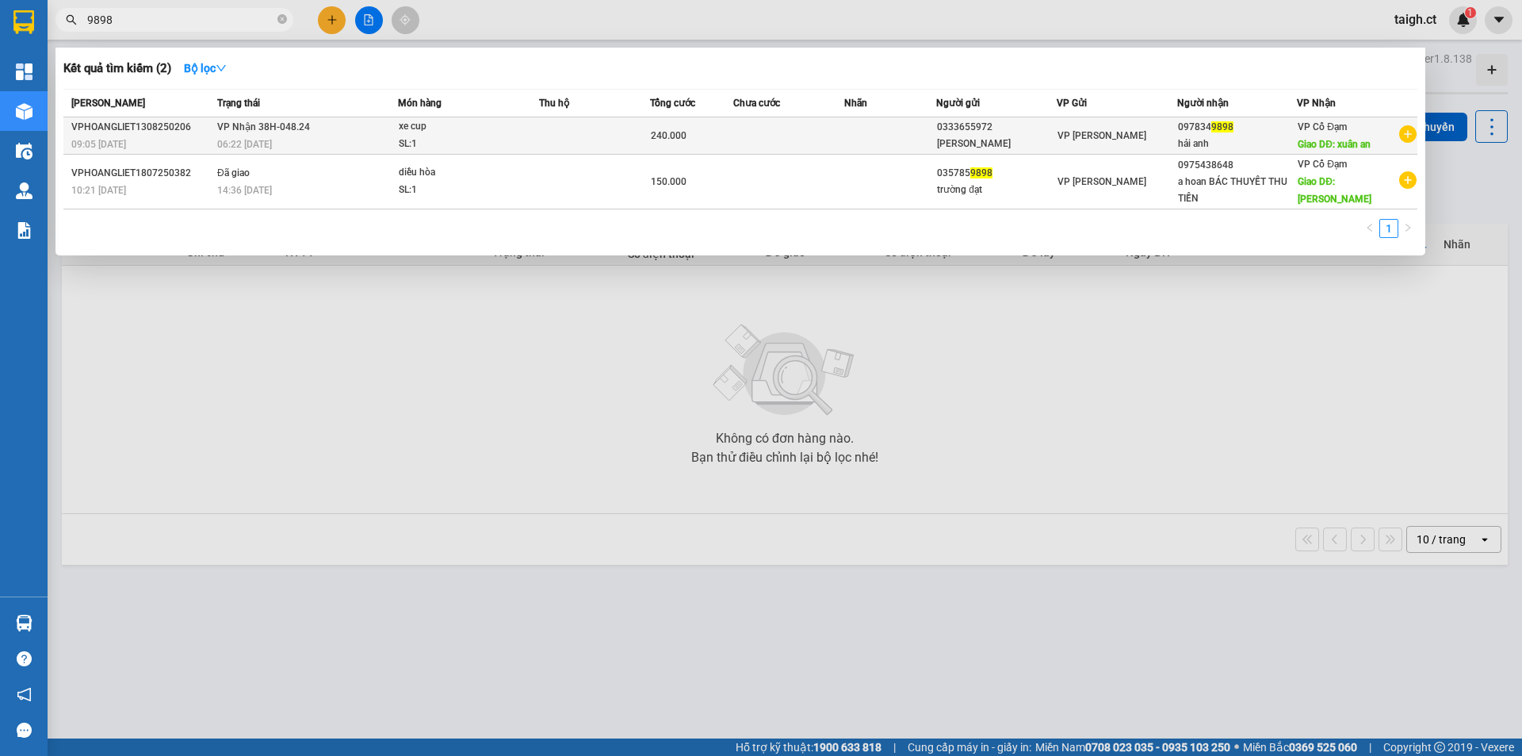
type input "9898"
click at [248, 132] on span "VP Nhận 38H-048.24" at bounding box center [263, 126] width 93 height 11
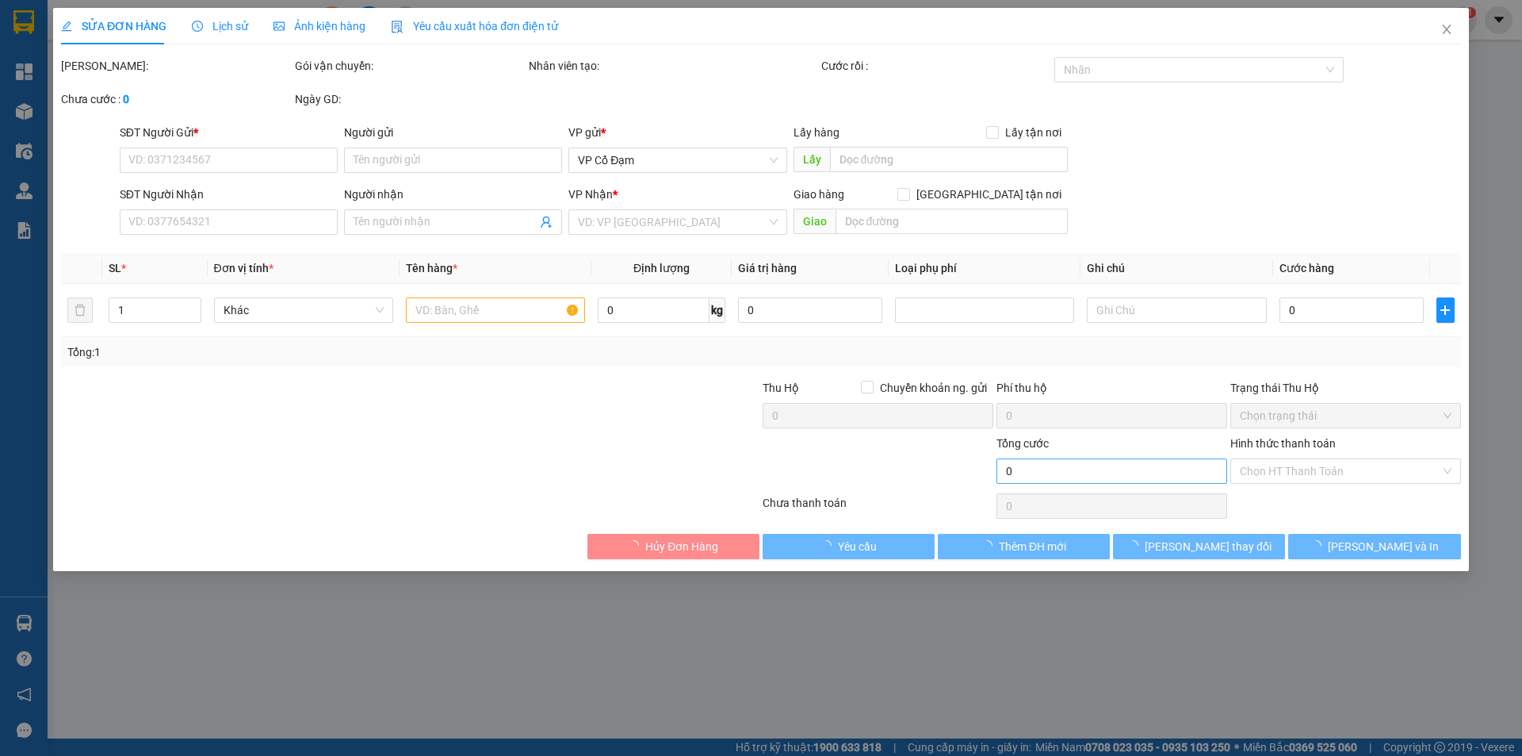
type input "0333655972"
type input "[PERSON_NAME]"
type input "0978349898"
type input "hải anh"
type input "xuân an"
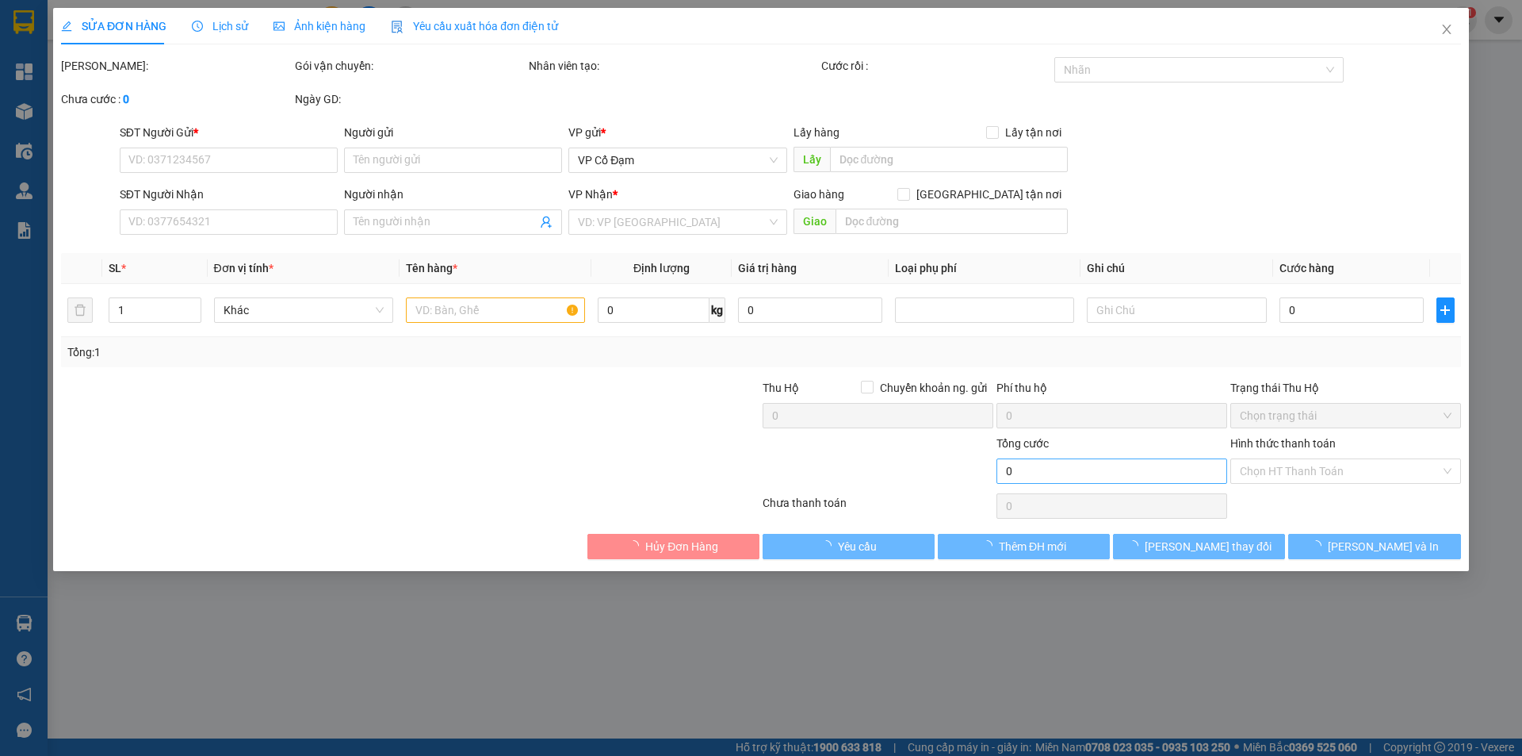
type input "240.000"
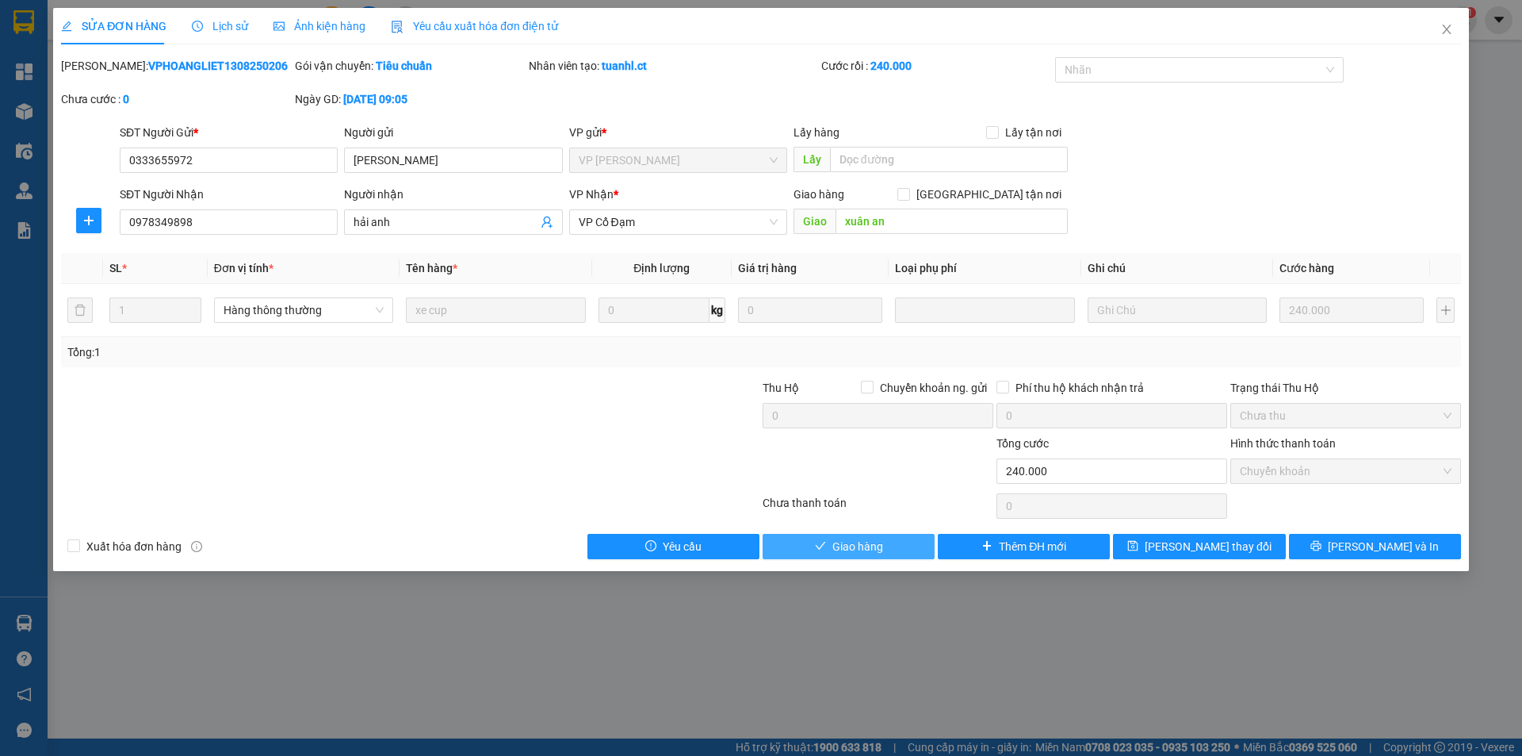
click at [881, 545] on span "Giao hàng" at bounding box center [857, 546] width 51 height 17
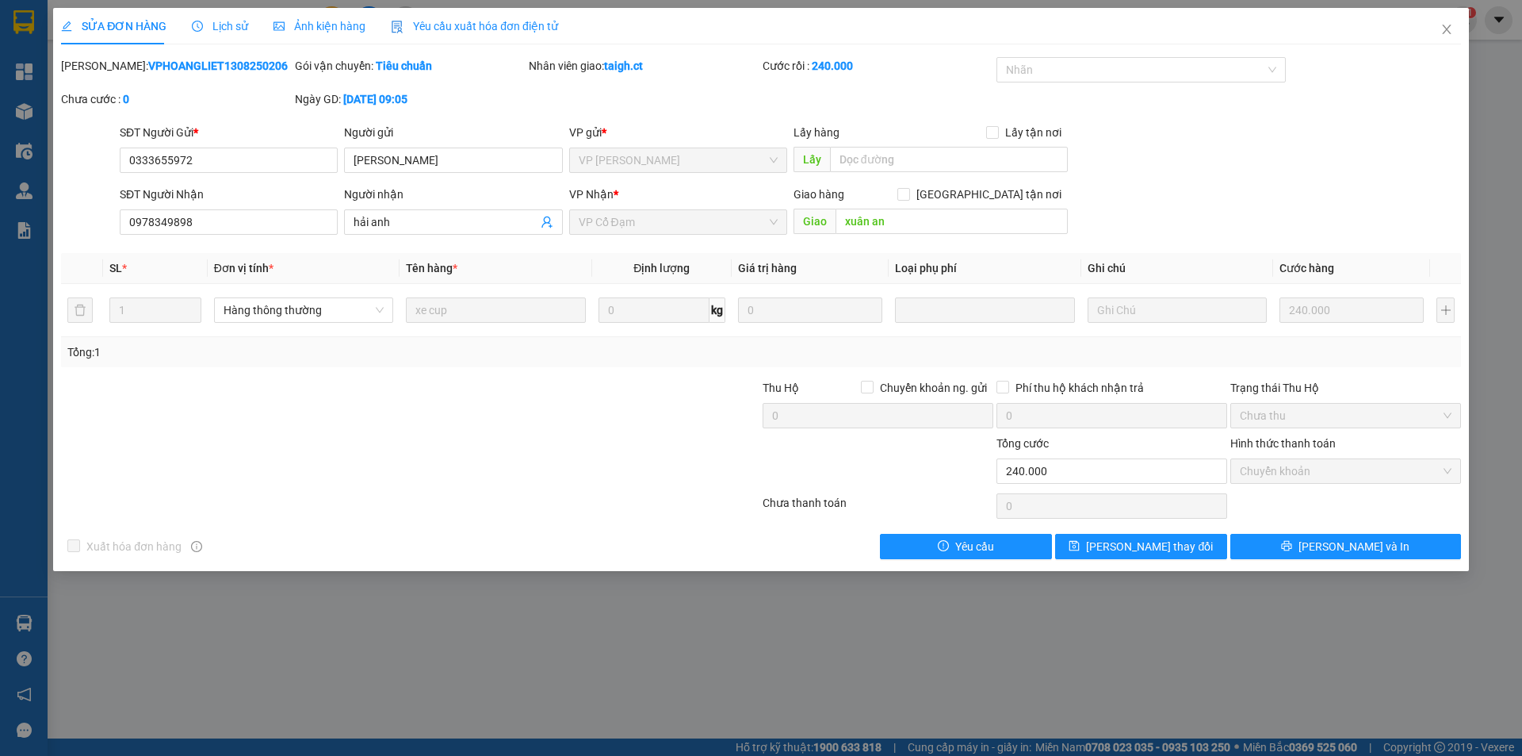
click at [219, 23] on span "Lịch sử" at bounding box center [220, 26] width 56 height 13
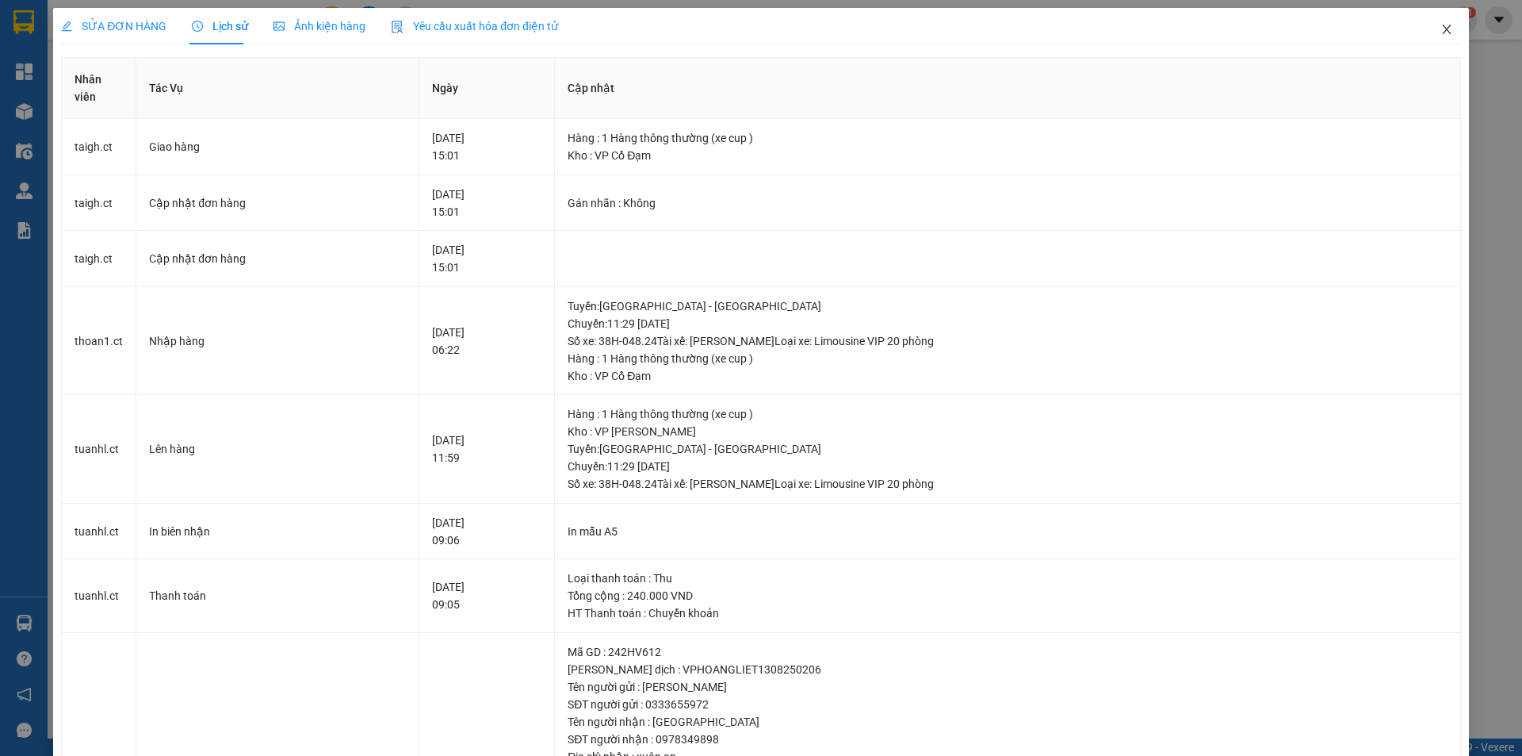
click at [1441, 25] on icon "close" at bounding box center [1447, 29] width 13 height 13
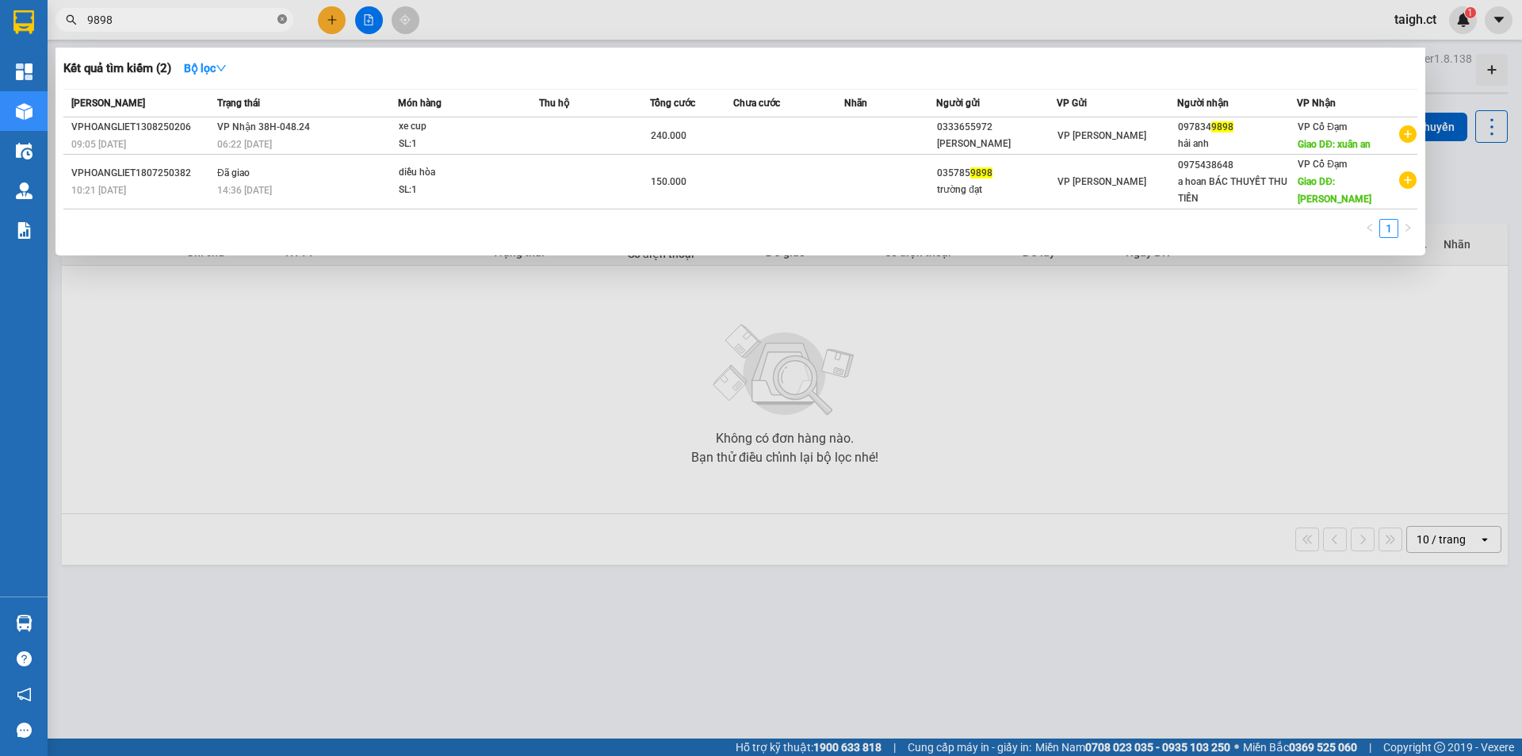
click at [277, 17] on icon "close-circle" at bounding box center [282, 19] width 10 height 10
type input "9898"
click at [282, 17] on icon "close-circle" at bounding box center [282, 19] width 10 height 10
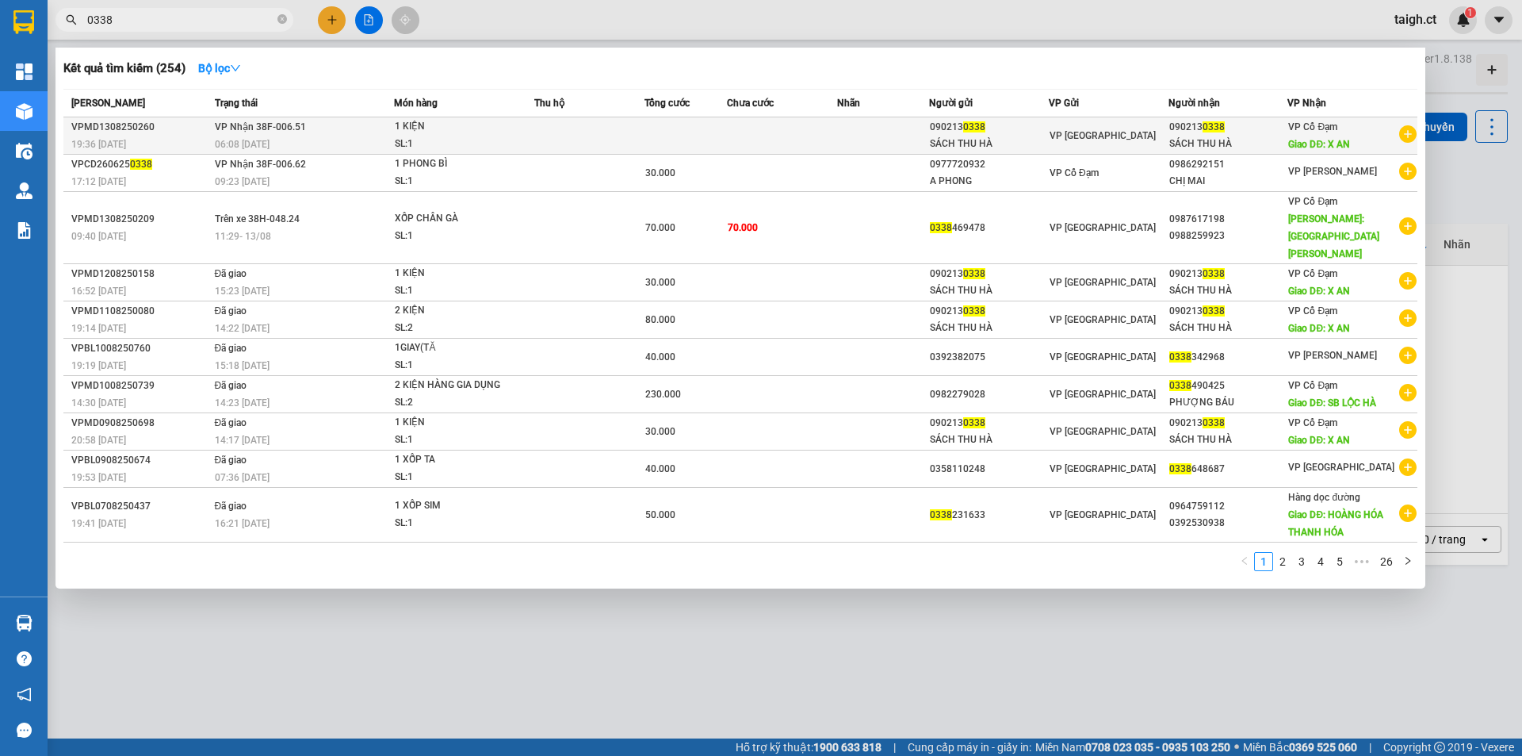
type input "0338"
click at [268, 126] on span "VP Nhận 38F-006.51" at bounding box center [260, 126] width 91 height 11
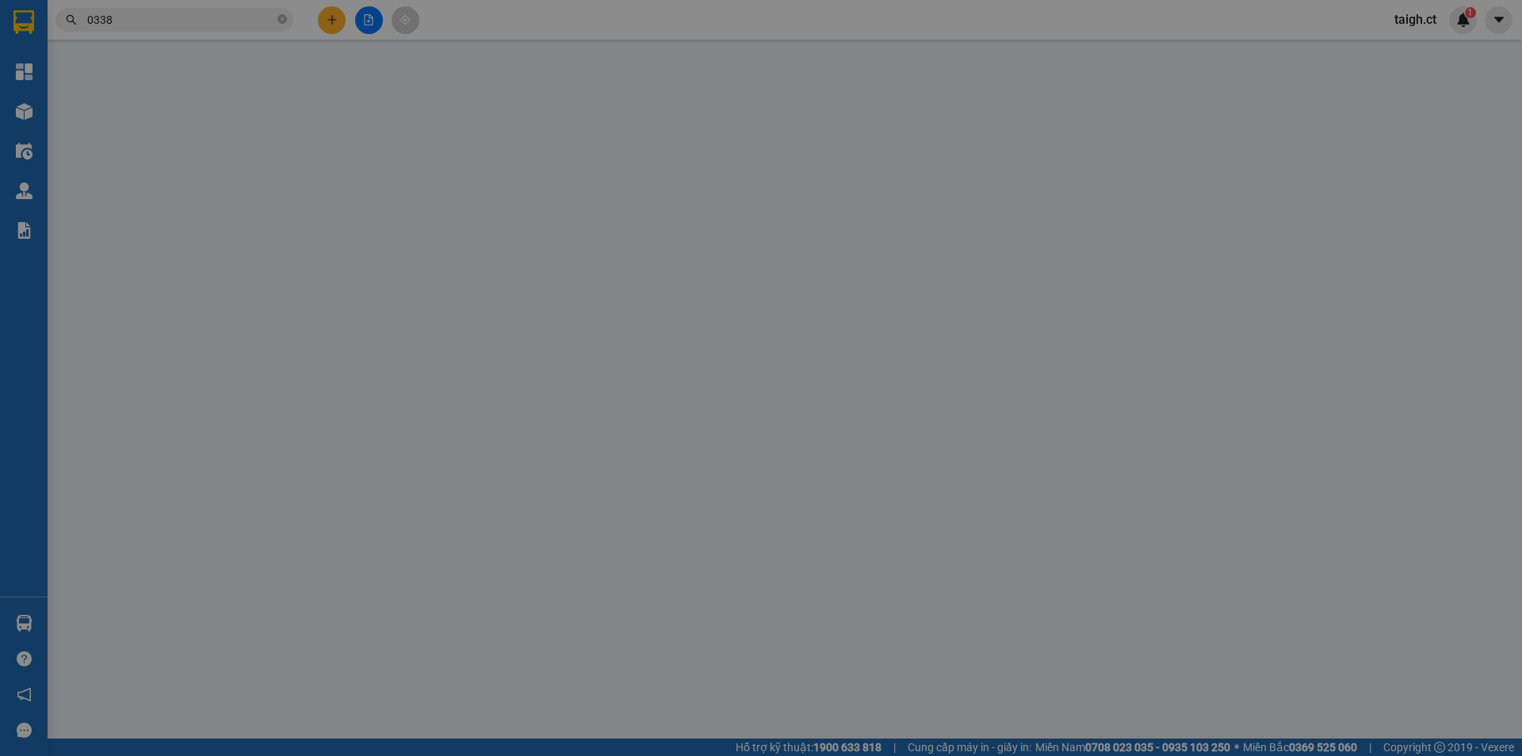
type input "0902130338"
type input "SÁCH THU HÀ"
type input "0902130338"
type input "SÁCH THU HÀ"
type input "X AN"
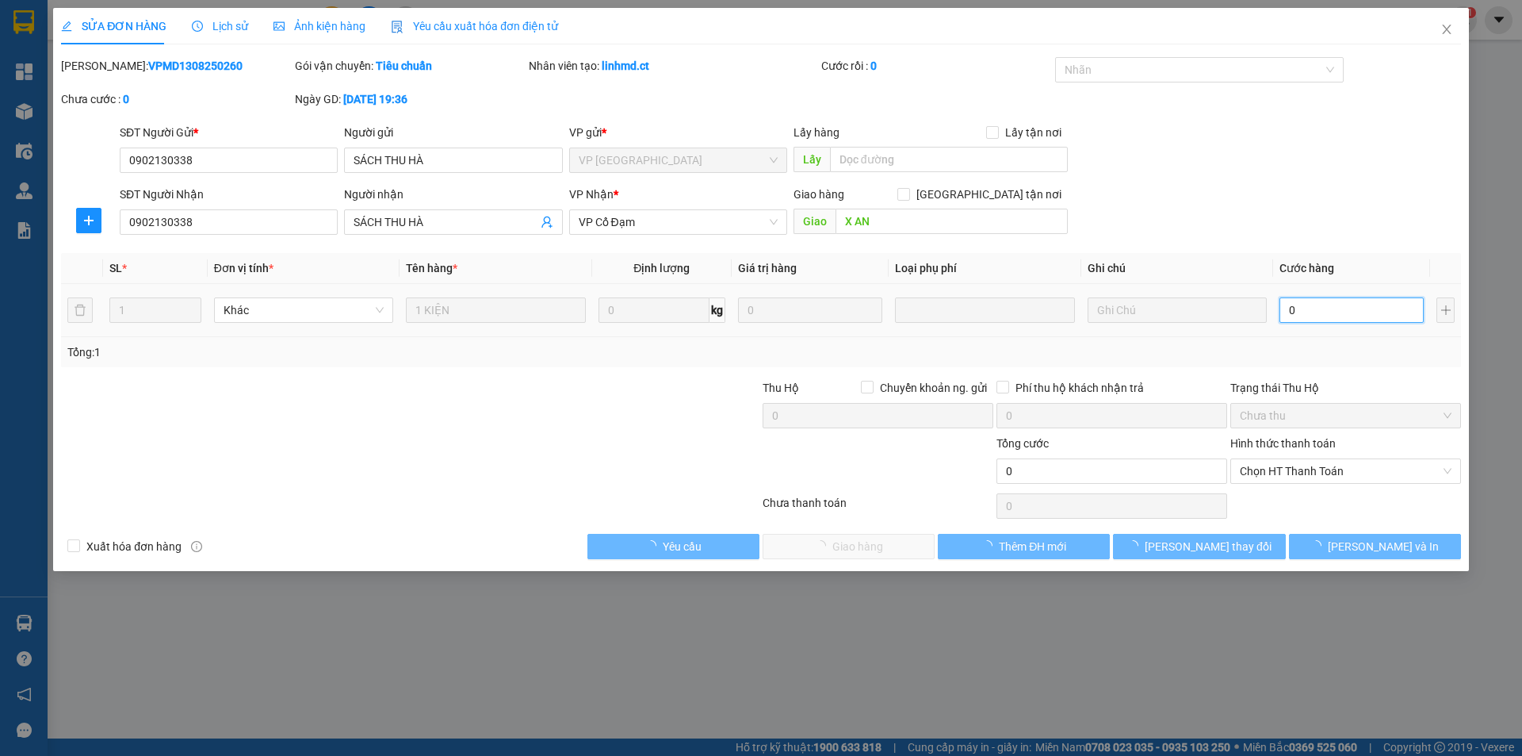
click at [1310, 309] on input "0" at bounding box center [1352, 309] width 144 height 25
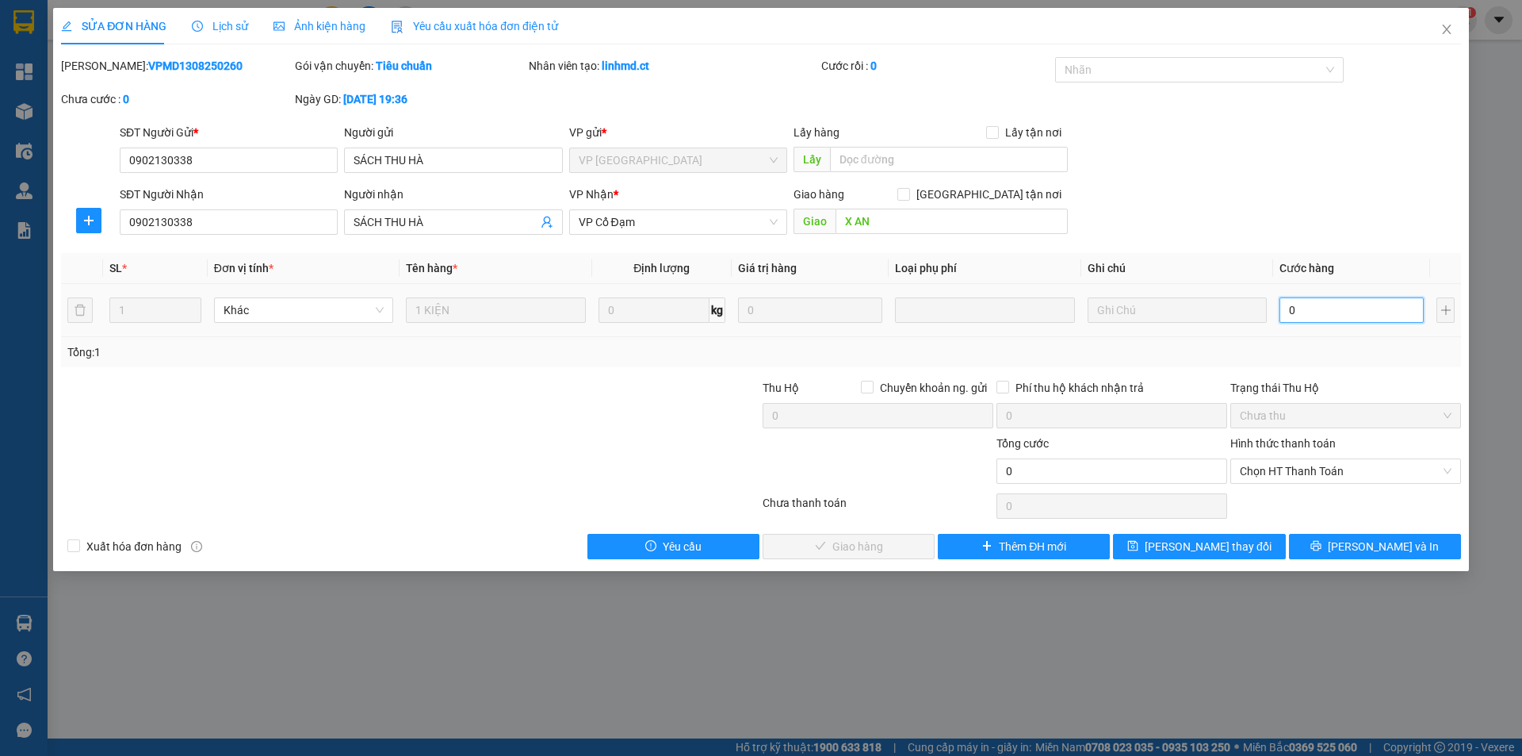
type input "3"
type input "30"
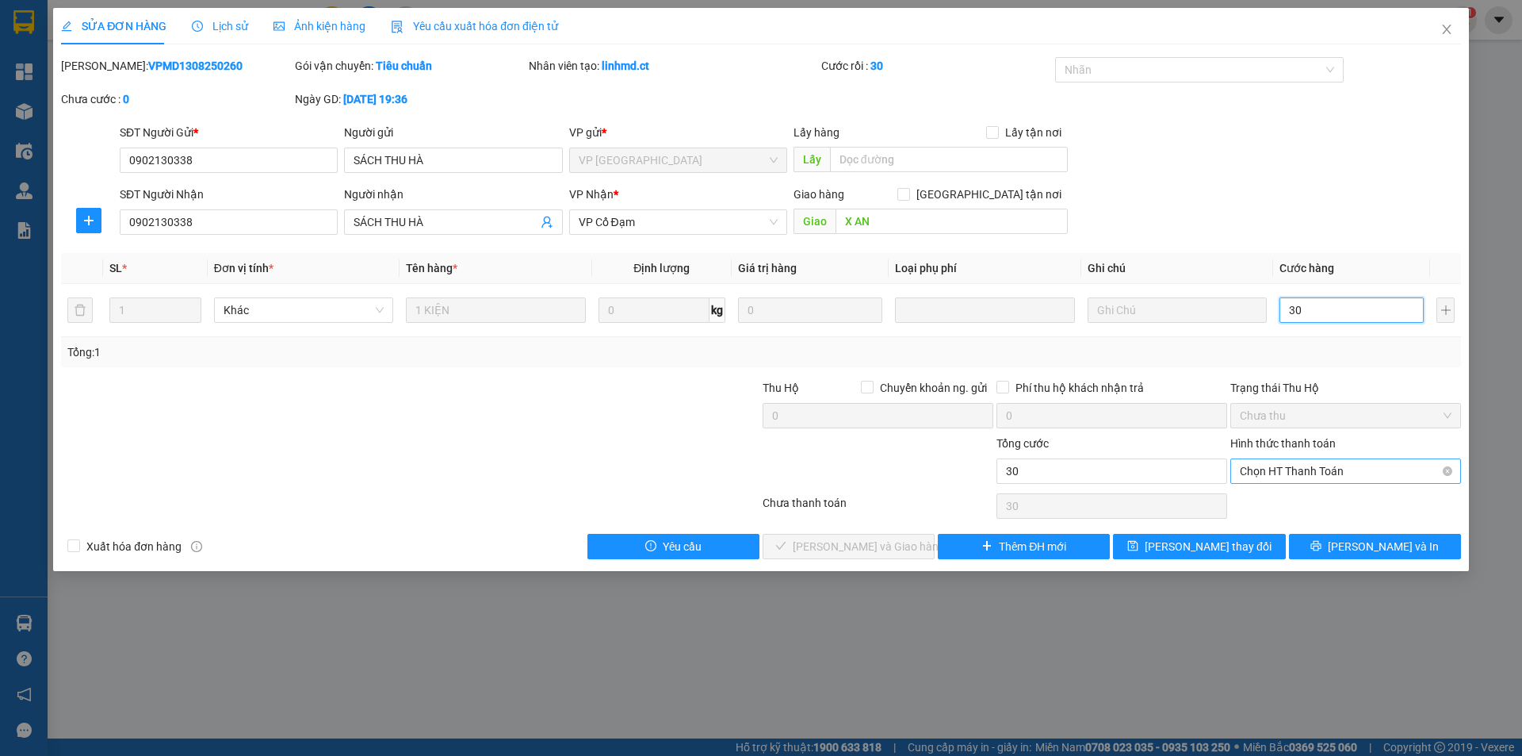
click at [1297, 476] on span "Chọn HT Thanh Toán" at bounding box center [1346, 471] width 212 height 24
type input "30"
type input "30.000"
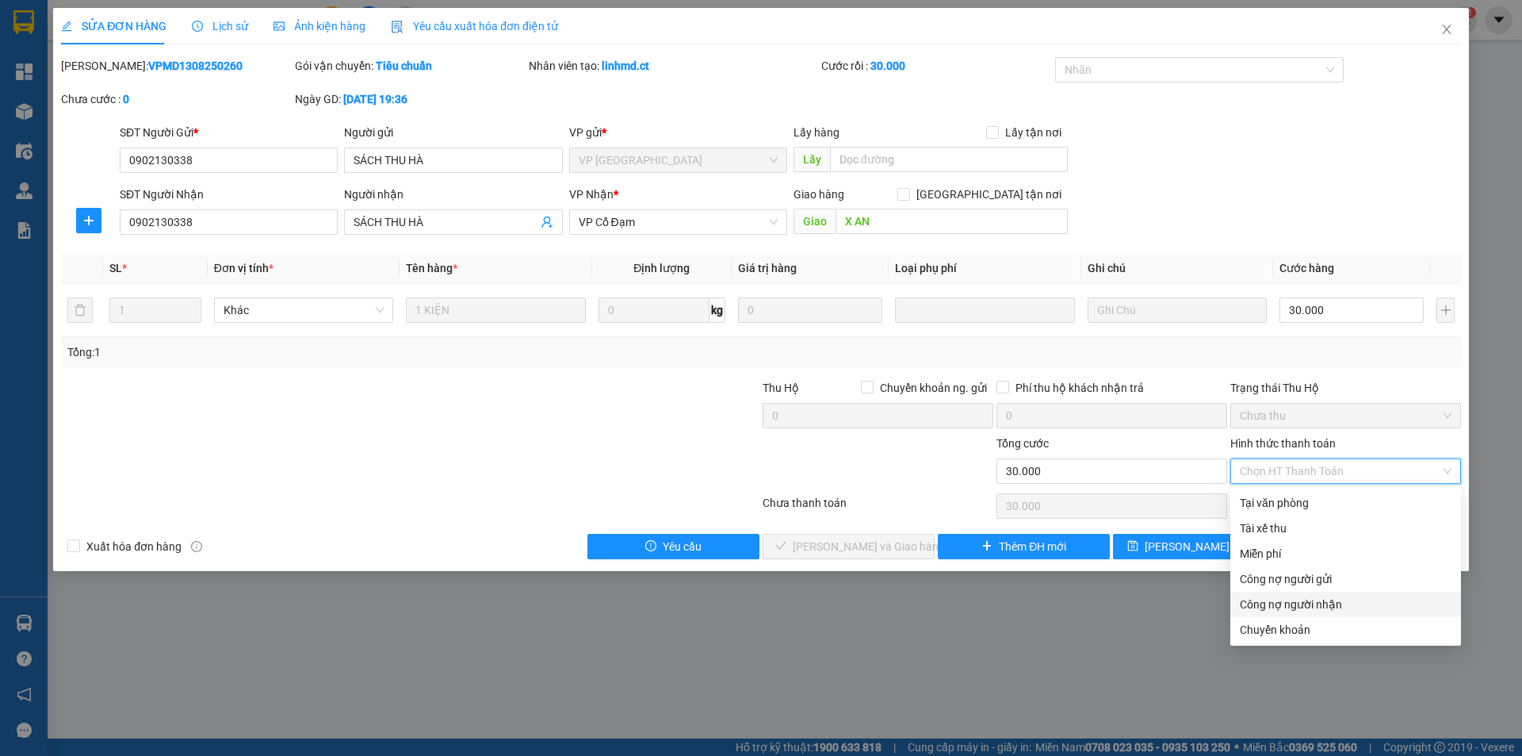
drag, startPoint x: 1299, startPoint y: 606, endPoint x: 1050, endPoint y: 592, distance: 249.3
click at [1298, 606] on div "Công nợ người nhận" at bounding box center [1346, 603] width 212 height 17
type input "0"
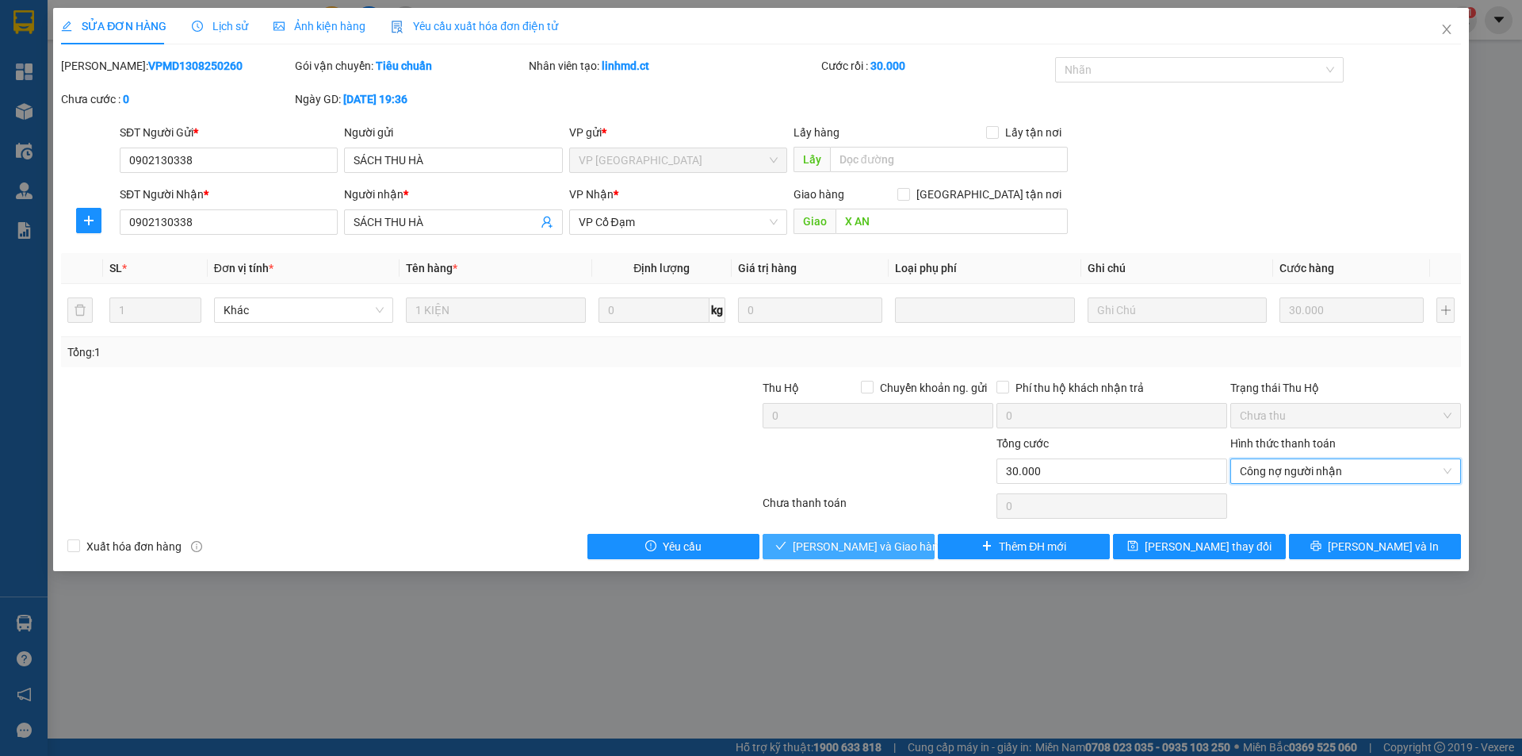
click at [876, 536] on button "[PERSON_NAME] và Giao hàng" at bounding box center [849, 546] width 172 height 25
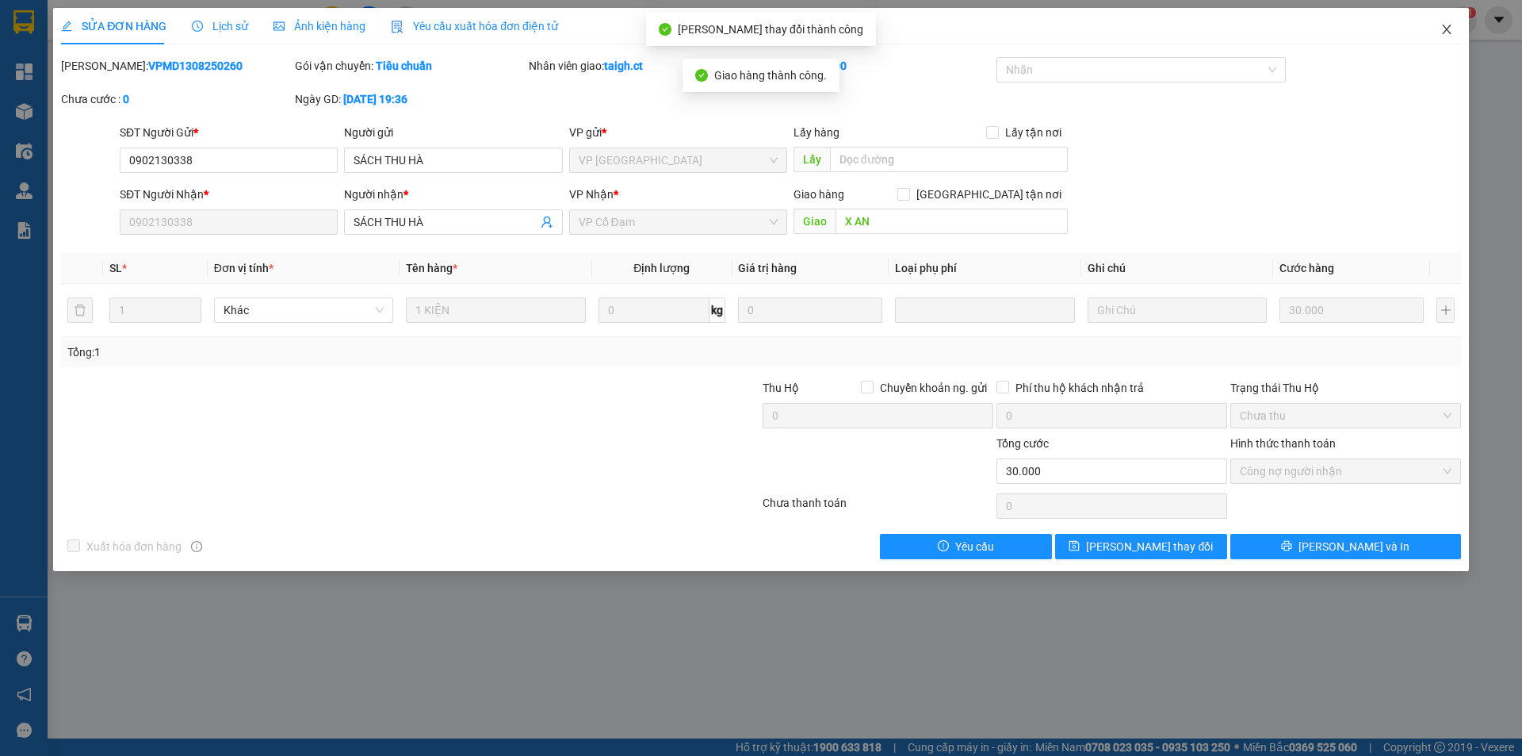
click at [1443, 25] on icon "close" at bounding box center [1447, 29] width 13 height 13
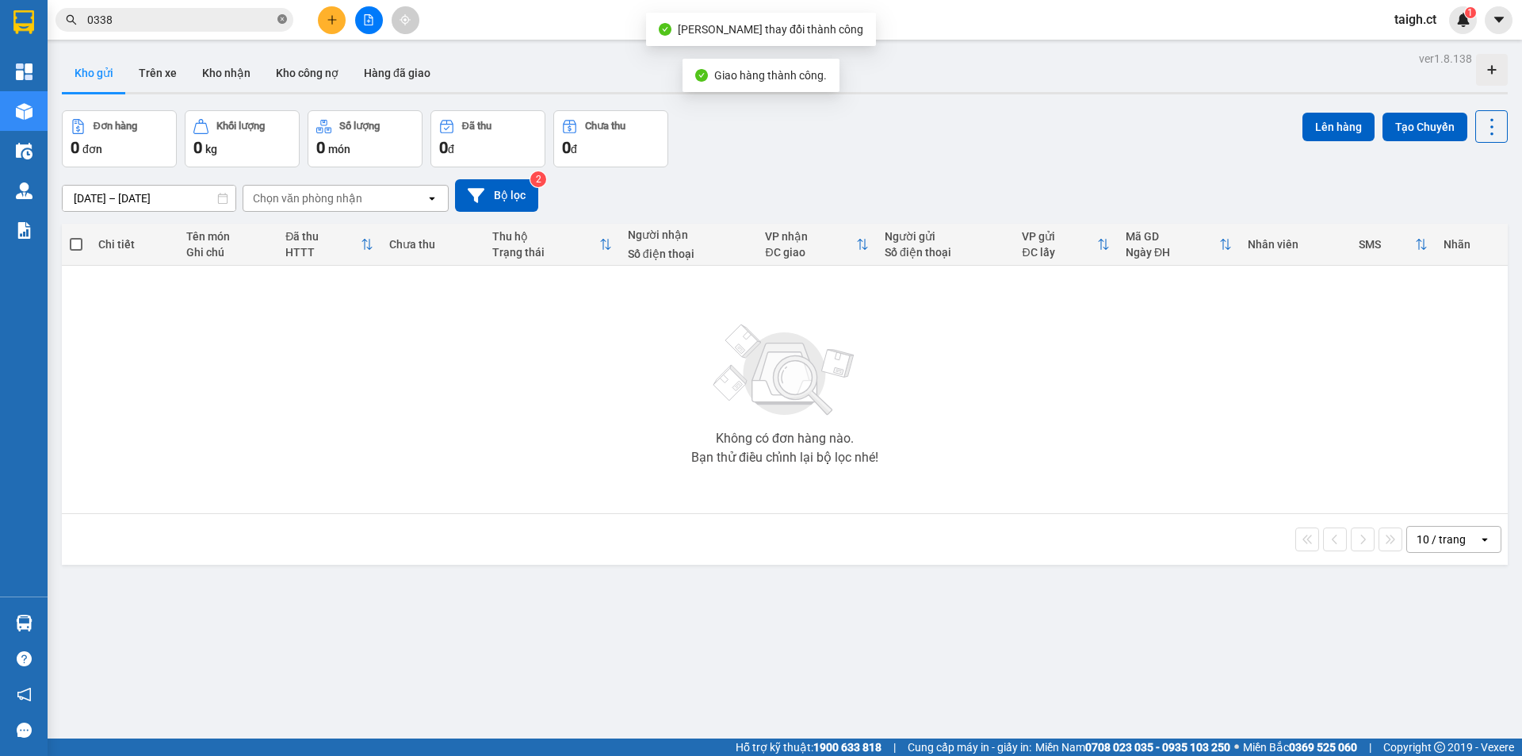
drag, startPoint x: 278, startPoint y: 19, endPoint x: 288, endPoint y: 13, distance: 11.0
click at [279, 19] on icon "close-circle" at bounding box center [282, 19] width 10 height 10
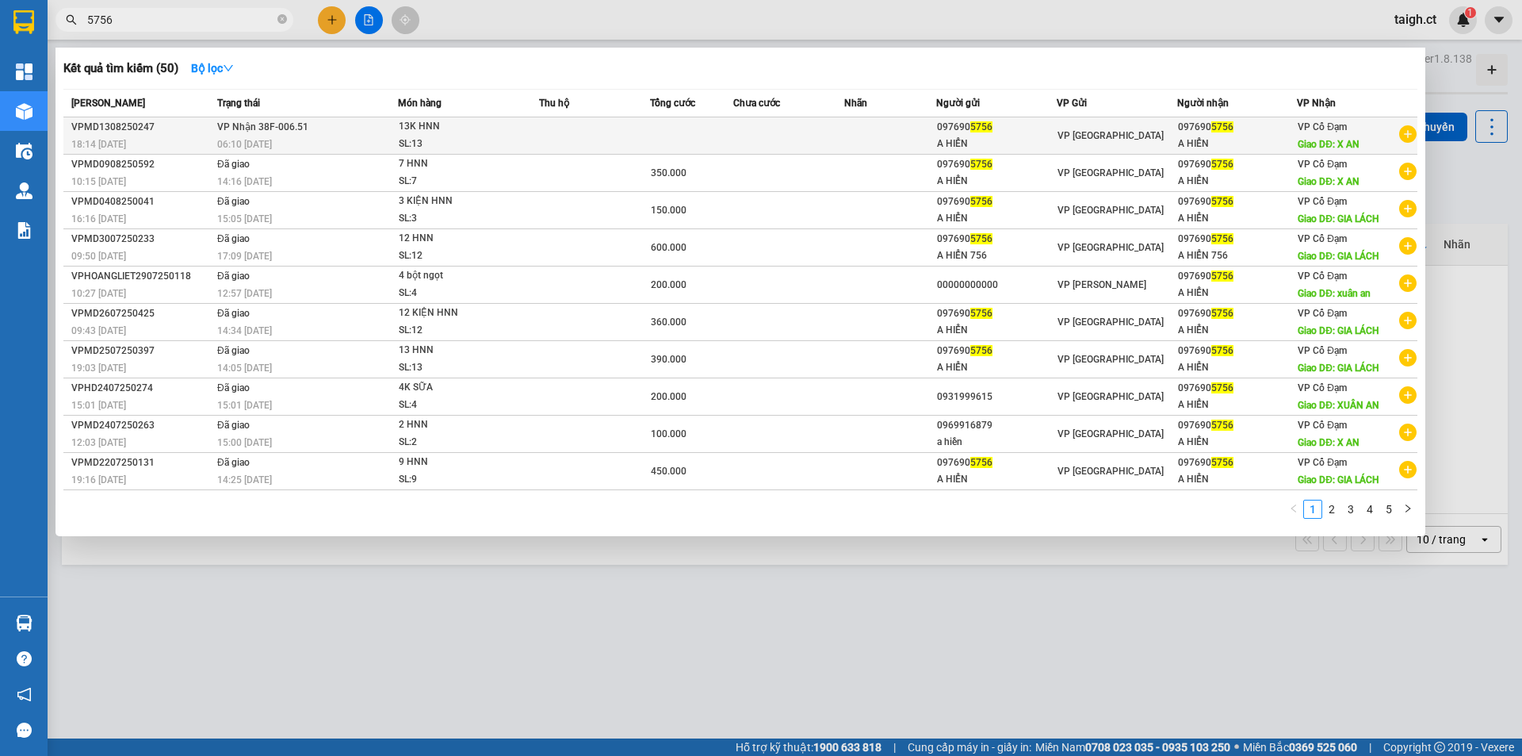
type input "5756"
click at [285, 132] on span "VP Nhận 38F-006.51" at bounding box center [262, 126] width 91 height 11
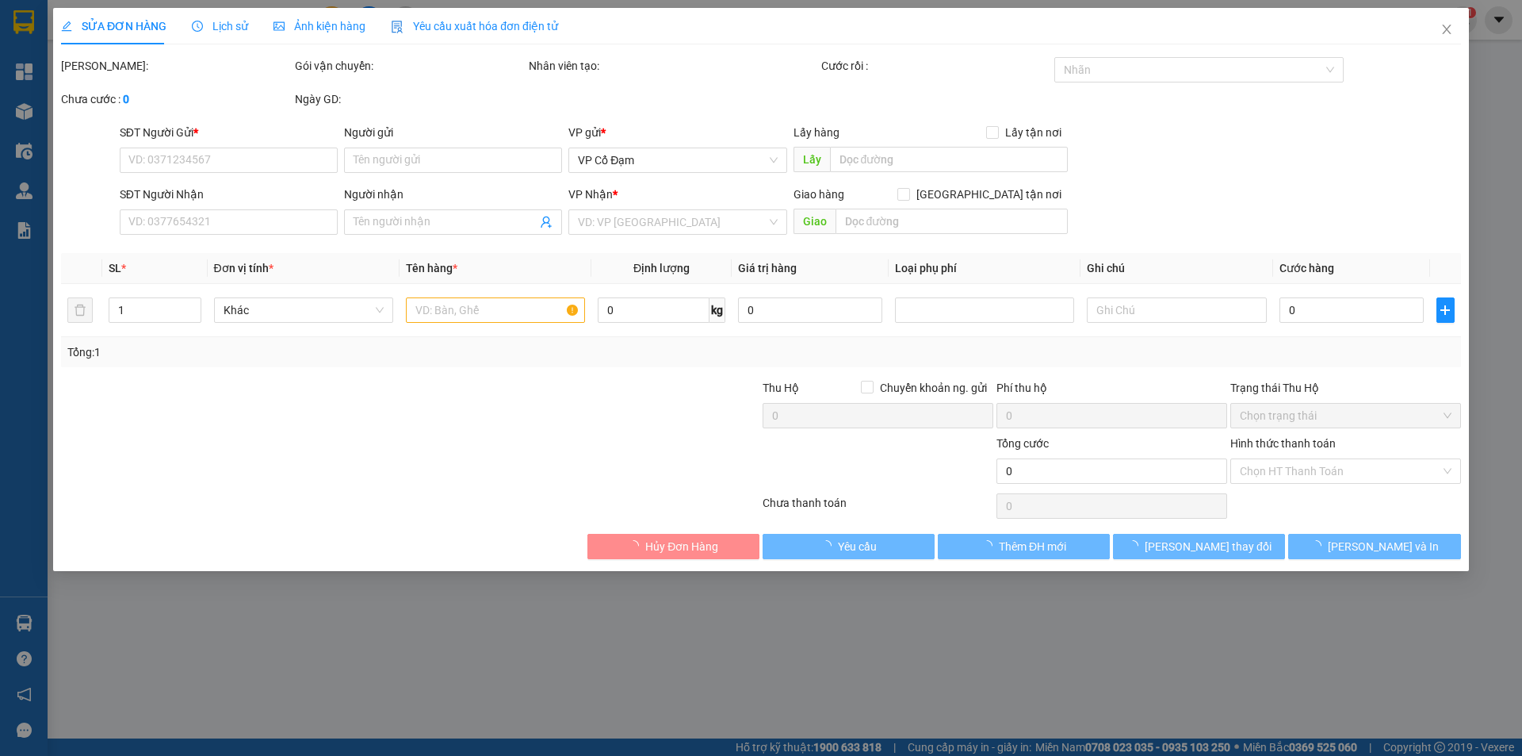
type input "0976905756"
type input "A HIỂN"
type input "0976905756"
type input "A HIỂN"
type input "X AN"
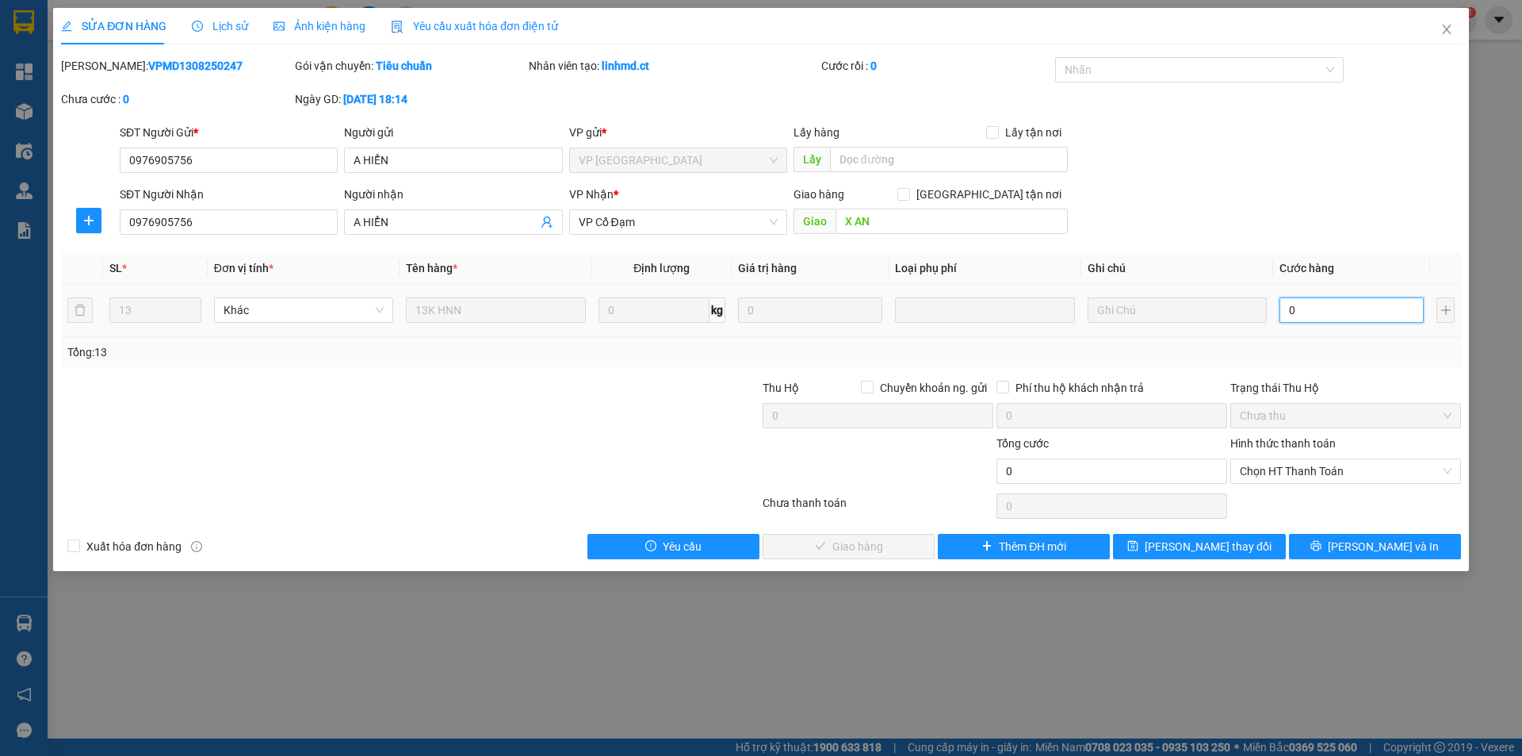
click at [1325, 311] on input "0" at bounding box center [1352, 309] width 144 height 25
type input "3"
type input "39"
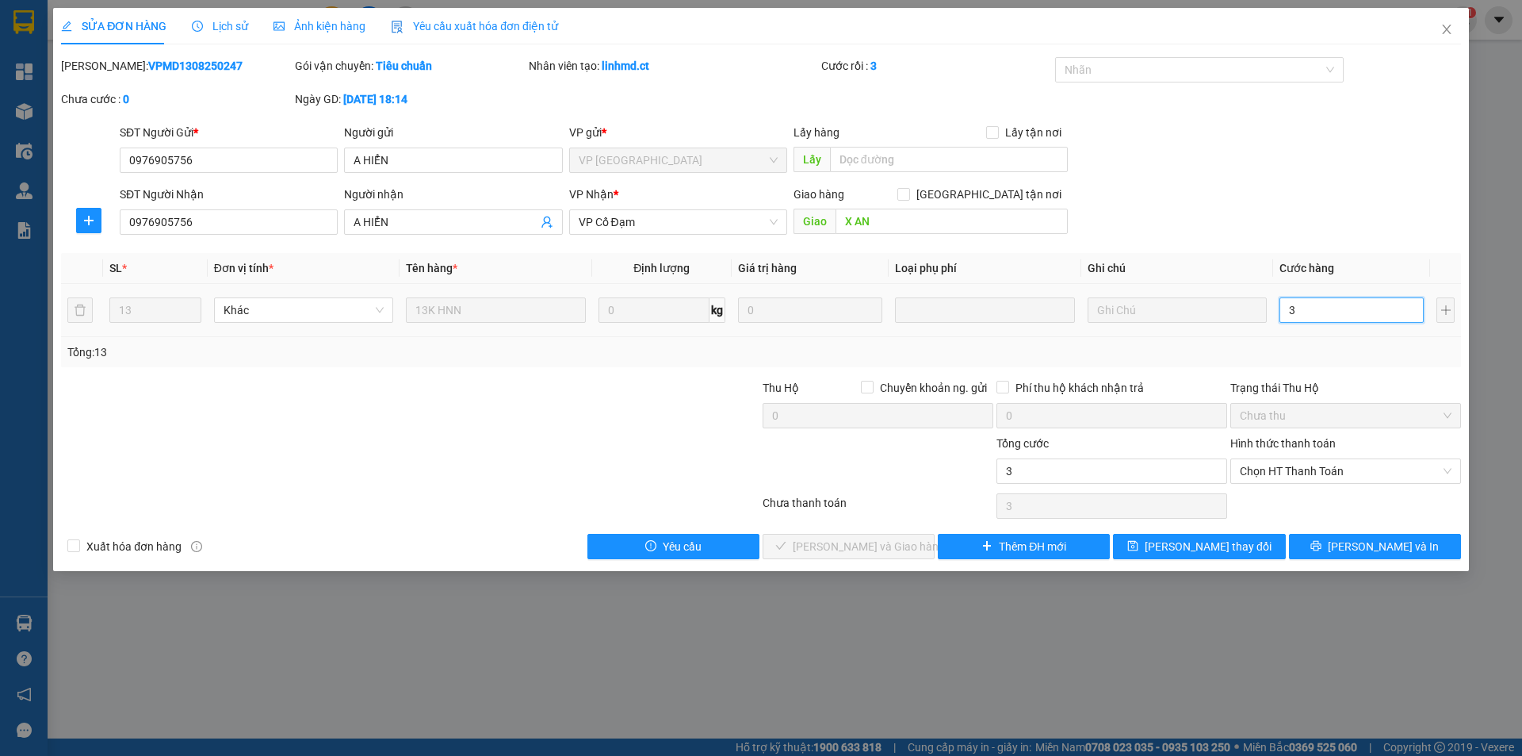
type input "39"
type input "390"
click at [1342, 465] on span "Chọn HT Thanh Toán" at bounding box center [1346, 471] width 212 height 24
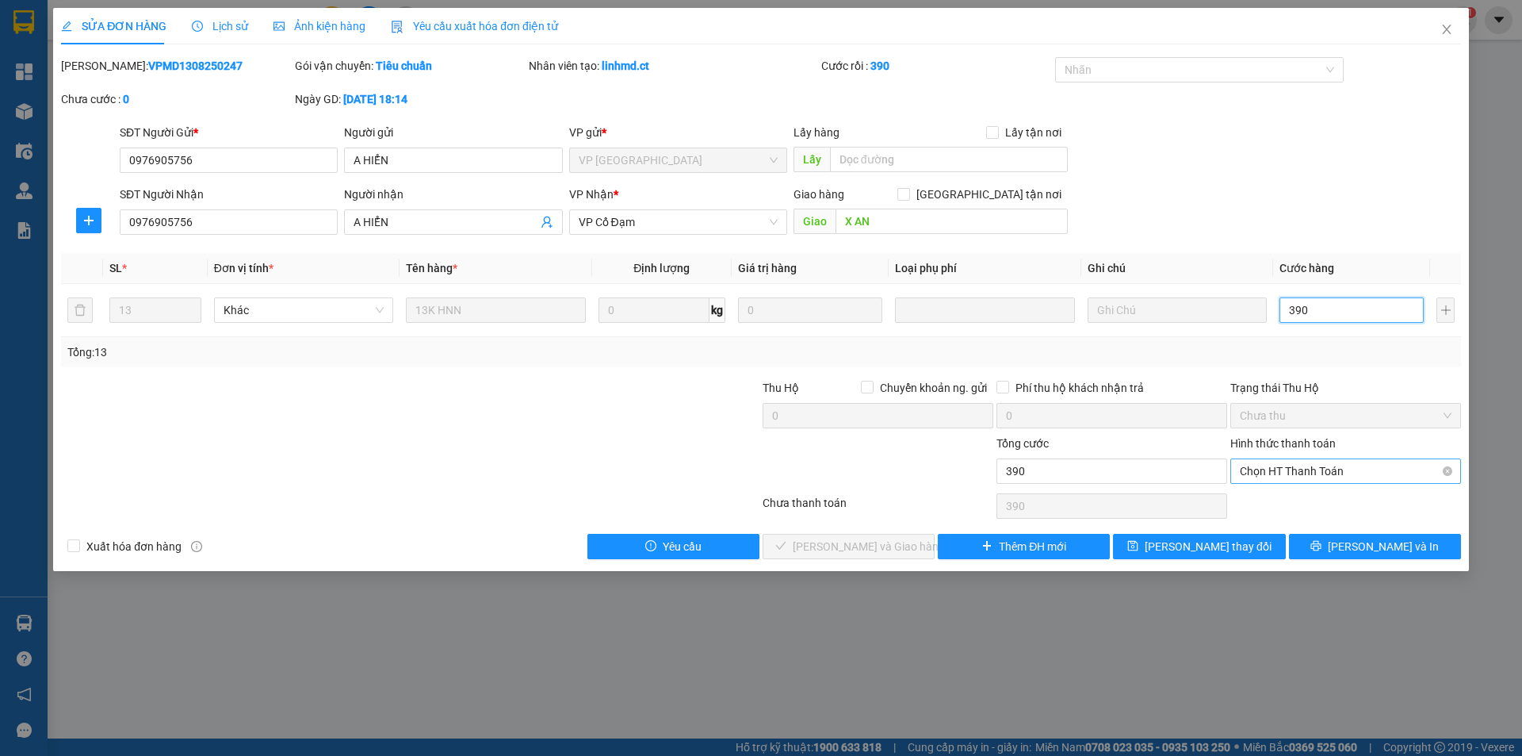
type input "390"
type input "390.000"
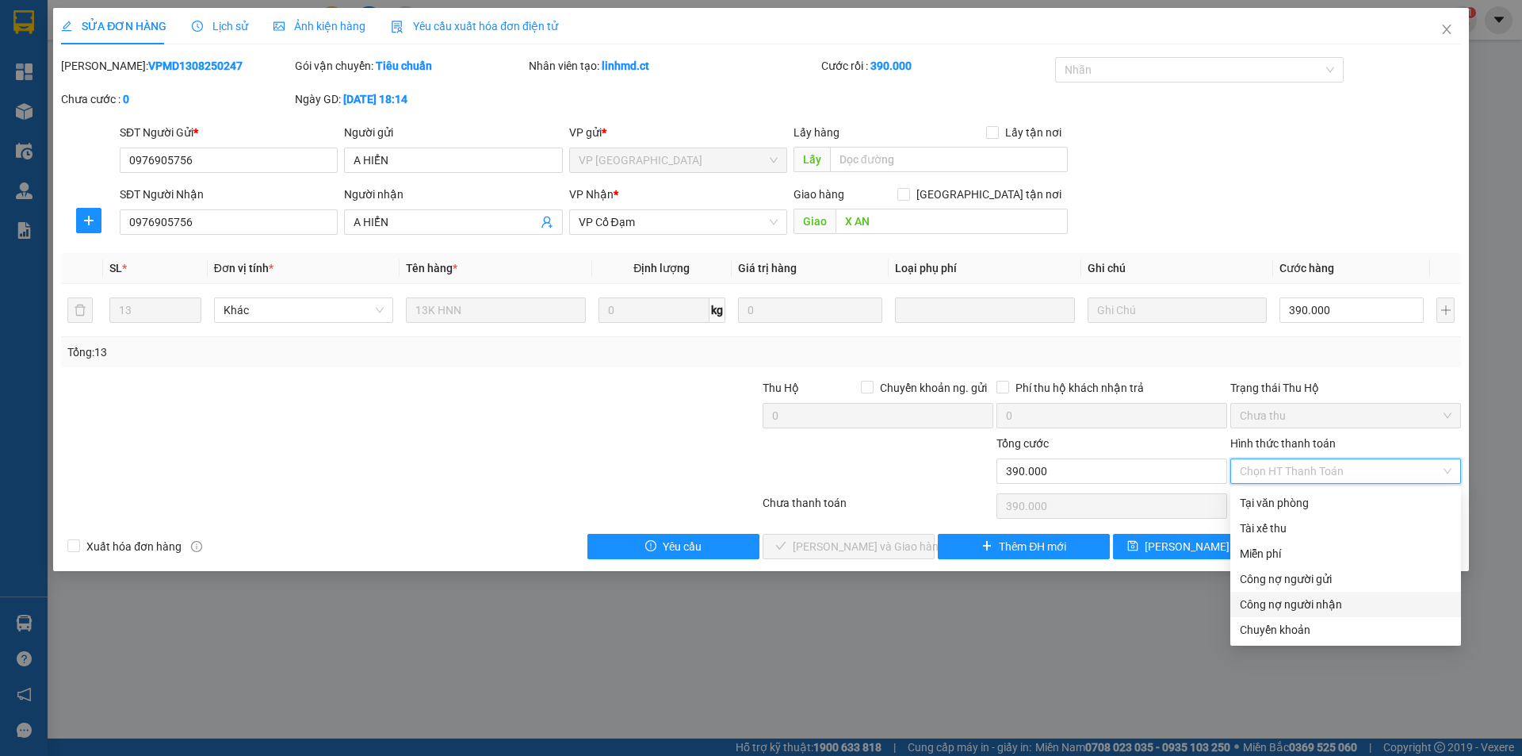
drag, startPoint x: 1284, startPoint y: 603, endPoint x: 954, endPoint y: 556, distance: 333.9
click at [1284, 603] on div "Công nợ người nhận" at bounding box center [1346, 603] width 212 height 17
type input "0"
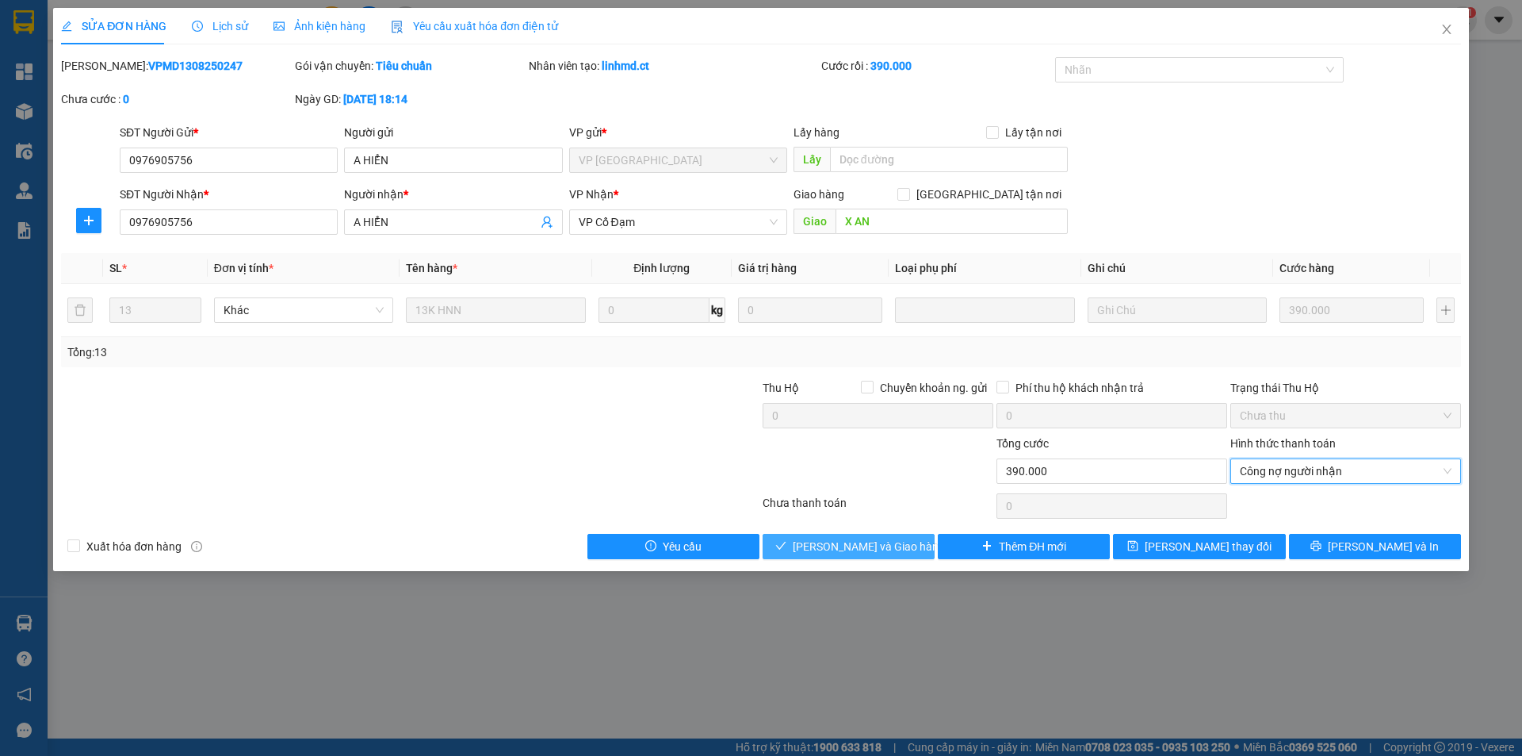
click at [863, 543] on span "[PERSON_NAME] và Giao hàng" at bounding box center [869, 546] width 152 height 17
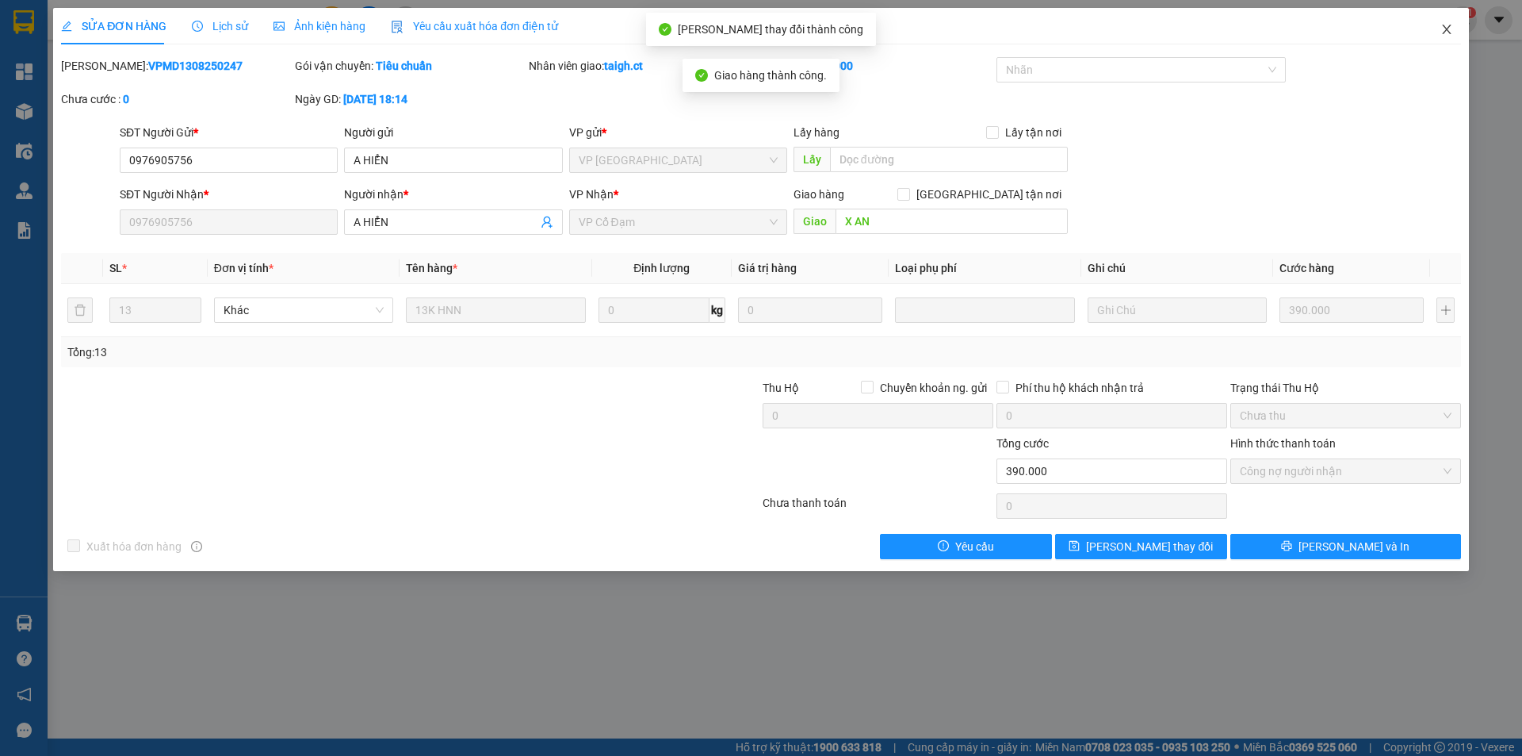
click at [1442, 28] on icon "close" at bounding box center [1447, 29] width 13 height 13
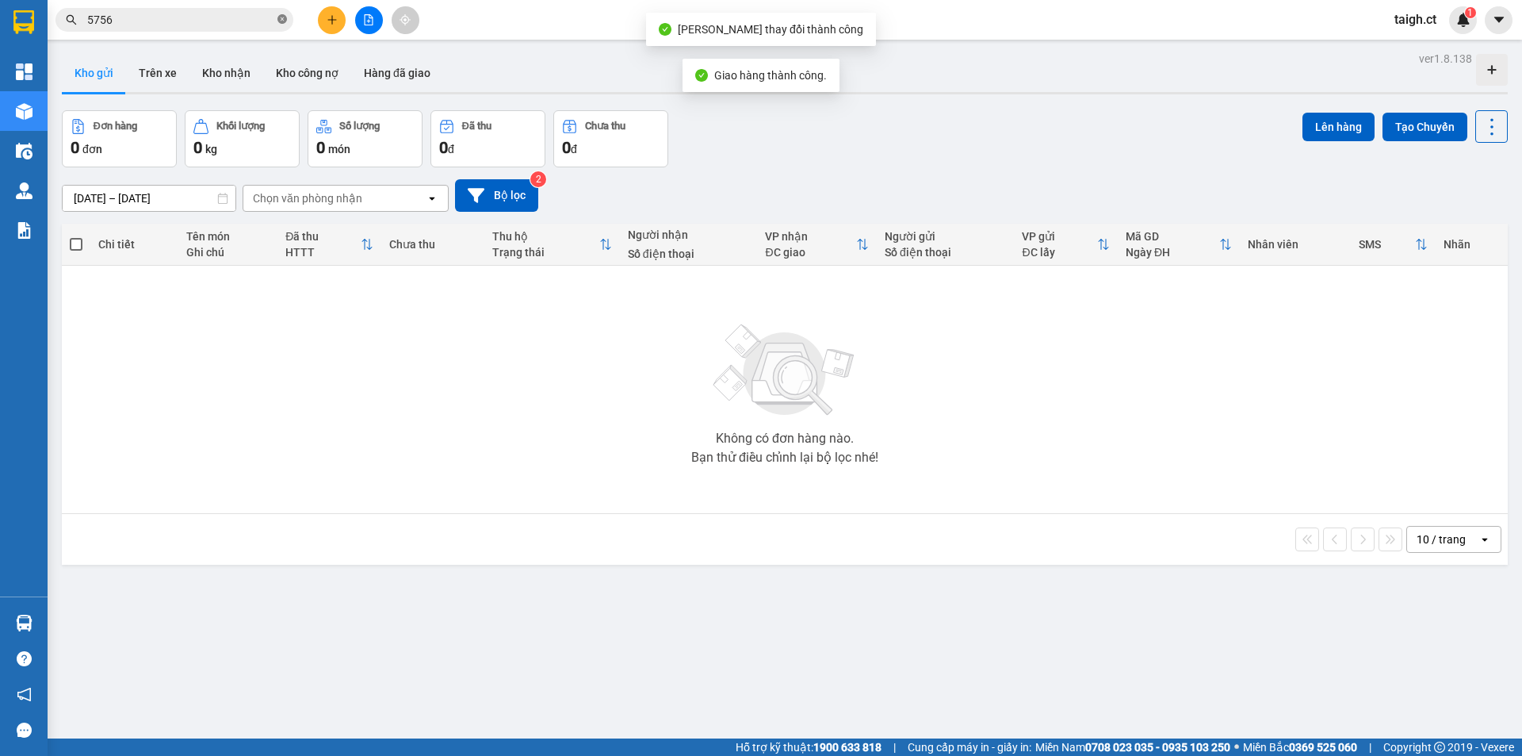
click at [282, 19] on icon "close-circle" at bounding box center [282, 19] width 10 height 10
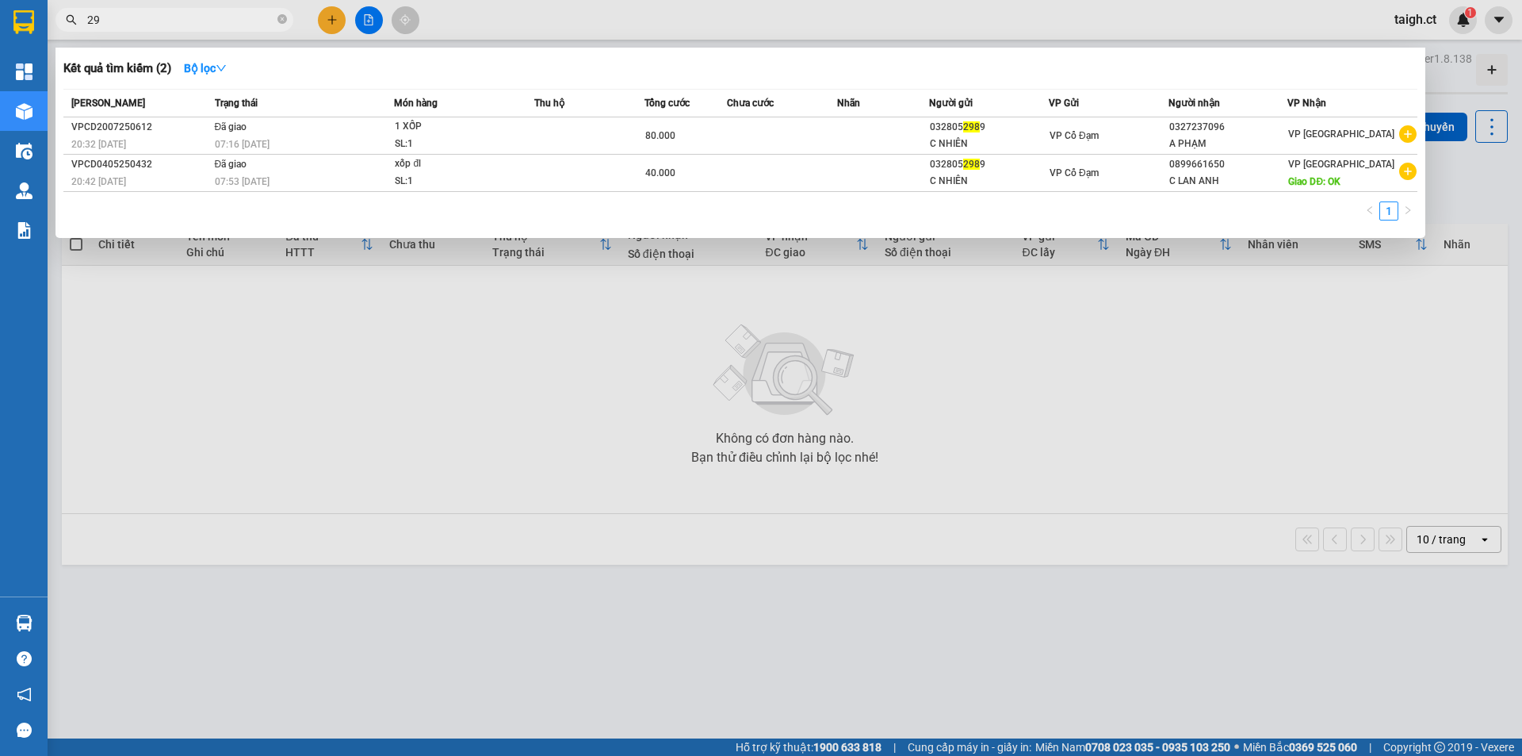
type input "2"
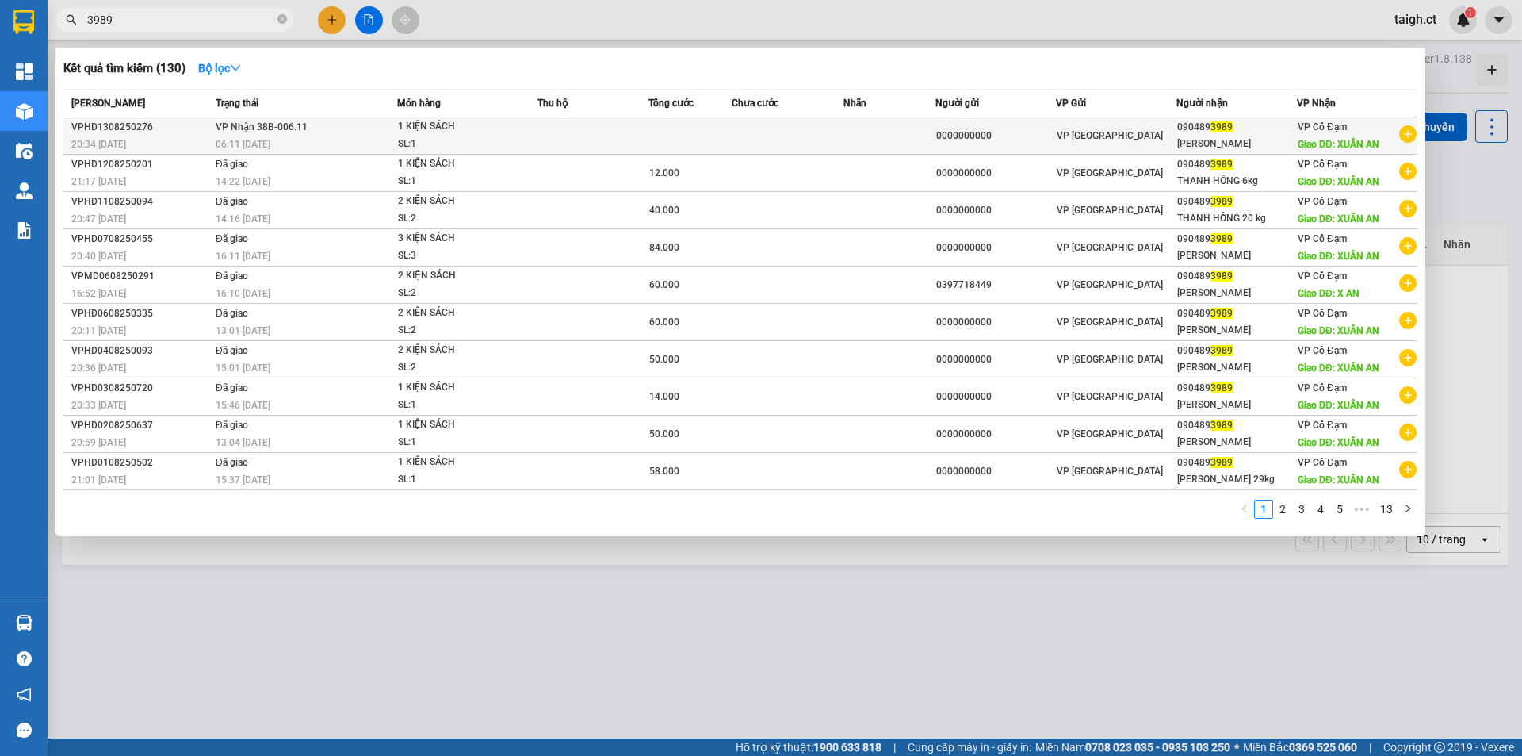
type input "3989"
click at [277, 146] on div "06:11 [DATE]" at bounding box center [306, 144] width 181 height 17
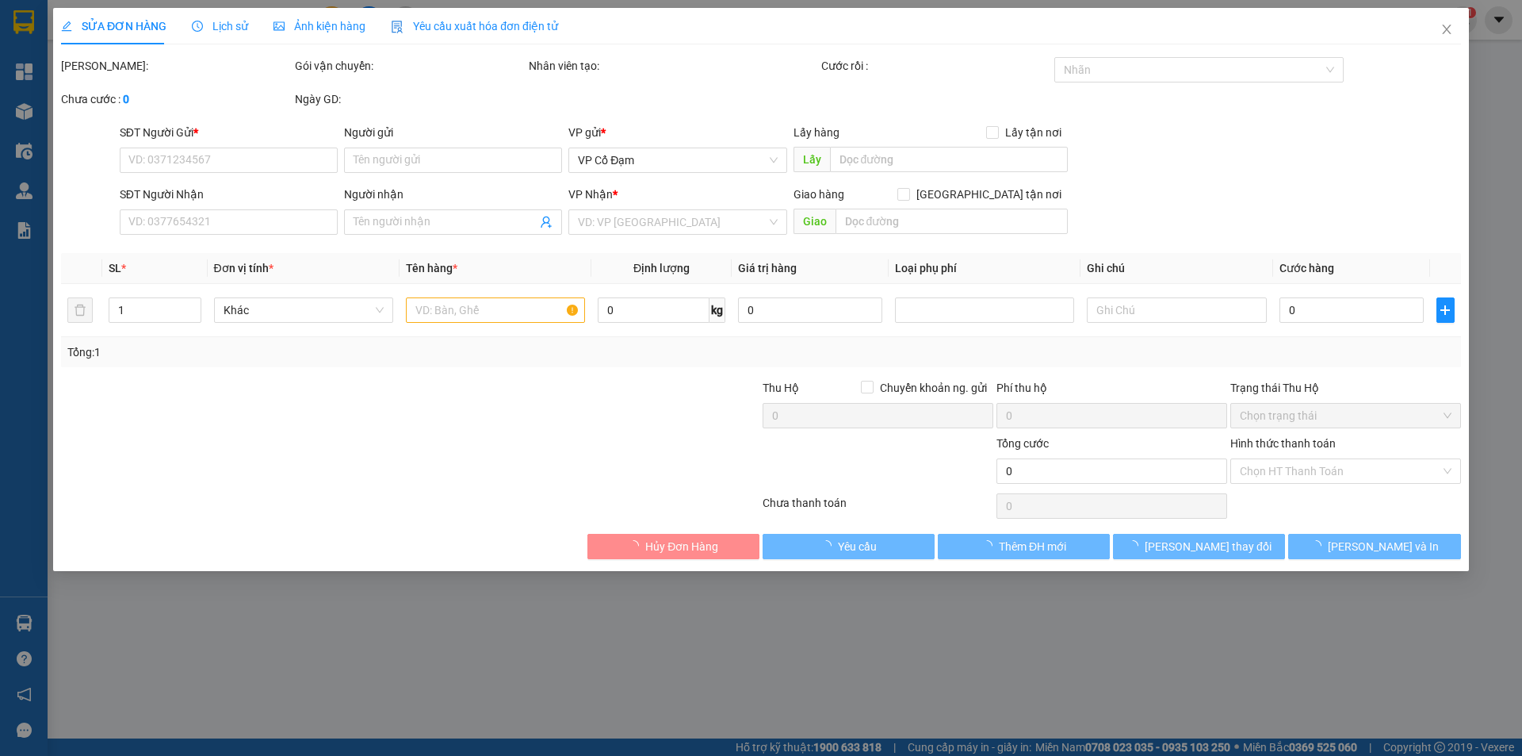
type input "0000000000"
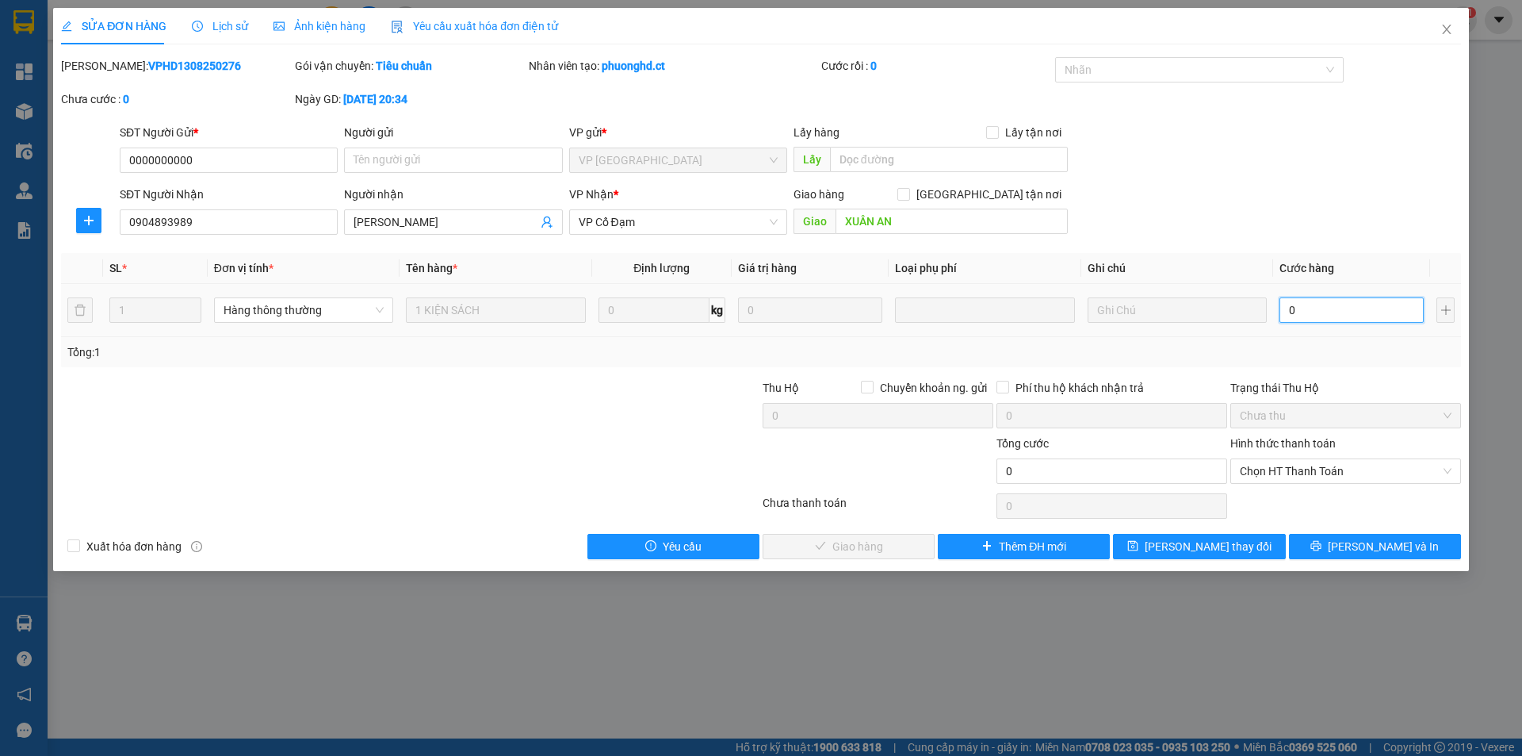
click at [1362, 315] on input "0" at bounding box center [1352, 309] width 144 height 25
click at [1341, 475] on span "Chọn HT Thanh Toán" at bounding box center [1346, 471] width 212 height 24
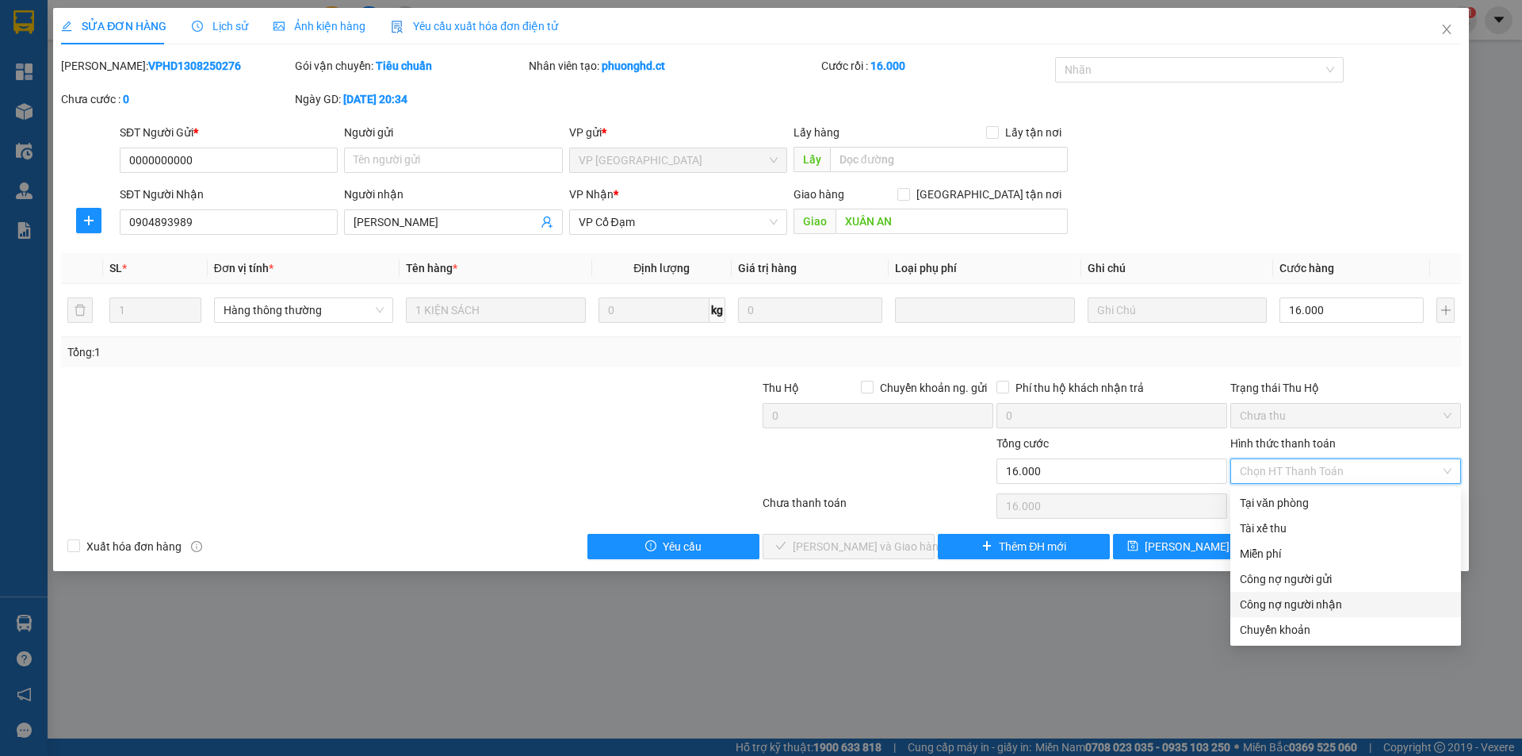
click at [1291, 595] on div "Công nợ người nhận" at bounding box center [1346, 603] width 212 height 17
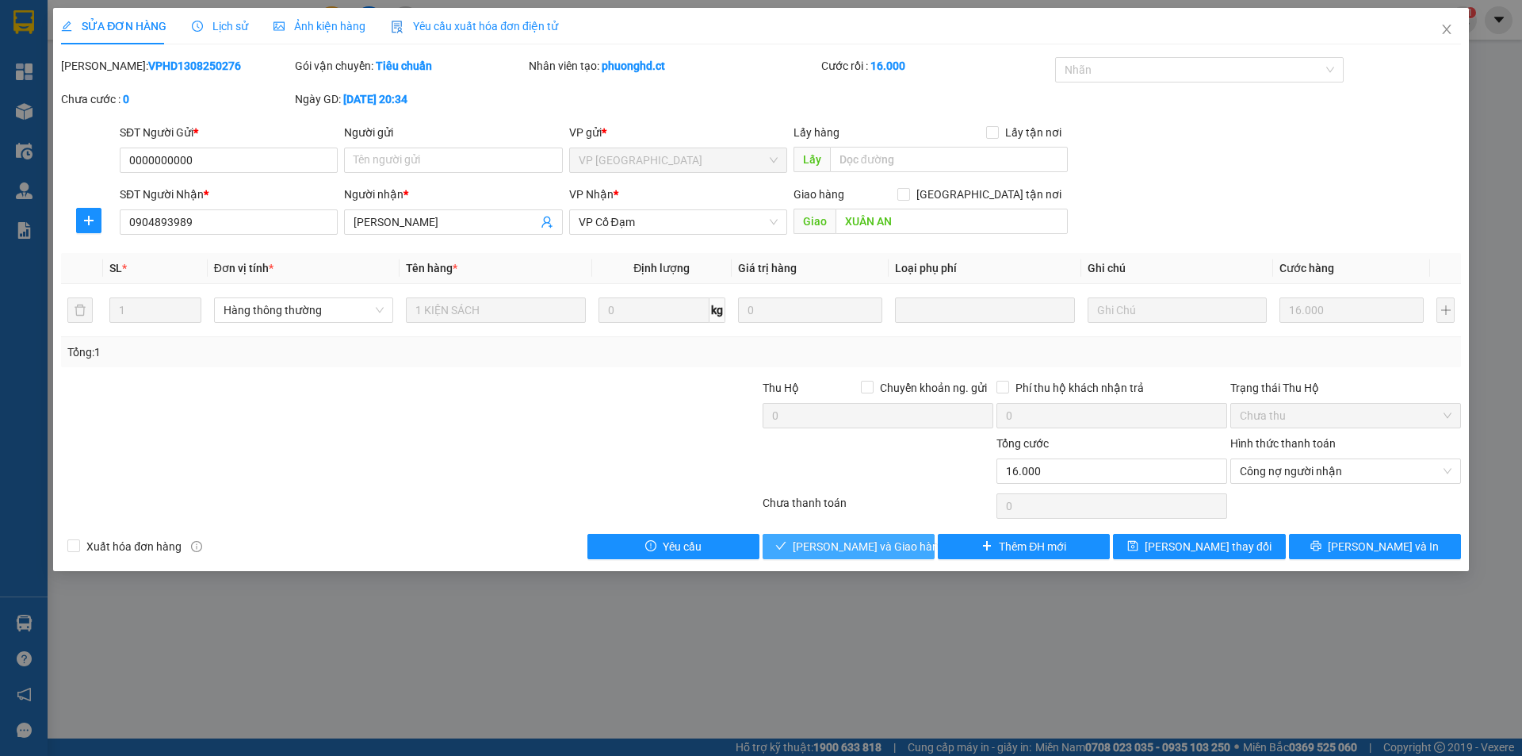
click at [870, 541] on span "[PERSON_NAME] và Giao hàng" at bounding box center [869, 546] width 152 height 17
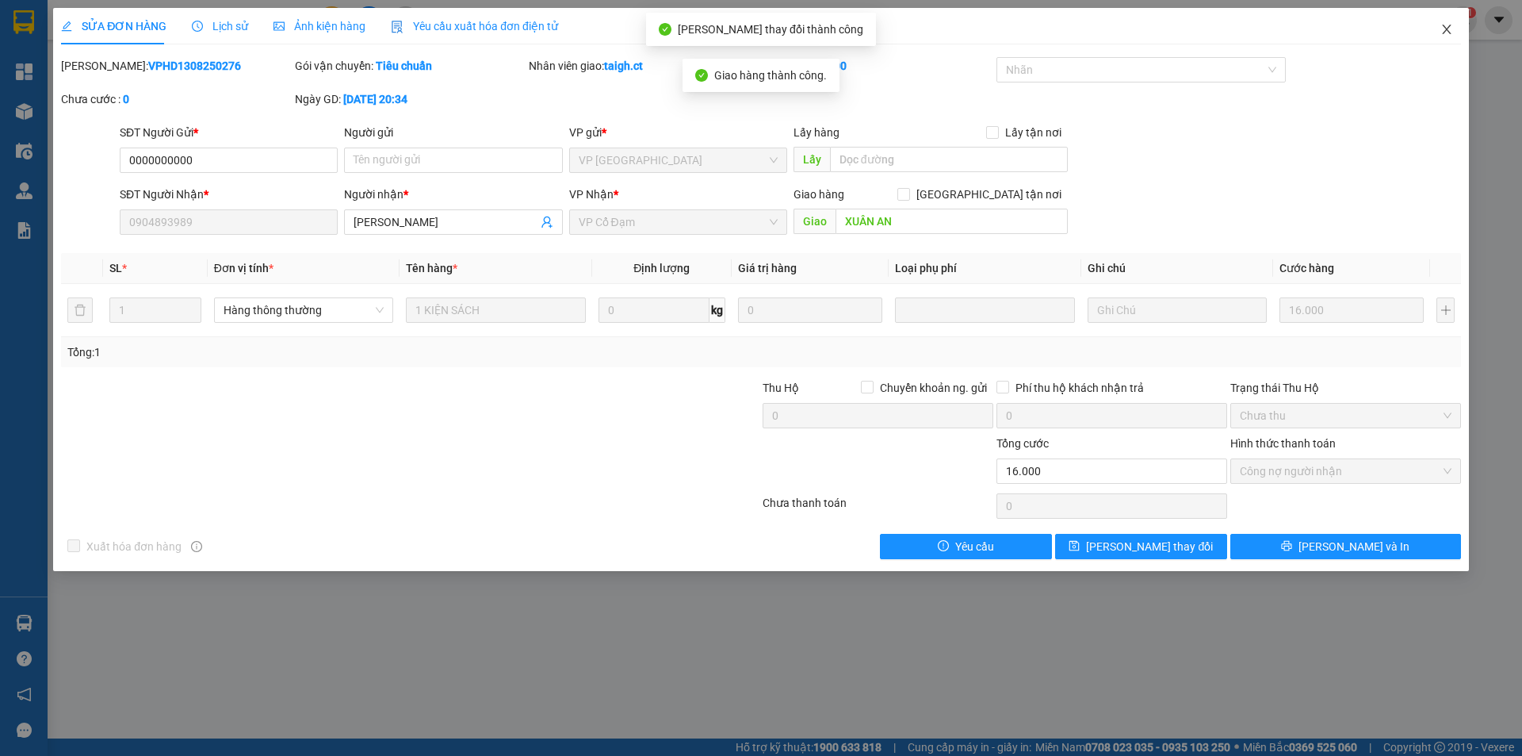
click at [1445, 27] on icon "close" at bounding box center [1447, 29] width 13 height 13
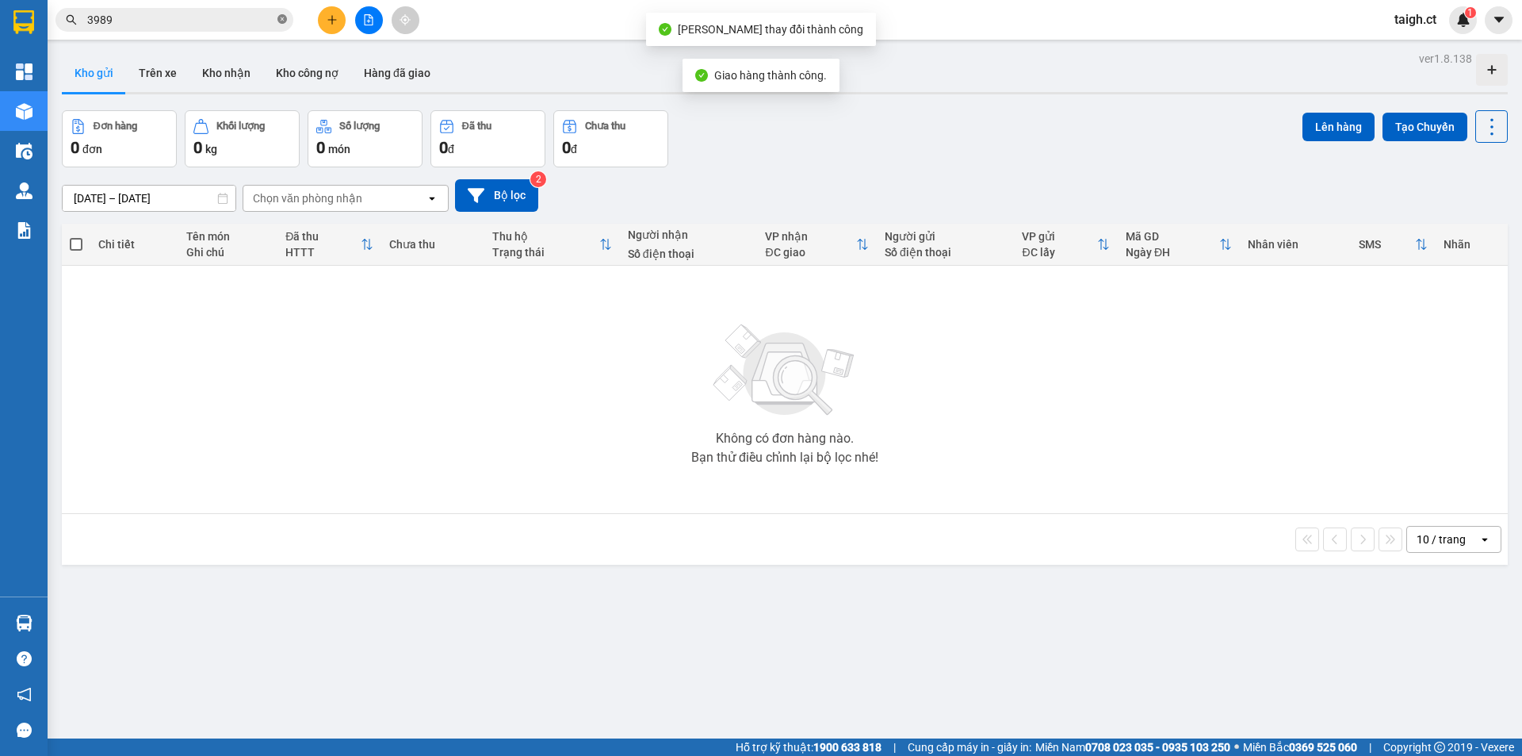
click at [287, 21] on span "3989" at bounding box center [174, 20] width 238 height 24
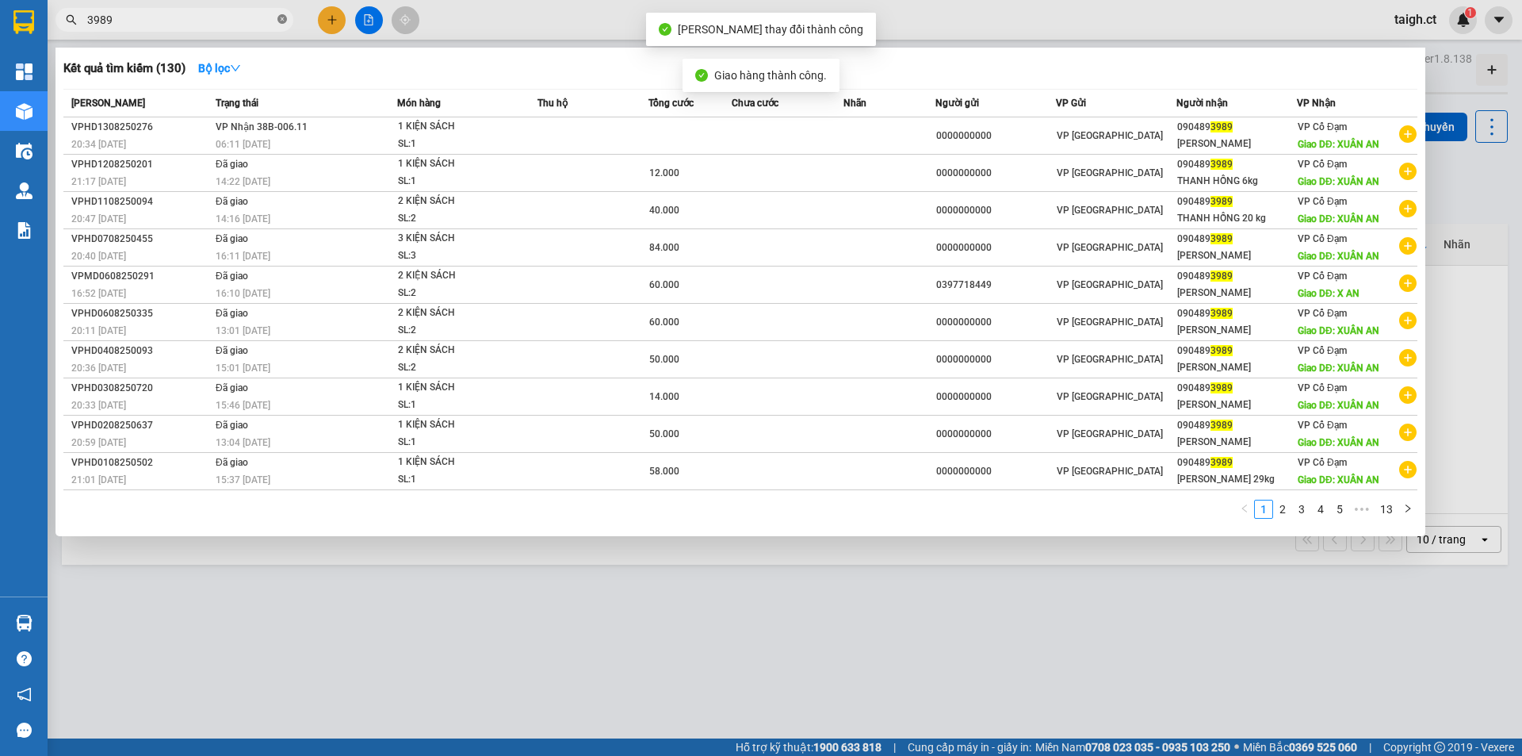
click at [283, 19] on icon "close-circle" at bounding box center [282, 19] width 10 height 10
click at [282, 19] on icon "close-circle" at bounding box center [282, 19] width 10 height 10
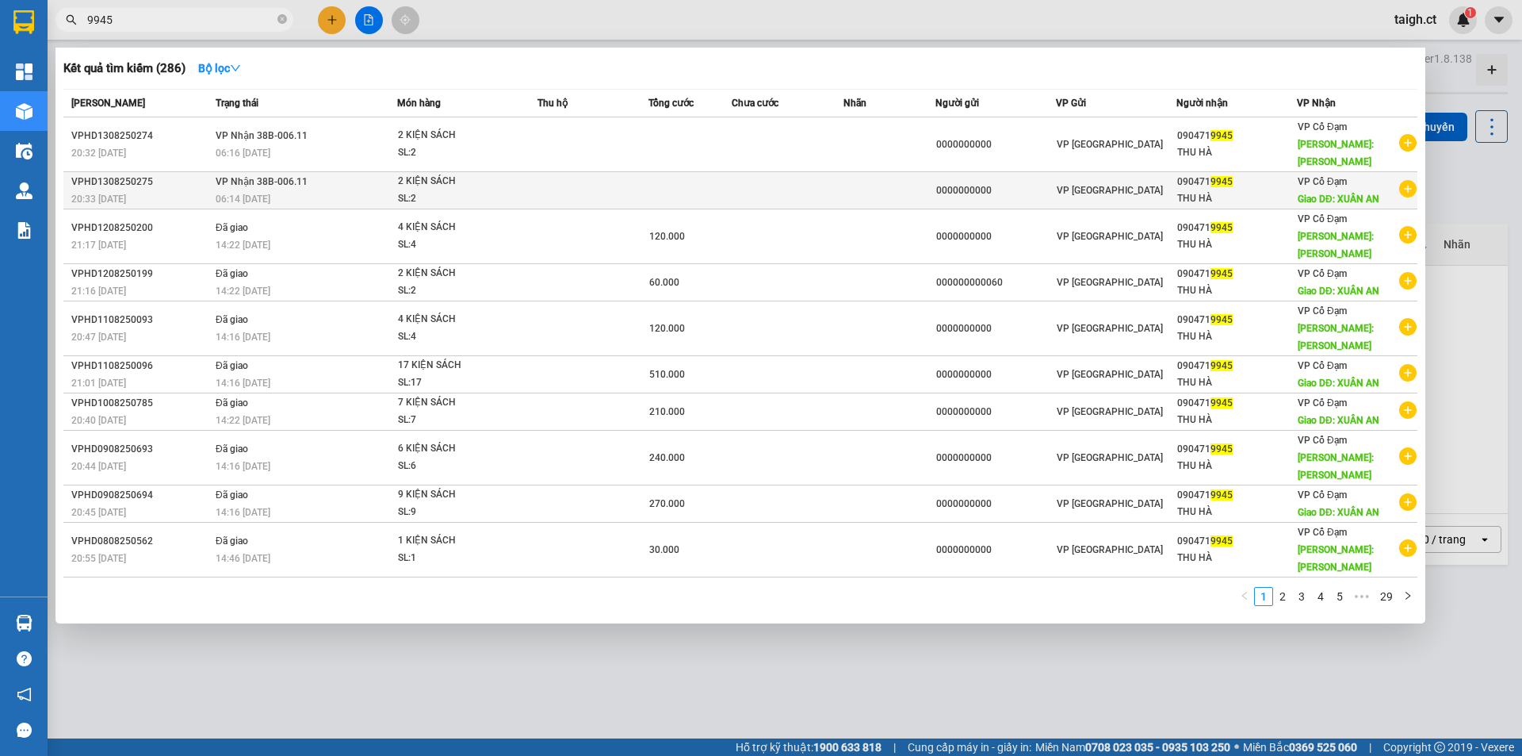
click at [293, 190] on div "06:14 [DATE]" at bounding box center [306, 198] width 181 height 17
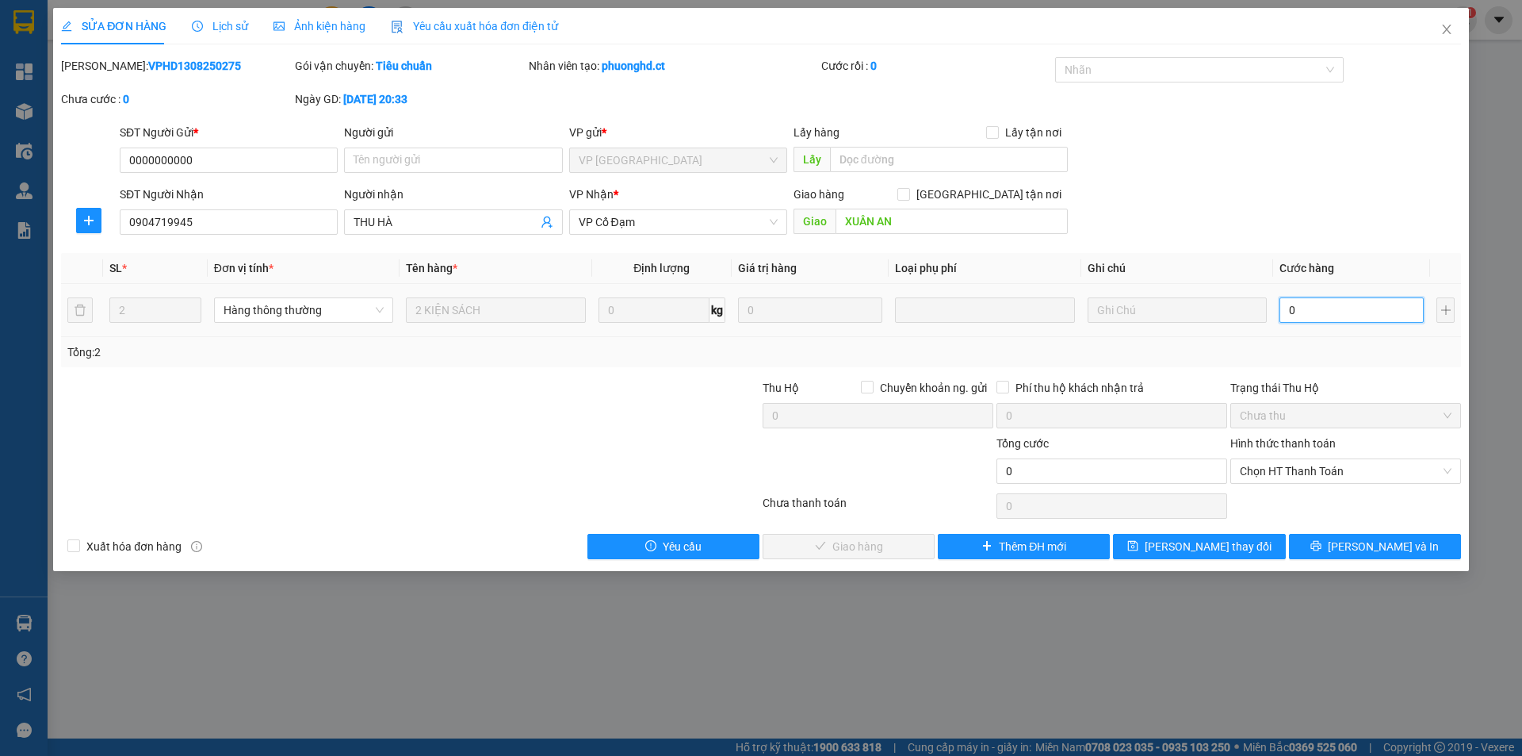
click at [1338, 310] on input "0" at bounding box center [1352, 309] width 144 height 25
click at [1303, 471] on span "Chọn HT Thanh Toán" at bounding box center [1346, 471] width 212 height 24
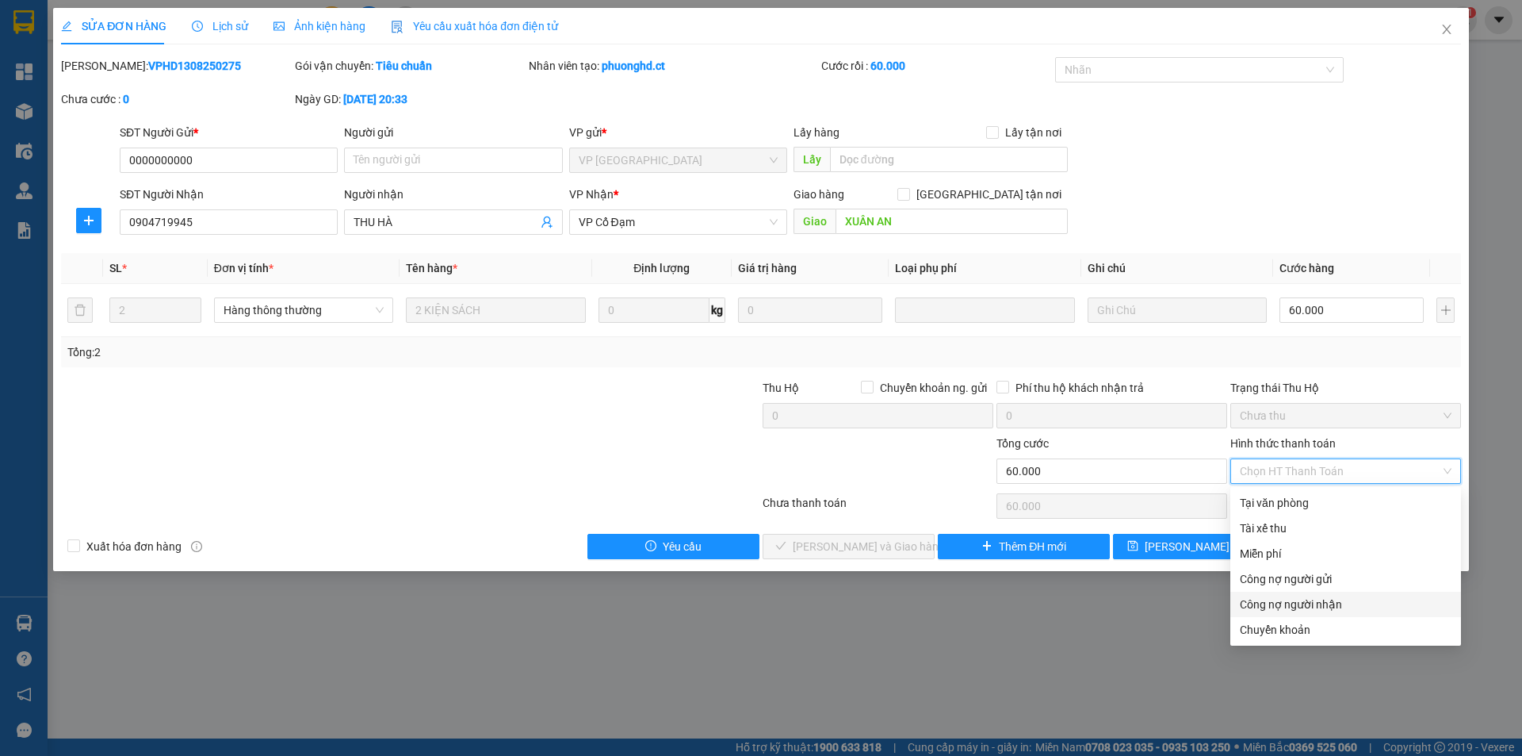
click at [1272, 606] on div "Công nợ người nhận" at bounding box center [1346, 603] width 212 height 17
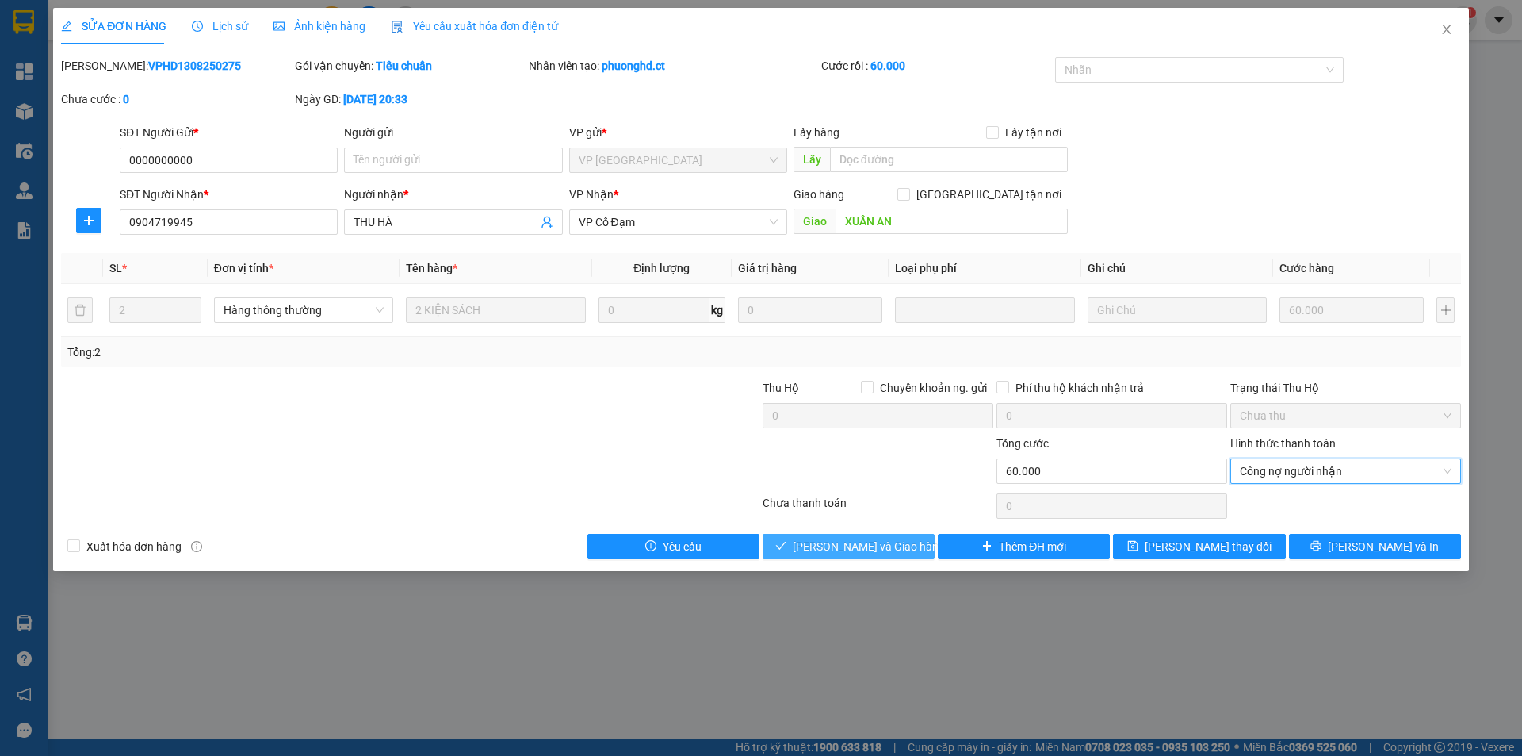
click at [881, 543] on span "[PERSON_NAME] và Giao hàng" at bounding box center [869, 546] width 152 height 17
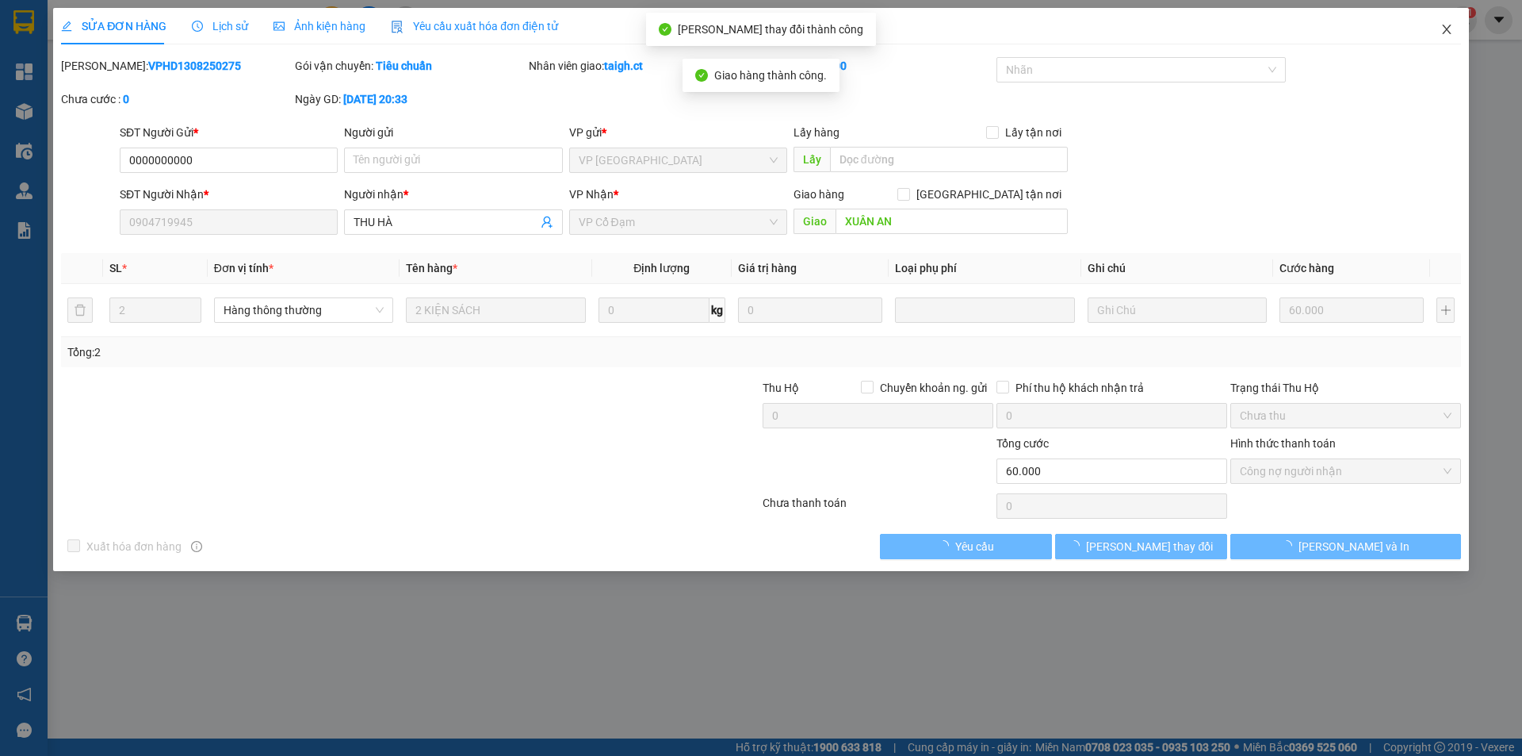
click at [1445, 28] on icon "close" at bounding box center [1446, 30] width 9 height 10
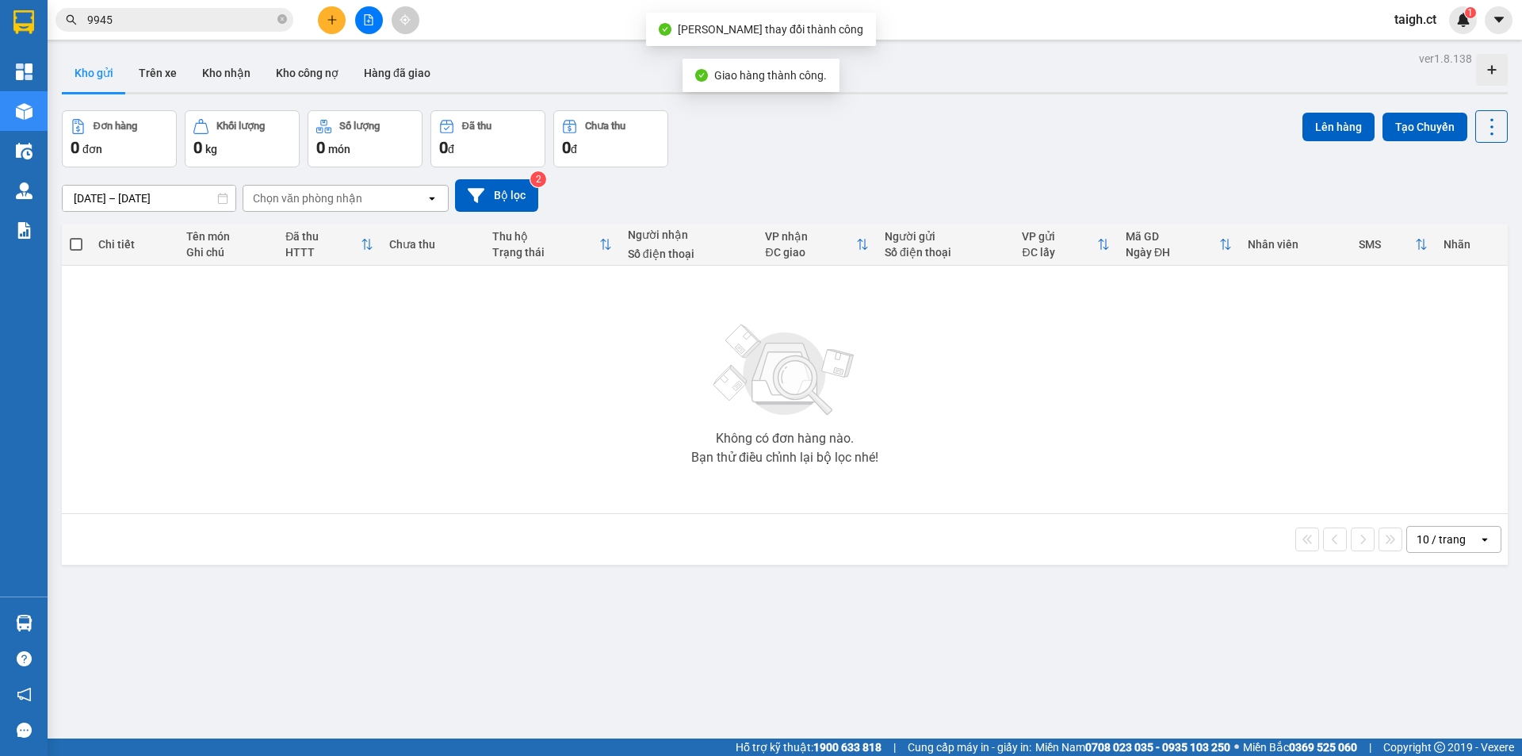
click at [213, 21] on input "9945" at bounding box center [180, 19] width 187 height 17
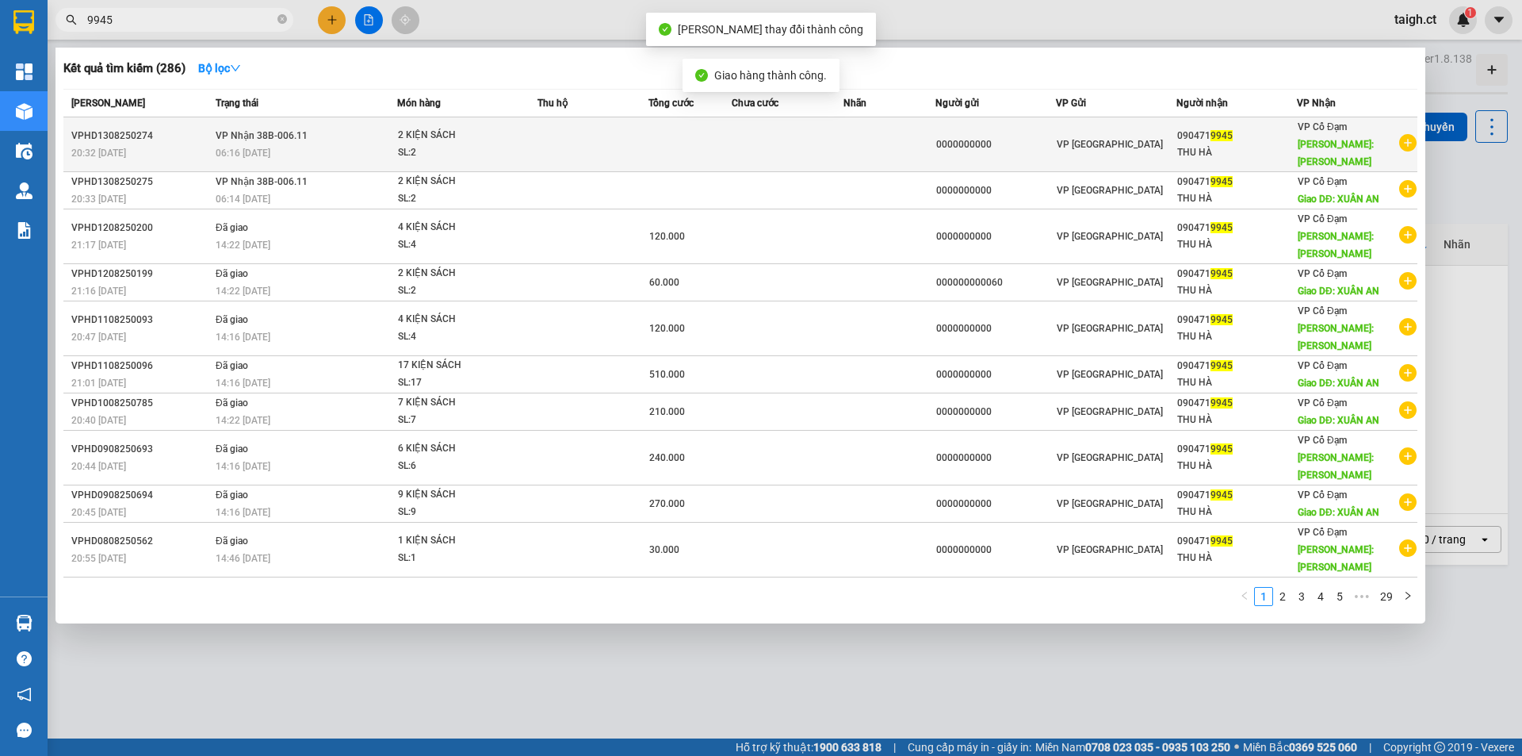
click at [238, 147] on span "06:16 [DATE]" at bounding box center [243, 152] width 55 height 11
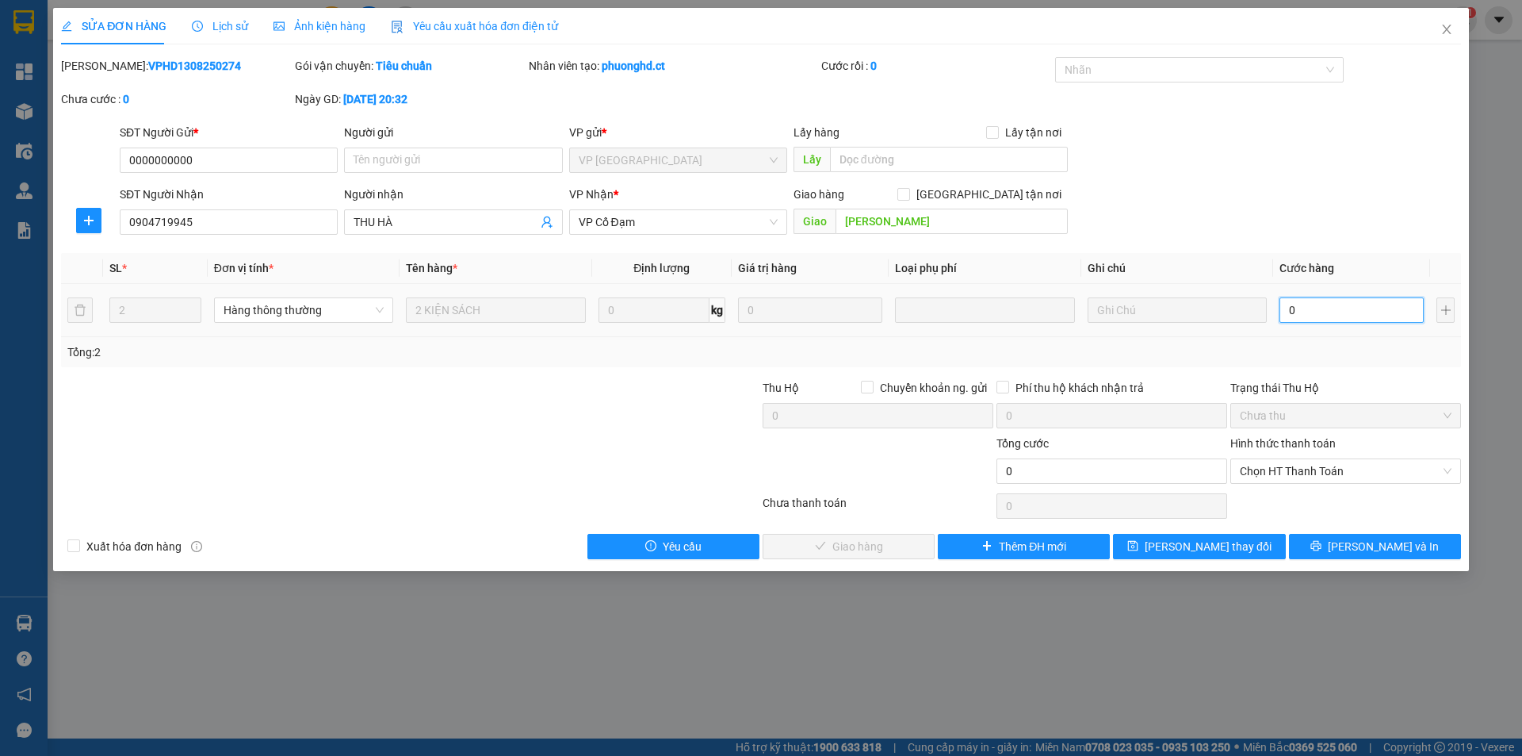
click at [1312, 305] on input "0" at bounding box center [1352, 309] width 144 height 25
click at [1306, 476] on span "Chọn HT Thanh Toán" at bounding box center [1346, 471] width 212 height 24
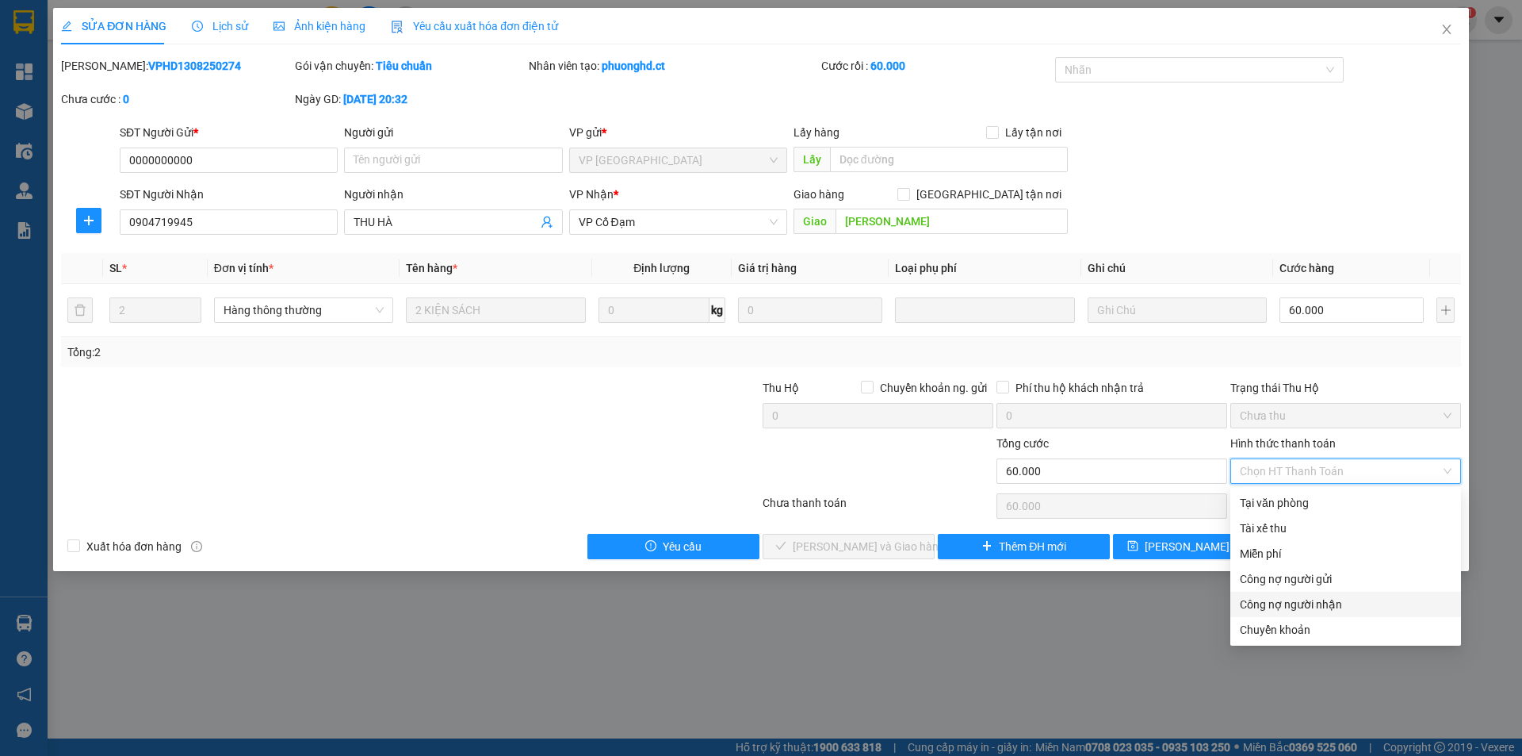
drag, startPoint x: 1291, startPoint y: 602, endPoint x: 1244, endPoint y: 611, distance: 47.7
click at [1290, 603] on div "Công nợ người nhận" at bounding box center [1346, 603] width 212 height 17
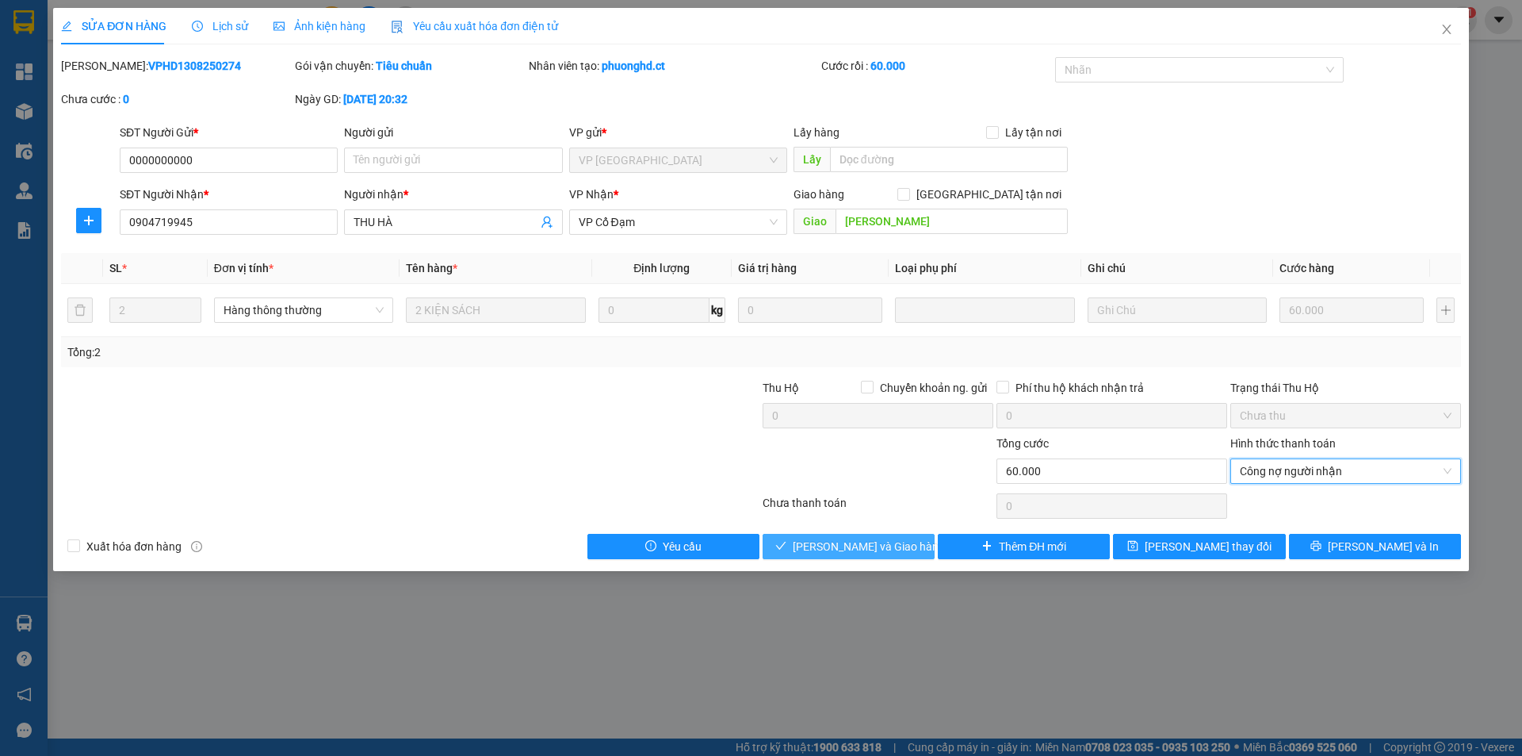
click at [897, 549] on span "[PERSON_NAME] và Giao hàng" at bounding box center [869, 546] width 152 height 17
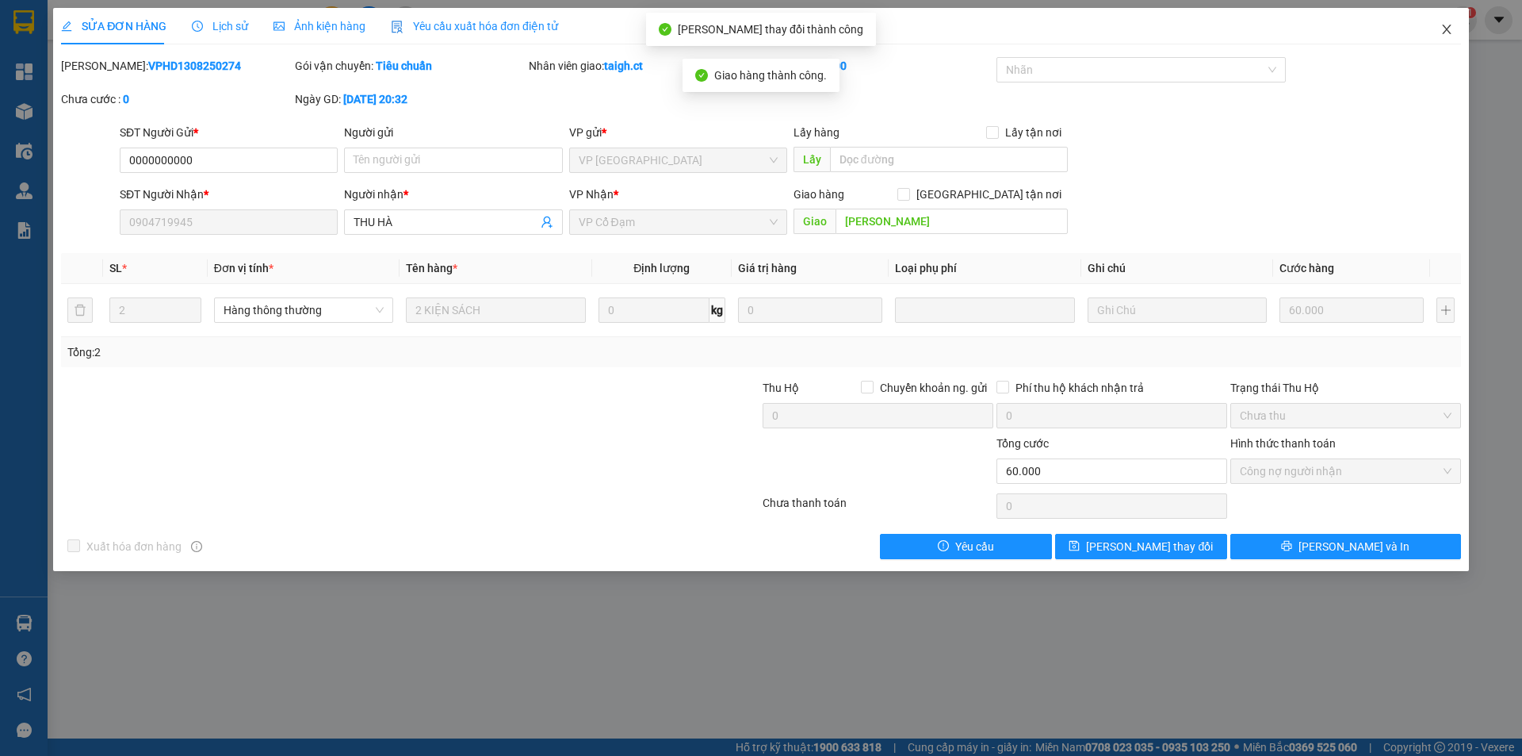
click at [1448, 27] on icon "close" at bounding box center [1447, 29] width 13 height 13
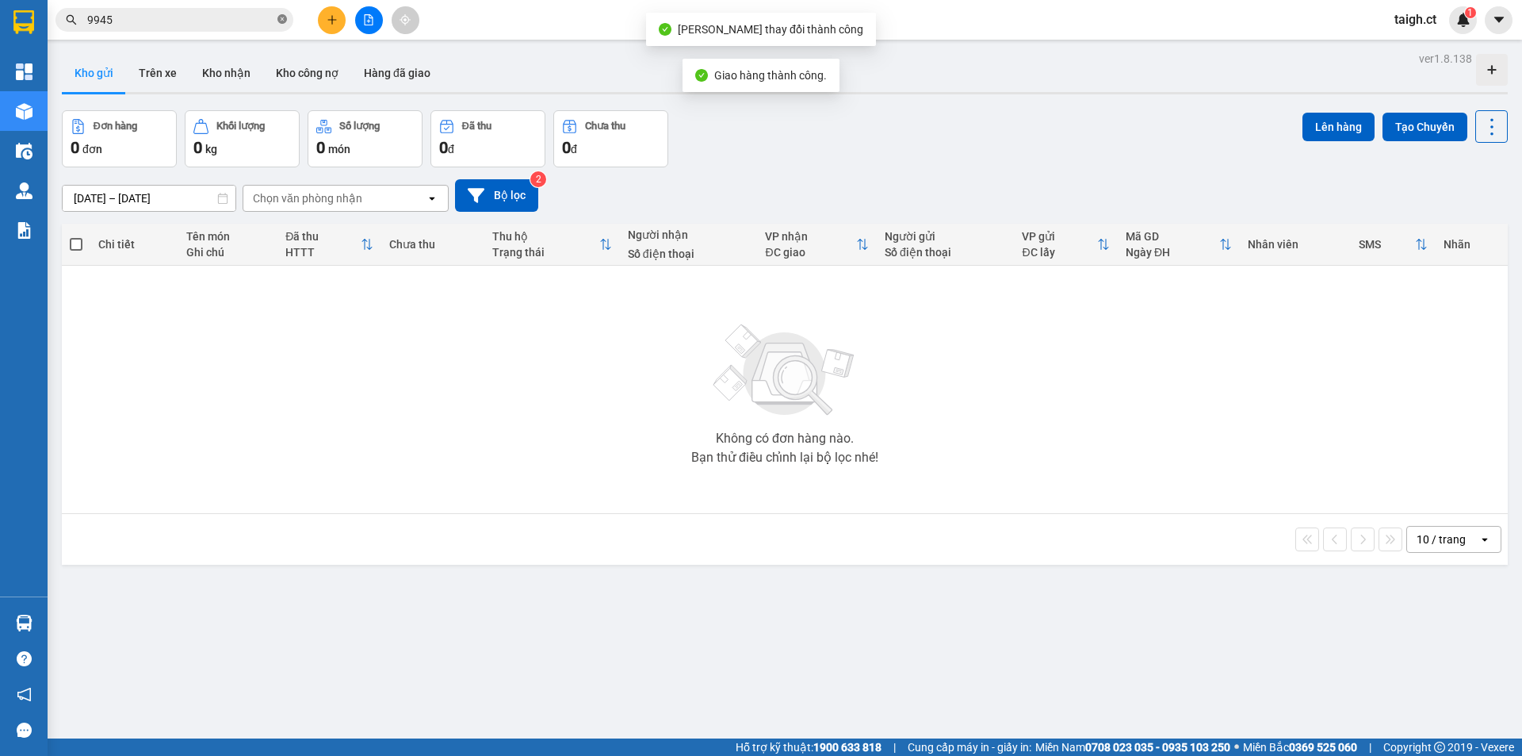
click at [277, 18] on span "9945" at bounding box center [174, 20] width 238 height 24
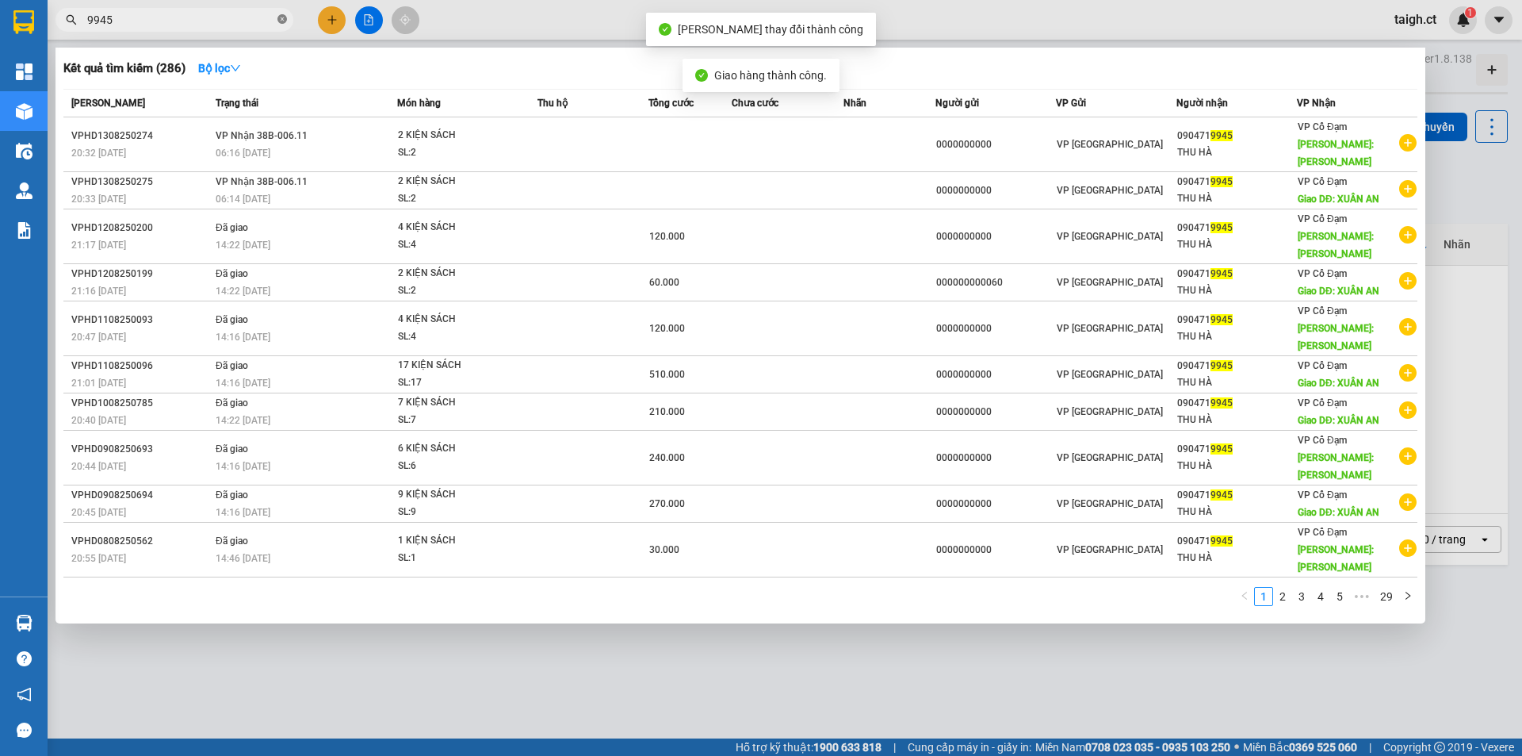
click at [280, 18] on icon "close-circle" at bounding box center [282, 19] width 10 height 10
click at [283, 18] on icon "close-circle" at bounding box center [282, 19] width 10 height 10
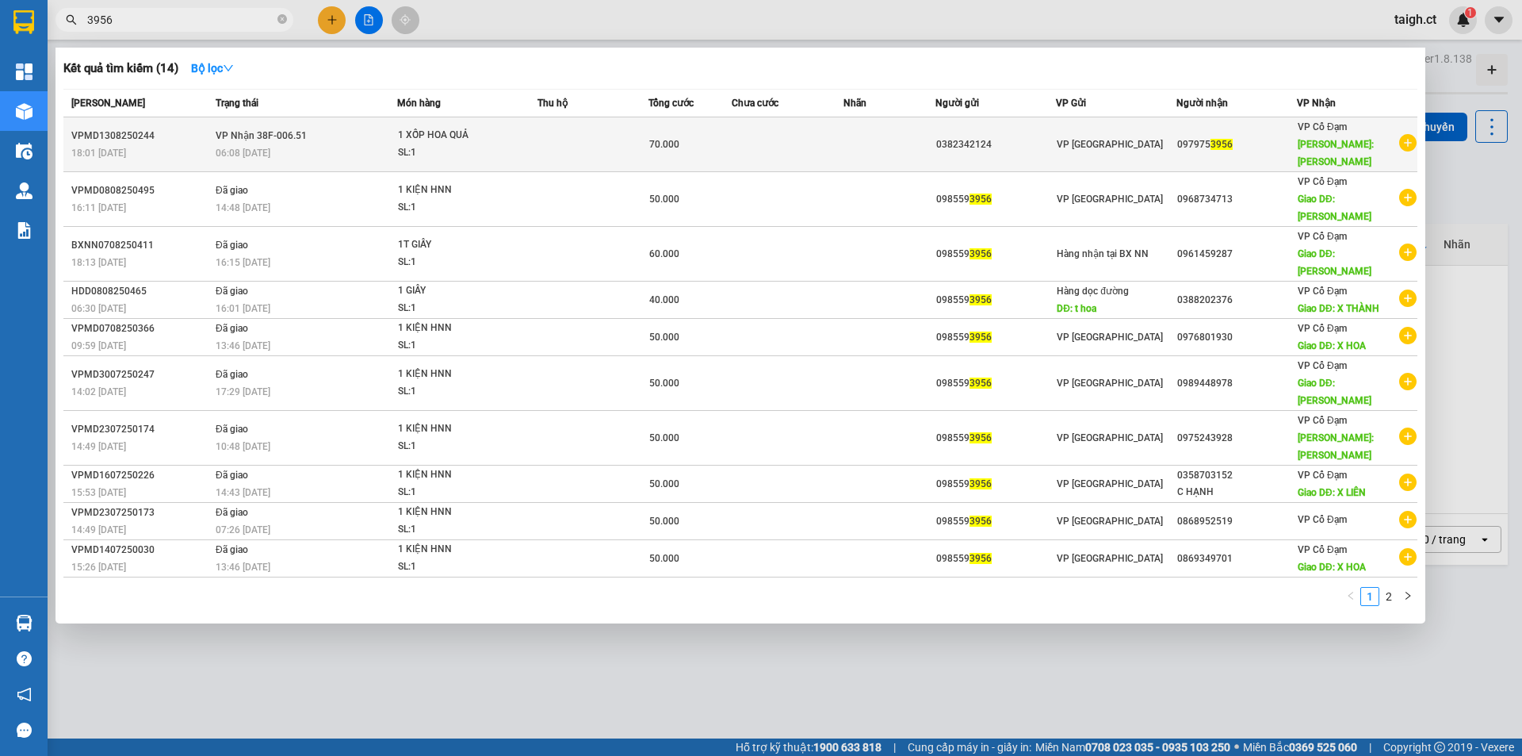
click at [232, 132] on span "VP Nhận 38F-006.51" at bounding box center [261, 135] width 91 height 11
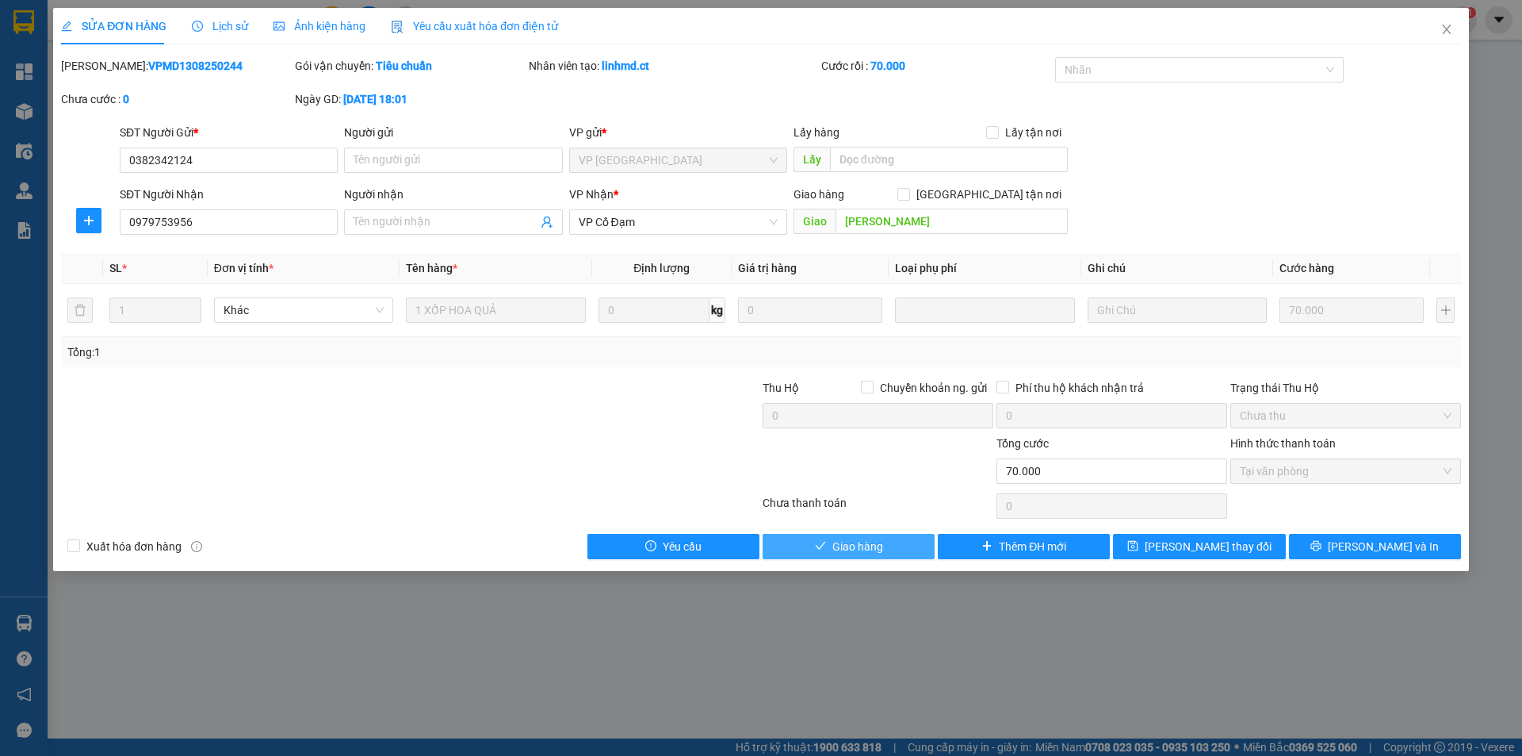
click at [900, 542] on button "Giao hàng" at bounding box center [849, 546] width 172 height 25
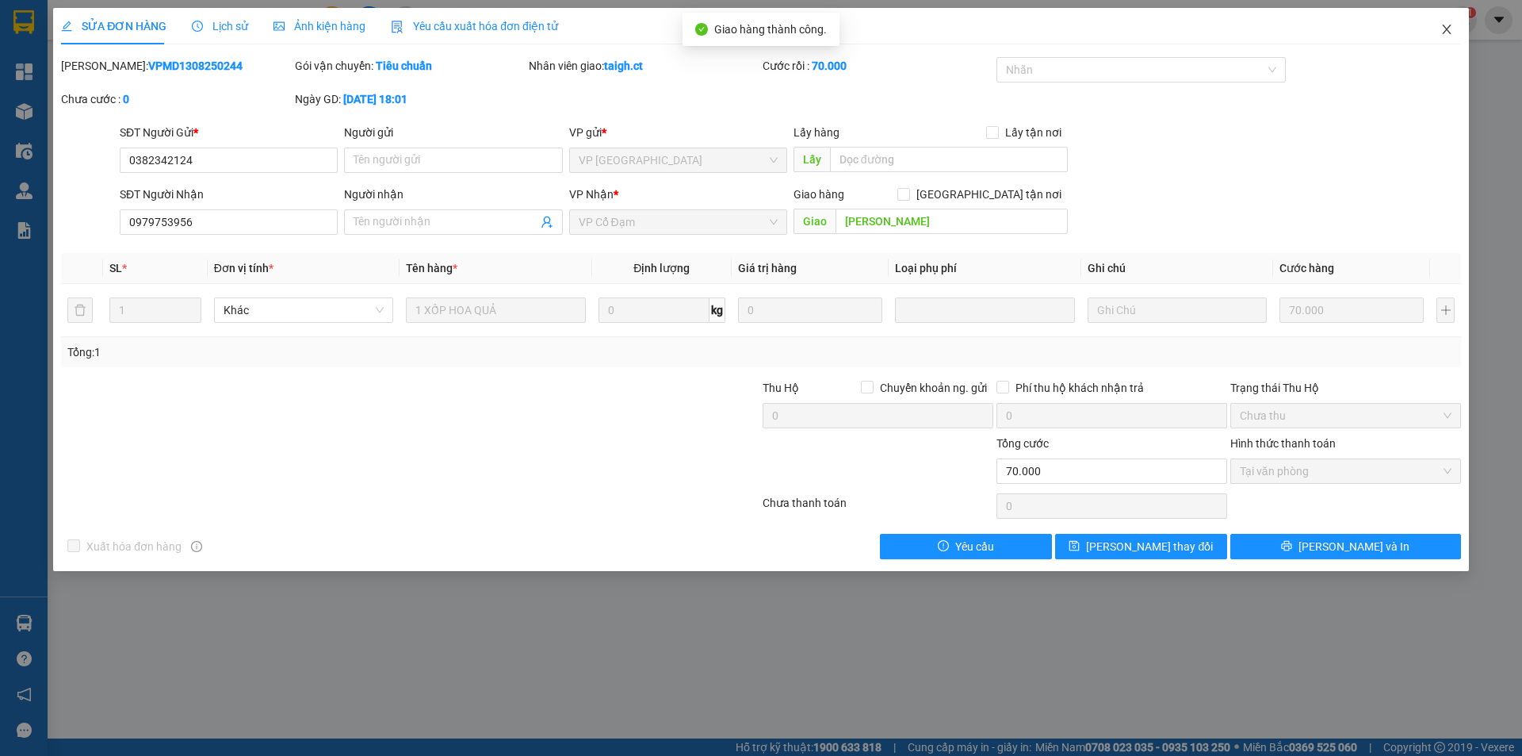
click at [1443, 25] on icon "close" at bounding box center [1447, 29] width 13 height 13
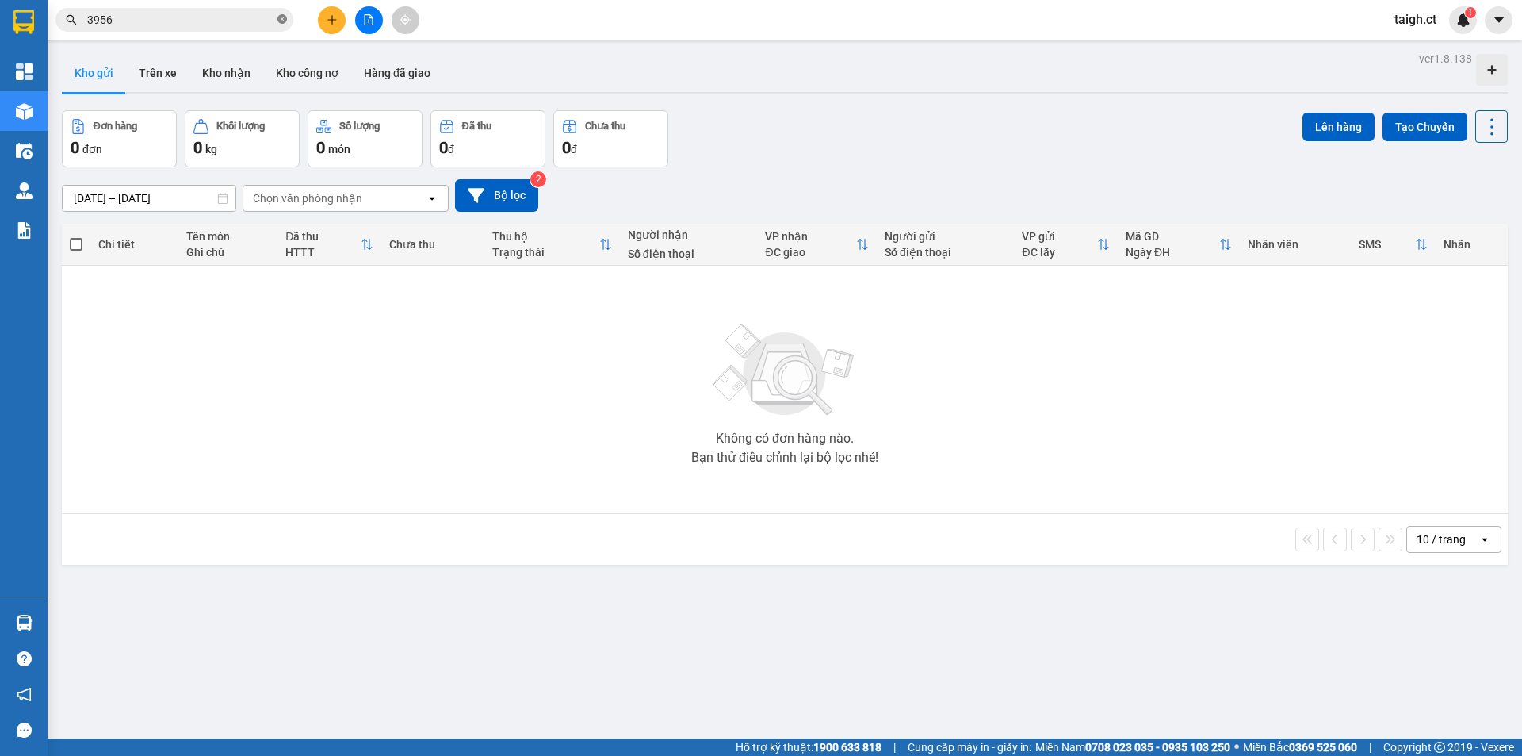
click at [281, 14] on span at bounding box center [282, 20] width 10 height 15
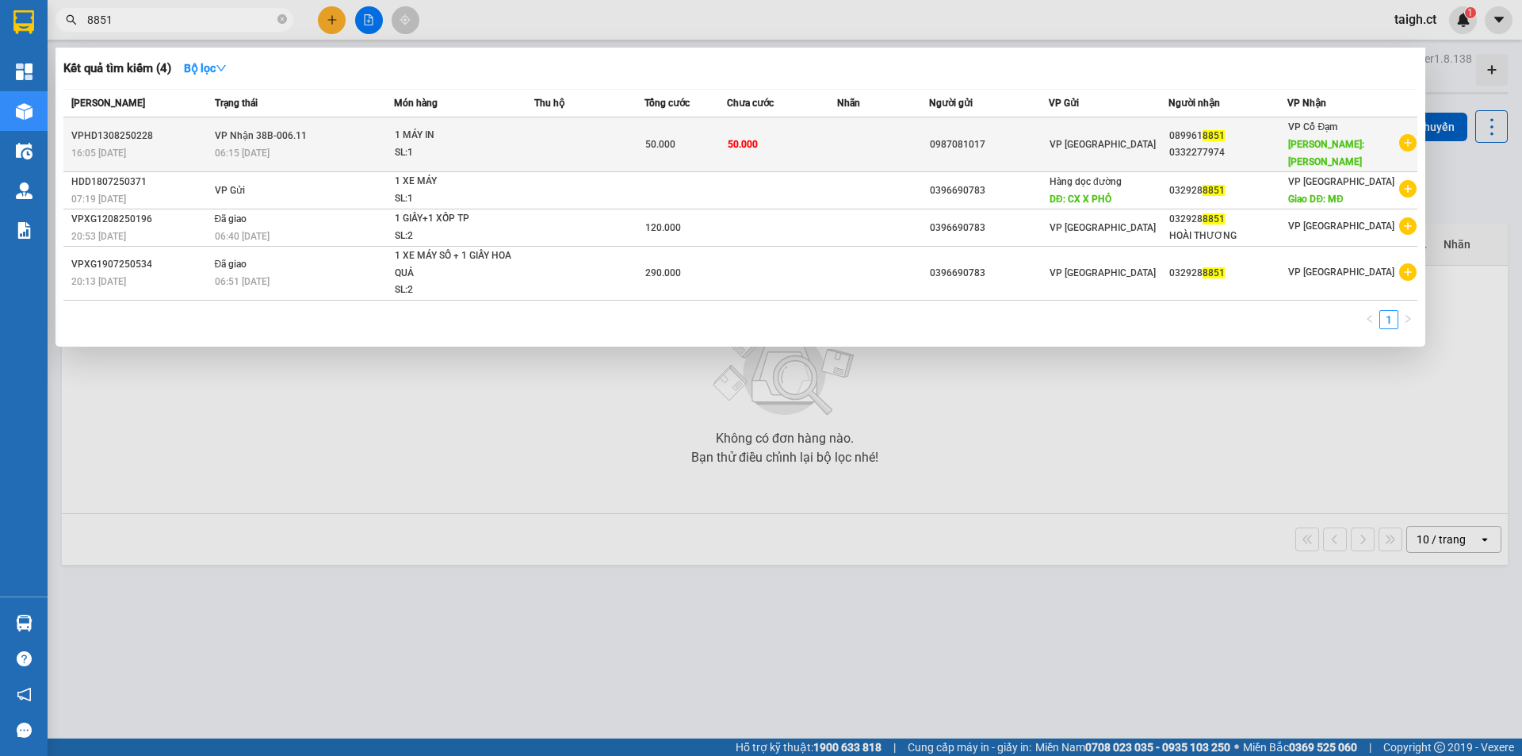
click at [247, 144] on div "06:15 [DATE]" at bounding box center [304, 152] width 179 height 17
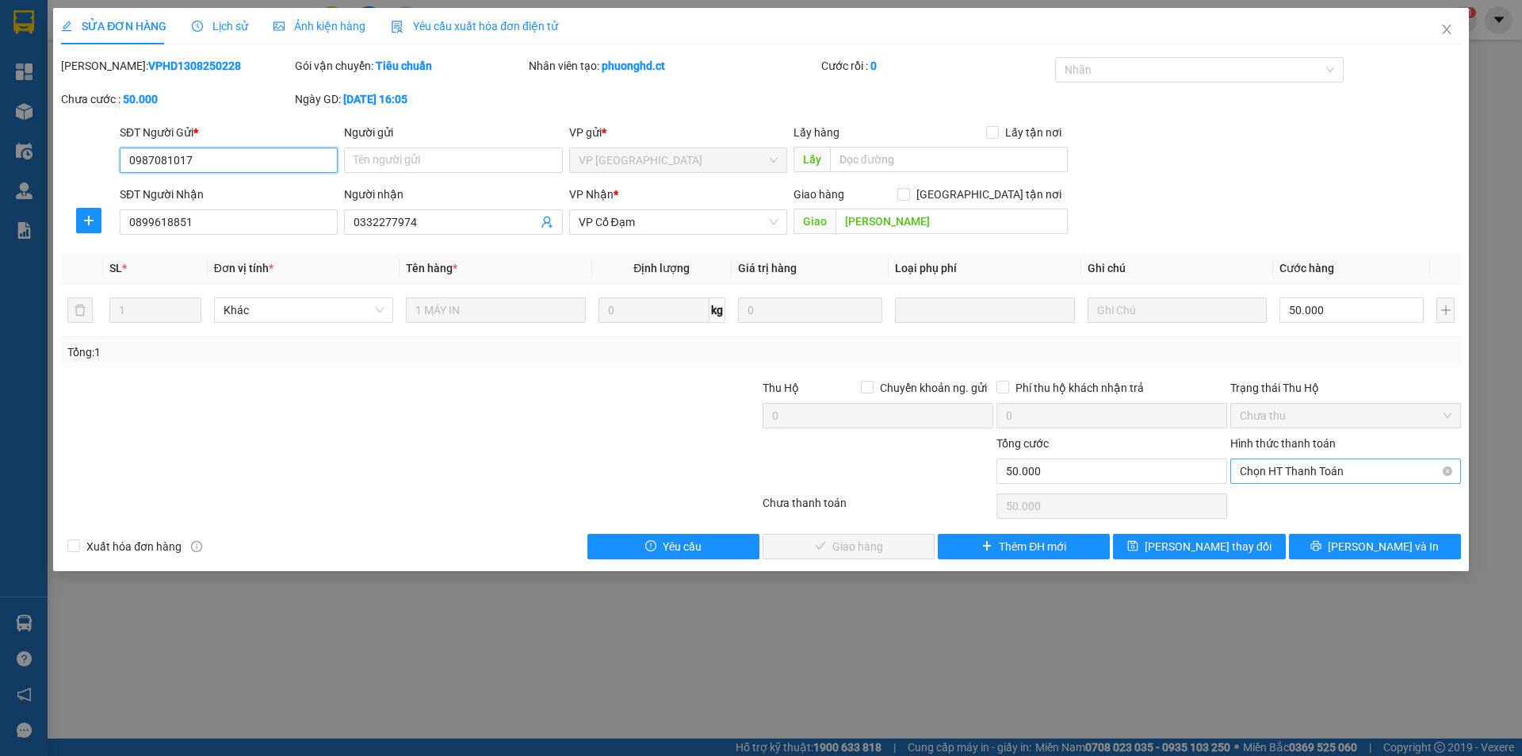
click at [1255, 473] on span "Chọn HT Thanh Toán" at bounding box center [1346, 471] width 212 height 24
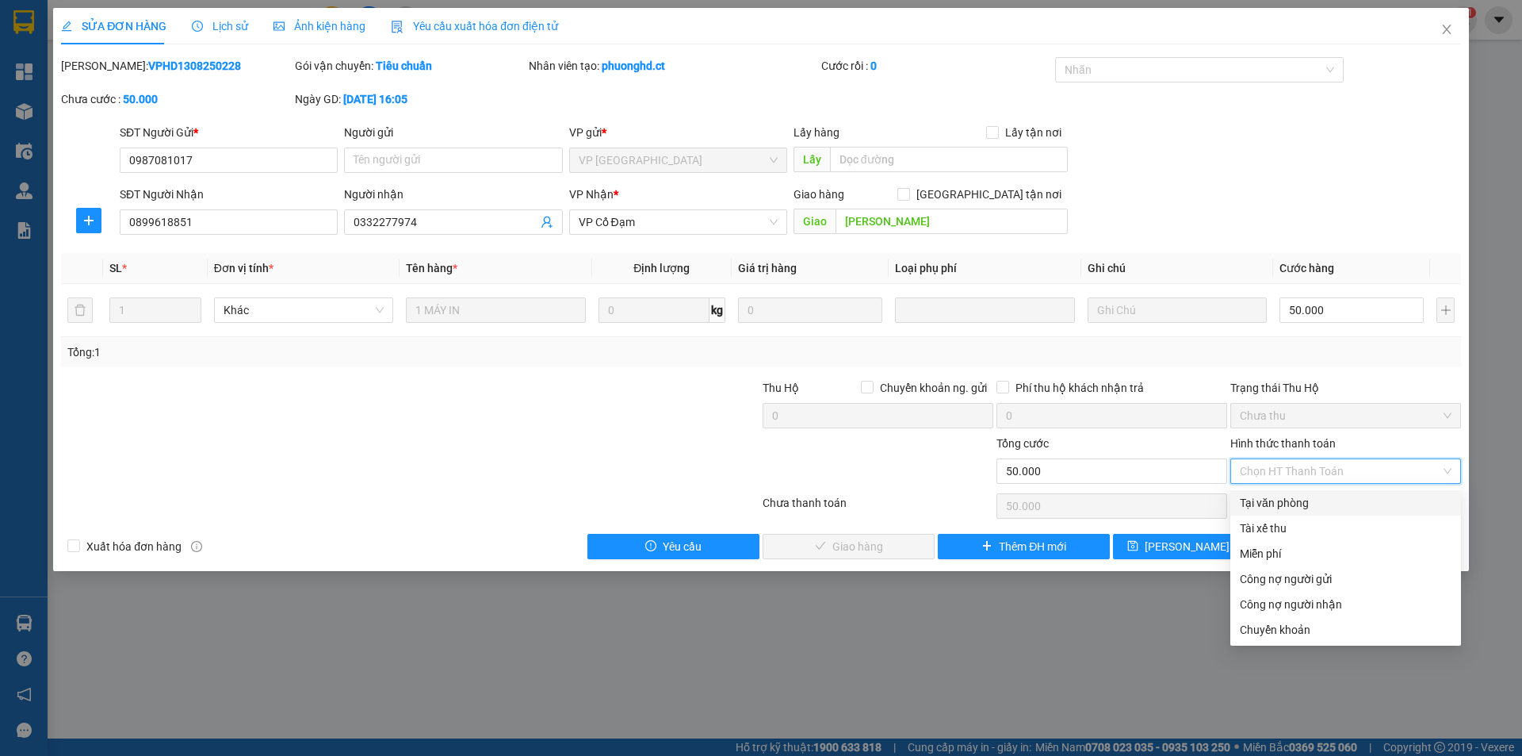
click at [1275, 511] on div "Tại văn phòng" at bounding box center [1346, 502] width 212 height 17
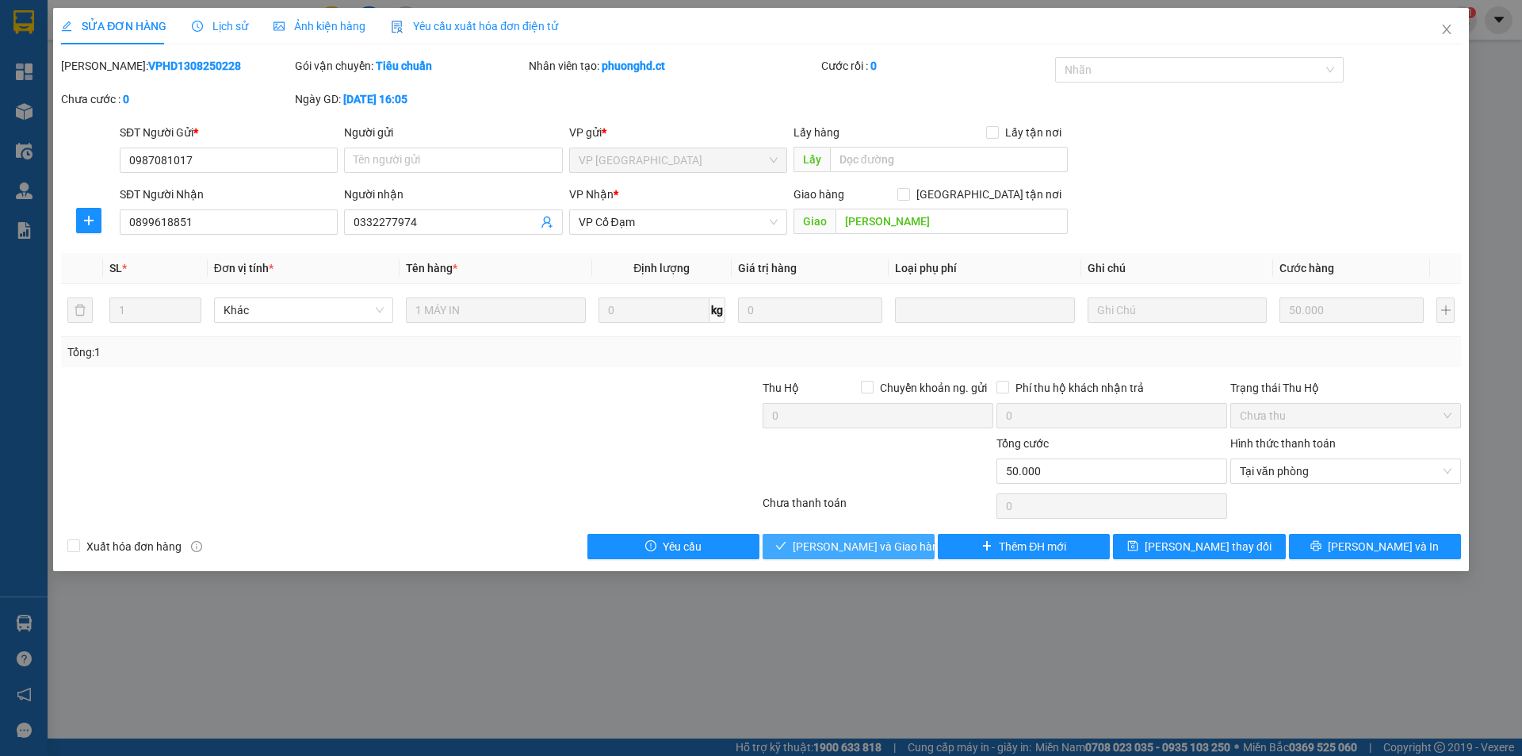
click at [897, 545] on span "[PERSON_NAME] và Giao hàng" at bounding box center [869, 546] width 152 height 17
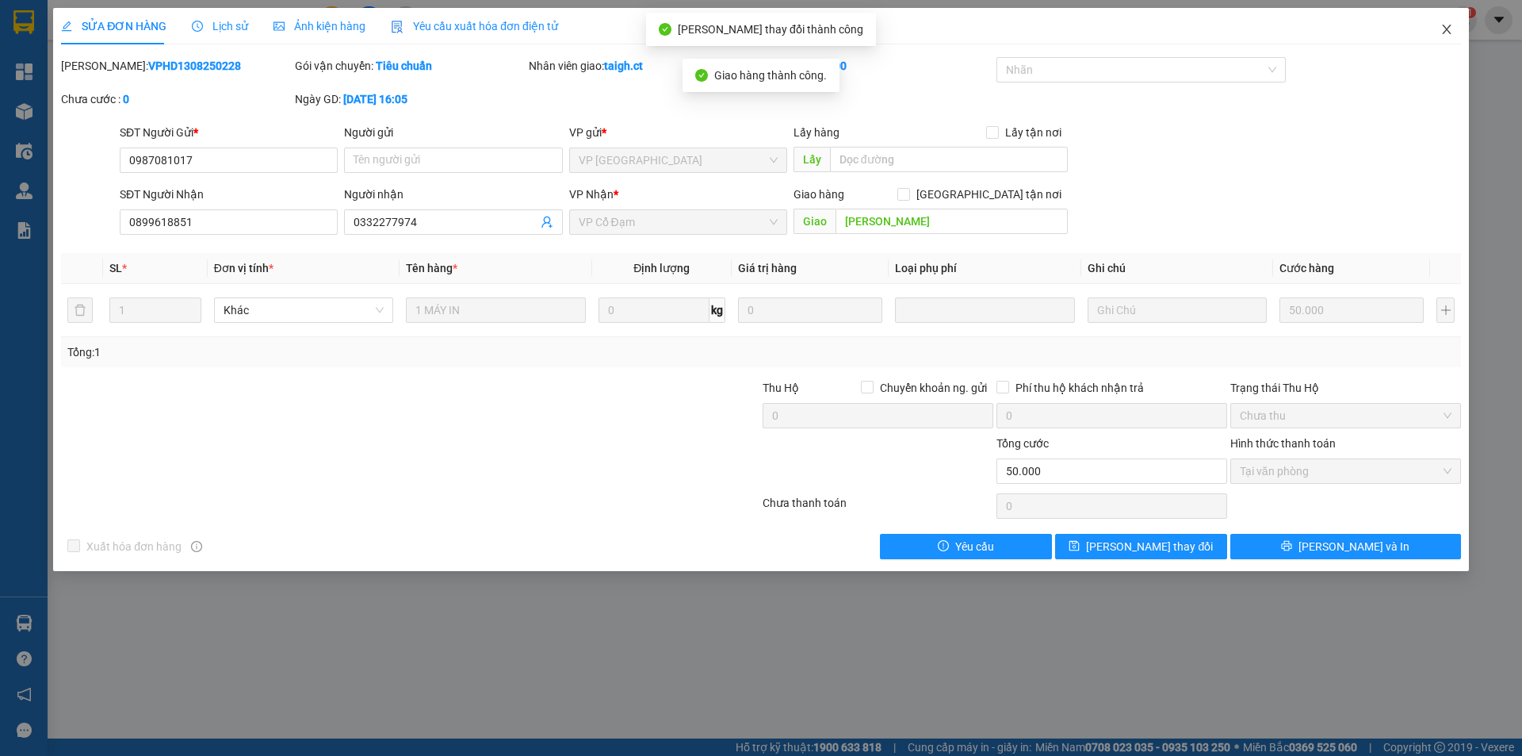
click at [1447, 24] on icon "close" at bounding box center [1447, 29] width 13 height 13
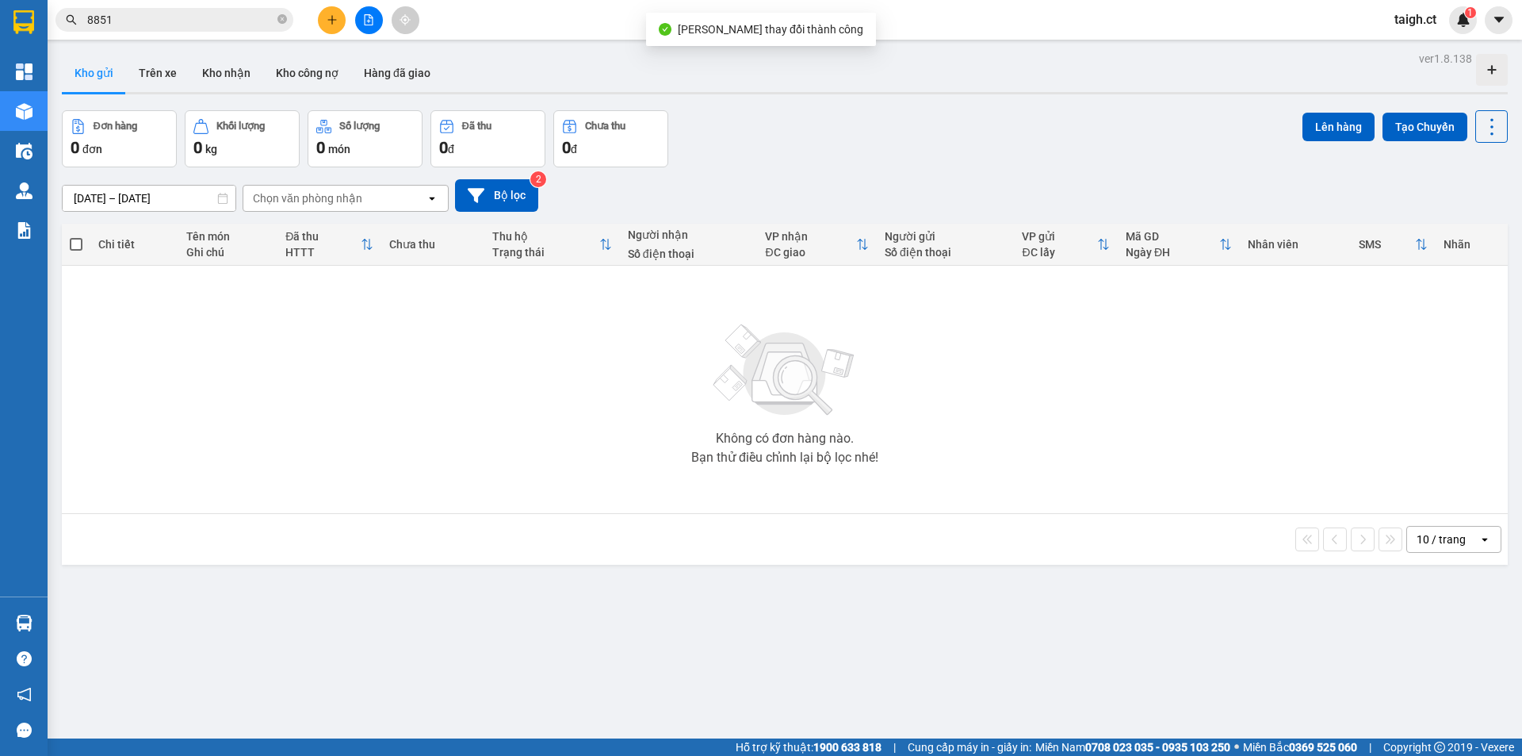
click at [287, 21] on span "8851" at bounding box center [174, 20] width 238 height 24
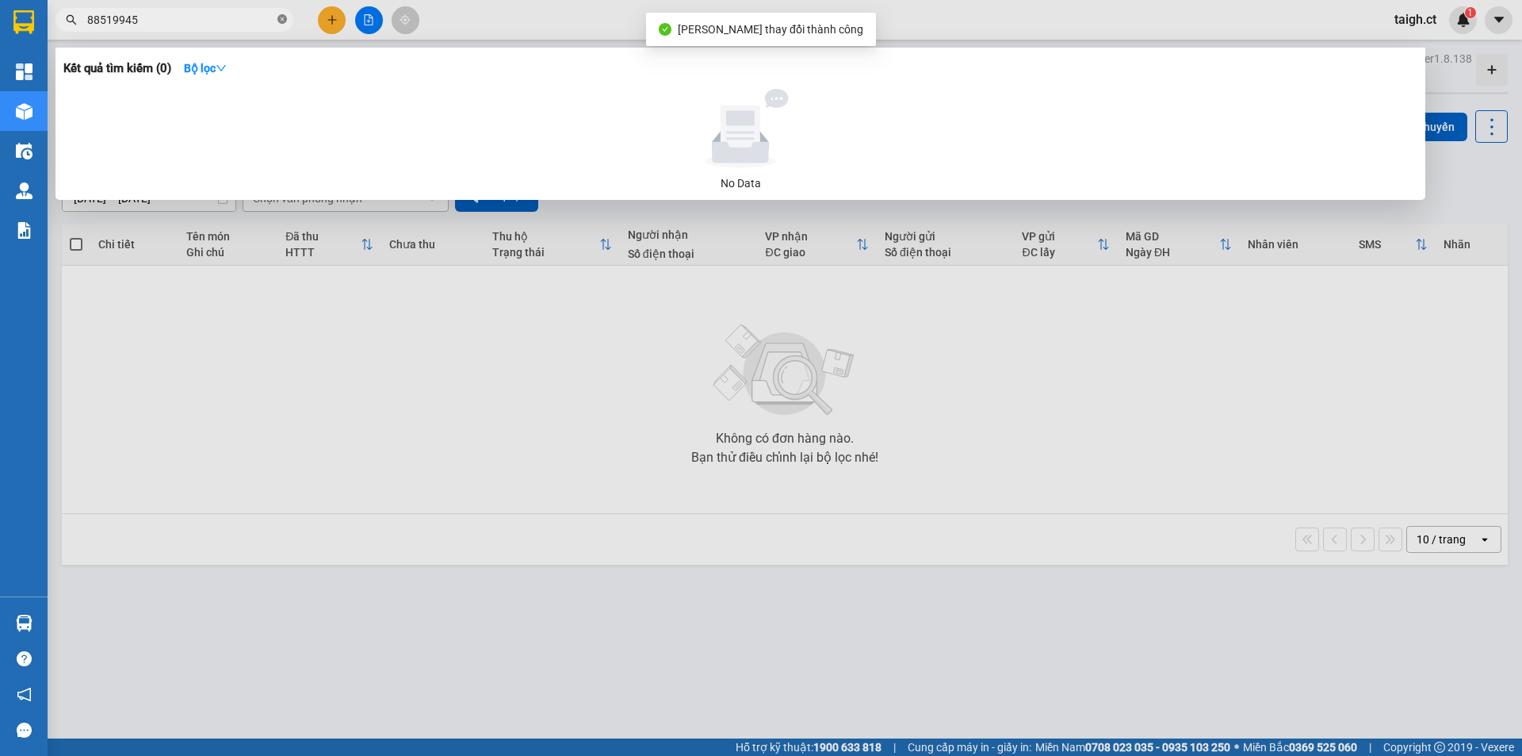
click at [285, 20] on icon "close-circle" at bounding box center [282, 19] width 10 height 10
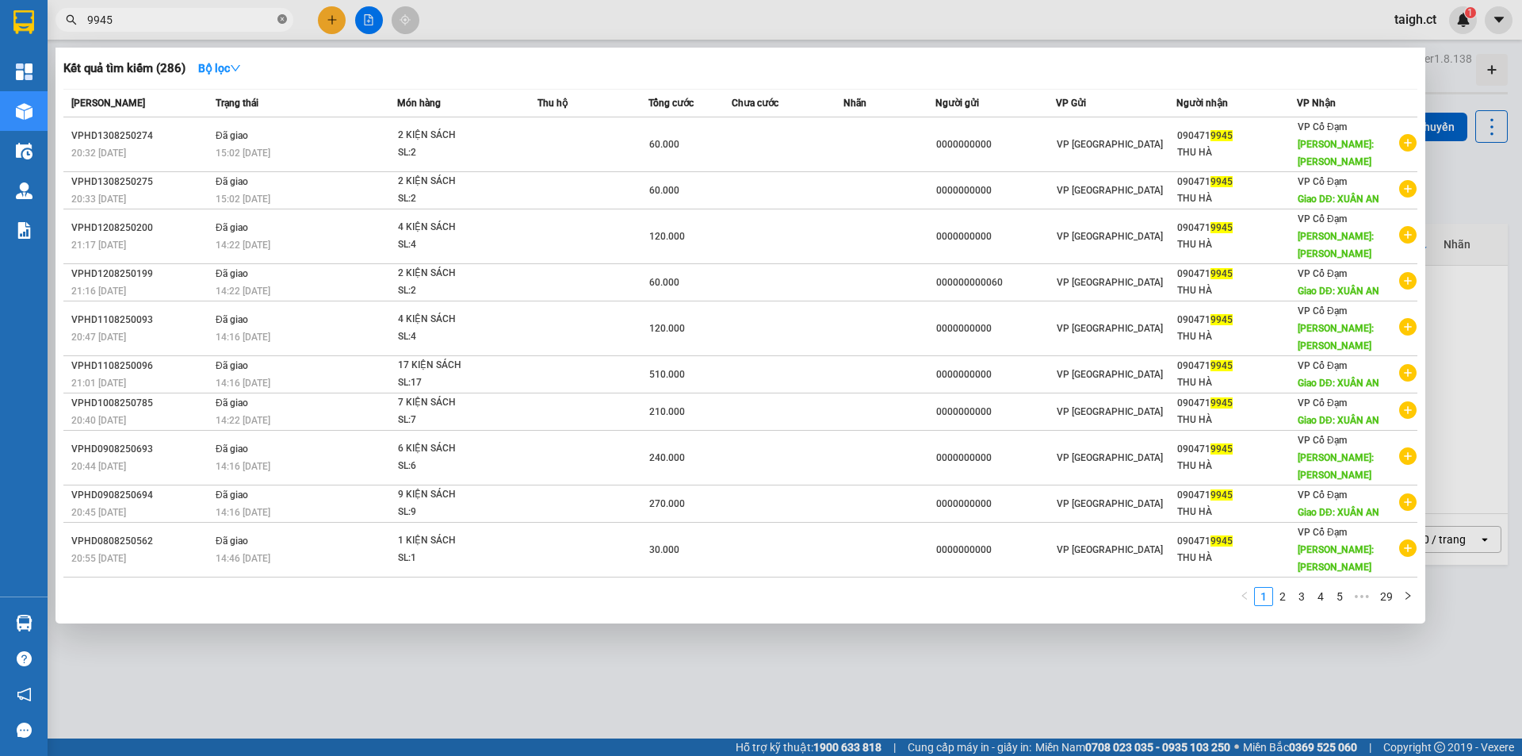
click at [284, 21] on icon "close-circle" at bounding box center [282, 19] width 10 height 10
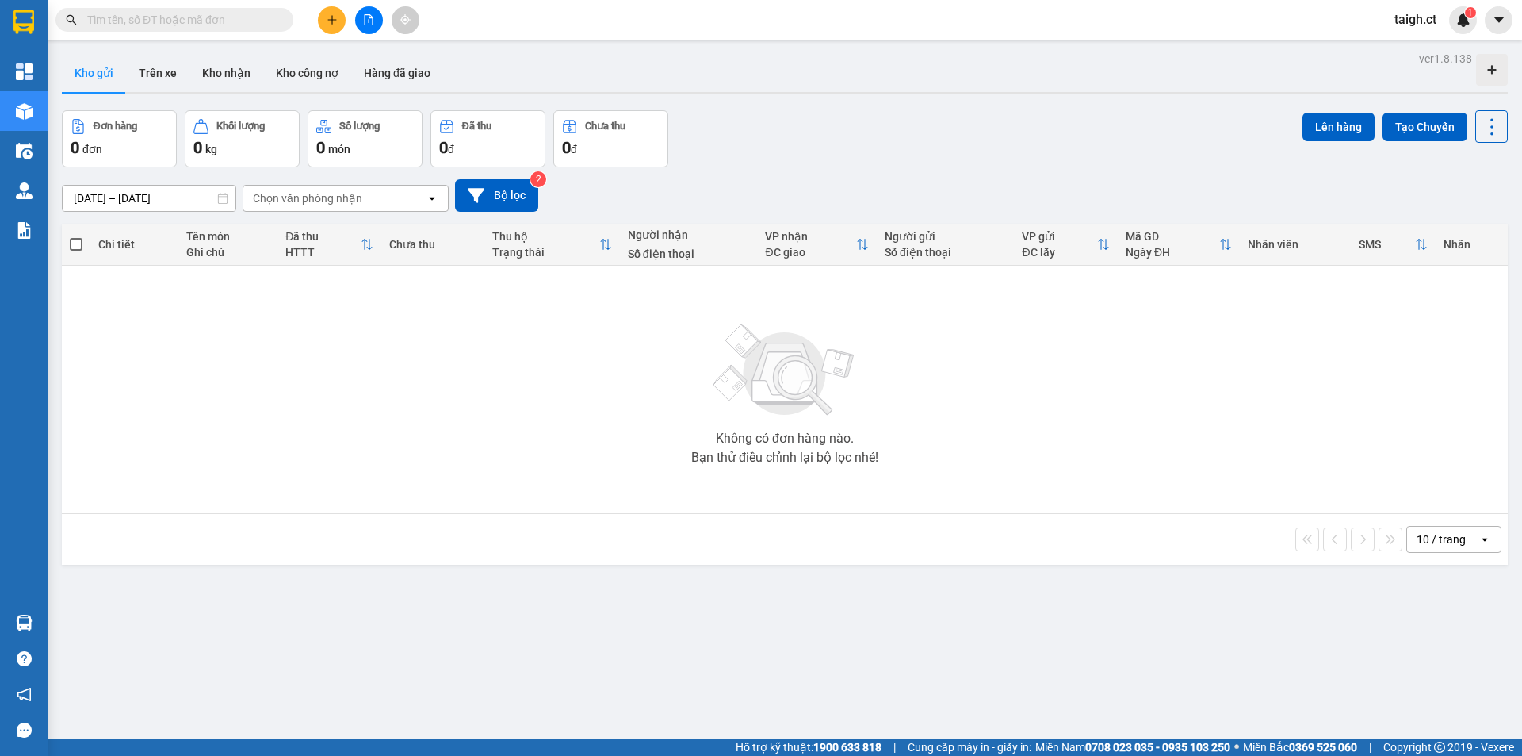
click at [235, 20] on input "text" at bounding box center [180, 19] width 187 height 17
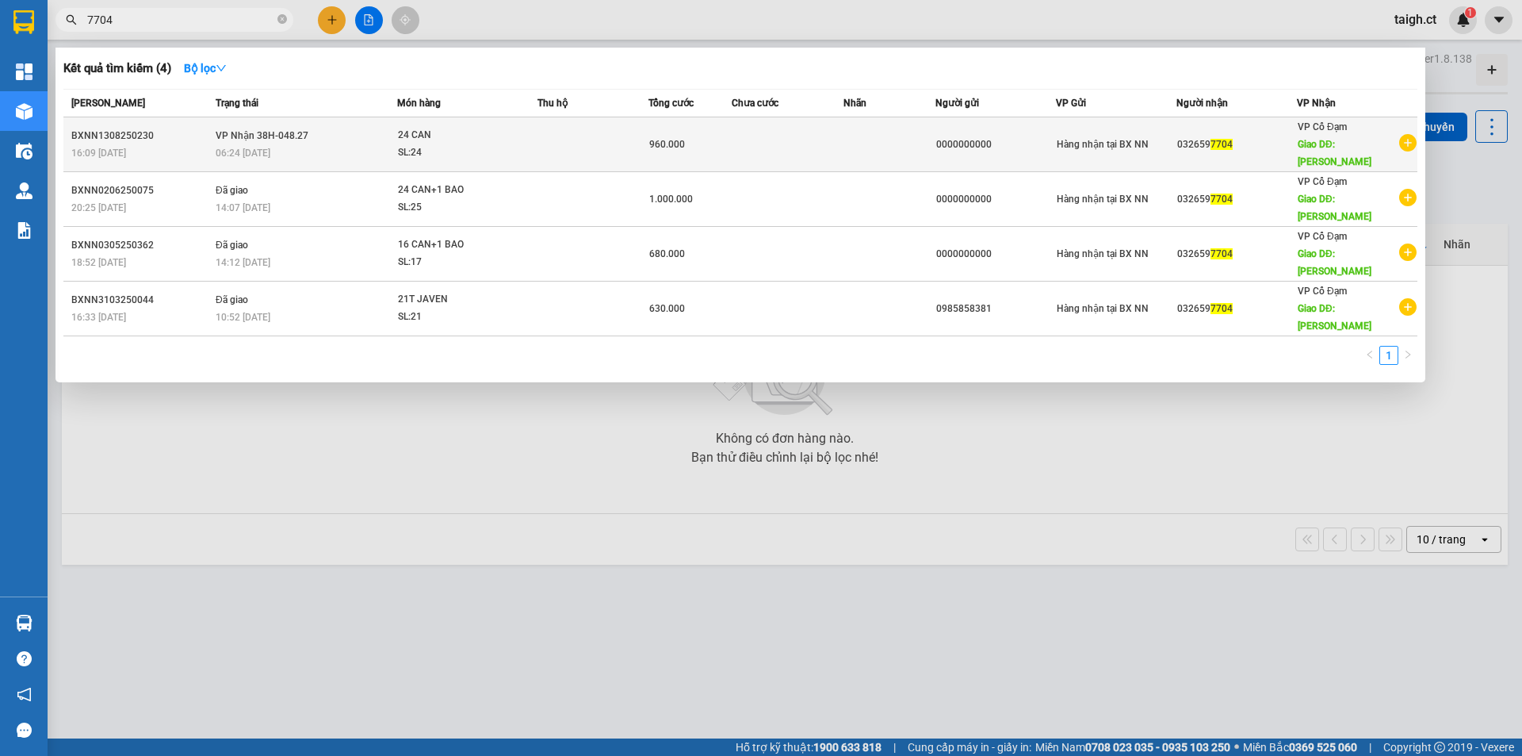
click at [287, 132] on span "VP Nhận 38H-048.27" at bounding box center [262, 135] width 93 height 11
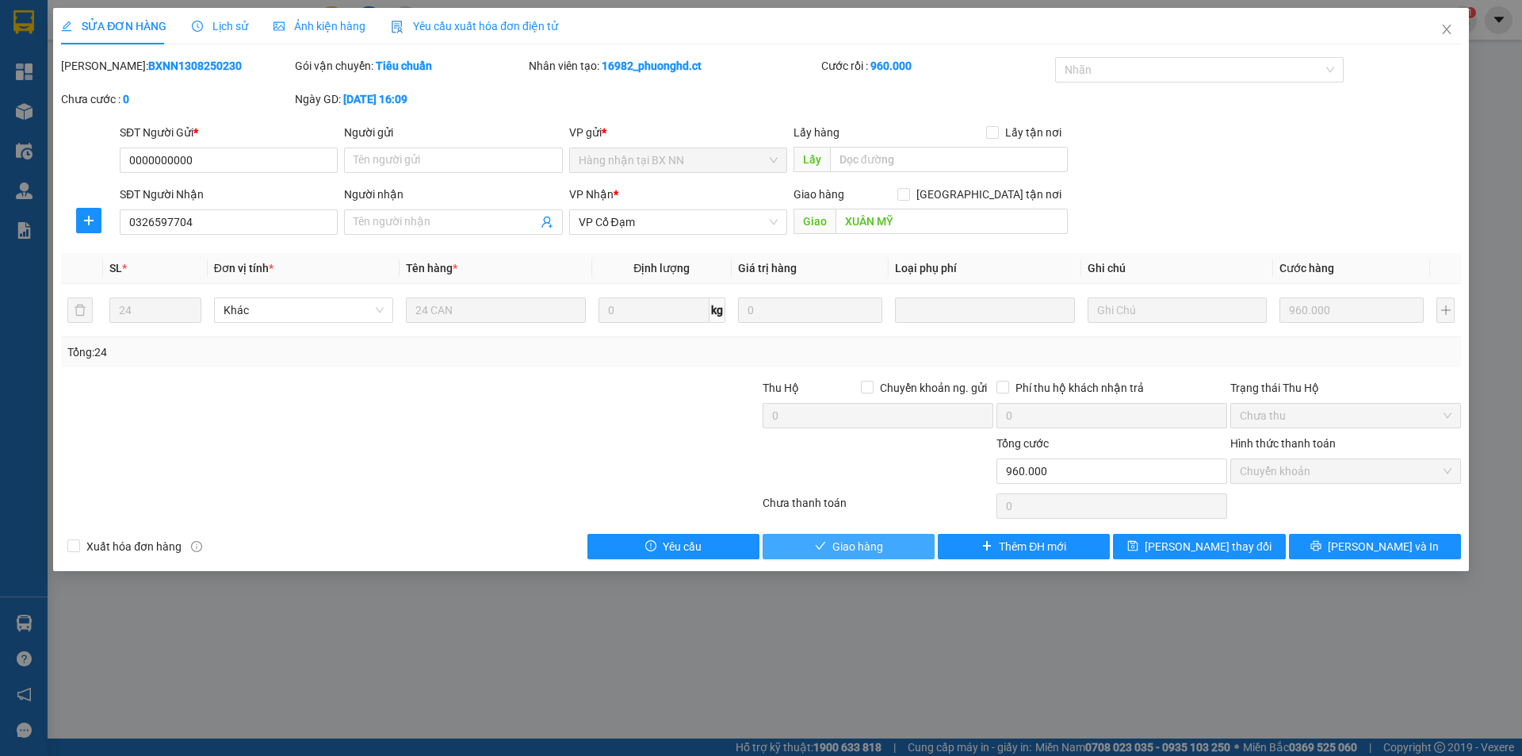
click at [820, 541] on icon "check" at bounding box center [820, 545] width 11 height 11
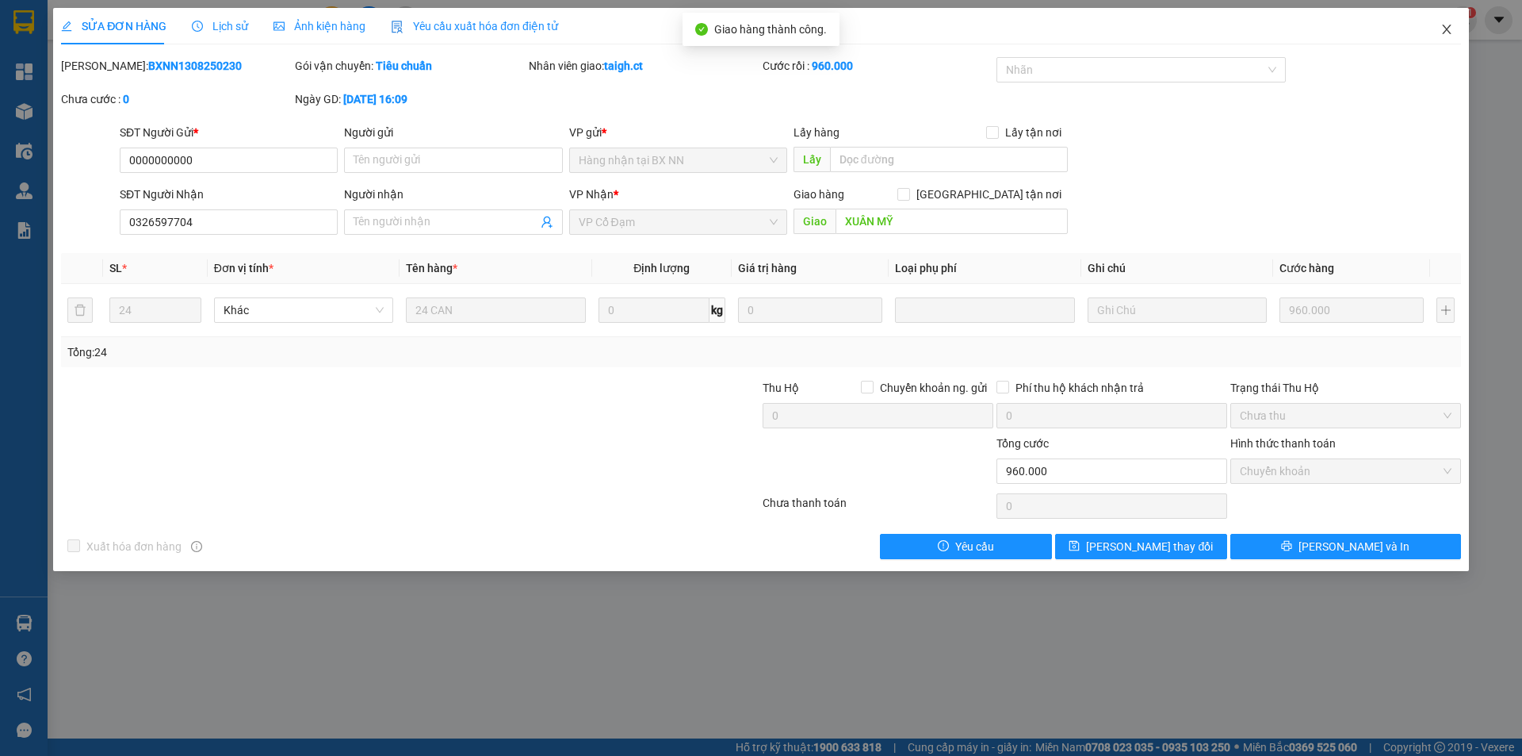
click at [1446, 29] on icon "close" at bounding box center [1446, 30] width 9 height 10
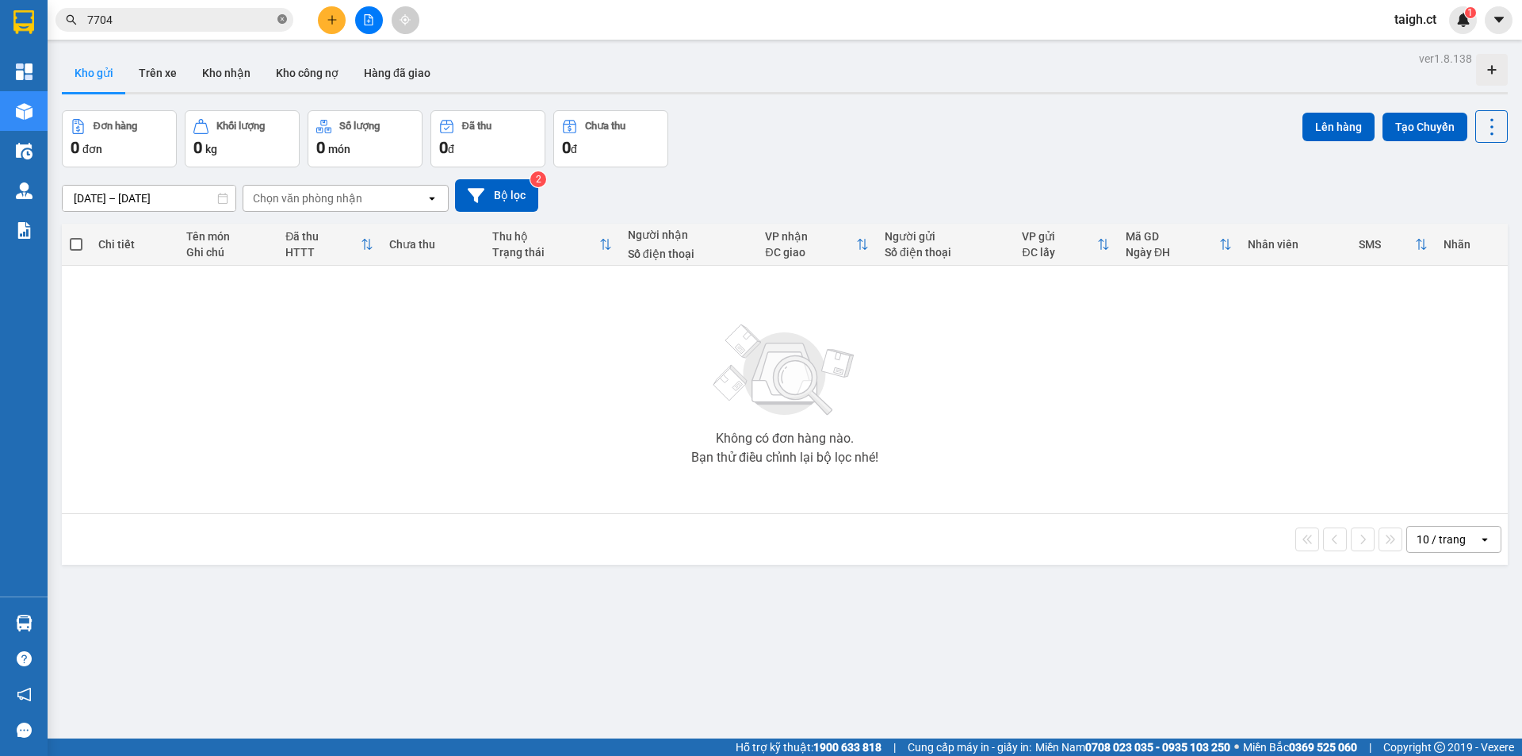
click at [284, 21] on icon "close-circle" at bounding box center [282, 19] width 10 height 10
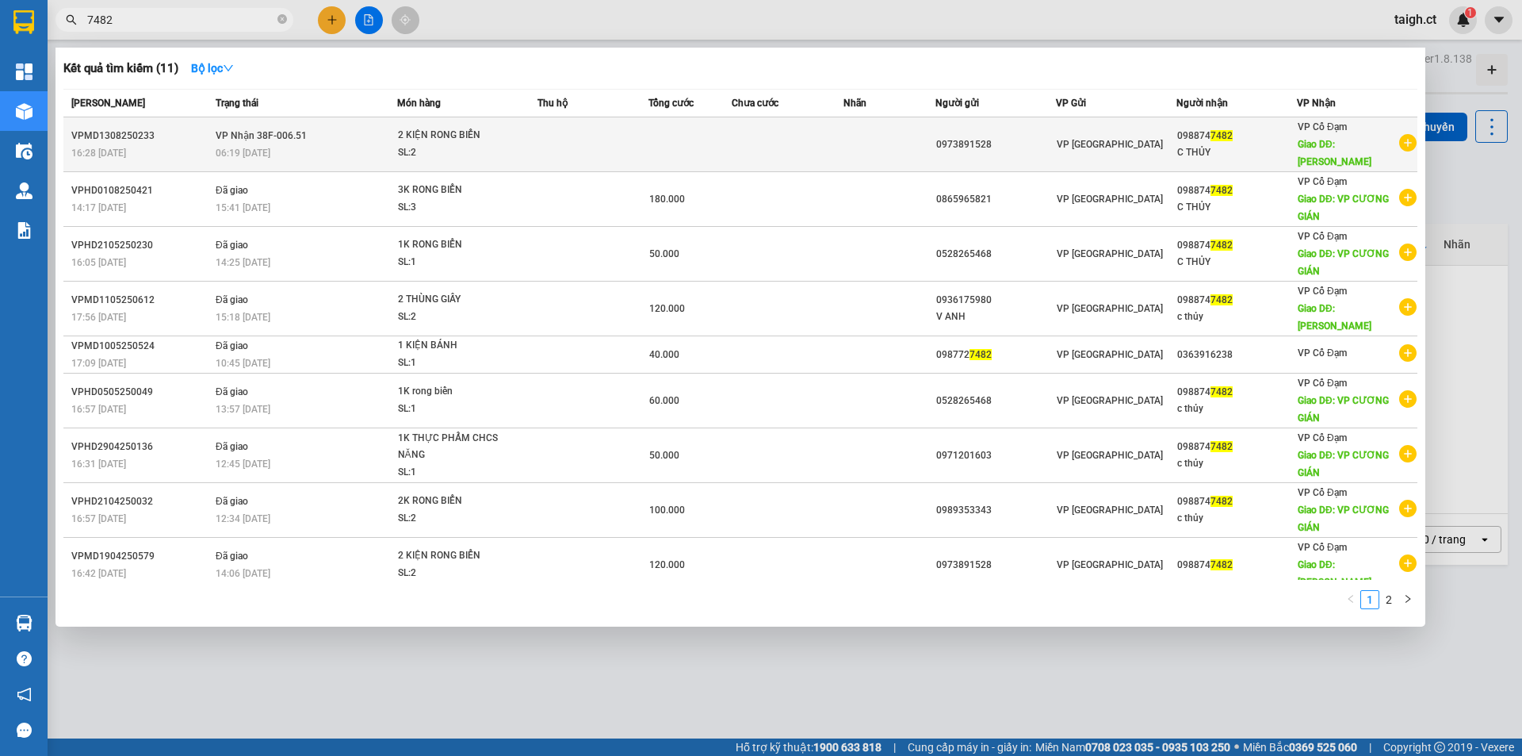
click at [276, 133] on span "VP Nhận 38F-006.51" at bounding box center [261, 134] width 91 height 13
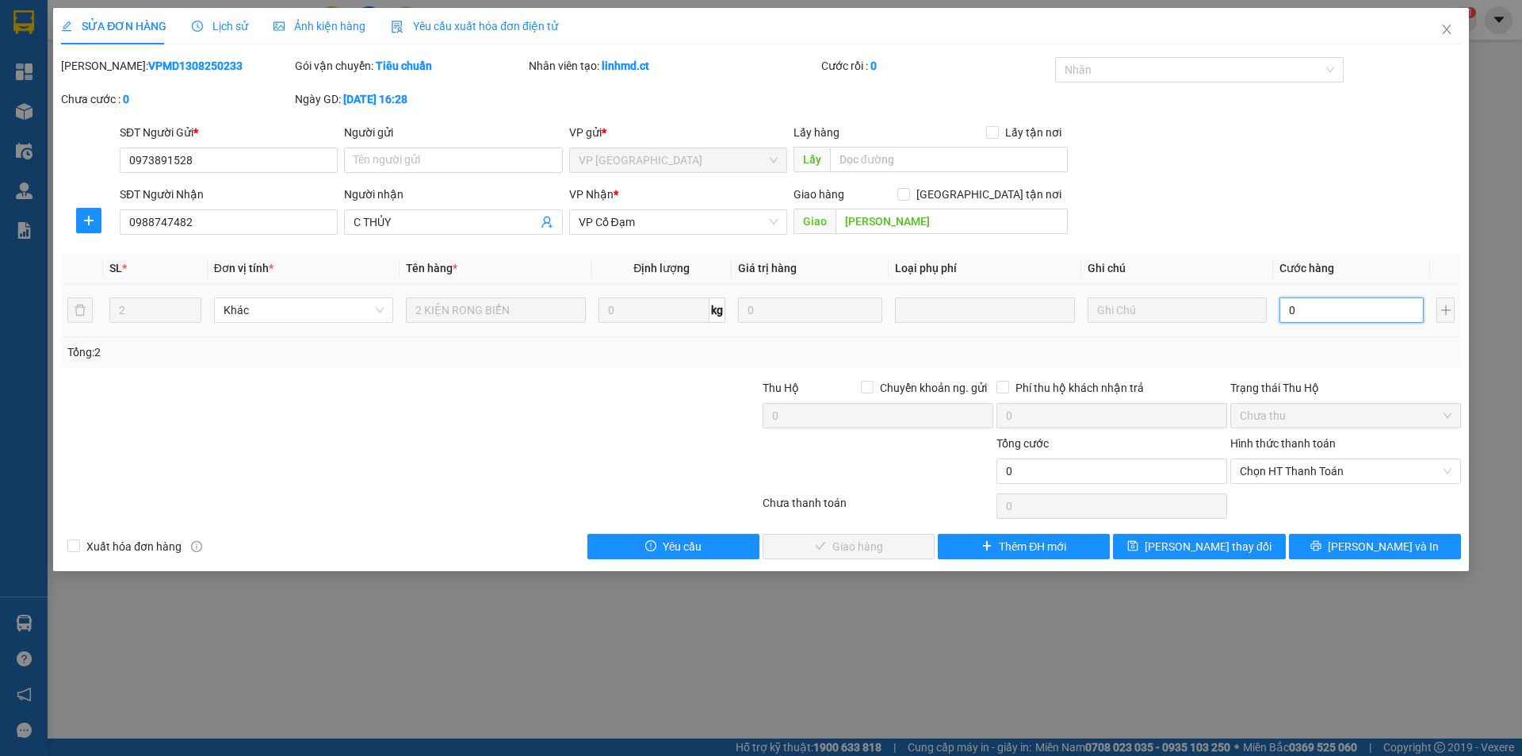
click at [1320, 310] on input "0" at bounding box center [1352, 309] width 144 height 25
click at [1294, 475] on span "Chọn HT Thanh Toán" at bounding box center [1346, 471] width 212 height 24
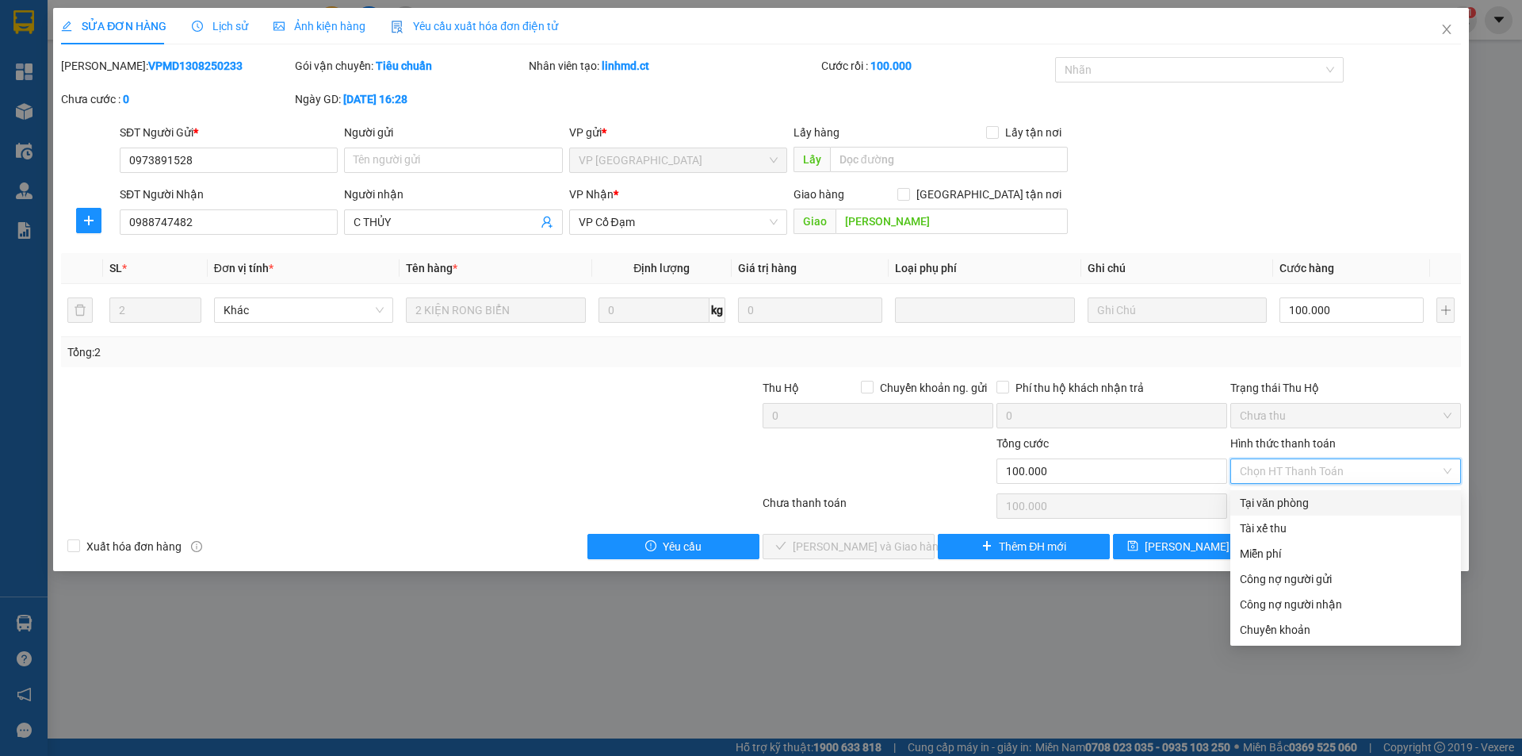
click at [1275, 510] on div "Tại văn phòng" at bounding box center [1346, 502] width 212 height 17
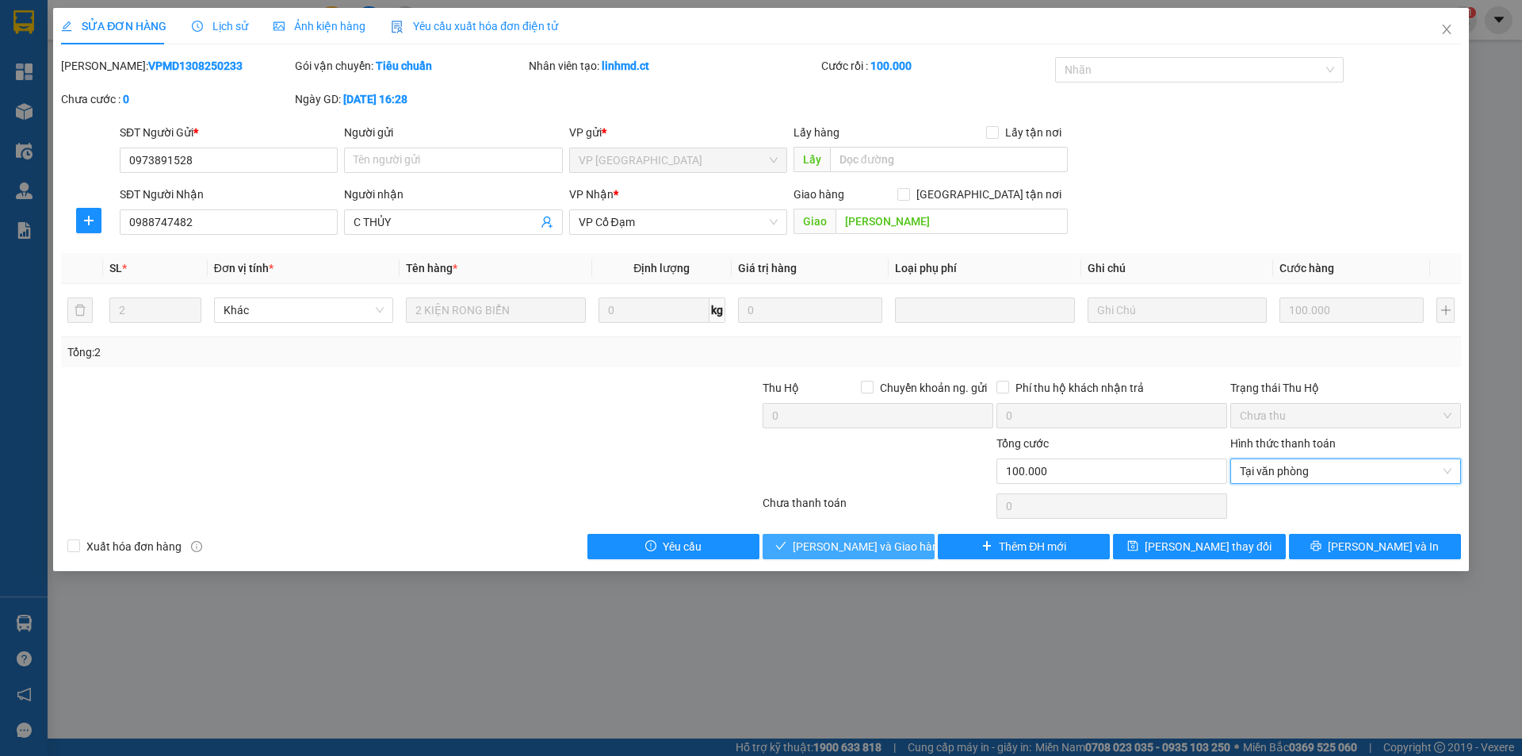
click at [893, 545] on span "[PERSON_NAME] và Giao hàng" at bounding box center [869, 546] width 152 height 17
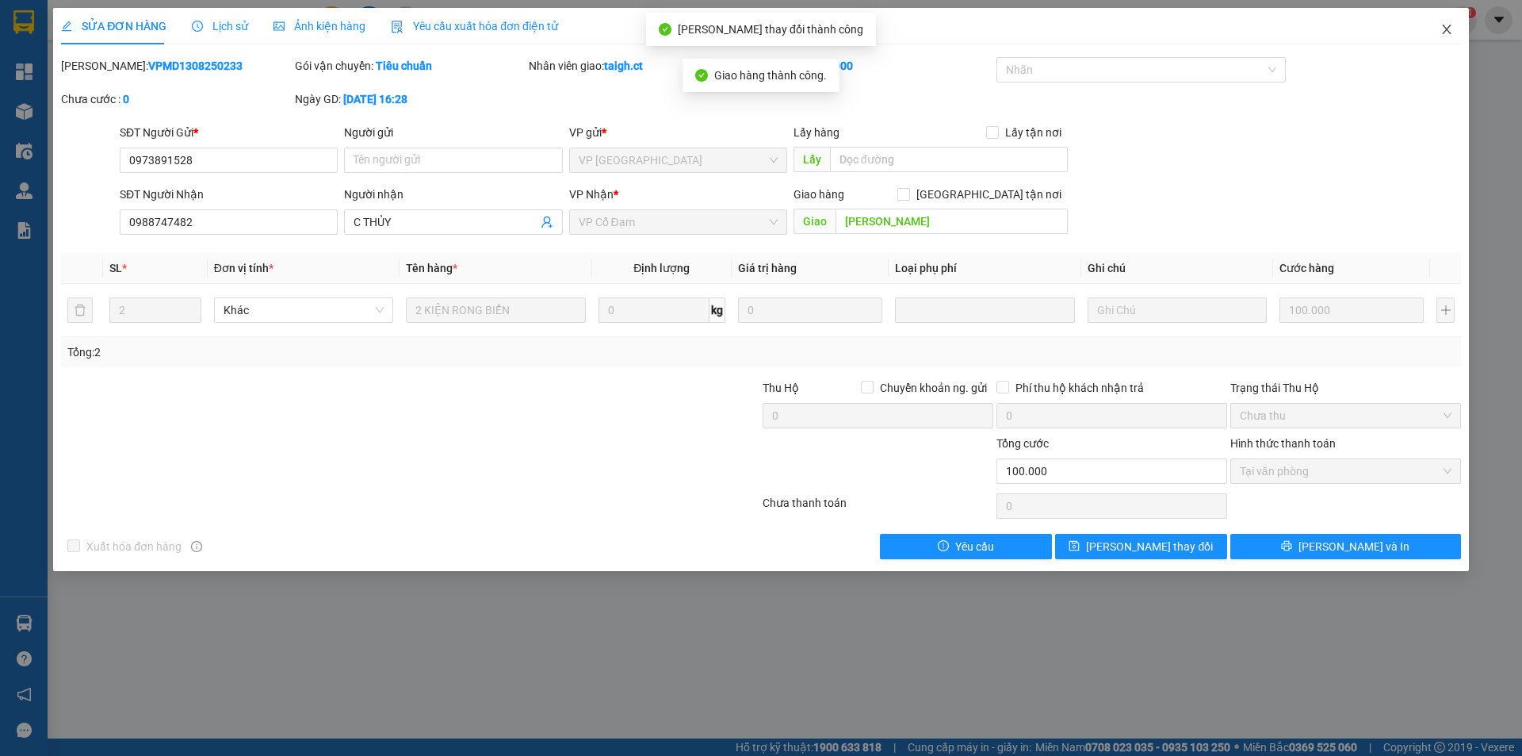
click at [1457, 24] on span "Close" at bounding box center [1447, 30] width 44 height 44
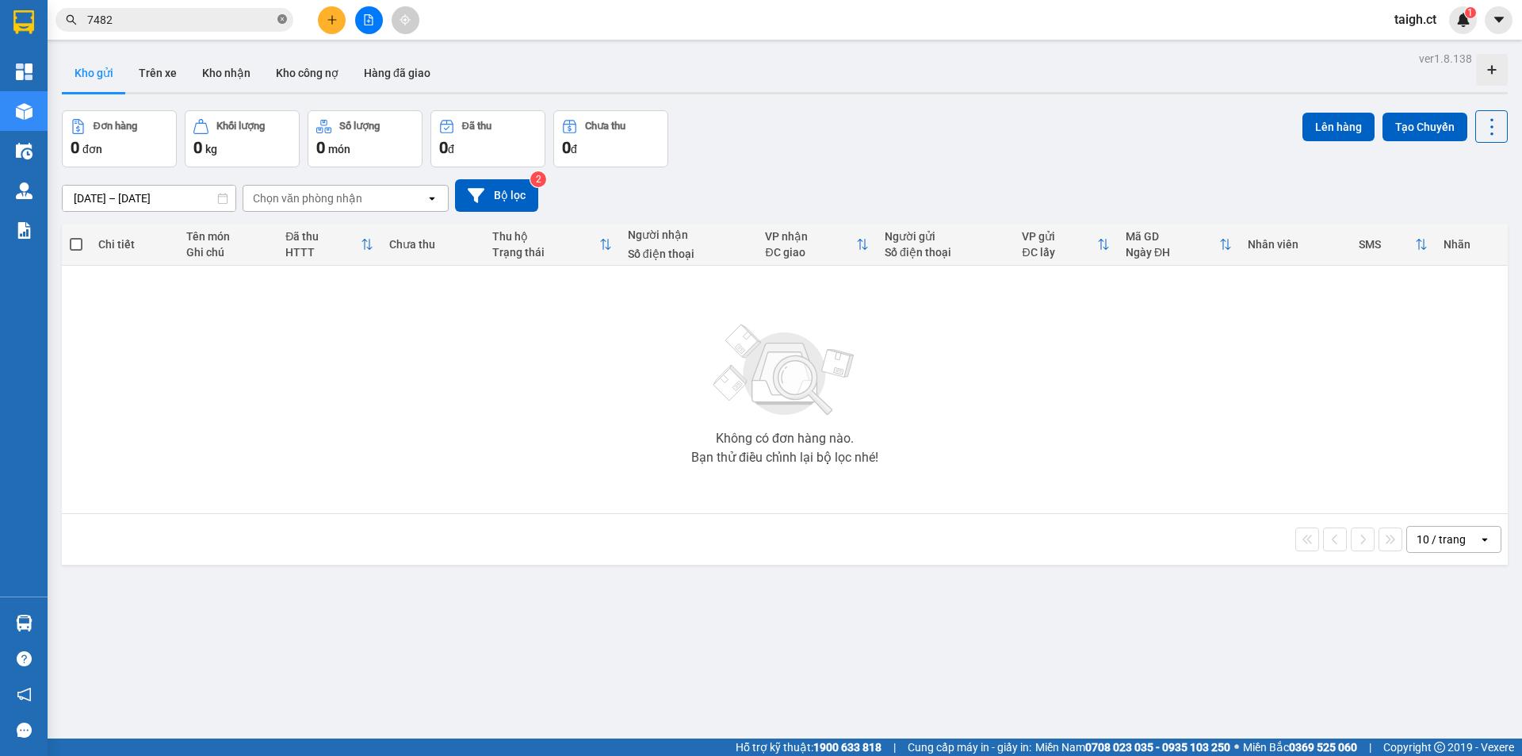
click at [282, 21] on icon "close-circle" at bounding box center [282, 19] width 10 height 10
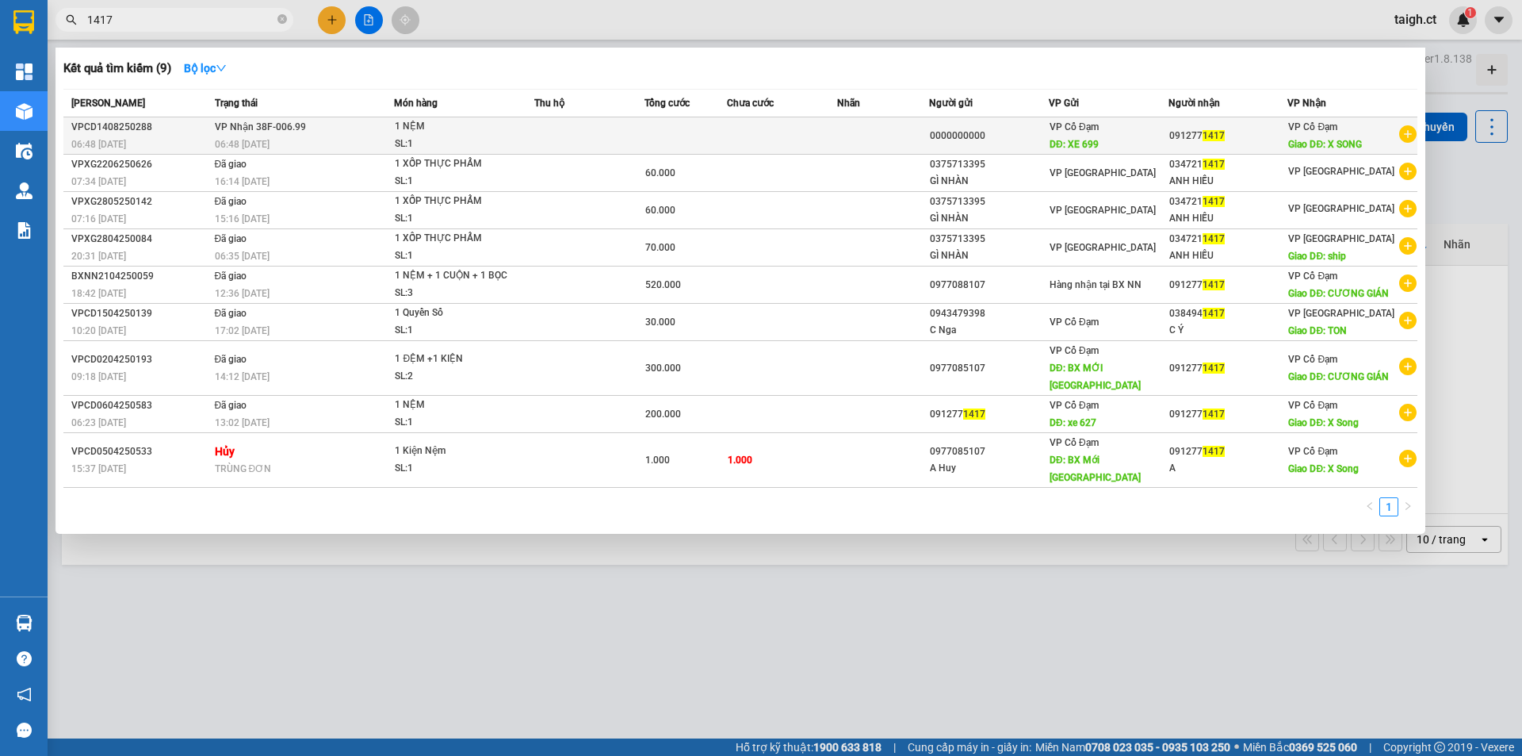
click at [258, 122] on span "VP Nhận 38F-006.99" at bounding box center [260, 126] width 91 height 11
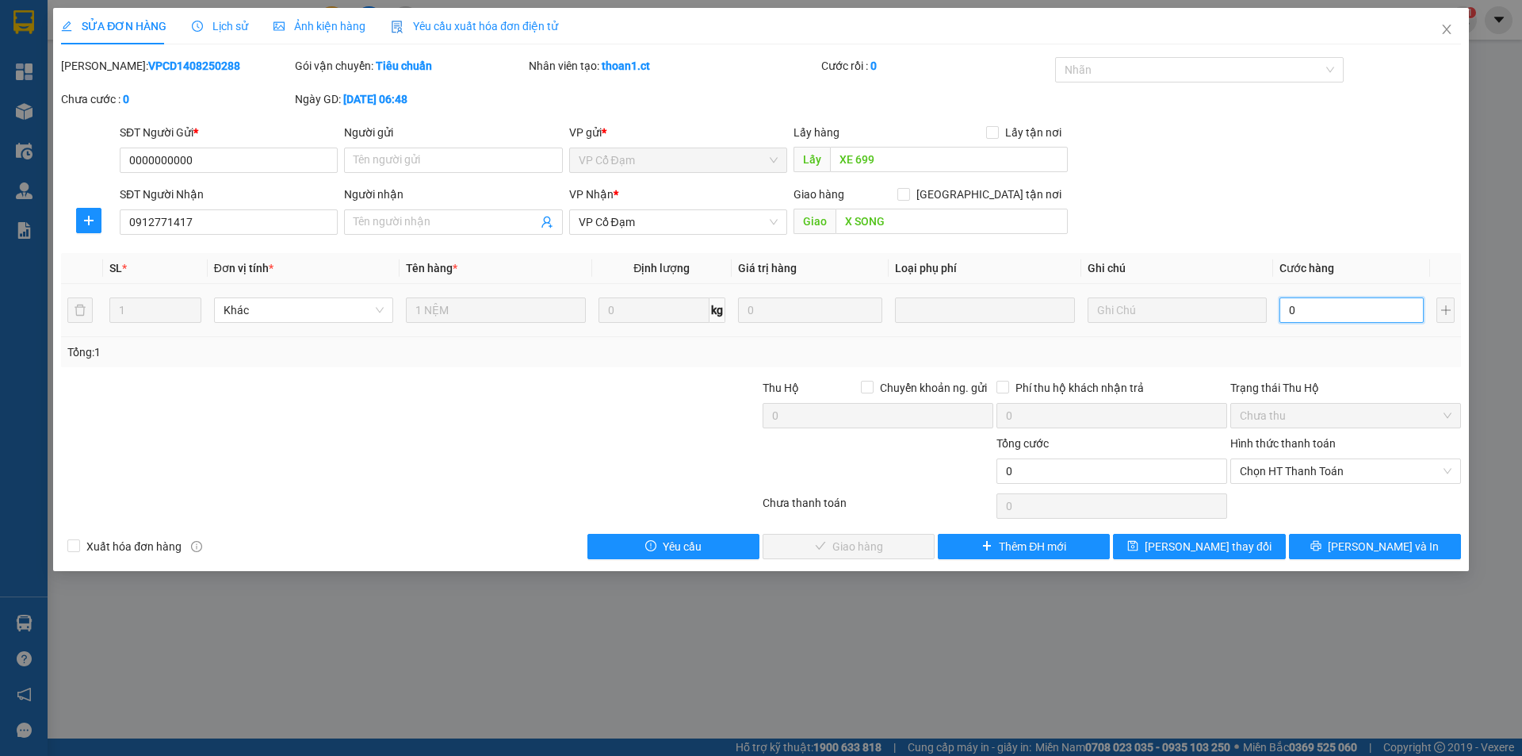
click at [1300, 315] on input "0" at bounding box center [1352, 309] width 144 height 25
click at [1330, 469] on span "Chọn HT Thanh Toán" at bounding box center [1346, 471] width 212 height 24
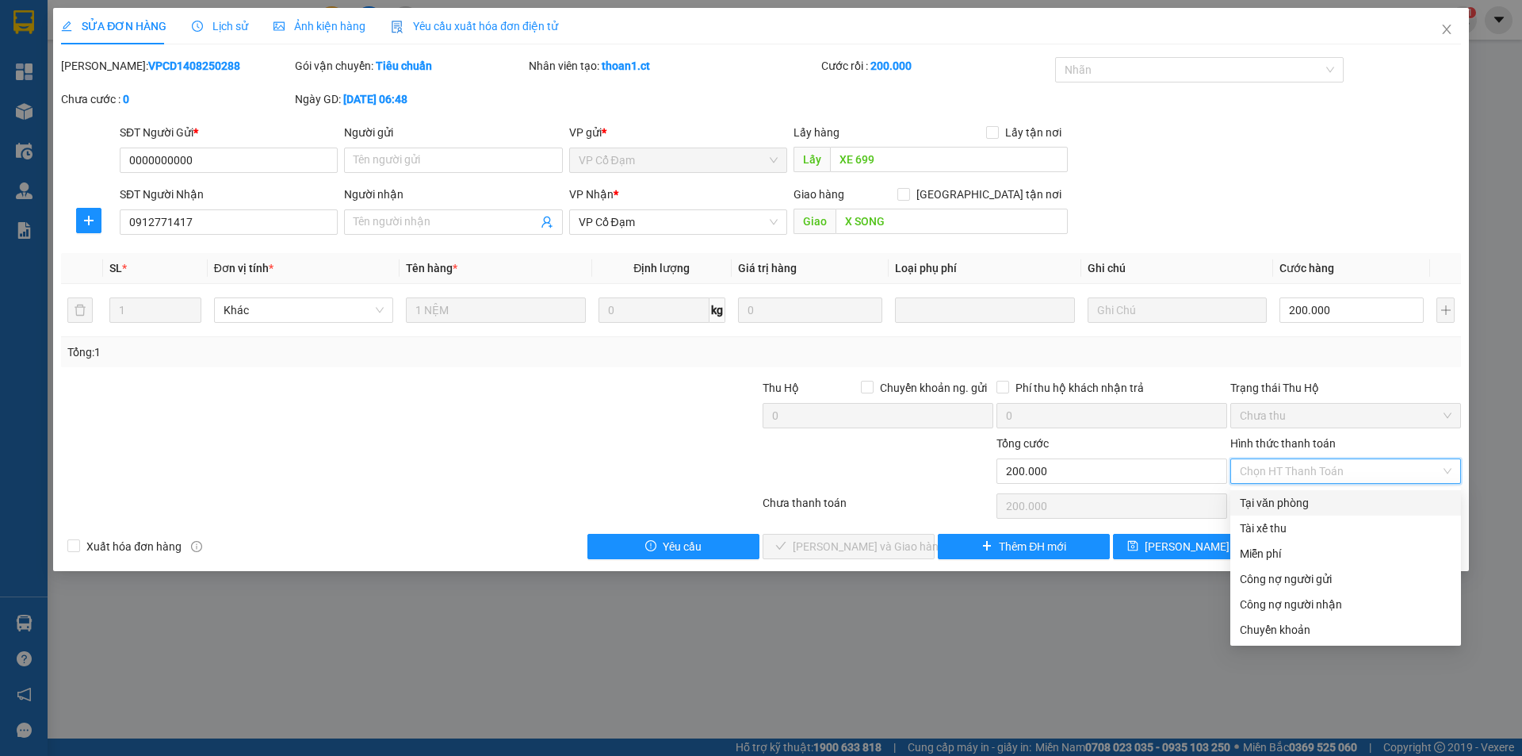
click at [1307, 499] on div "Tại văn phòng" at bounding box center [1346, 502] width 212 height 17
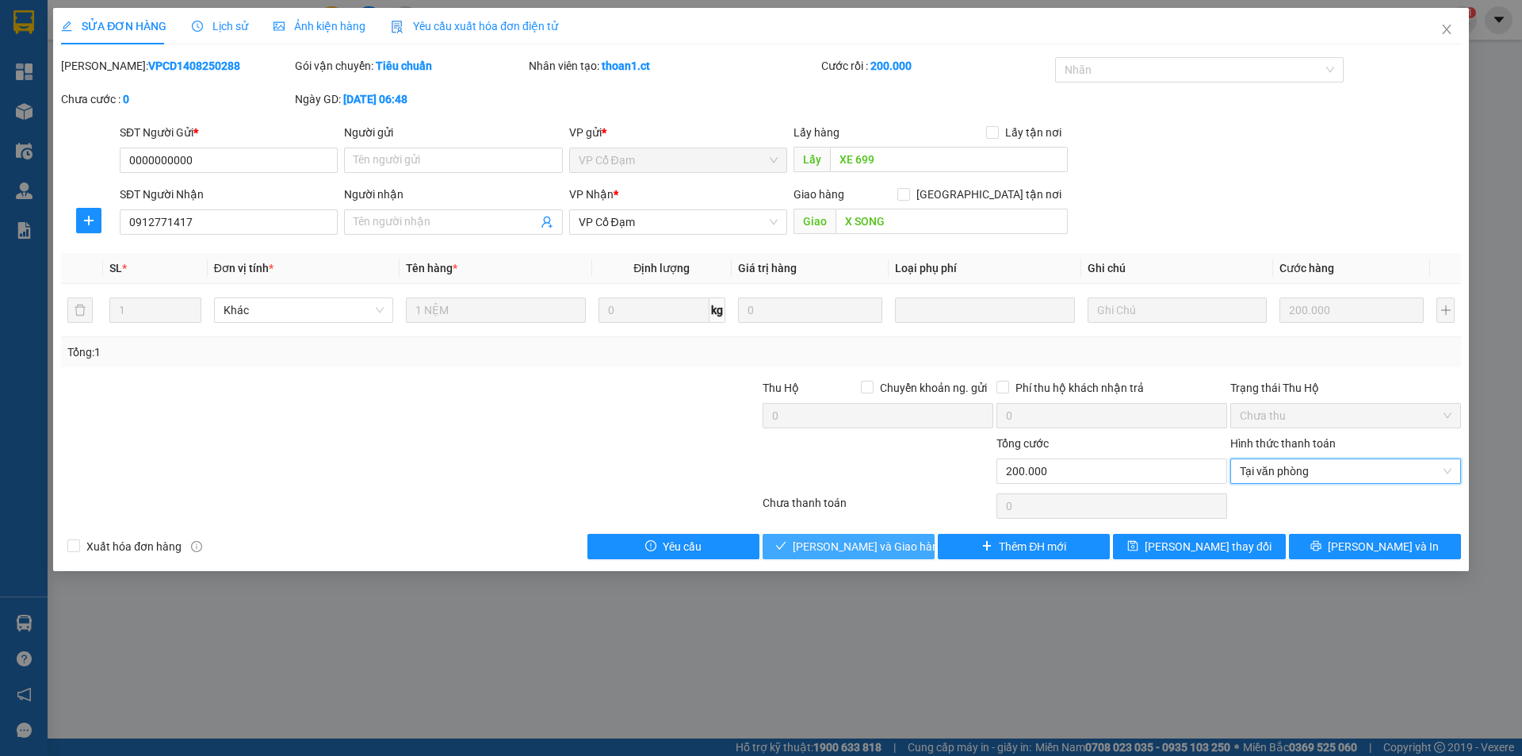
click at [873, 540] on span "[PERSON_NAME] và Giao hàng" at bounding box center [869, 546] width 152 height 17
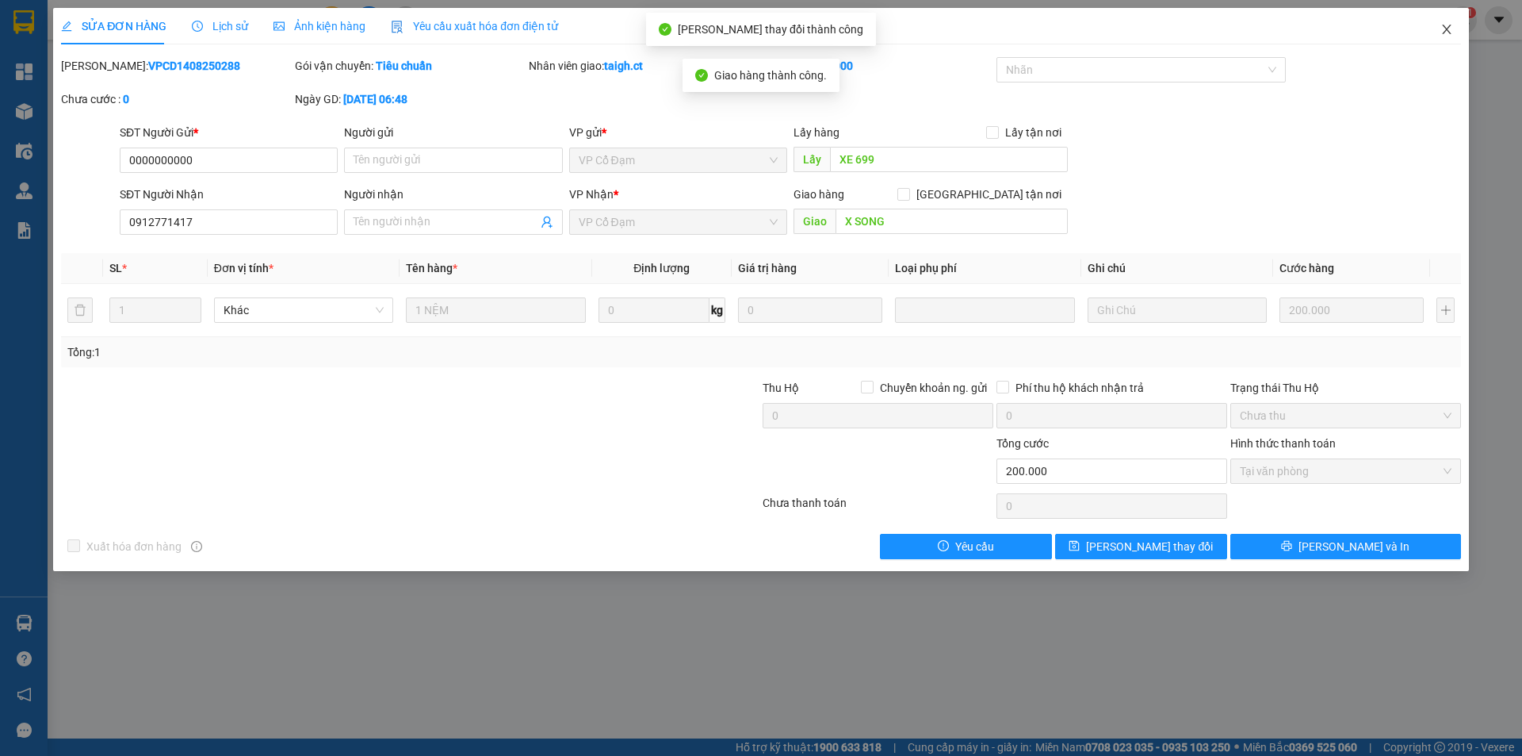
click at [1443, 29] on icon "close" at bounding box center [1447, 29] width 13 height 13
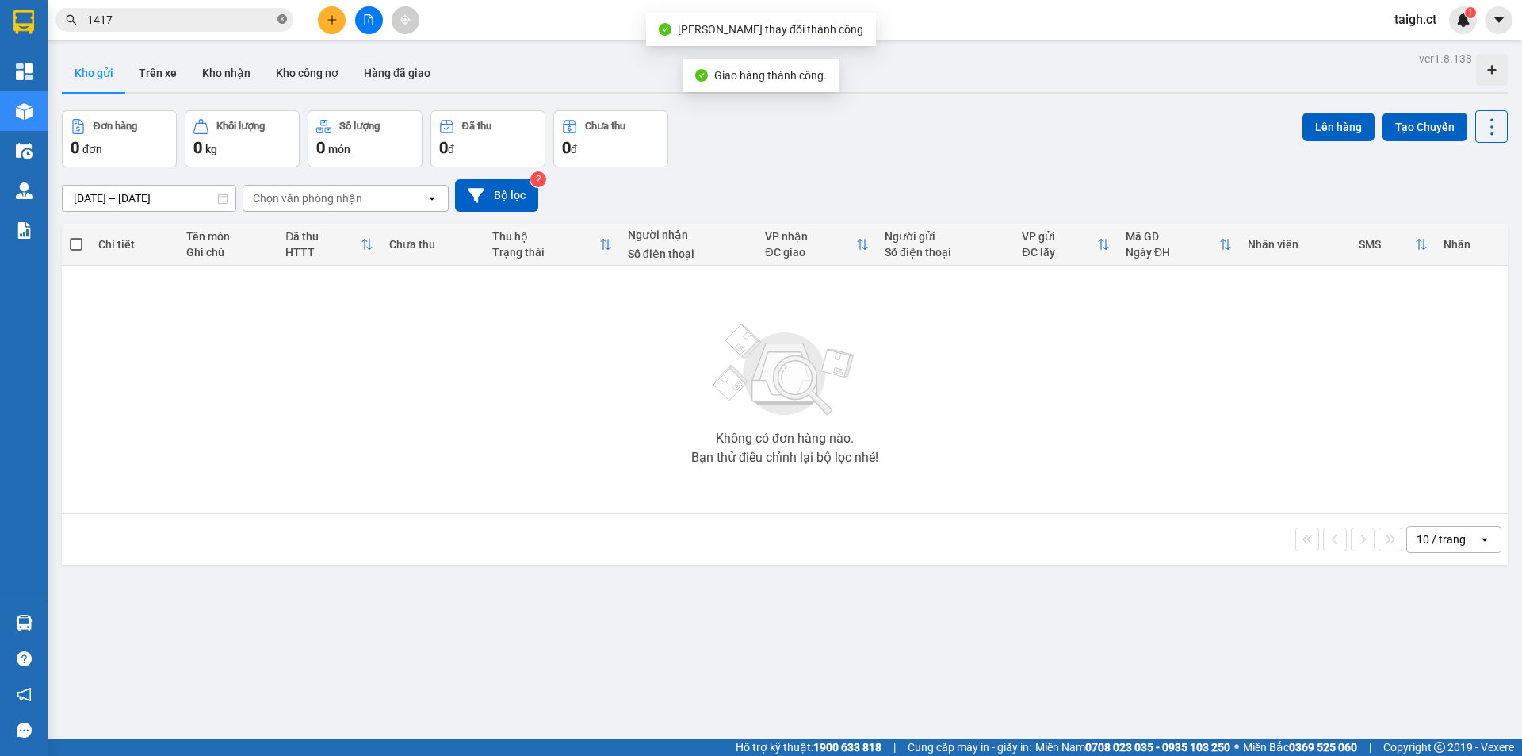
click at [285, 20] on icon "close-circle" at bounding box center [282, 19] width 10 height 10
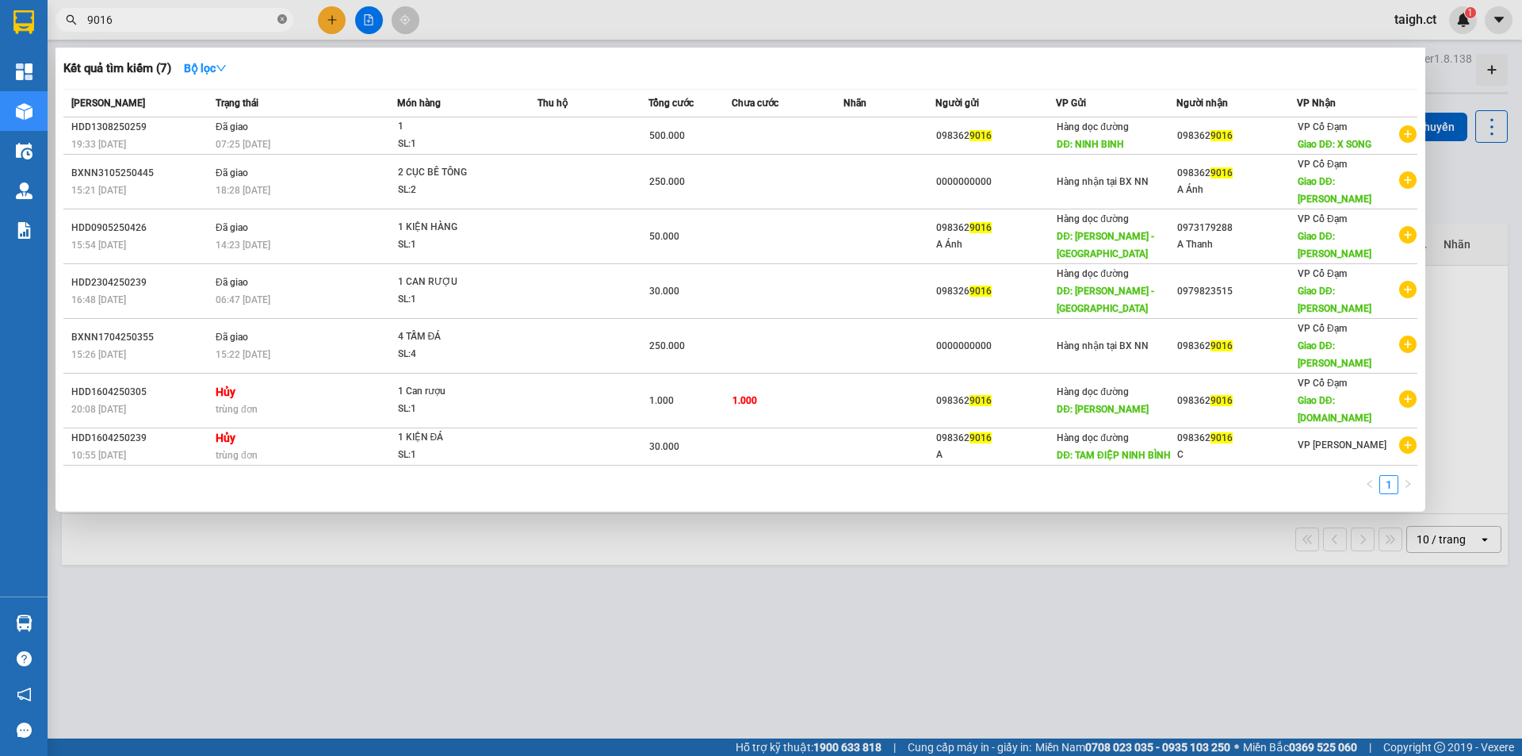
click at [283, 21] on icon "close-circle" at bounding box center [282, 19] width 10 height 10
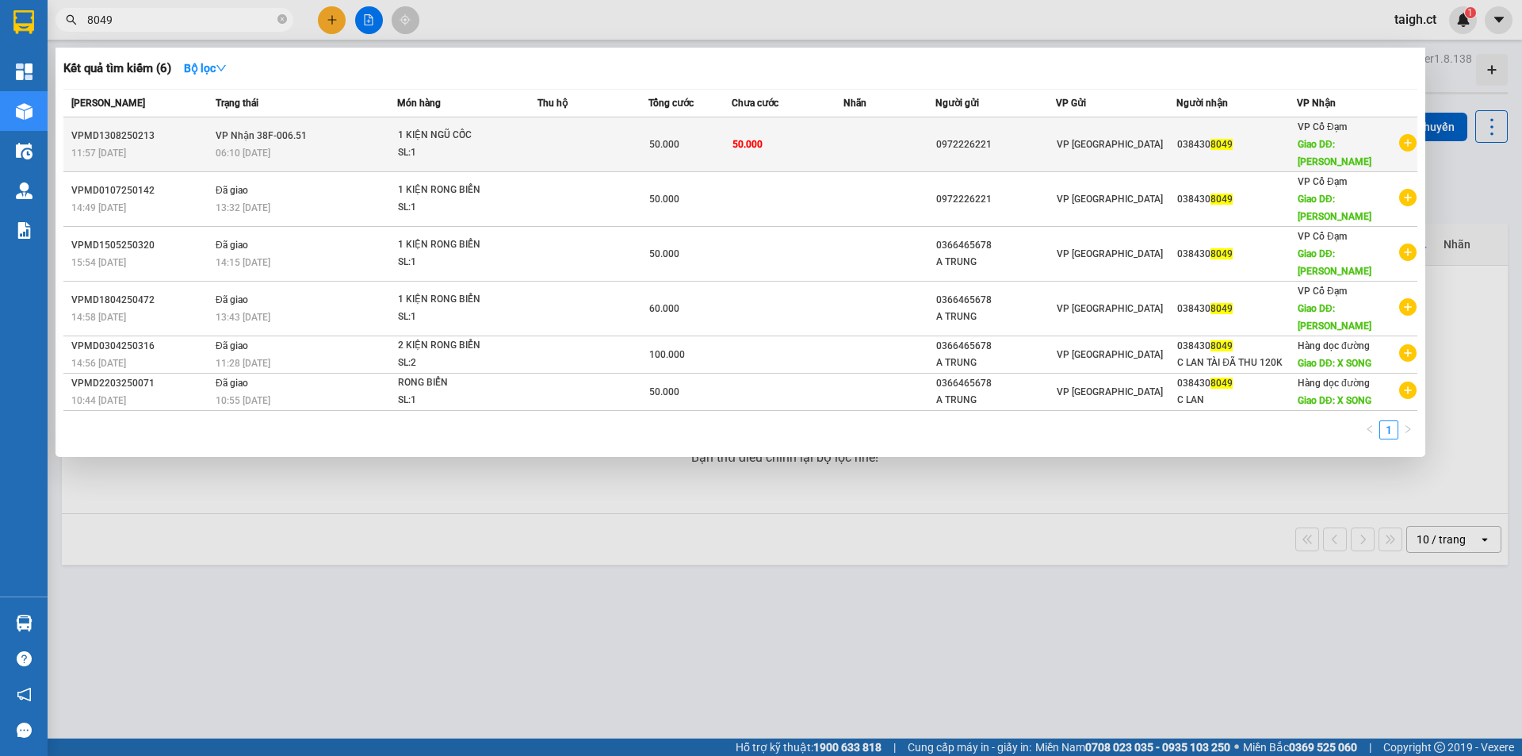
click at [276, 130] on span "VP Nhận 38F-006.51" at bounding box center [261, 135] width 91 height 11
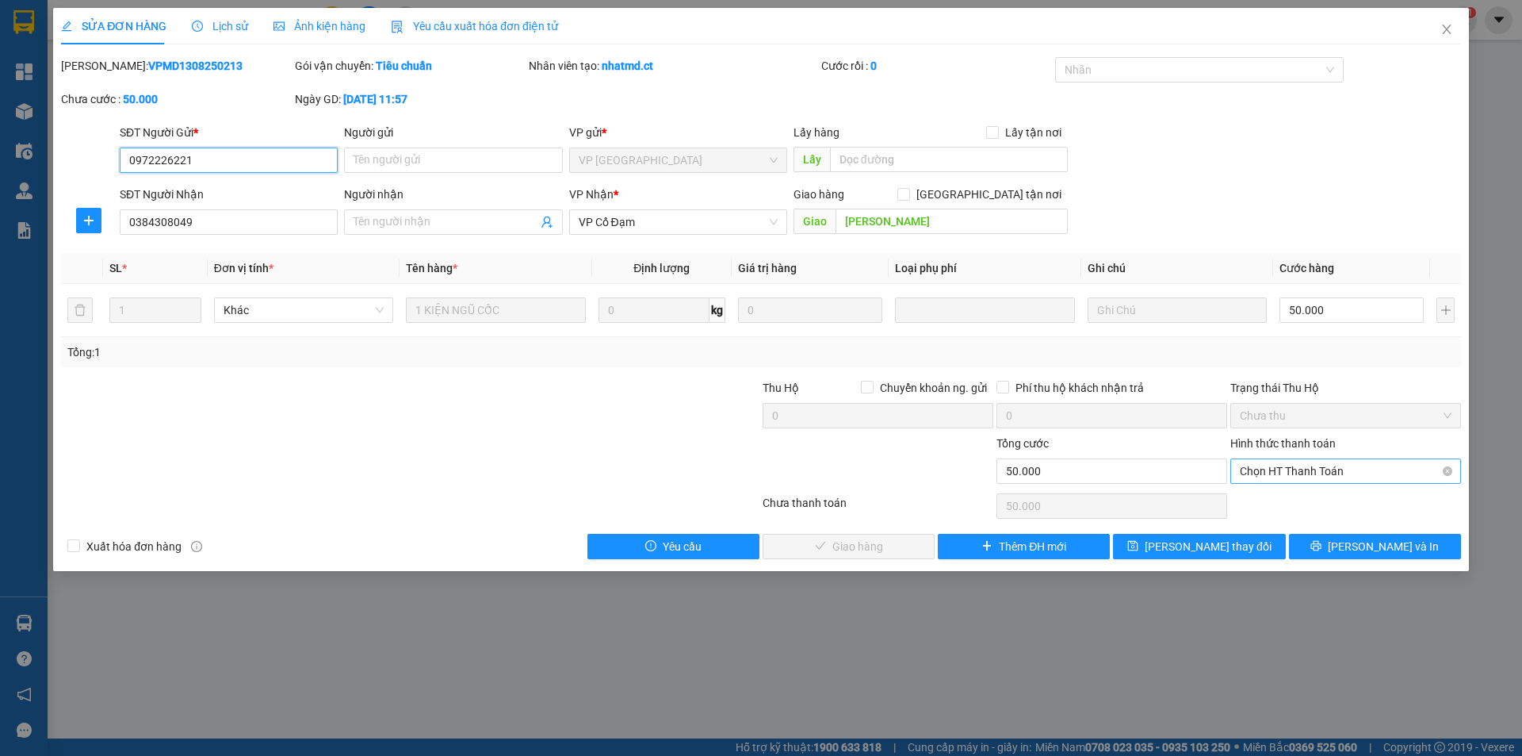
click at [1270, 471] on span "Chọn HT Thanh Toán" at bounding box center [1346, 471] width 212 height 24
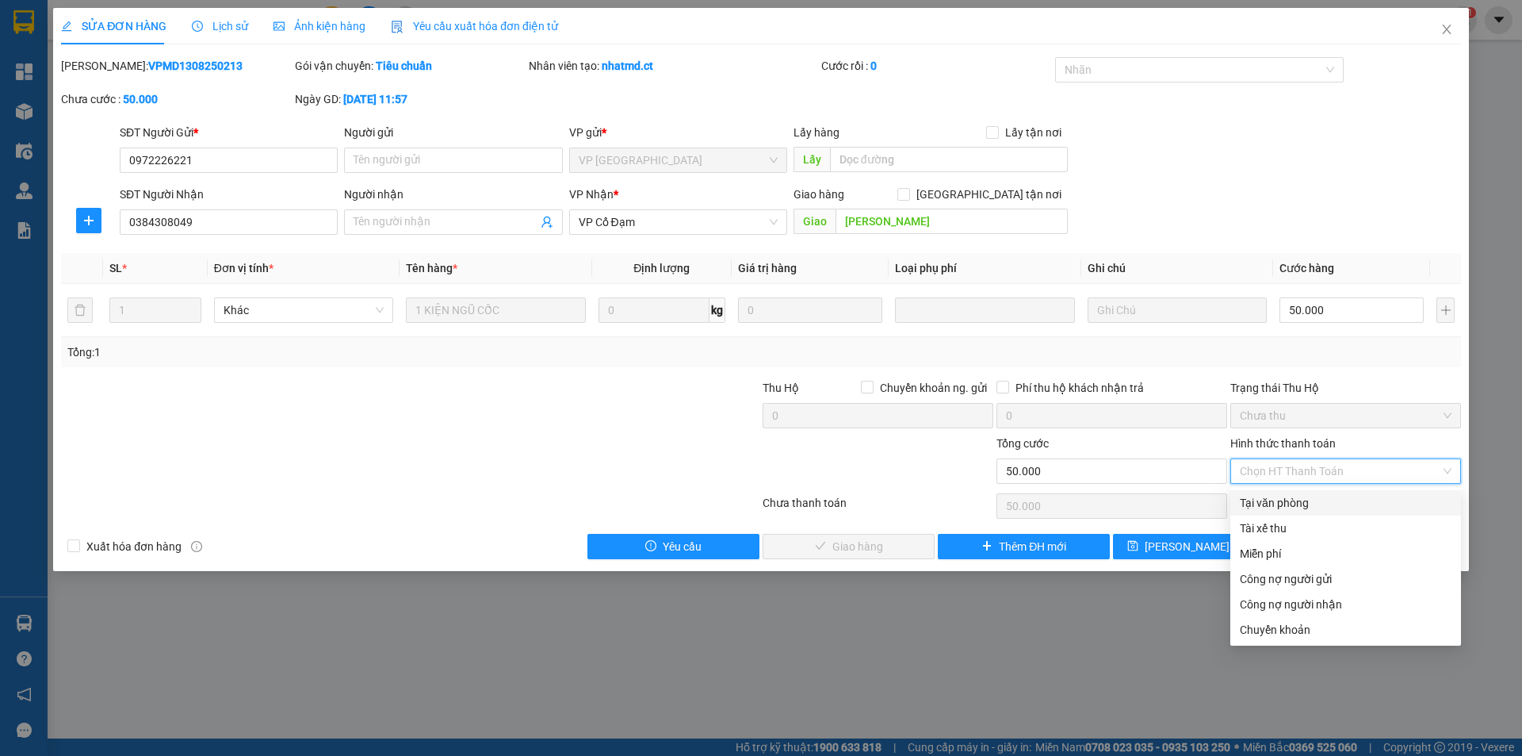
click at [1274, 502] on div "Tại văn phòng" at bounding box center [1346, 502] width 212 height 17
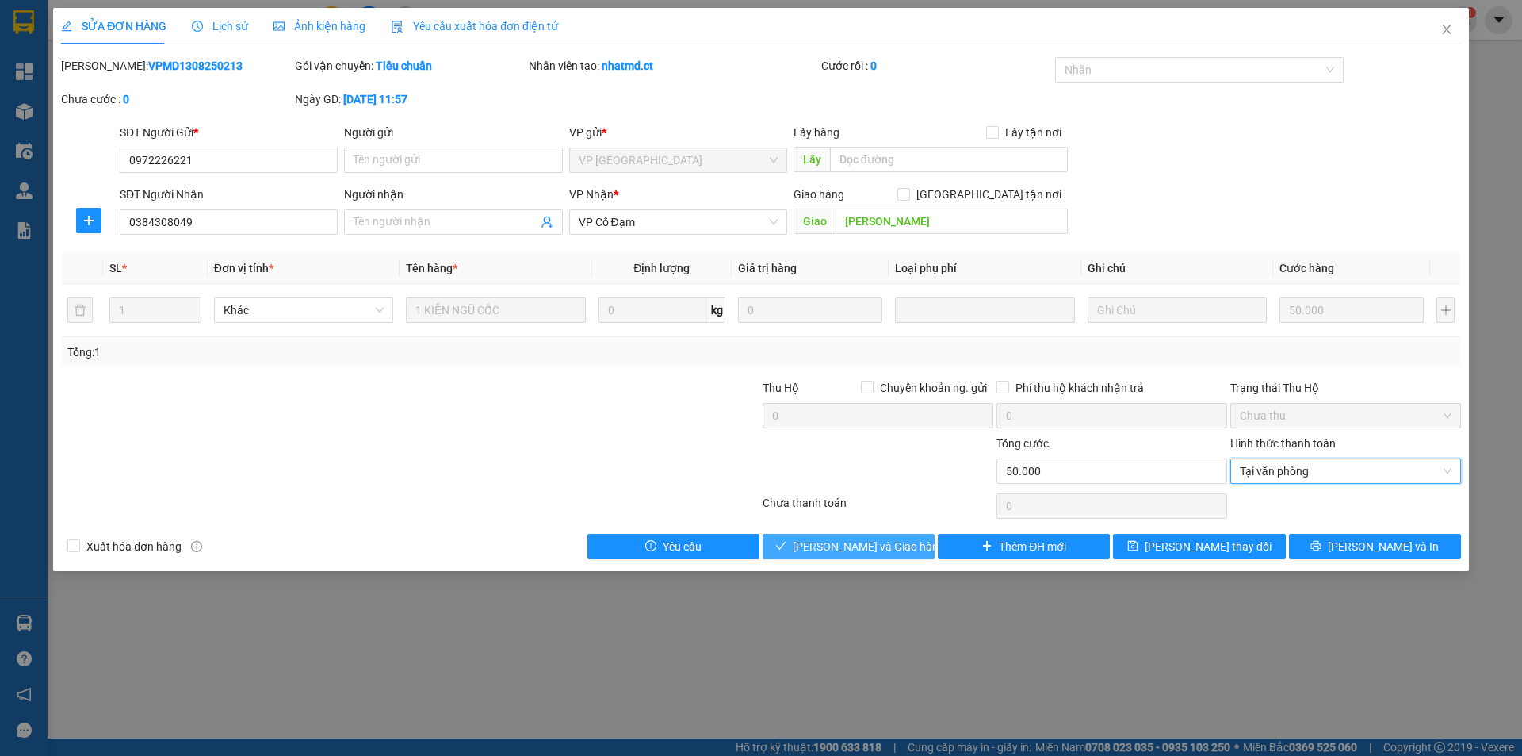
click at [907, 538] on button "[PERSON_NAME] và Giao hàng" at bounding box center [849, 546] width 172 height 25
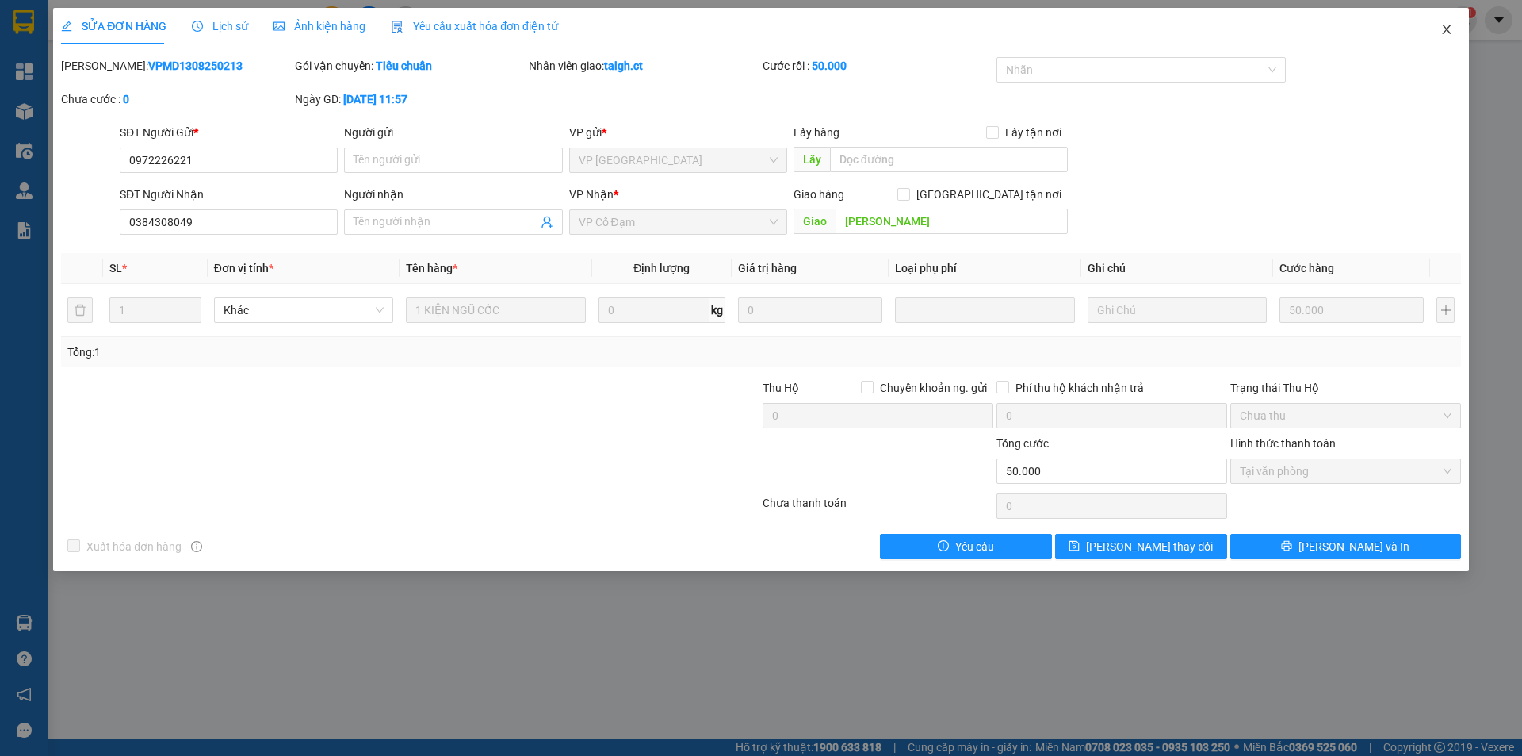
click at [1448, 25] on icon "close" at bounding box center [1447, 29] width 13 height 13
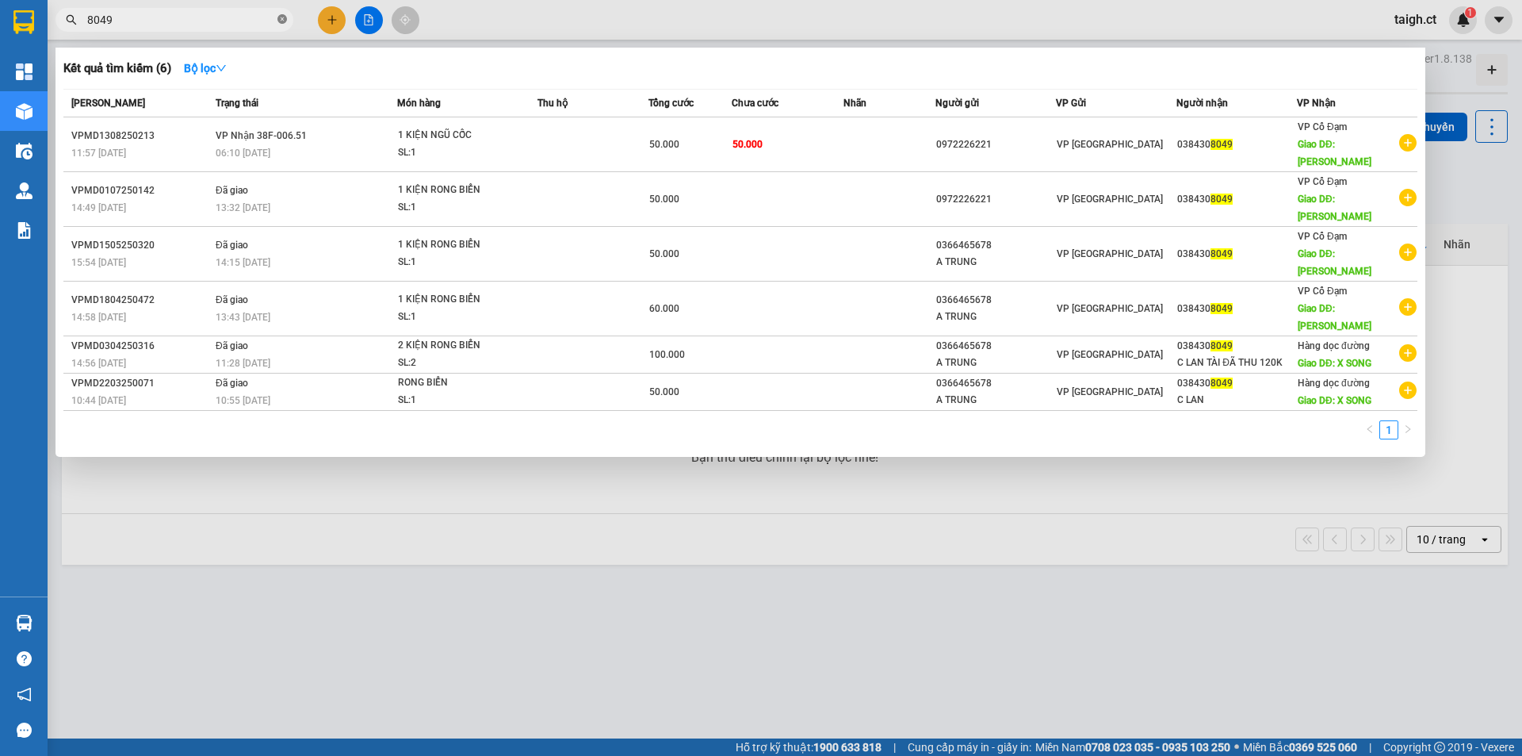
click at [285, 17] on icon "close-circle" at bounding box center [282, 19] width 10 height 10
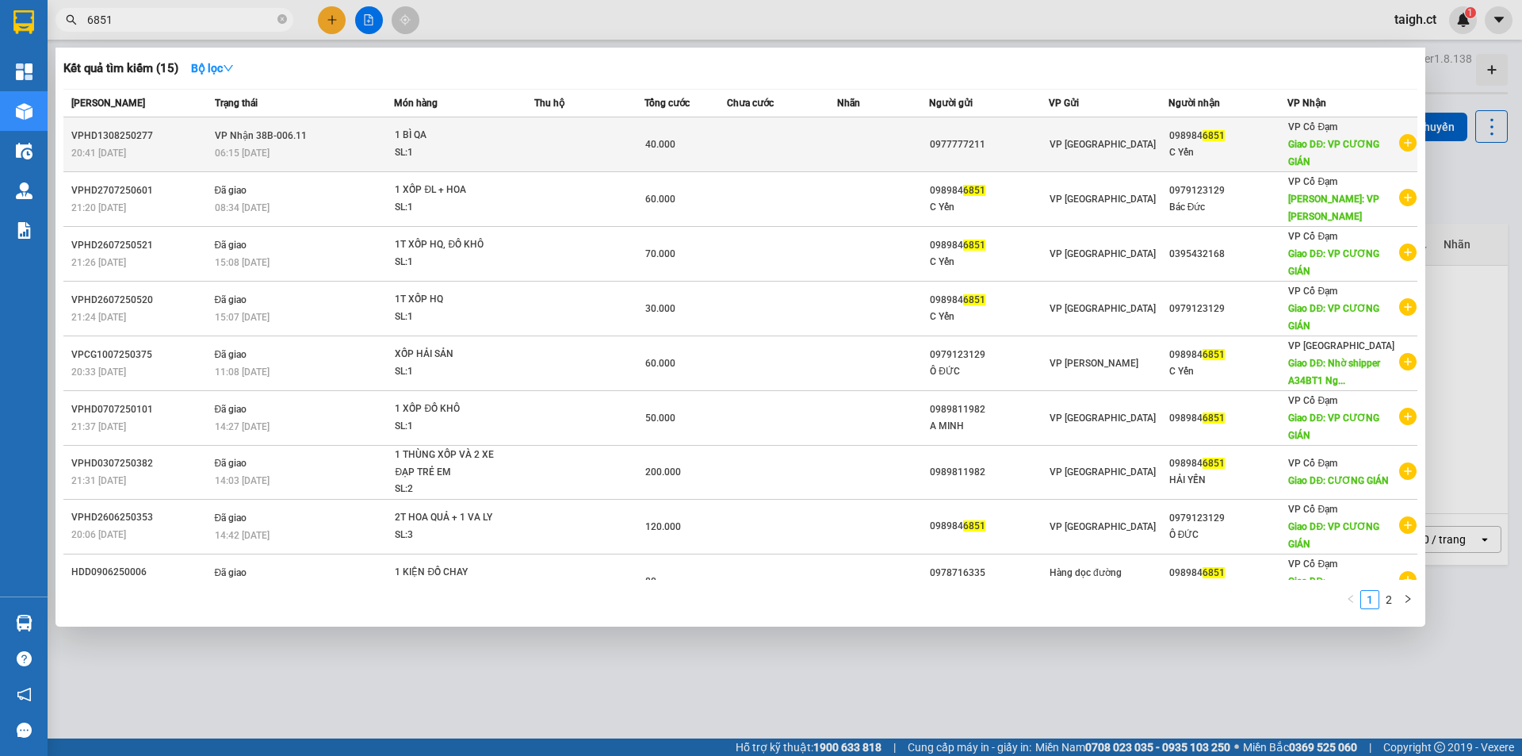
click at [240, 132] on span "VP Nhận 38B-006.11" at bounding box center [261, 135] width 92 height 11
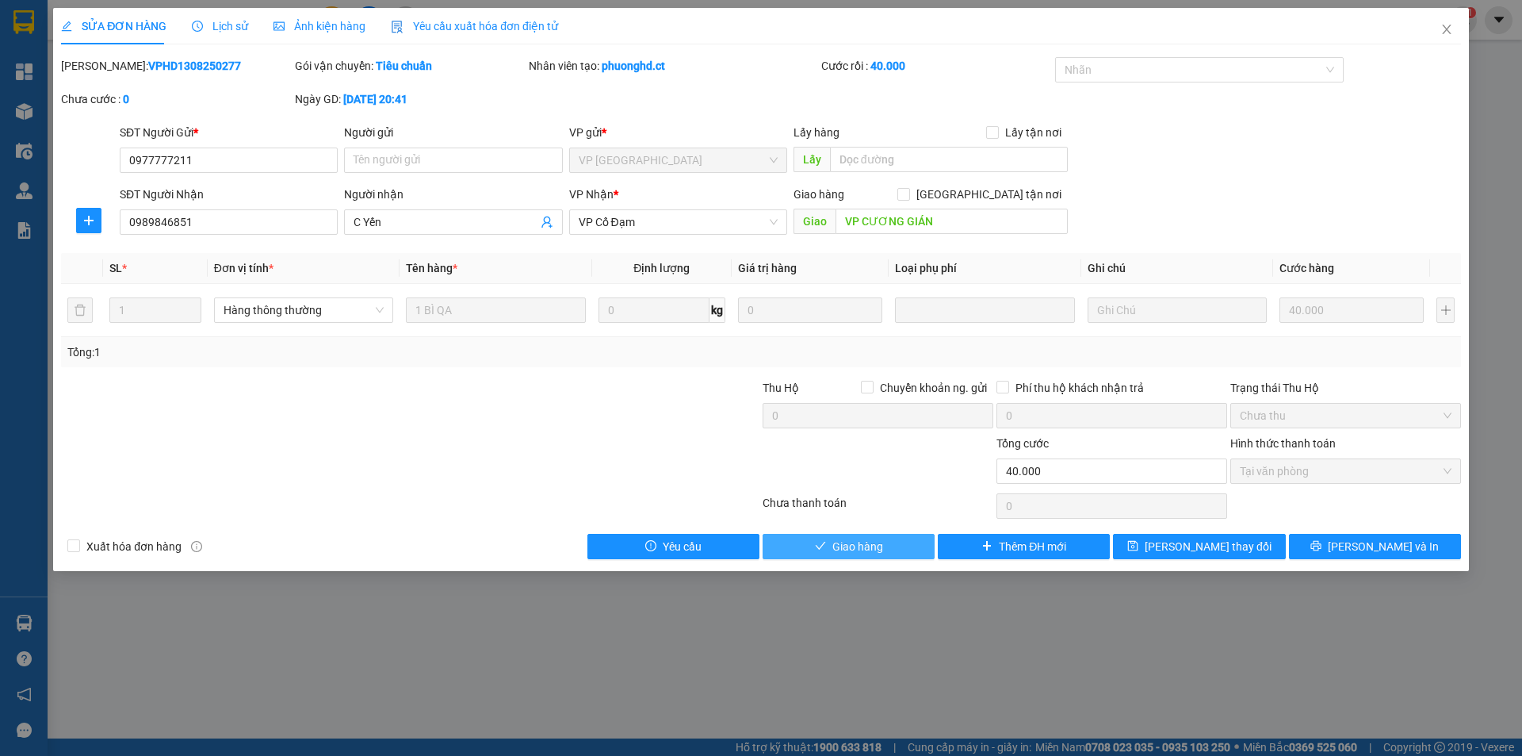
click at [888, 549] on button "Giao hàng" at bounding box center [849, 546] width 172 height 25
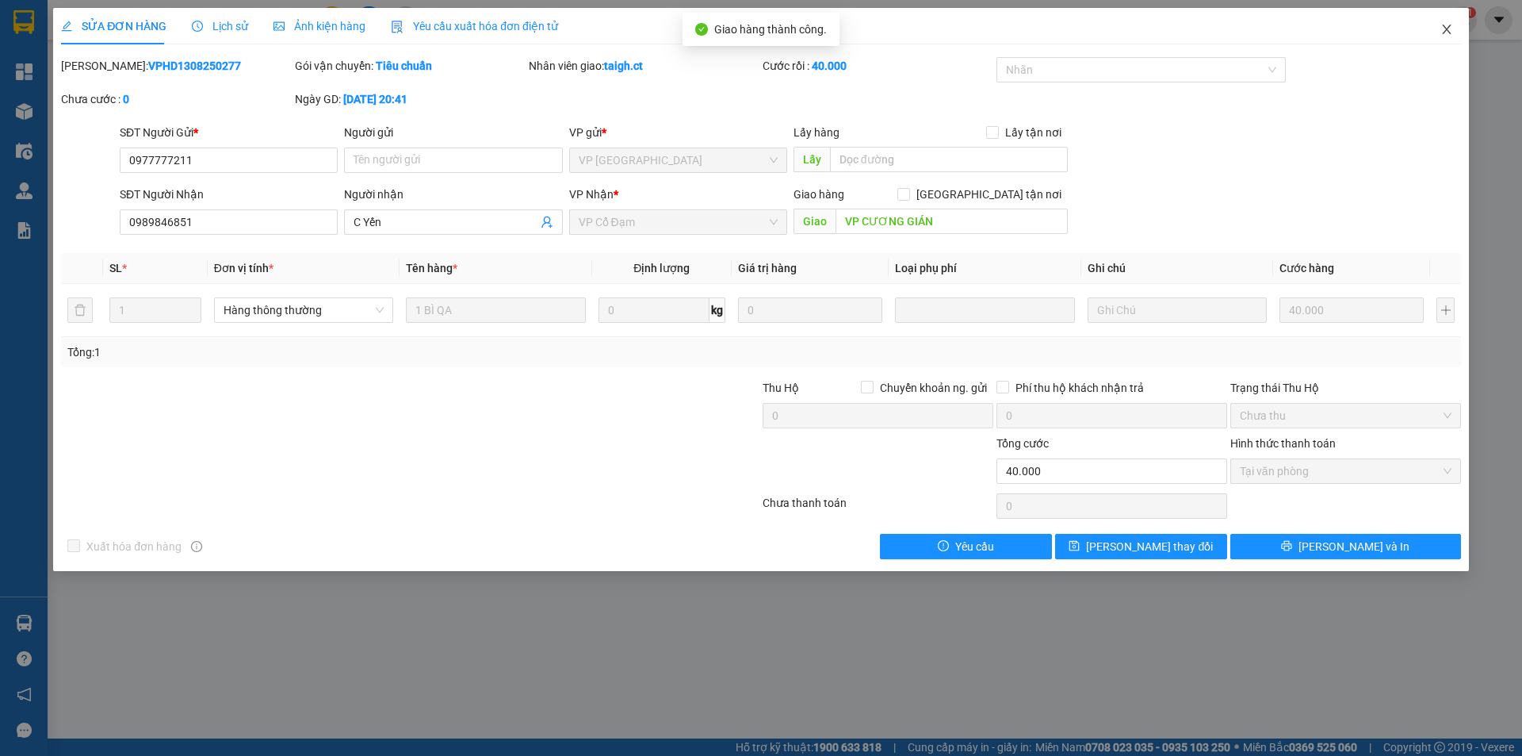
click at [1450, 21] on span "Close" at bounding box center [1447, 30] width 44 height 44
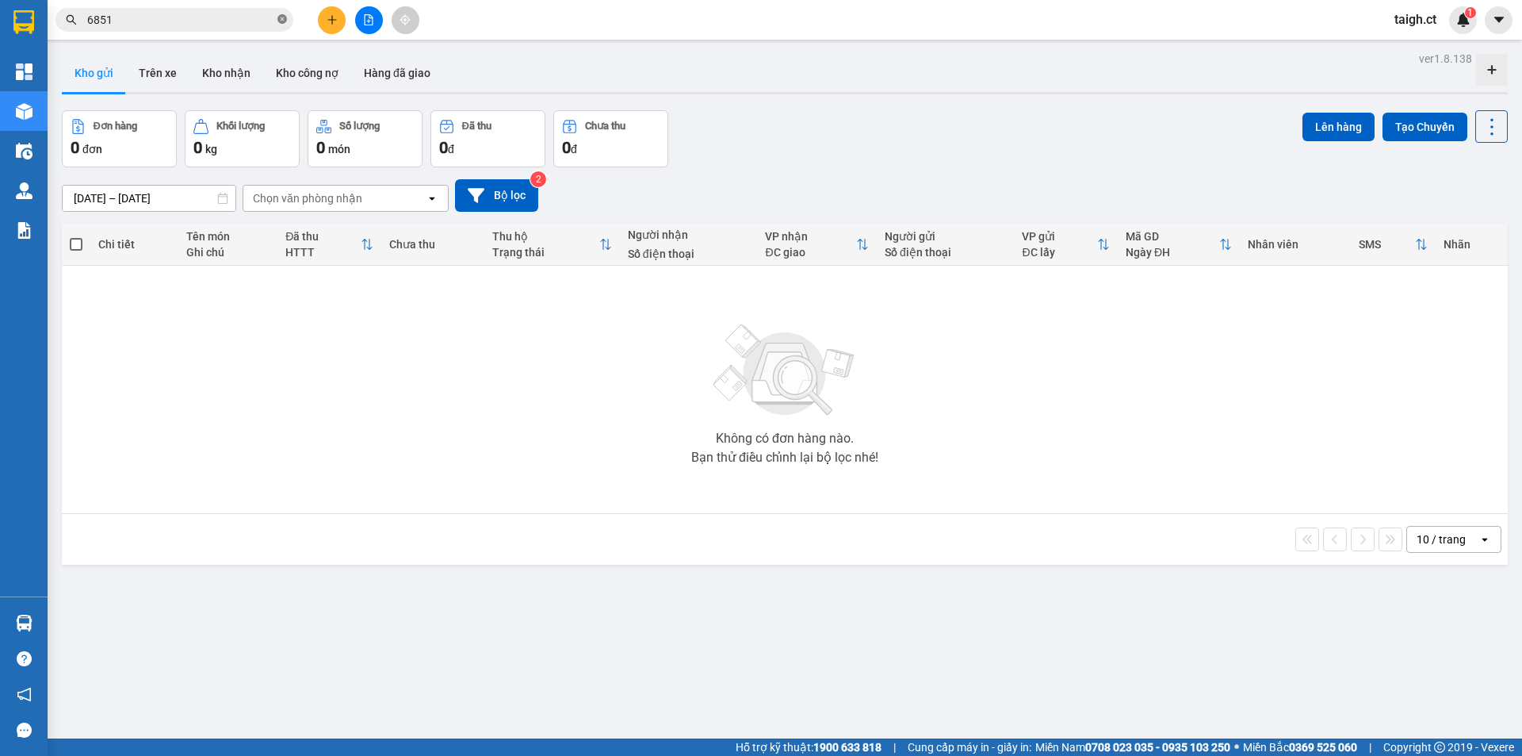
click at [286, 15] on icon "close-circle" at bounding box center [282, 19] width 10 height 10
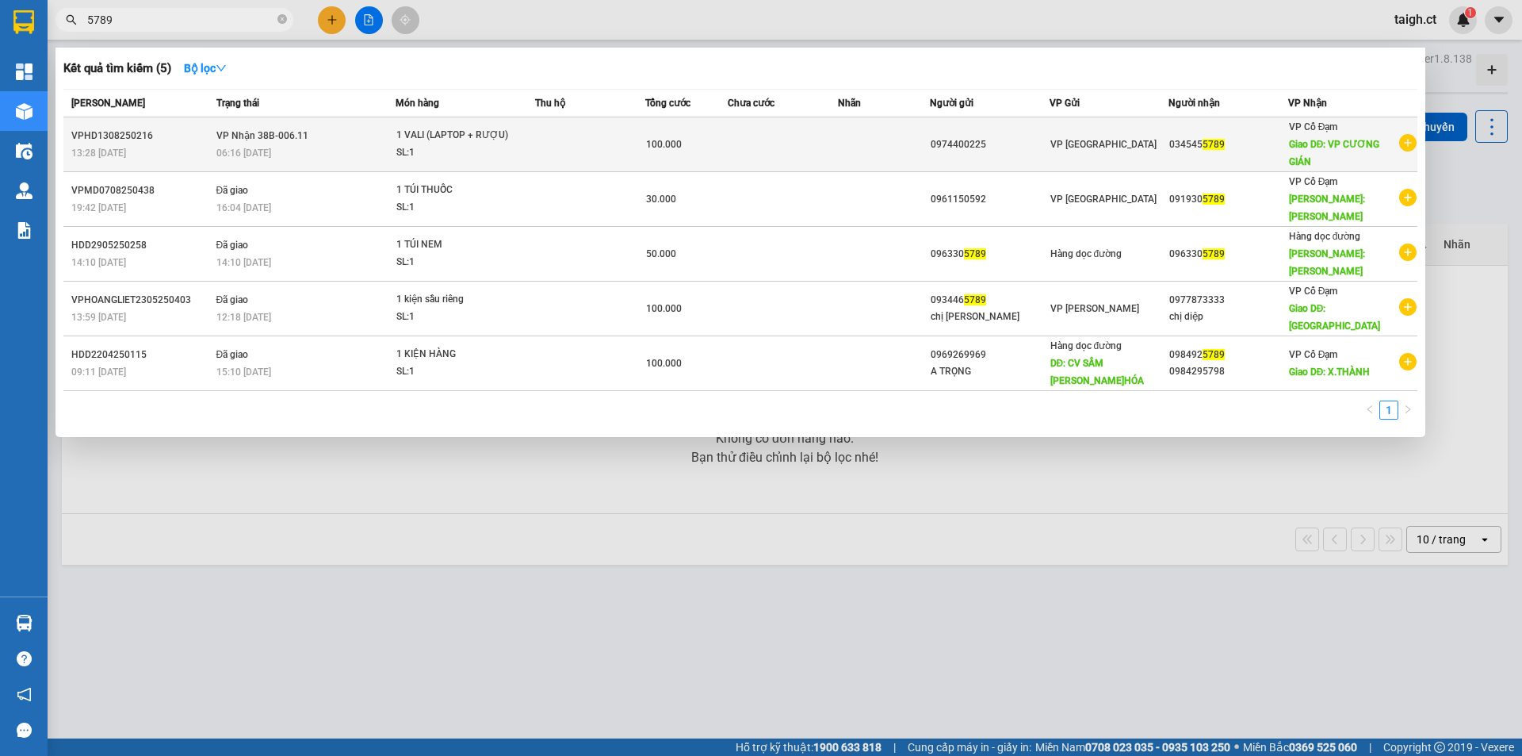
click at [189, 126] on td "VPHD1308250216 13:28 [DATE]" at bounding box center [137, 144] width 149 height 55
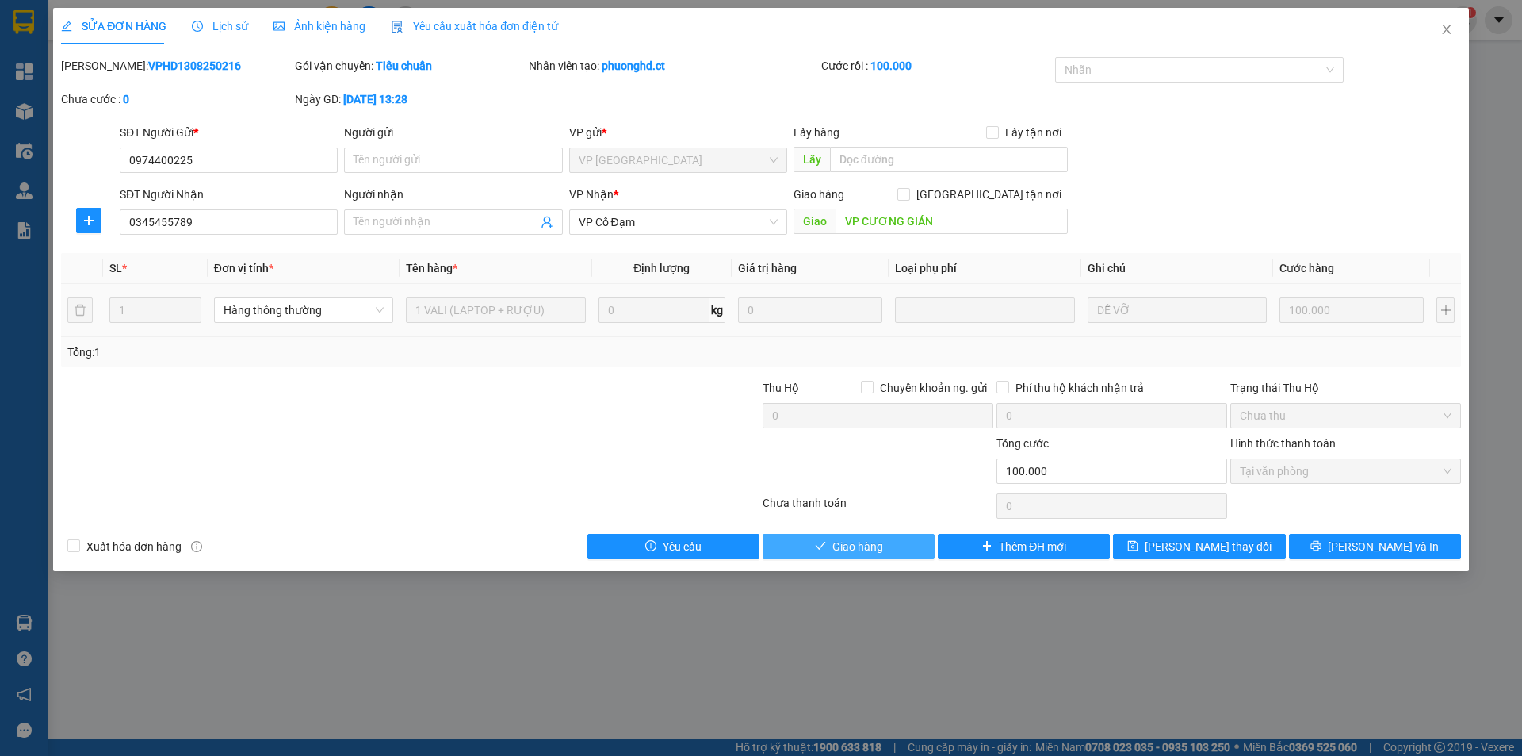
click at [908, 549] on button "Giao hàng" at bounding box center [849, 546] width 172 height 25
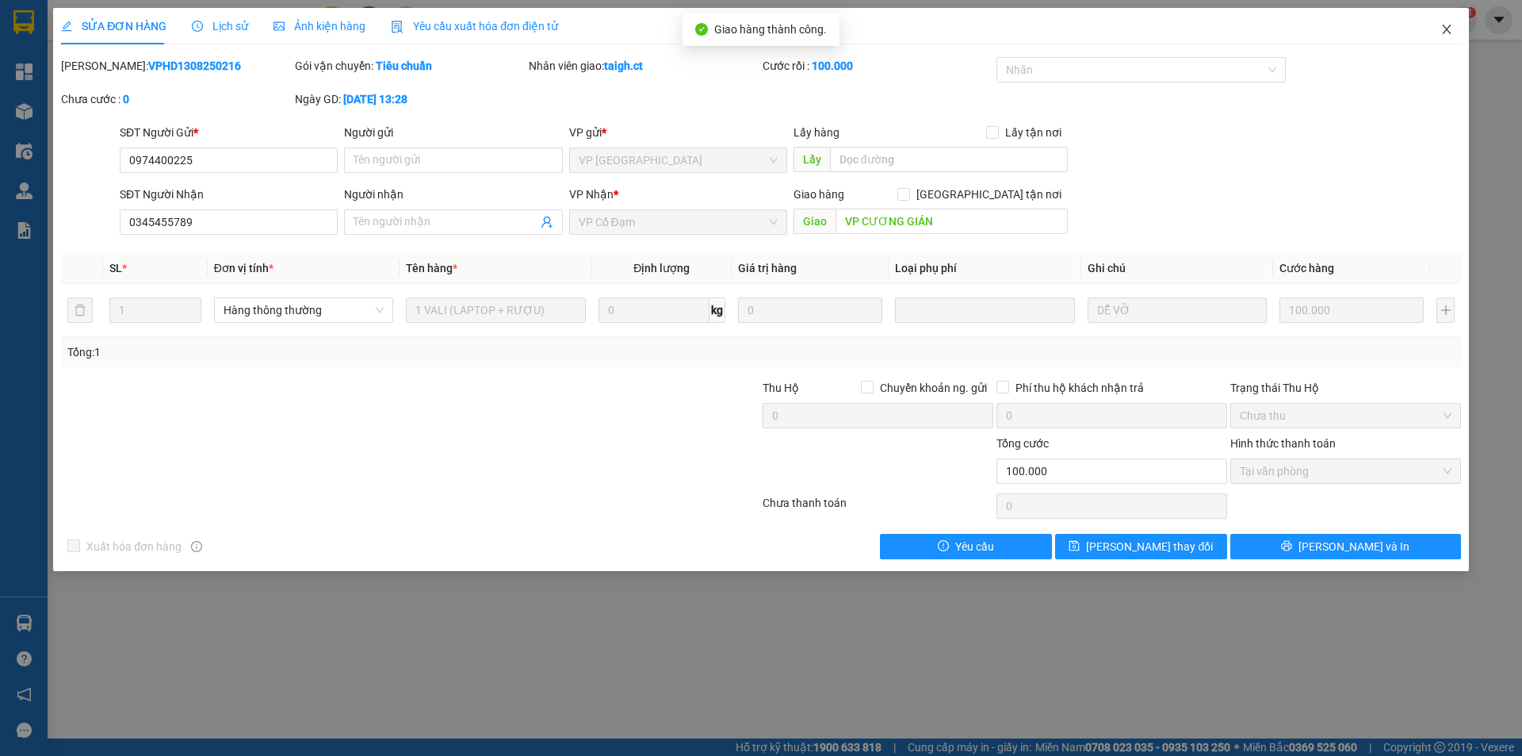
click at [1449, 25] on icon "close" at bounding box center [1447, 29] width 13 height 13
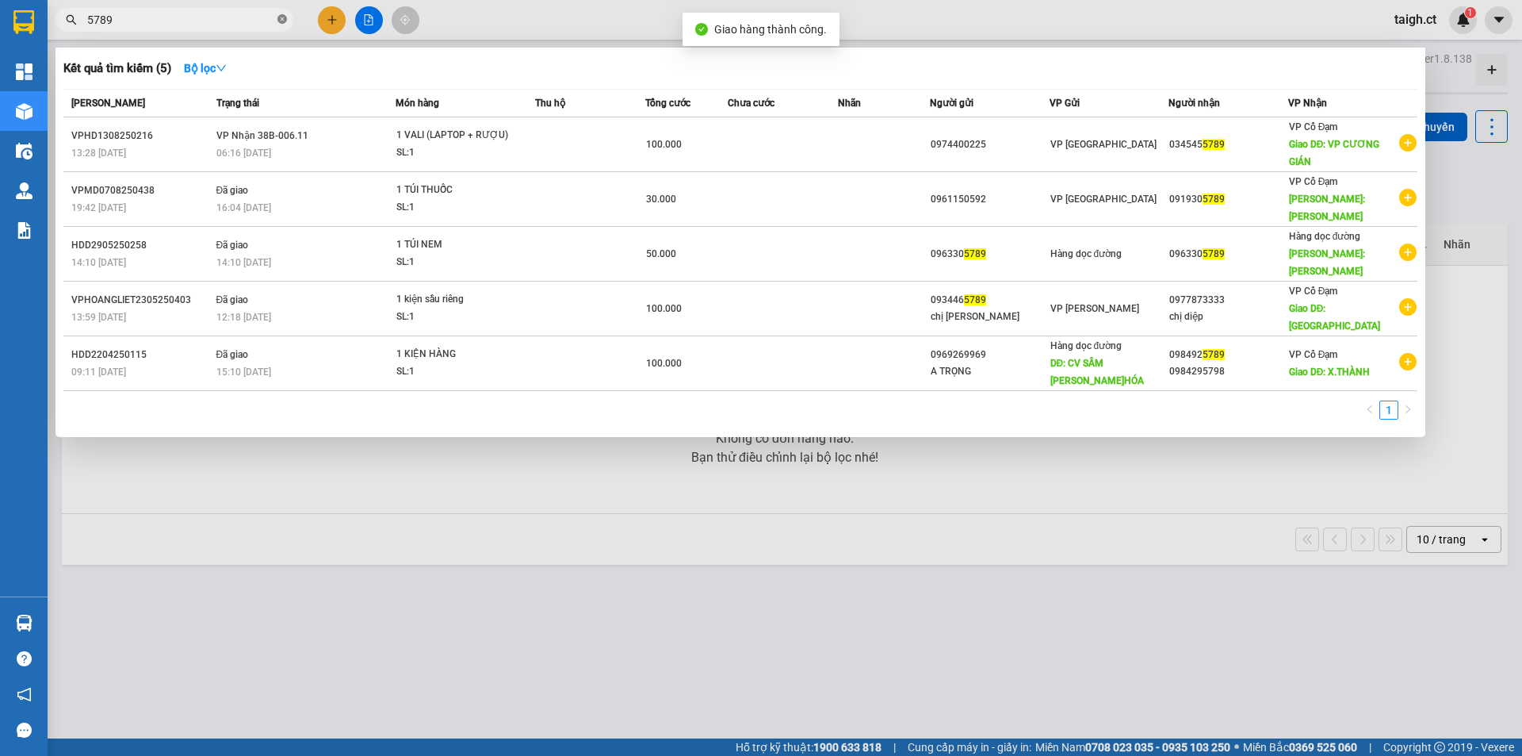
click at [285, 20] on icon "close-circle" at bounding box center [282, 19] width 10 height 10
click at [284, 17] on icon "close-circle" at bounding box center [282, 19] width 10 height 10
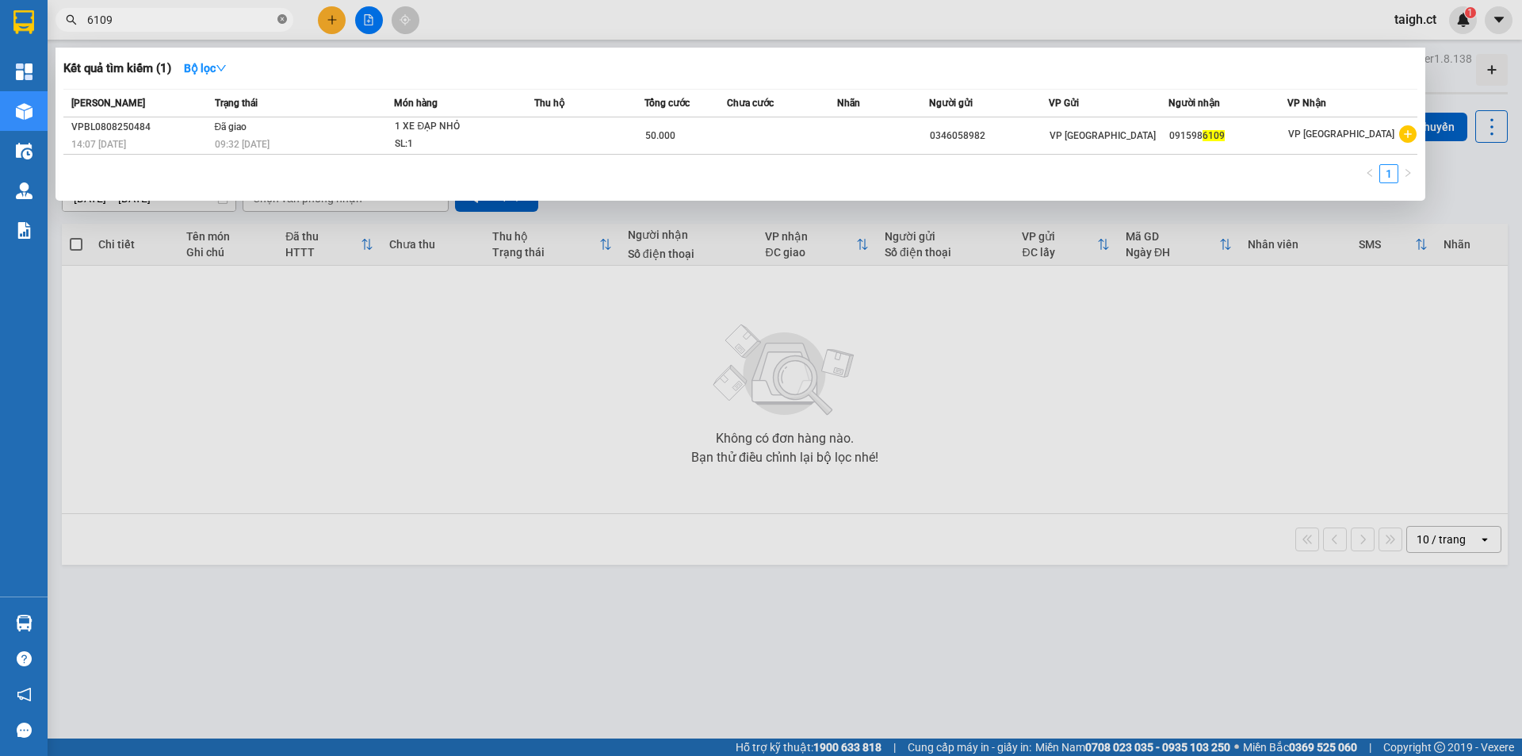
click at [285, 16] on icon "close-circle" at bounding box center [282, 19] width 10 height 10
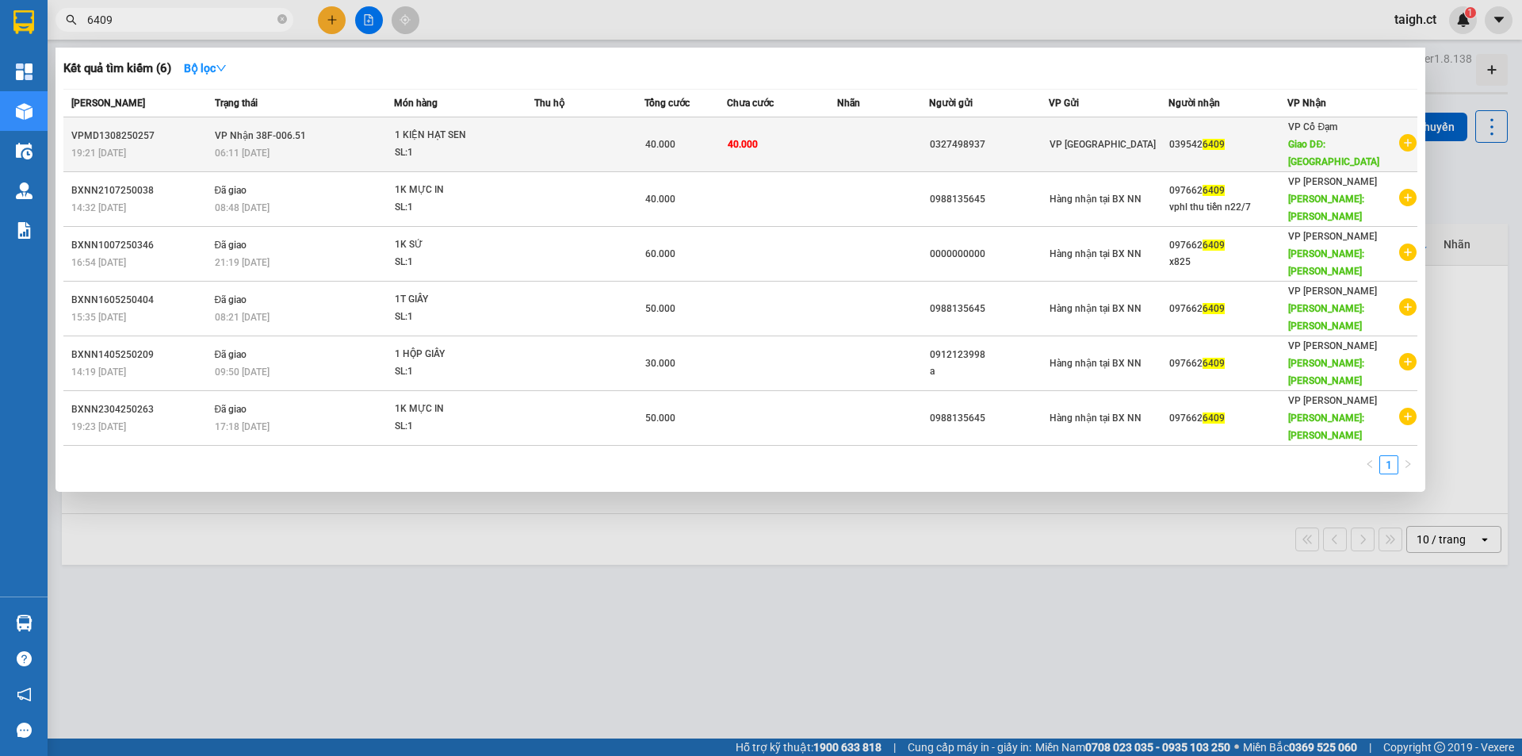
click at [237, 134] on td "VP Nhận 38F-006.51 06:11 [DATE]" at bounding box center [303, 144] width 184 height 55
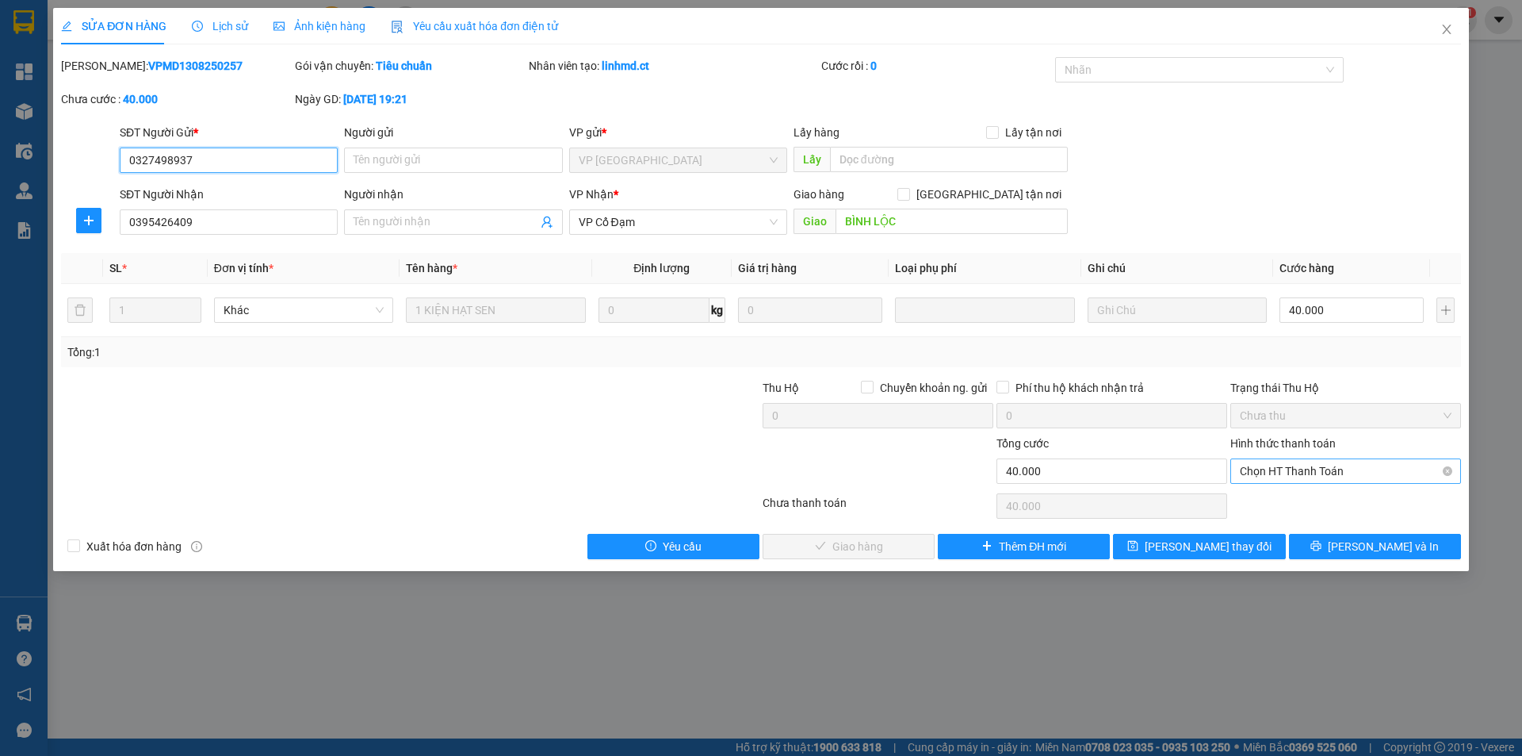
click at [1304, 472] on span "Chọn HT Thanh Toán" at bounding box center [1346, 471] width 212 height 24
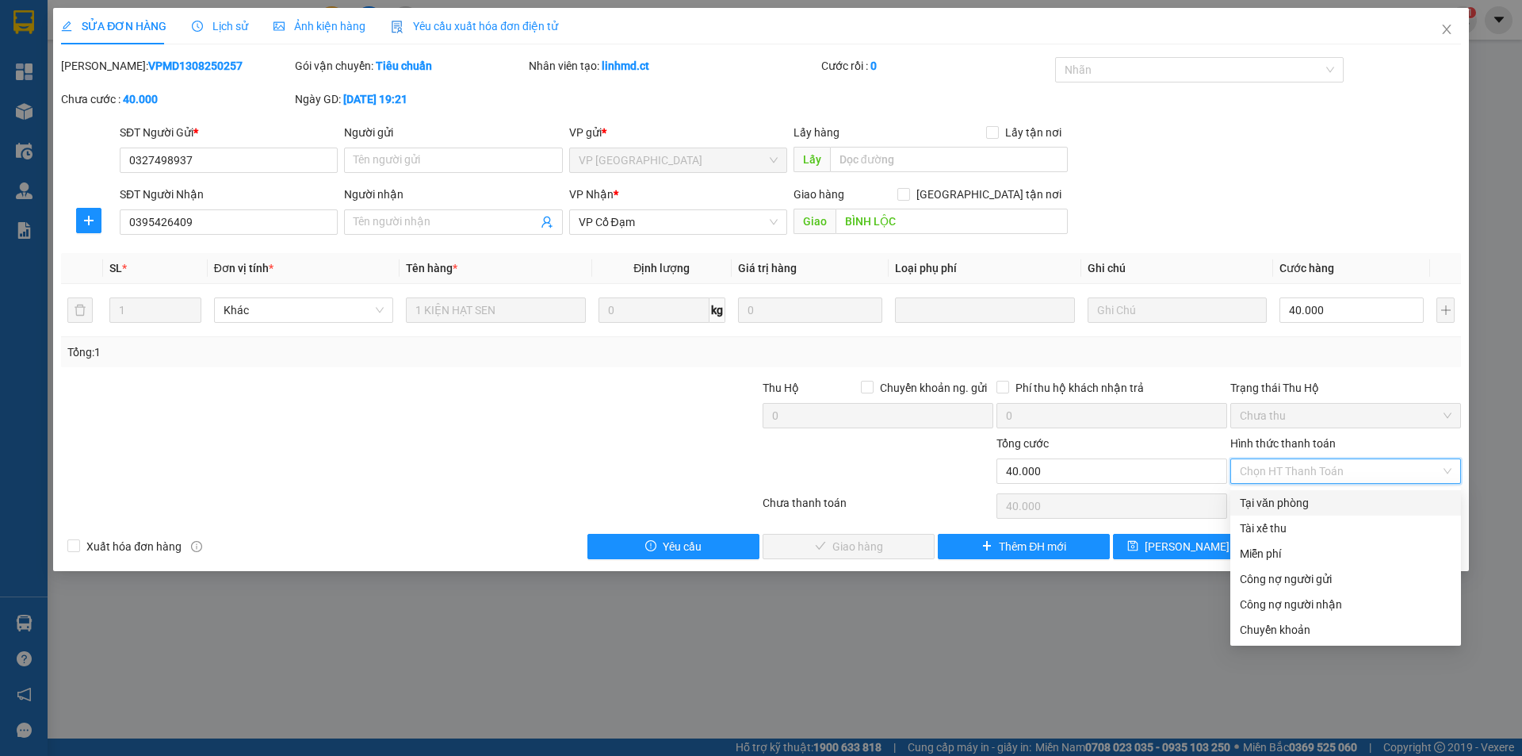
drag, startPoint x: 1291, startPoint y: 494, endPoint x: 1276, endPoint y: 502, distance: 16.3
click at [1290, 495] on div "Tại văn phòng" at bounding box center [1346, 502] width 212 height 17
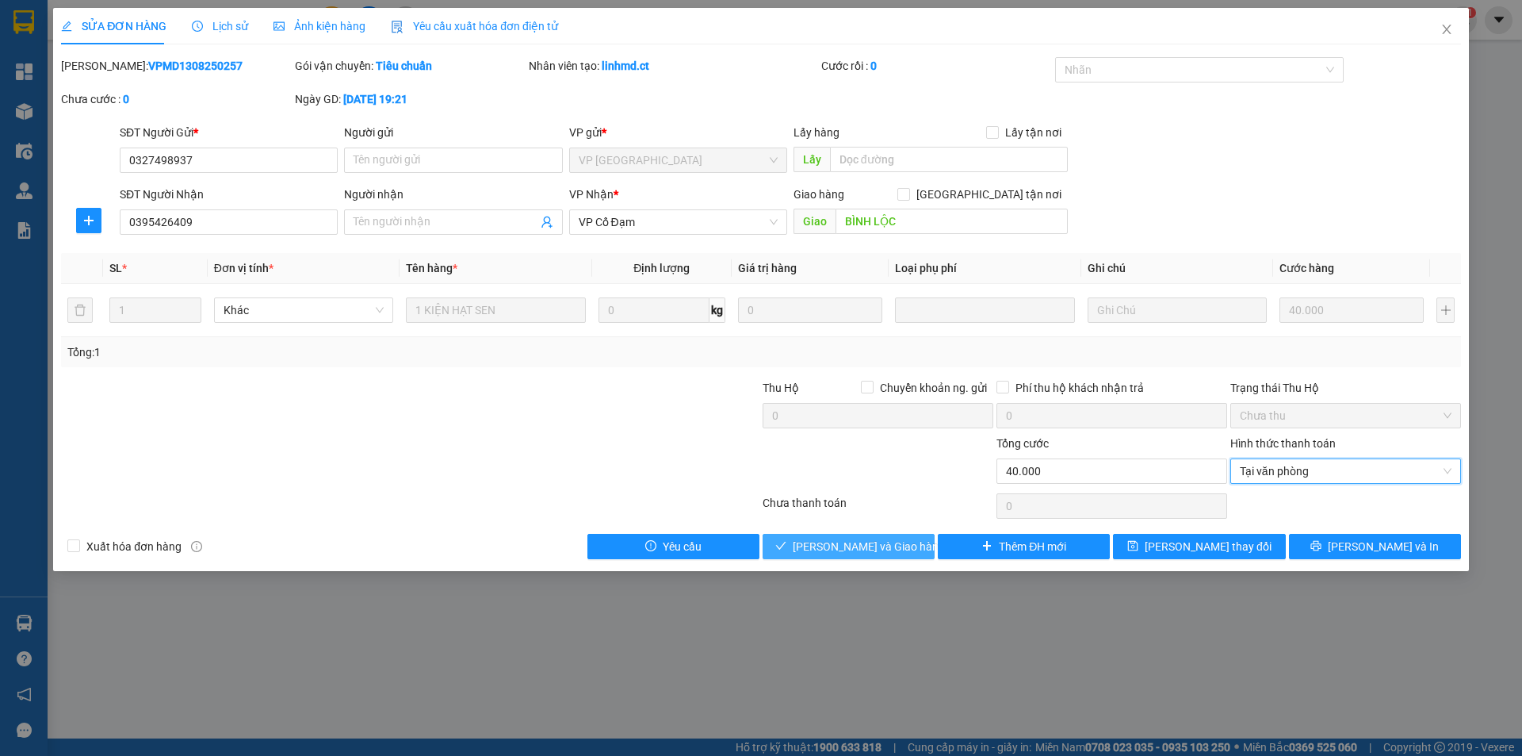
drag, startPoint x: 869, startPoint y: 554, endPoint x: 873, endPoint y: 547, distance: 8.2
click at [873, 547] on span "[PERSON_NAME] và Giao hàng" at bounding box center [869, 546] width 152 height 17
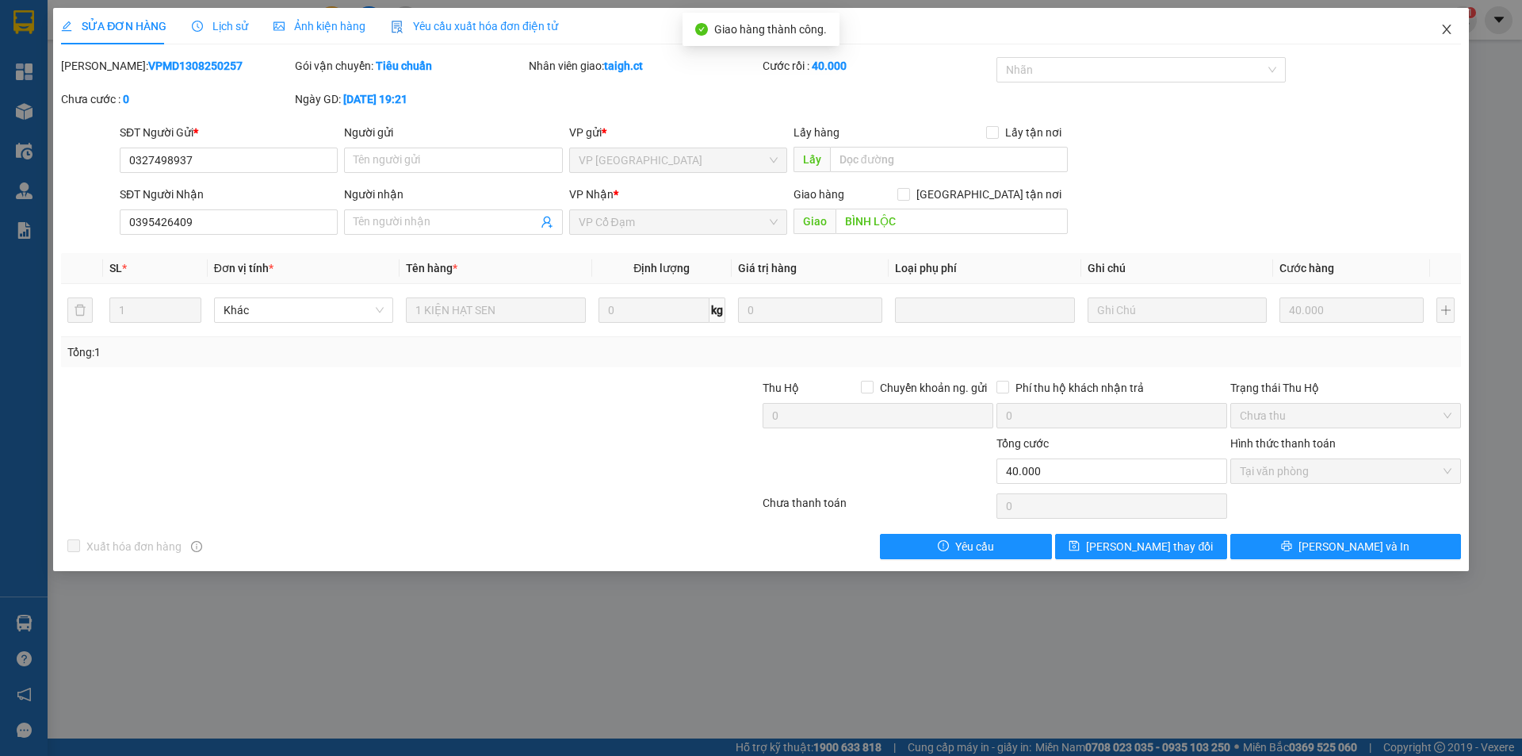
click at [1448, 28] on icon "close" at bounding box center [1446, 30] width 9 height 10
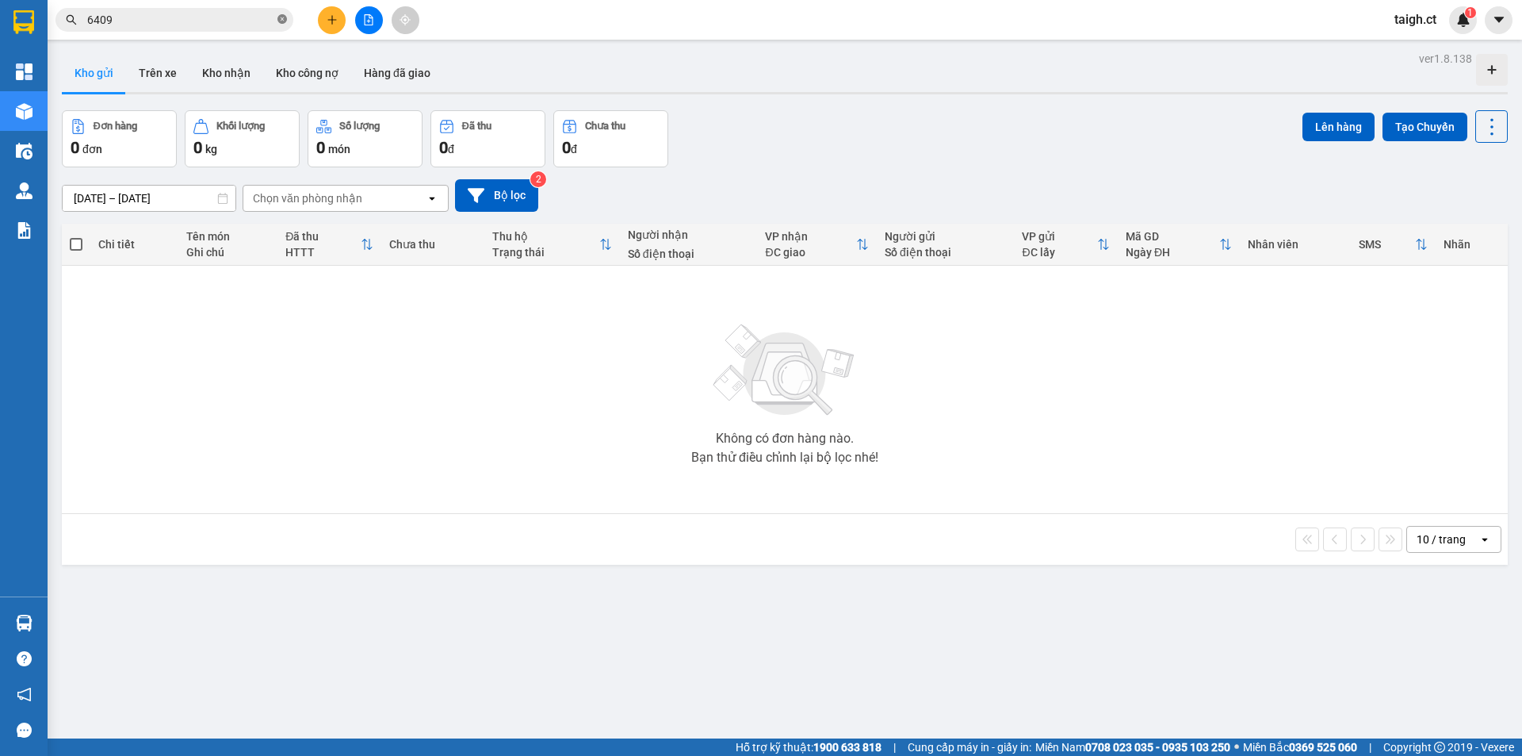
click at [285, 19] on icon "close-circle" at bounding box center [282, 19] width 10 height 10
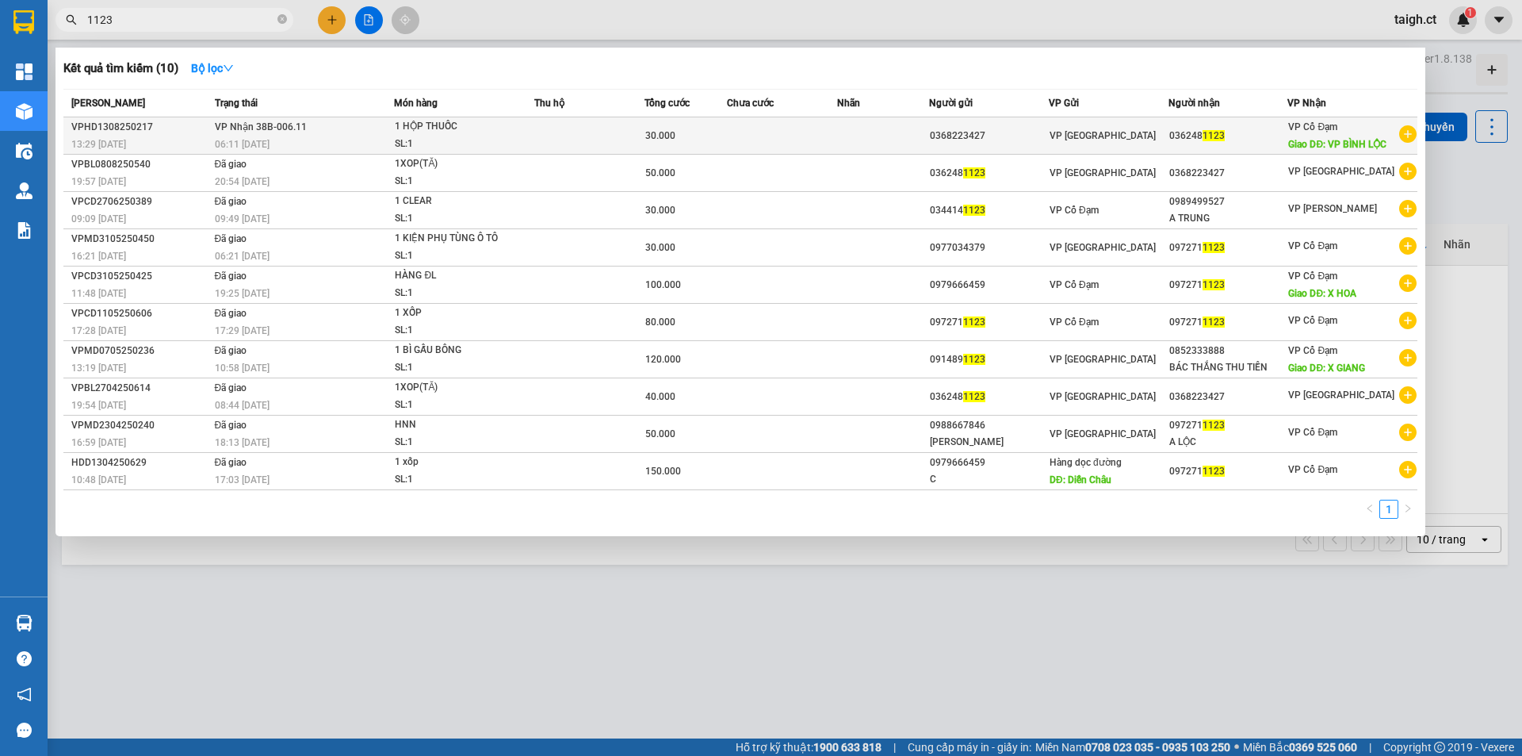
click at [273, 121] on span "VP Nhận 38B-006.11" at bounding box center [261, 126] width 92 height 11
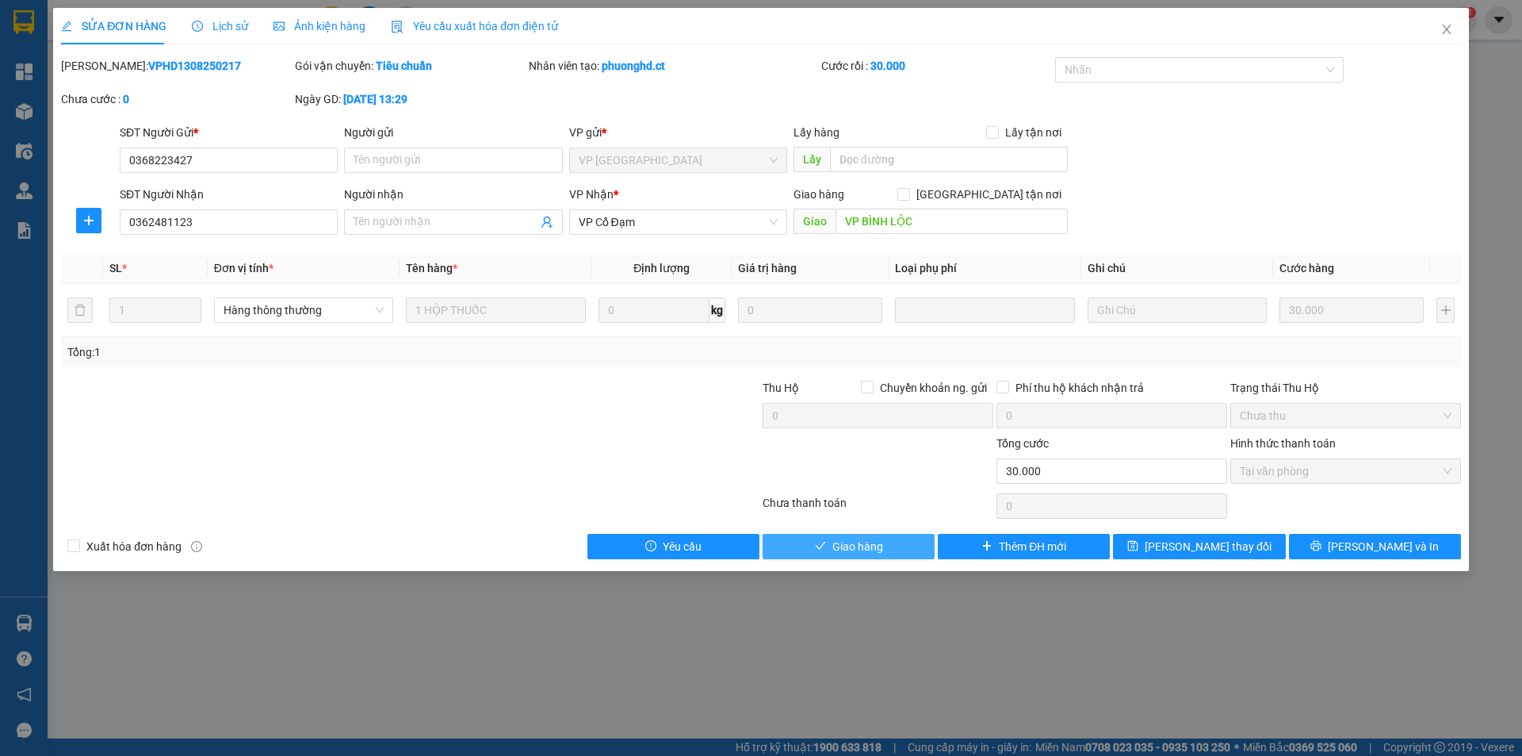
click at [874, 548] on span "Giao hàng" at bounding box center [857, 546] width 51 height 17
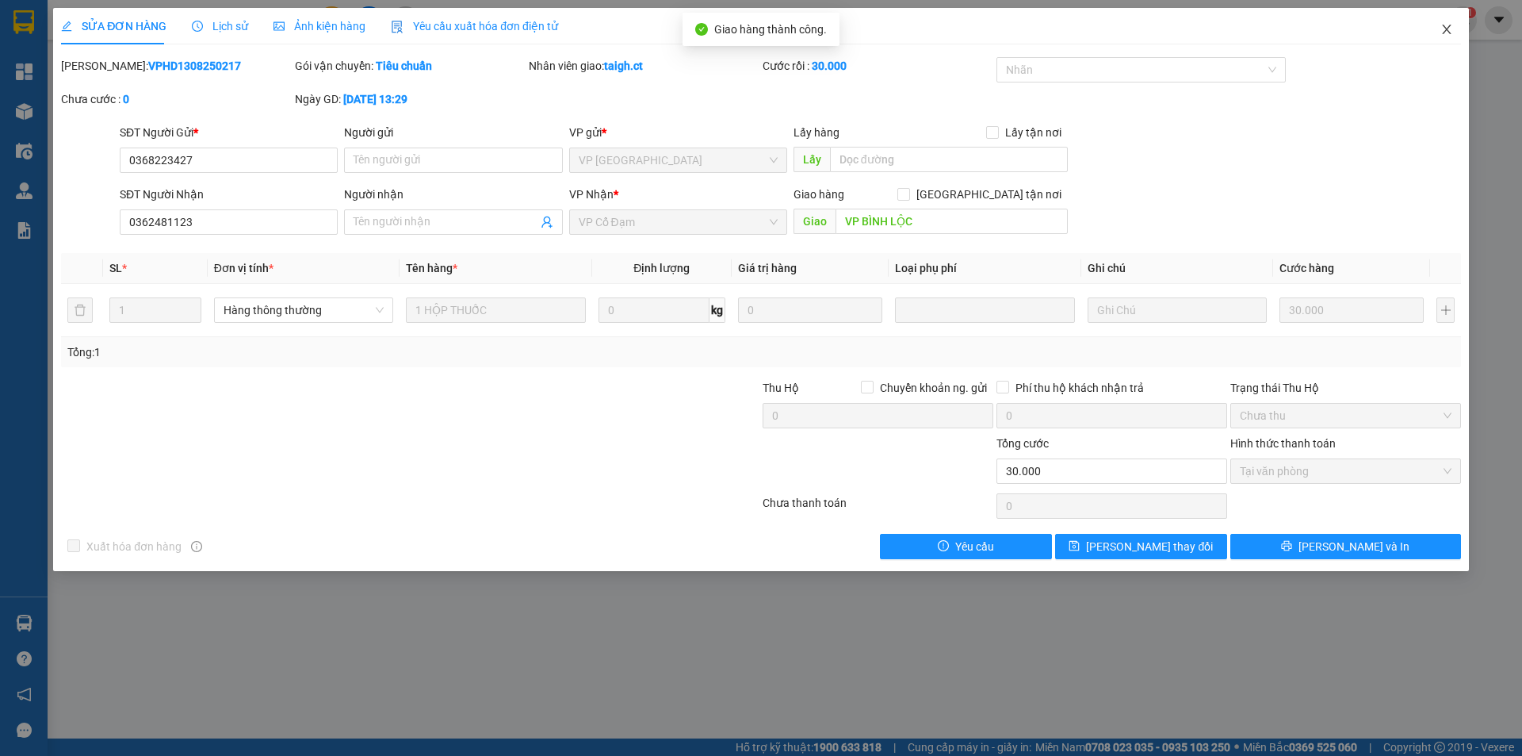
click at [1452, 27] on icon "close" at bounding box center [1447, 29] width 13 height 13
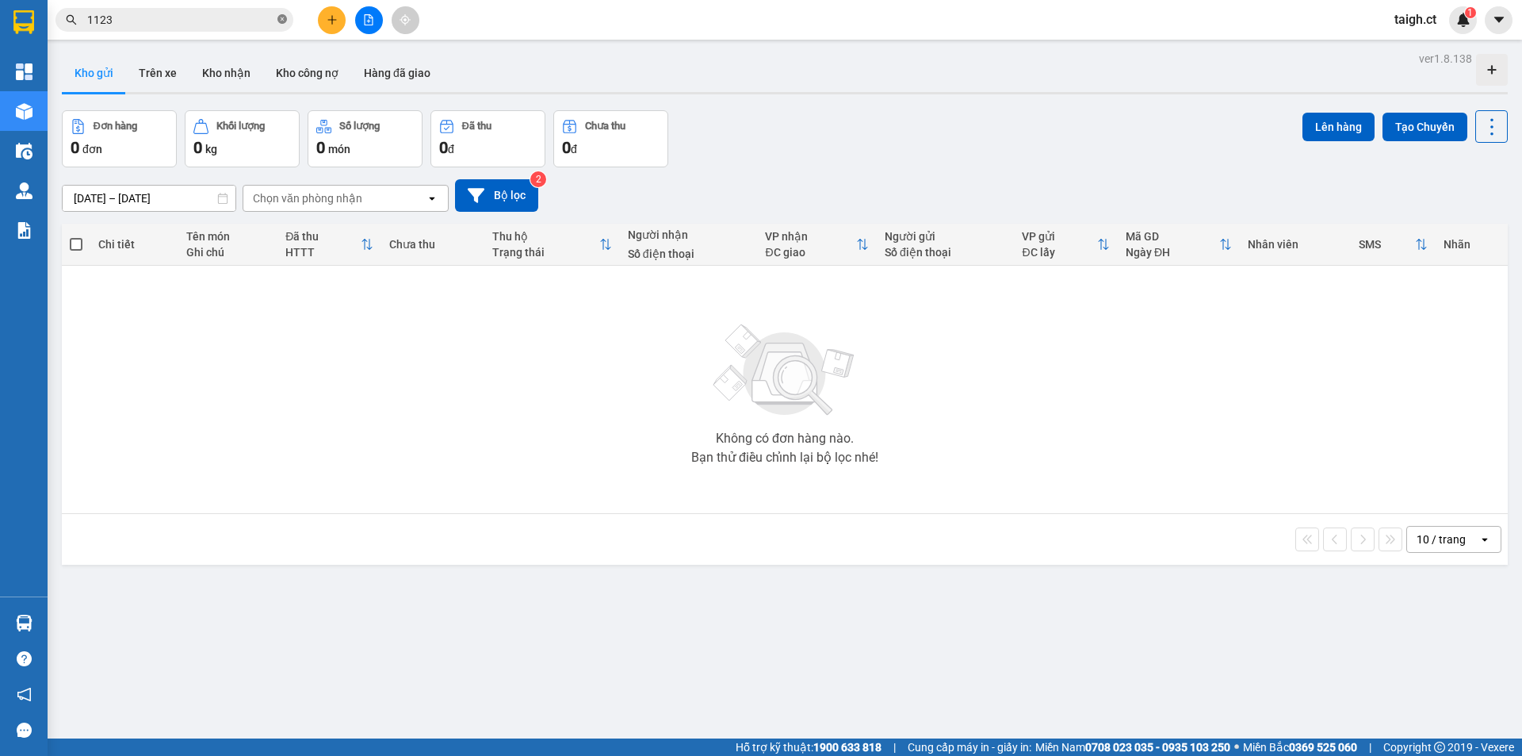
click at [284, 21] on icon "close-circle" at bounding box center [282, 19] width 10 height 10
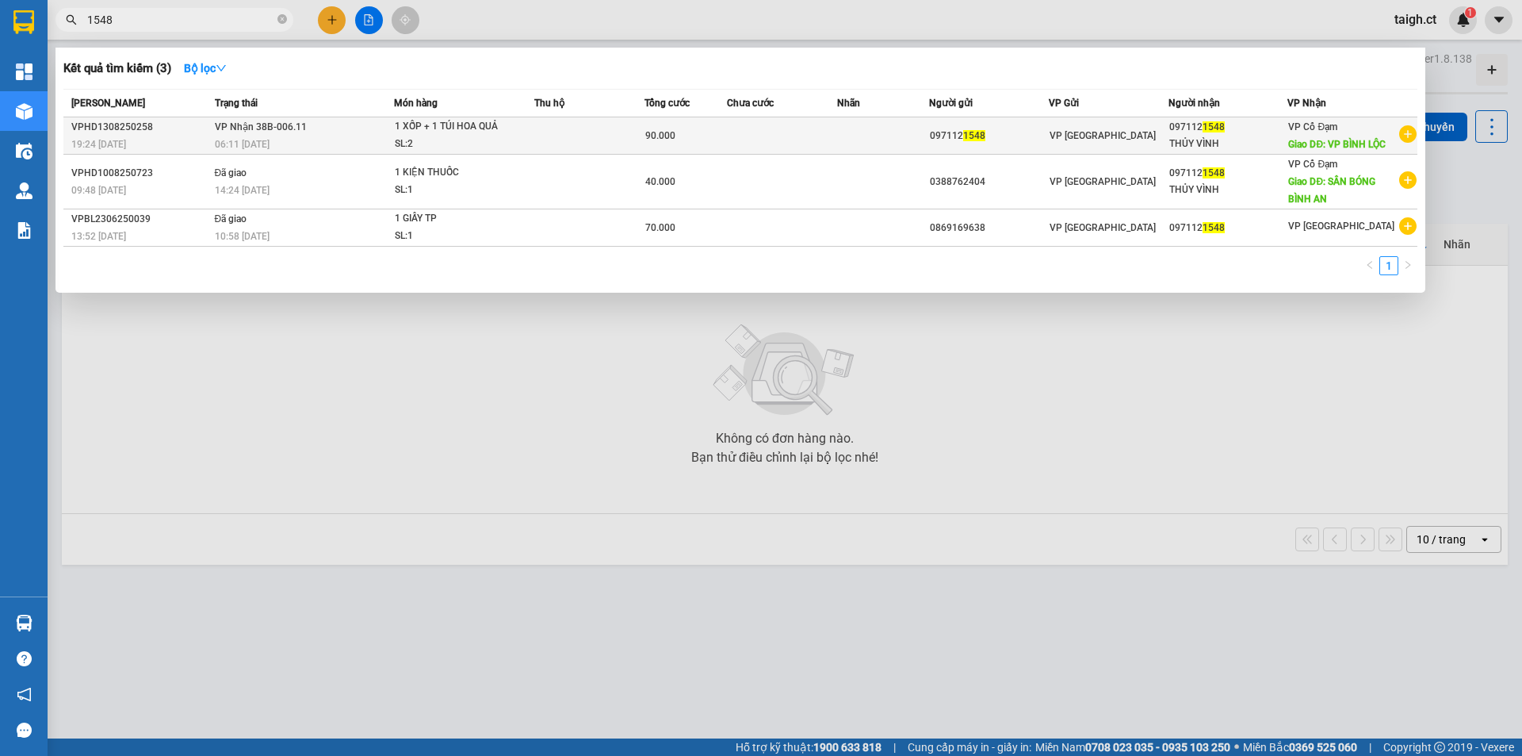
click at [270, 131] on span "VP Nhận 38B-006.11" at bounding box center [261, 126] width 92 height 11
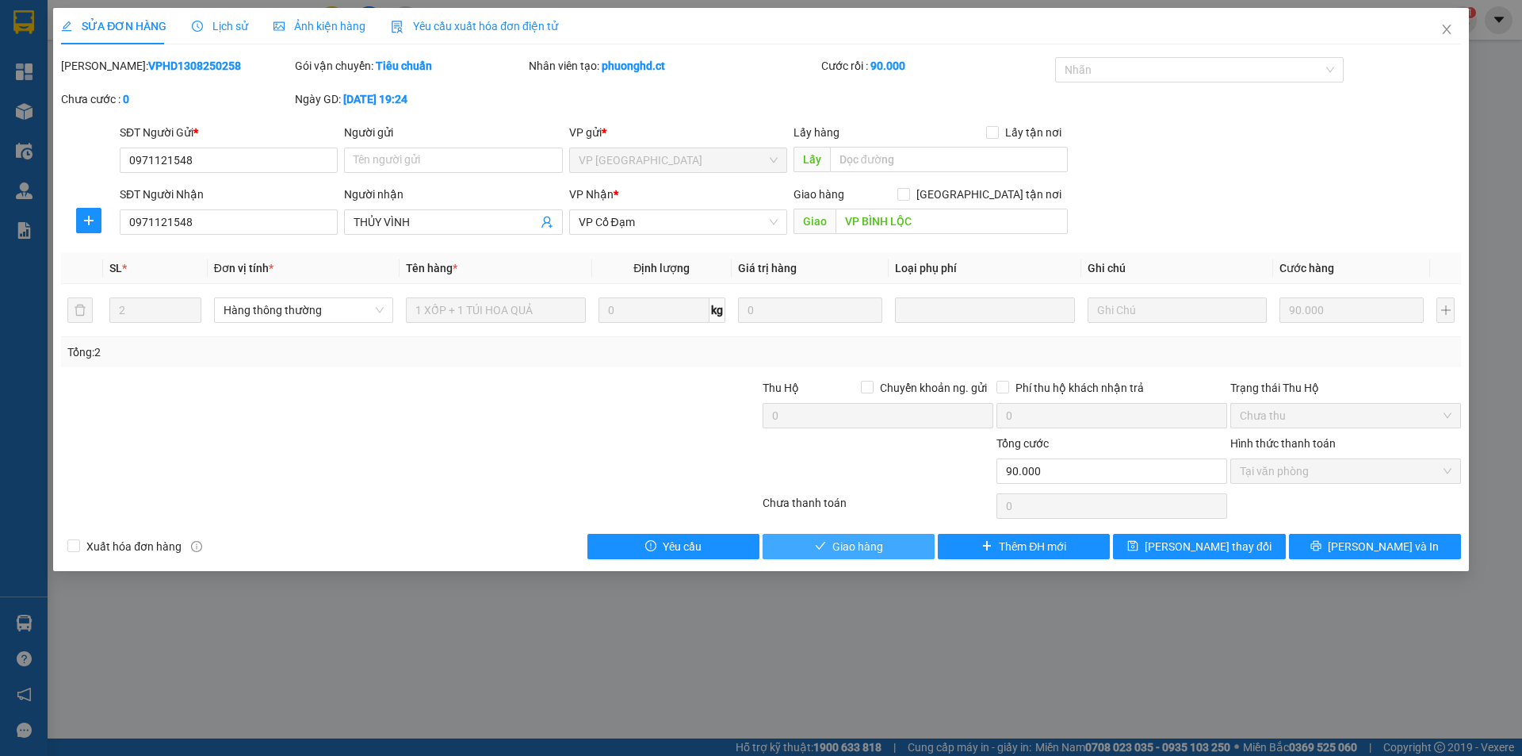
click at [897, 544] on button "Giao hàng" at bounding box center [849, 546] width 172 height 25
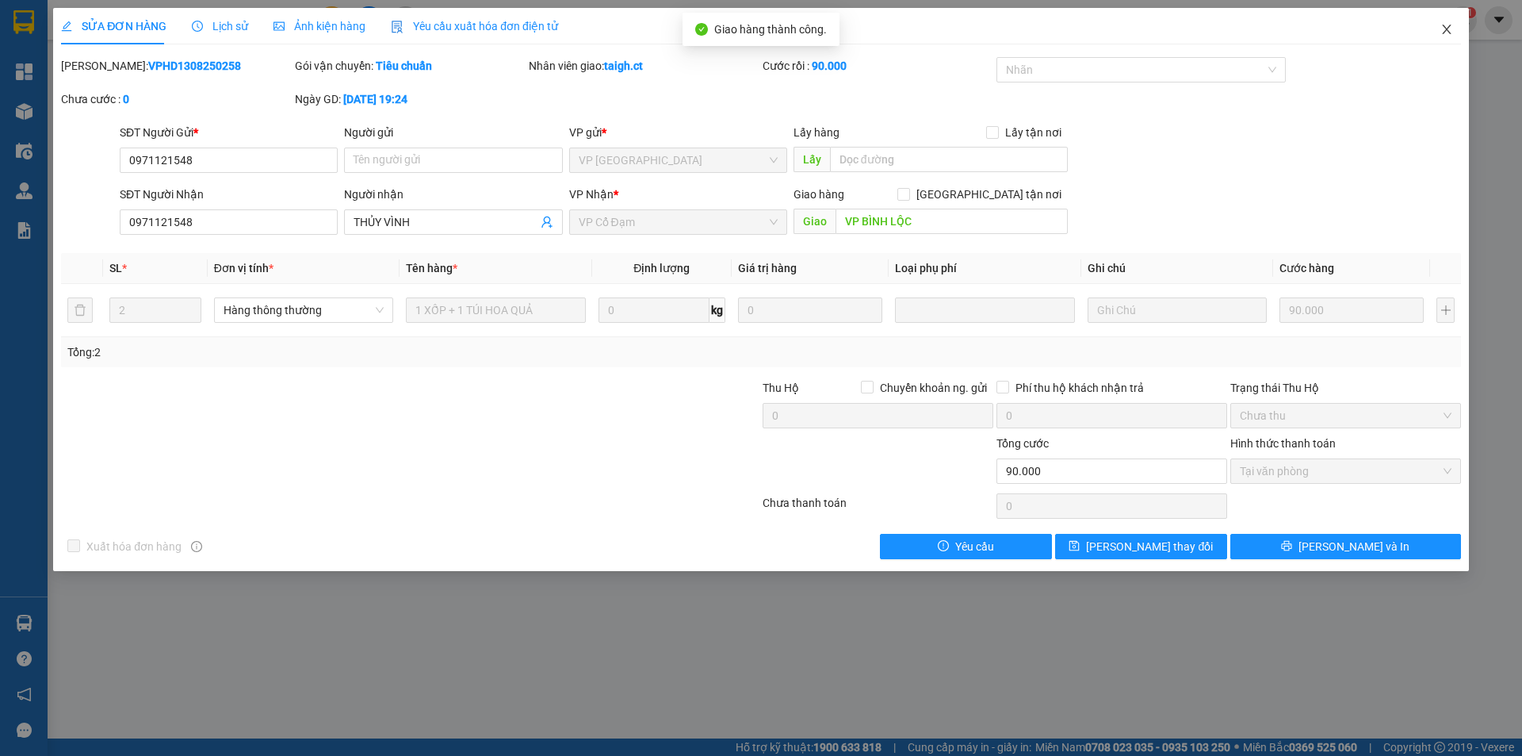
click at [1452, 29] on icon "close" at bounding box center [1447, 29] width 13 height 13
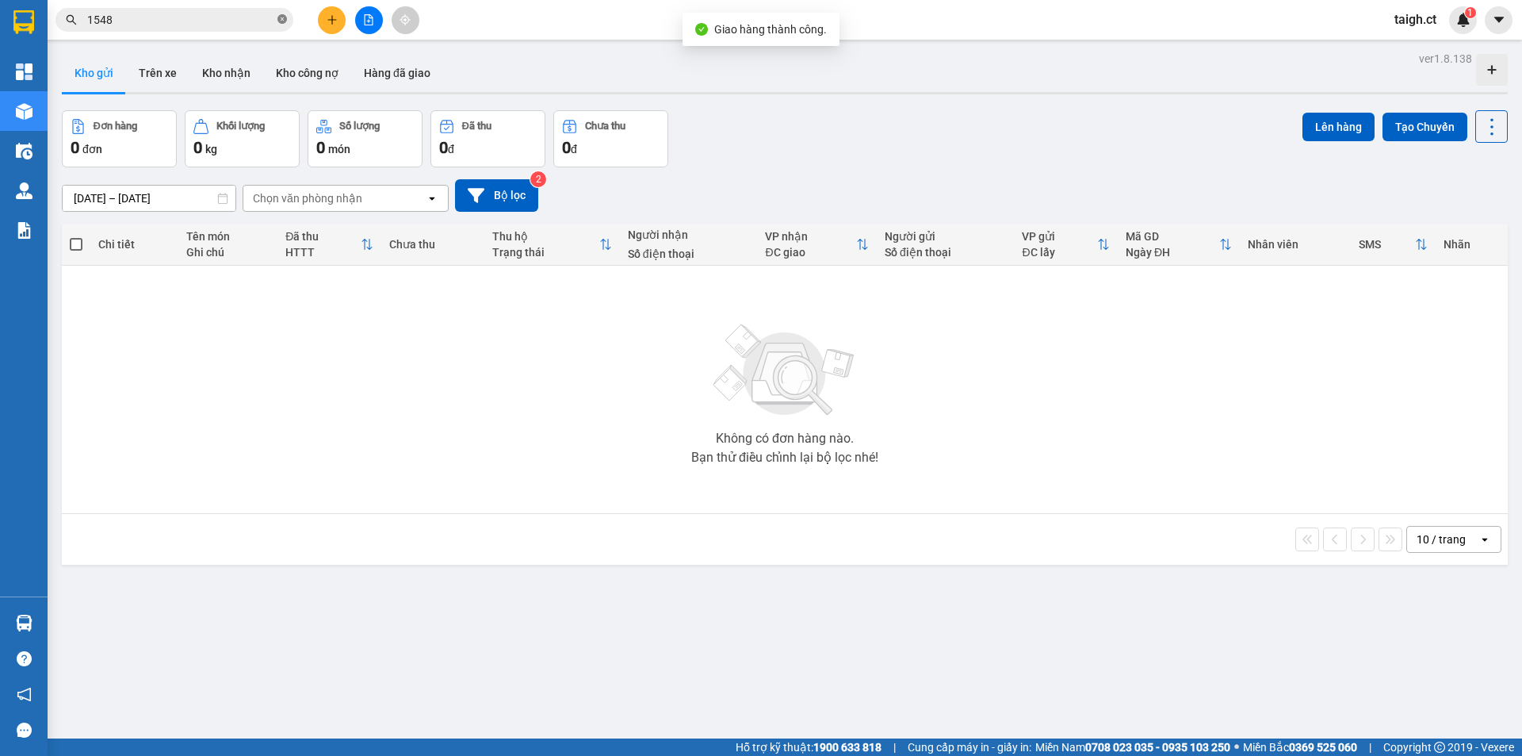
click at [281, 17] on icon "close-circle" at bounding box center [282, 19] width 10 height 10
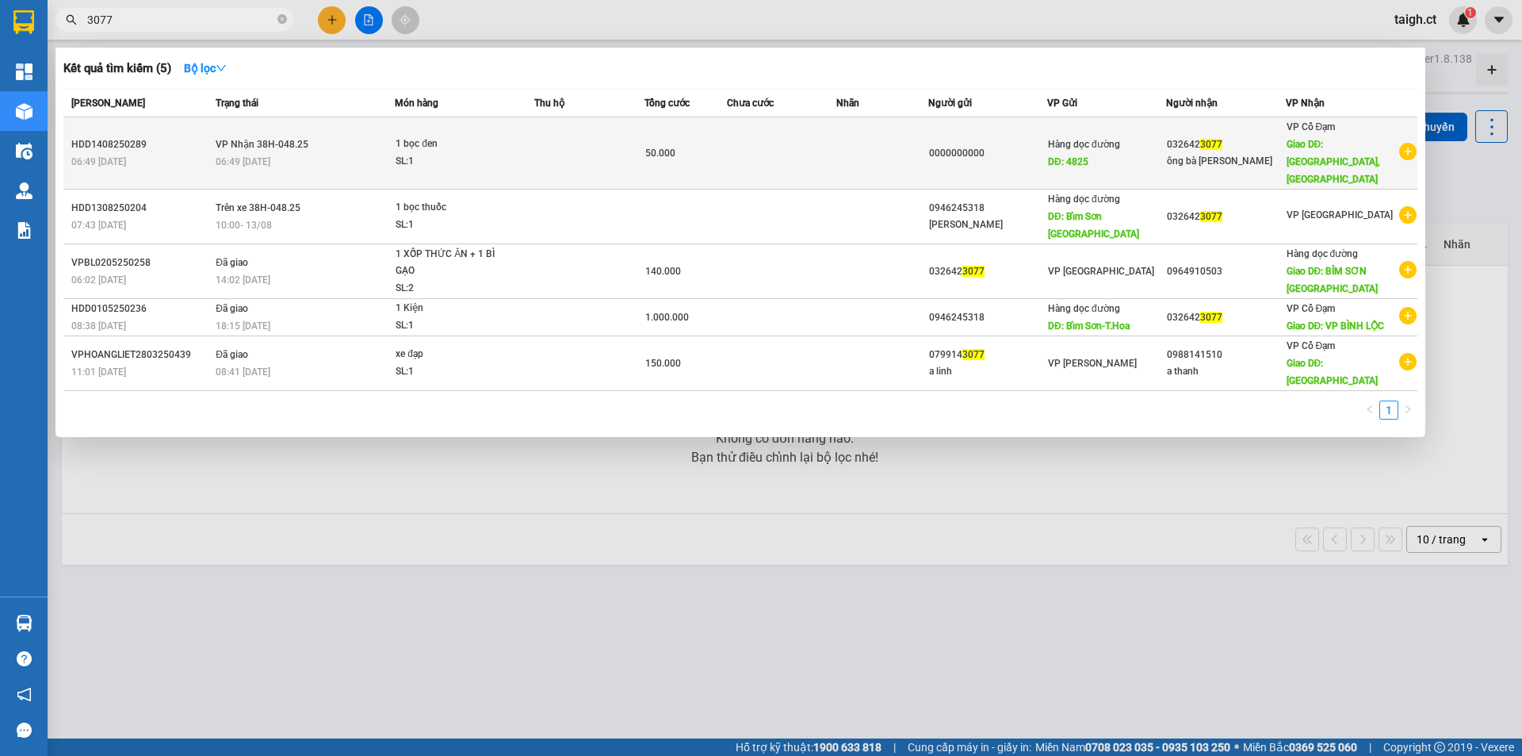
click at [263, 139] on span "VP Nhận 38H-048.25" at bounding box center [262, 144] width 93 height 11
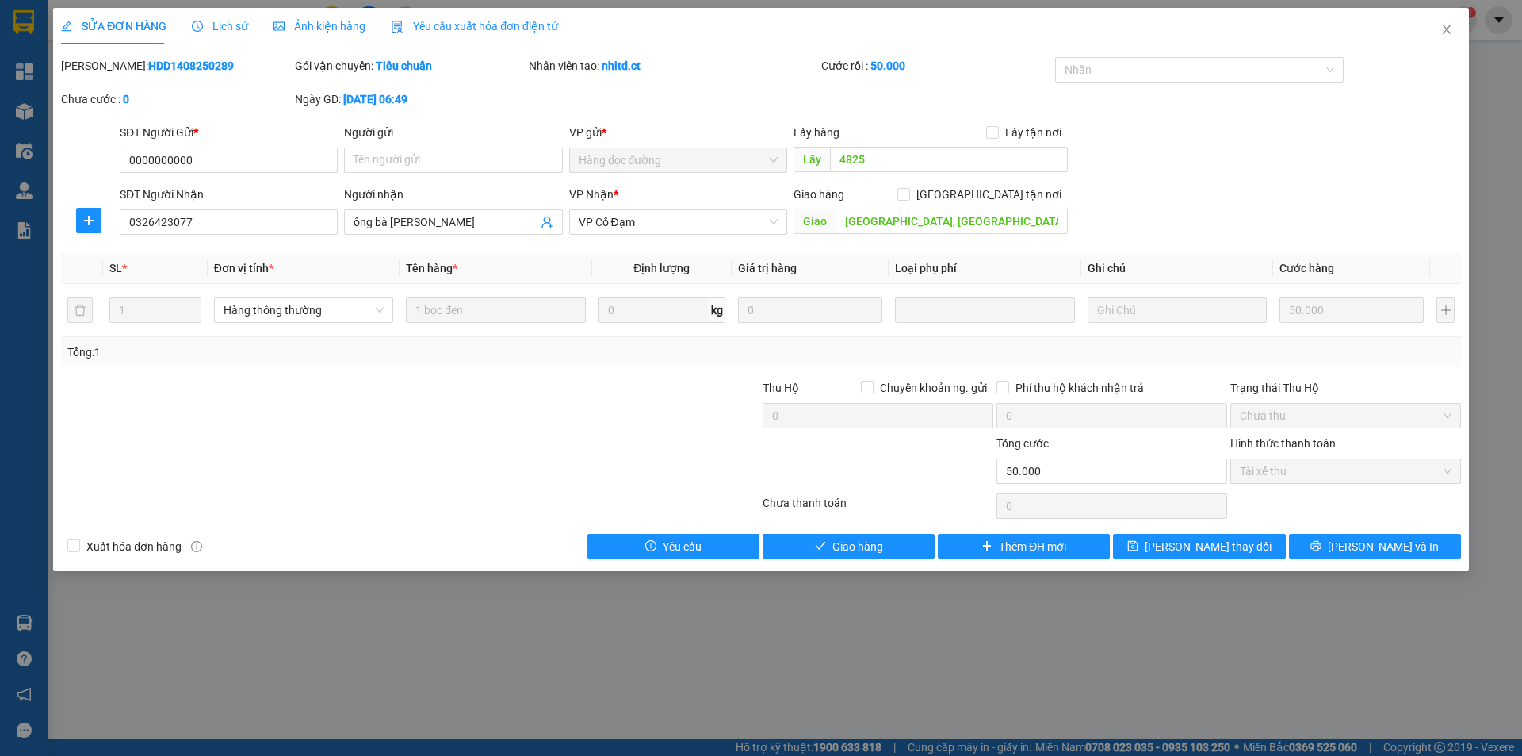
click at [231, 16] on div "Lịch sử" at bounding box center [220, 26] width 56 height 36
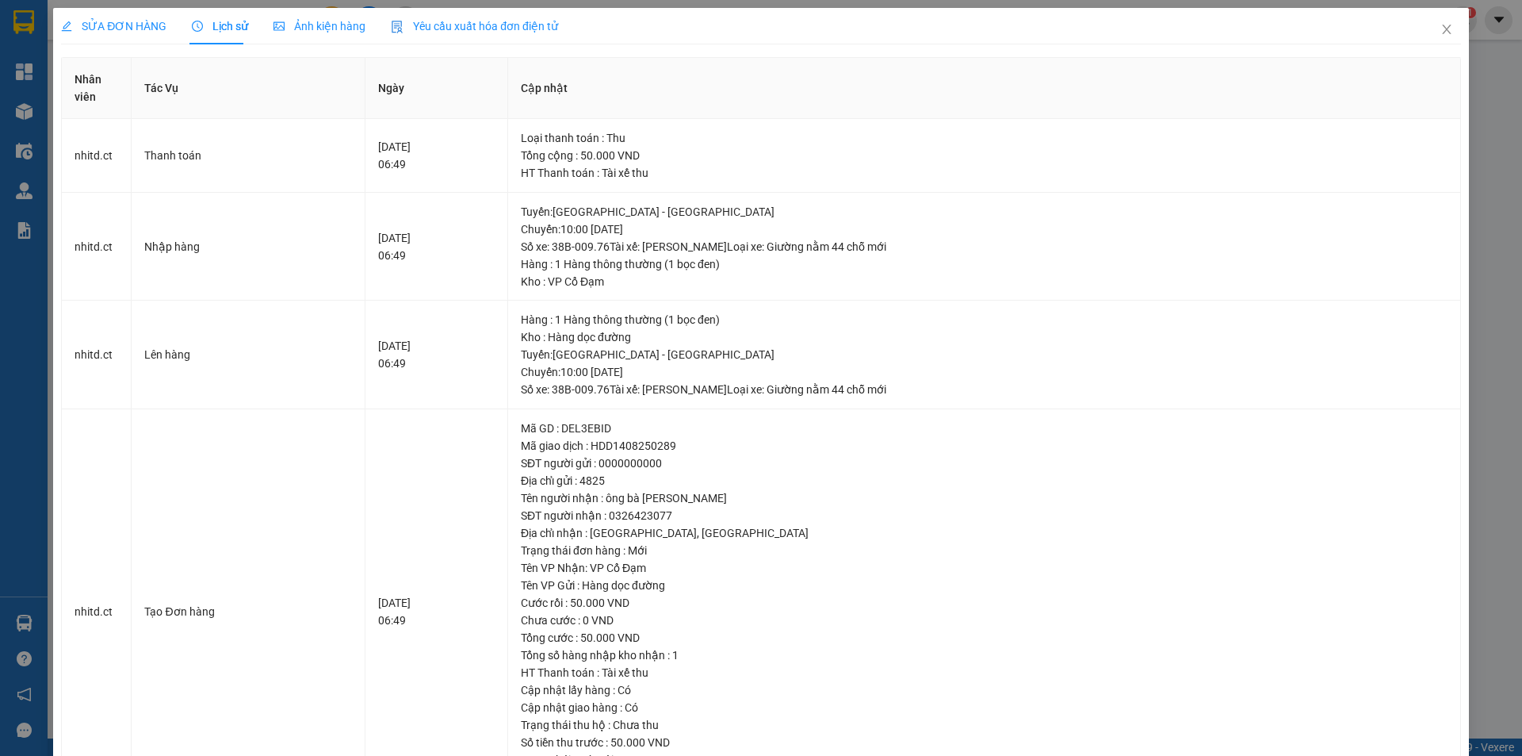
click at [132, 14] on div "SỬA ĐƠN HÀNG" at bounding box center [113, 26] width 105 height 36
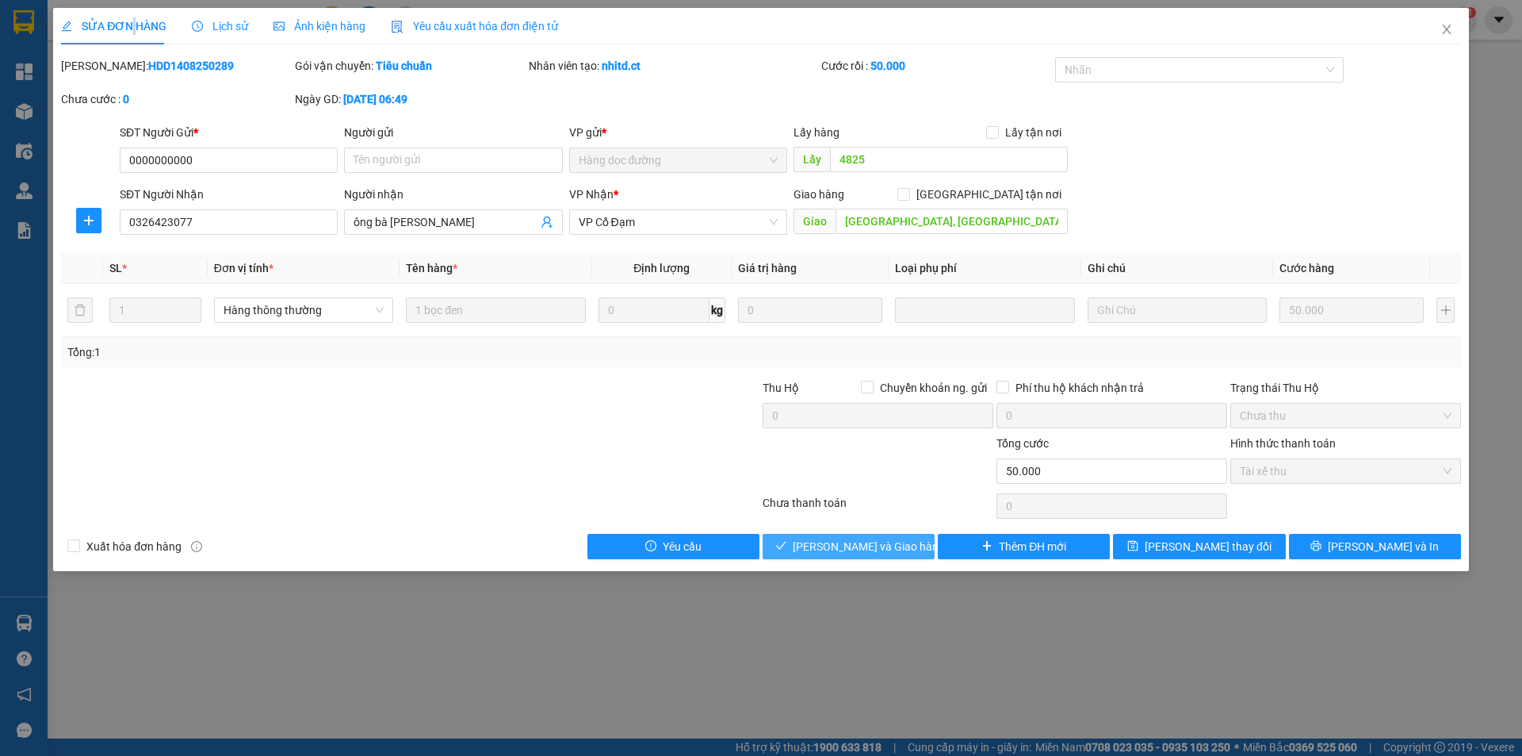
click at [879, 551] on span "[PERSON_NAME] và Giao hàng" at bounding box center [869, 546] width 152 height 17
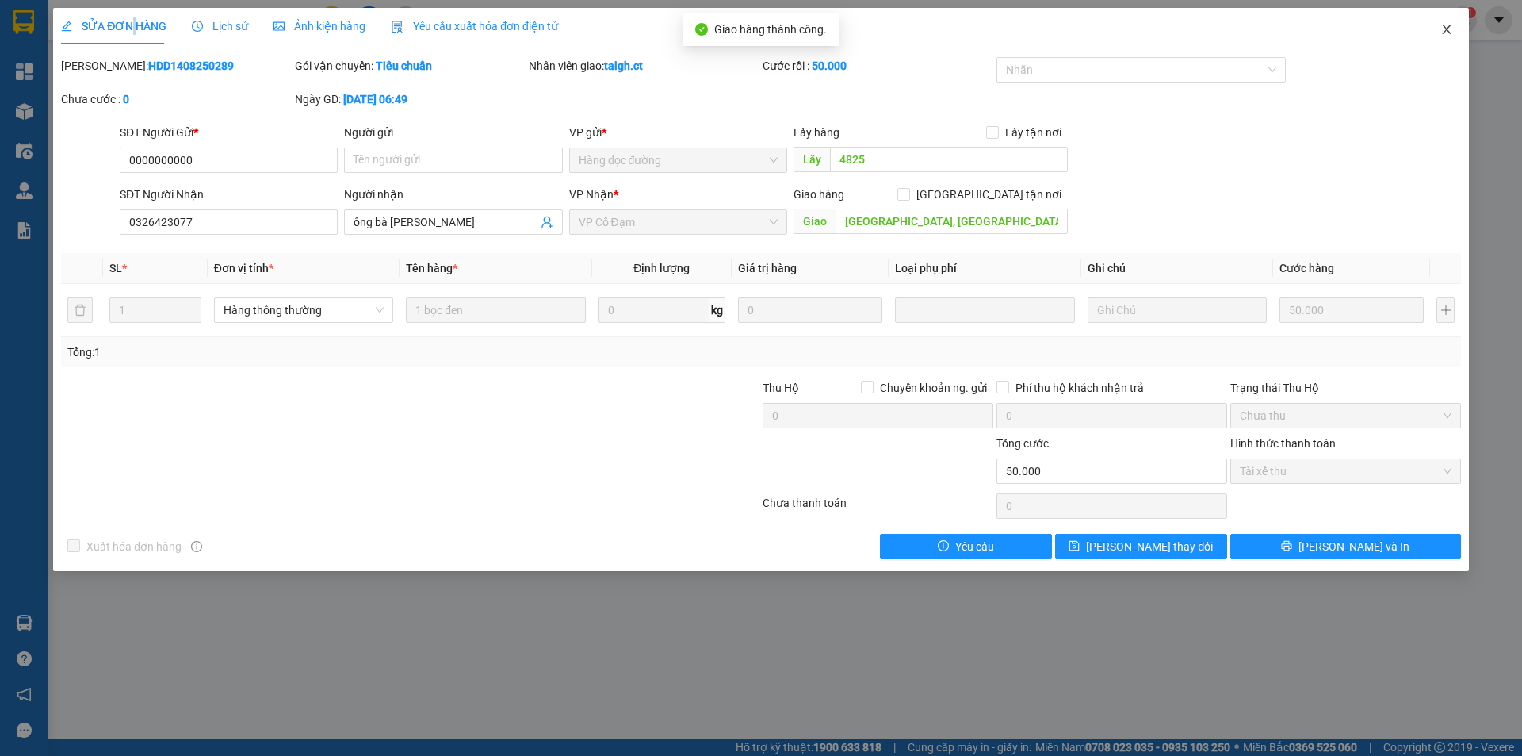
click at [1446, 29] on icon "close" at bounding box center [1446, 30] width 9 height 10
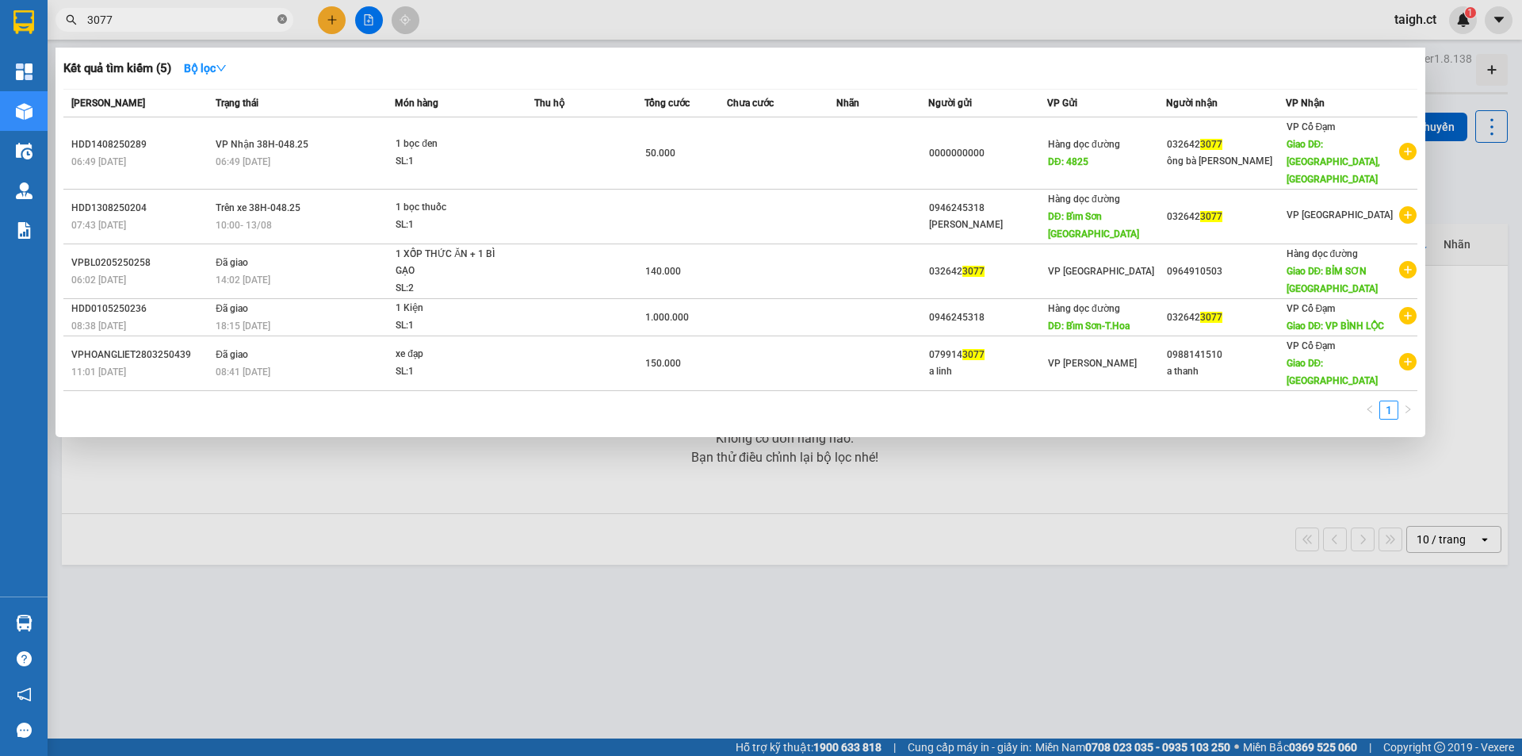
click at [278, 21] on icon "close-circle" at bounding box center [282, 19] width 10 height 10
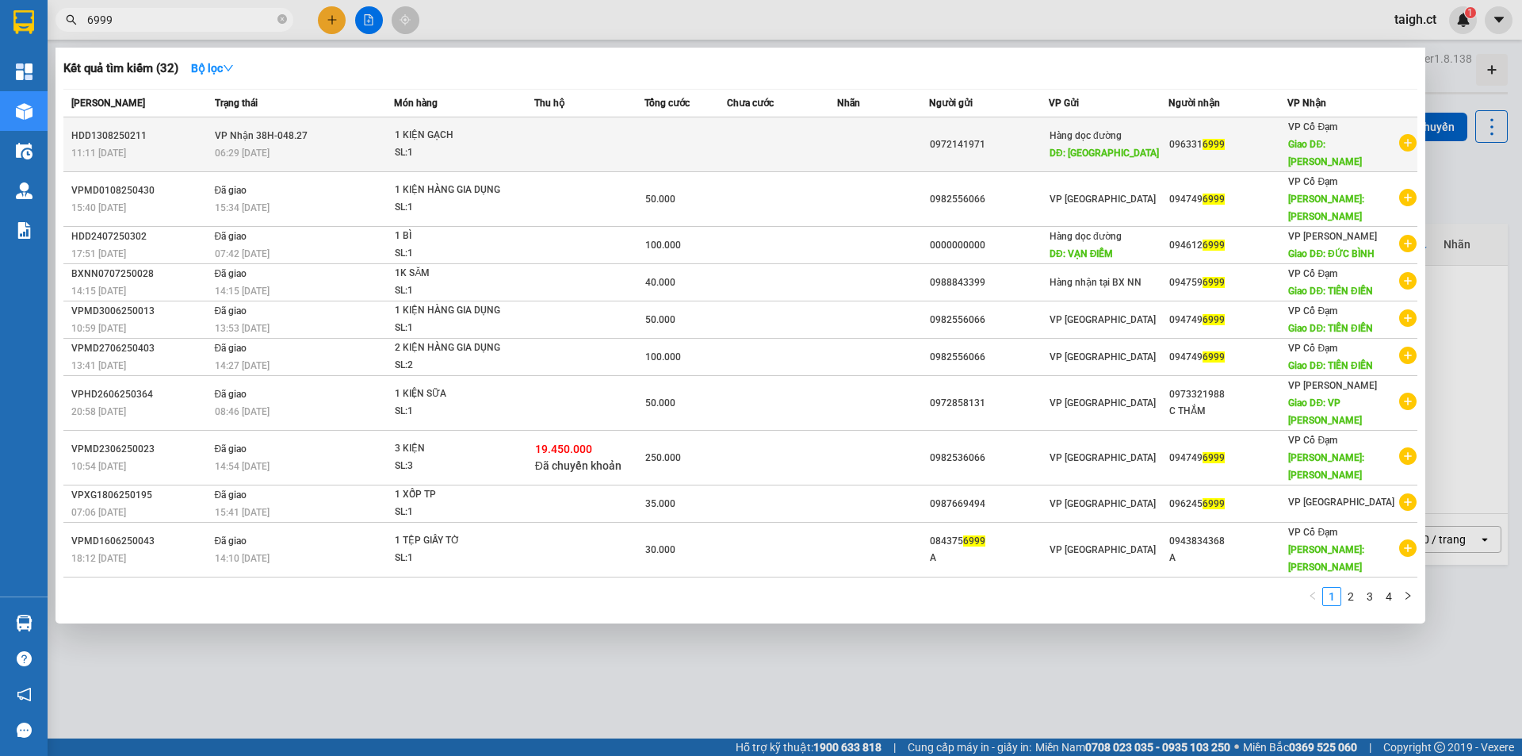
click at [250, 134] on td "VP Nhận 38H-048.27 06:29 [DATE]" at bounding box center [303, 144] width 184 height 55
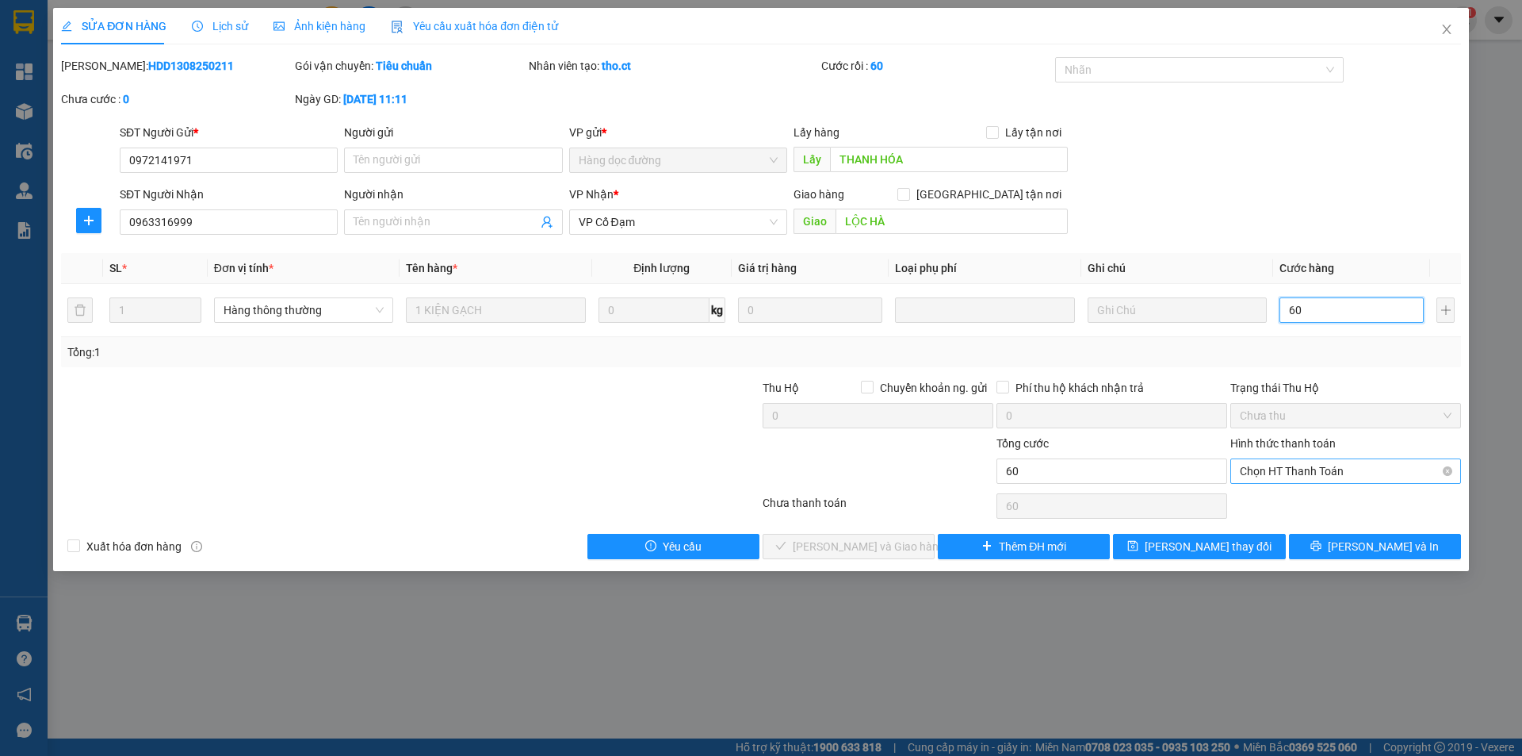
click at [1356, 470] on span "Chọn HT Thanh Toán" at bounding box center [1346, 471] width 212 height 24
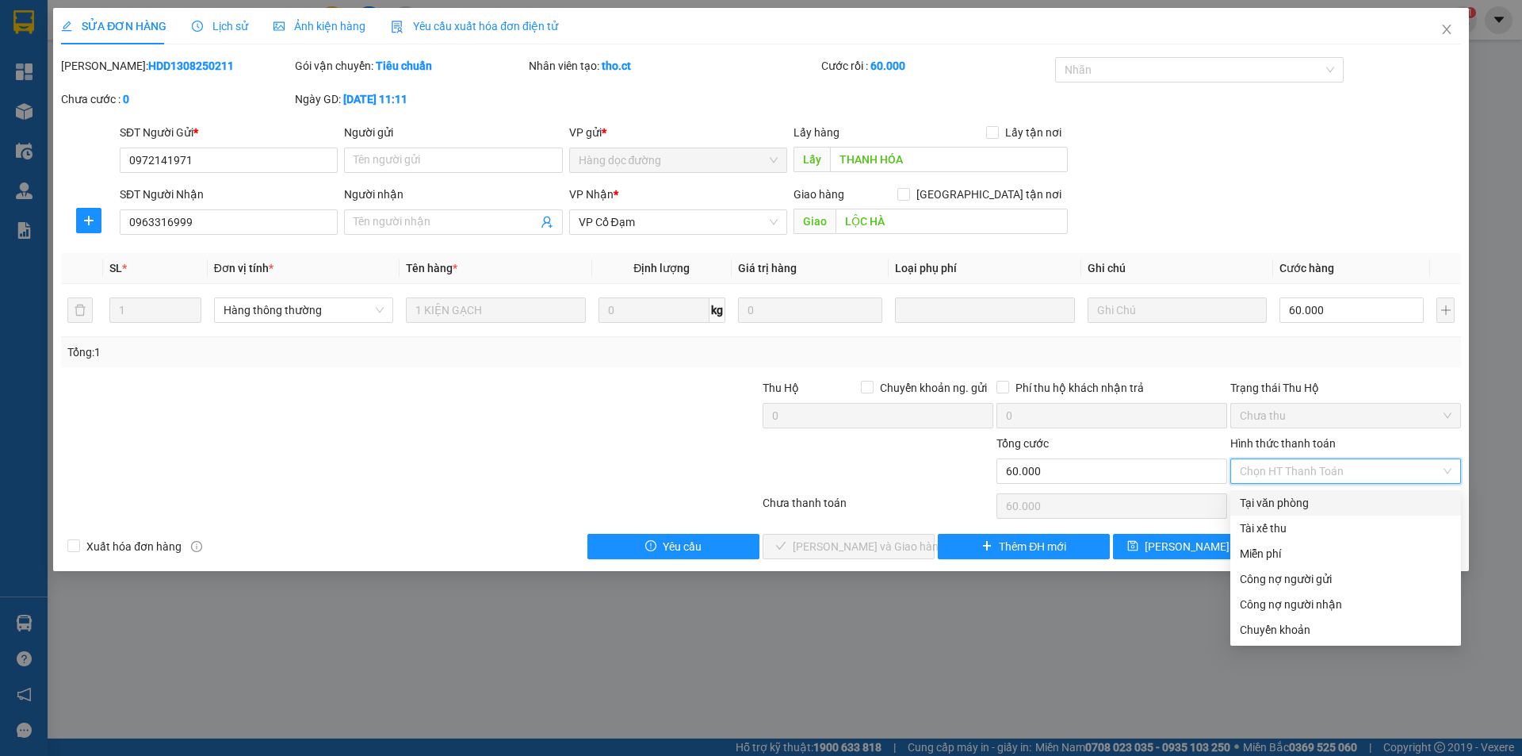
click at [1326, 495] on div "Tại văn phòng" at bounding box center [1346, 502] width 212 height 17
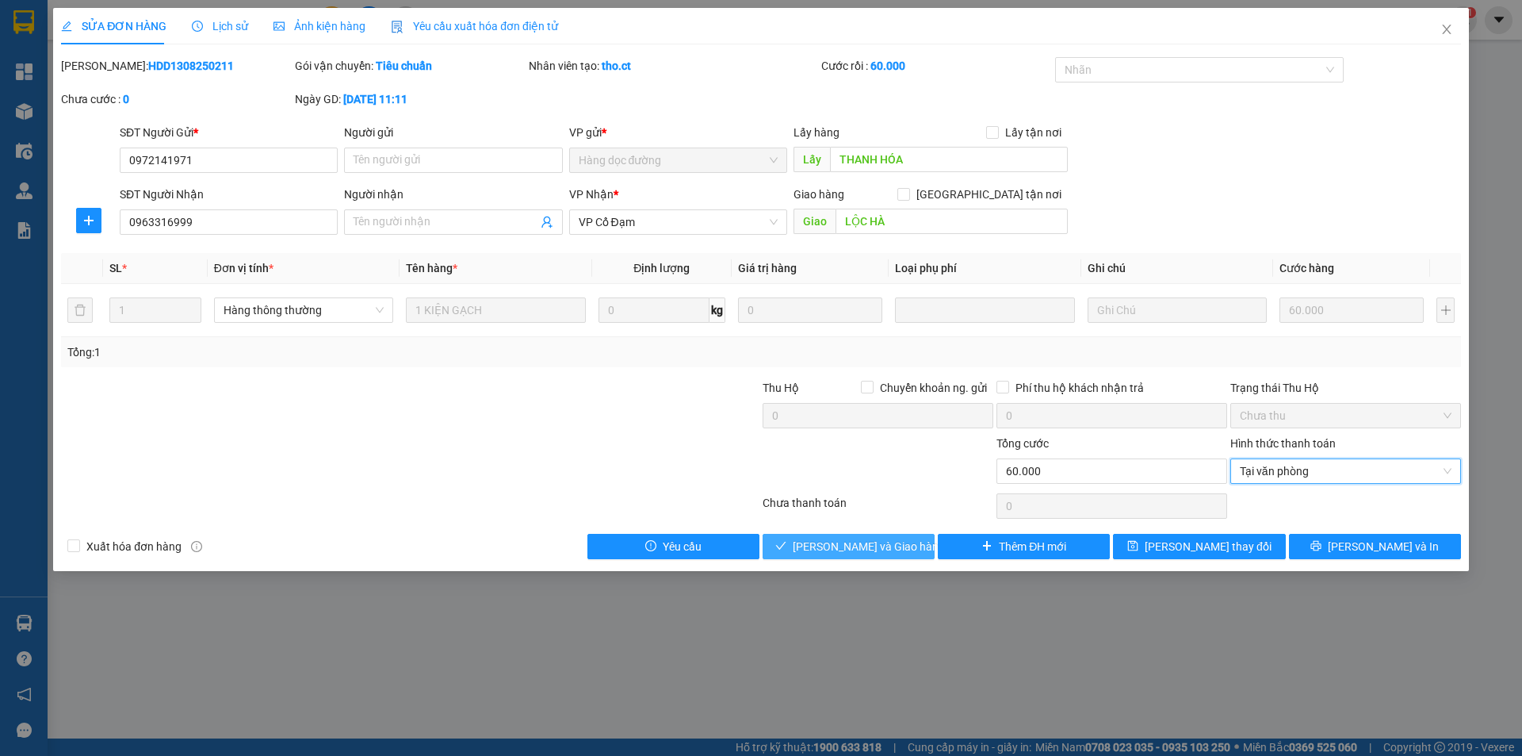
click at [902, 541] on button "[PERSON_NAME] và Giao hàng" at bounding box center [849, 546] width 172 height 25
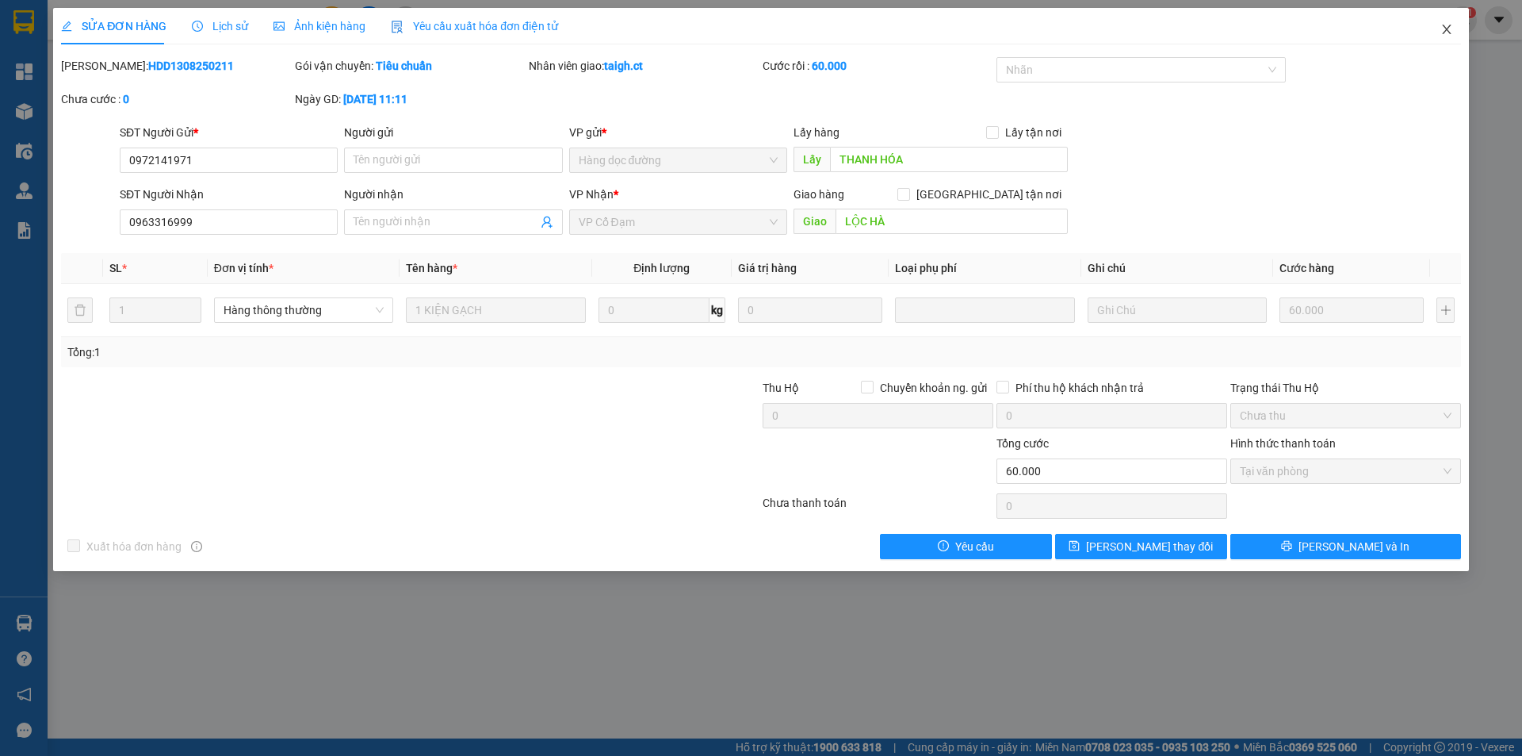
click at [1444, 29] on icon "close" at bounding box center [1447, 29] width 13 height 13
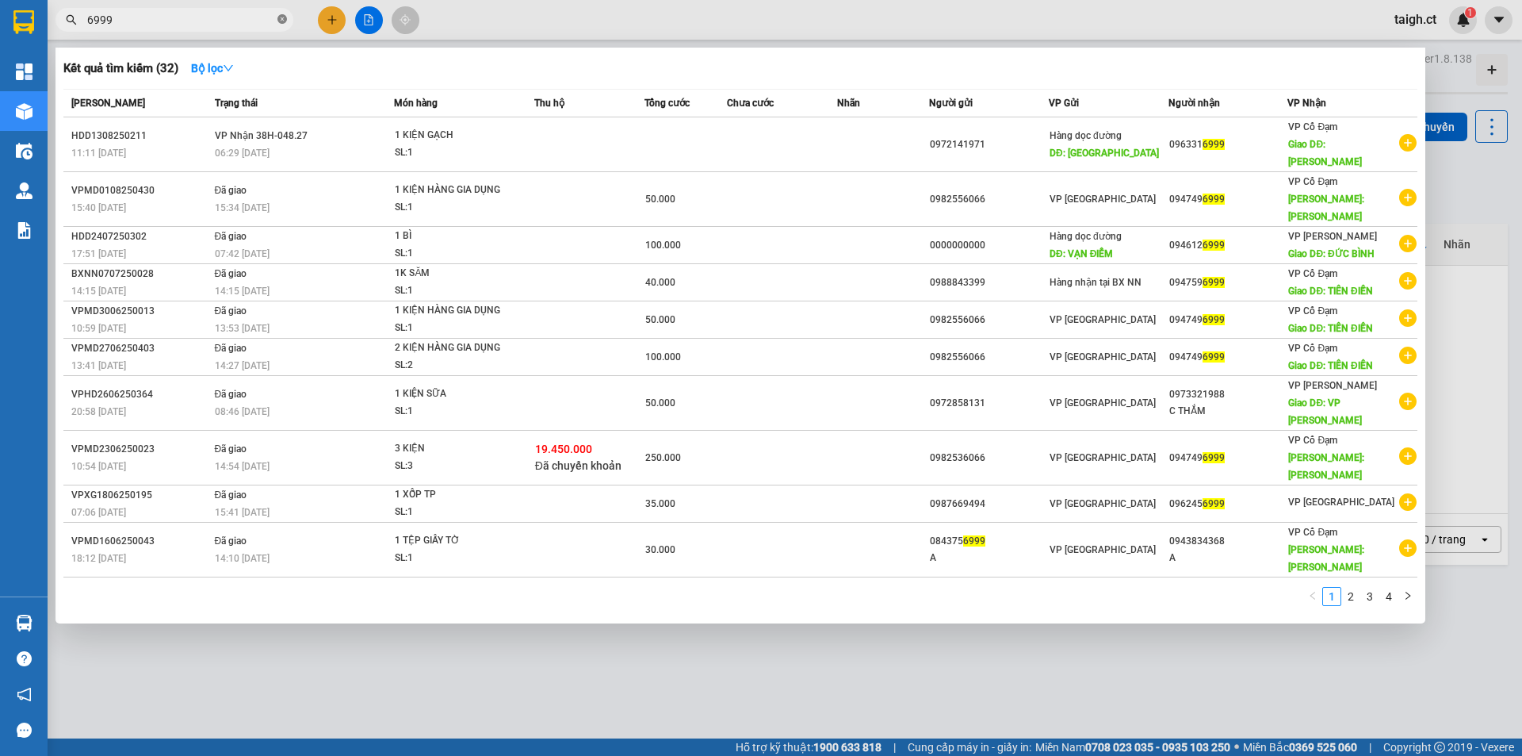
click at [281, 21] on icon "close-circle" at bounding box center [282, 19] width 10 height 10
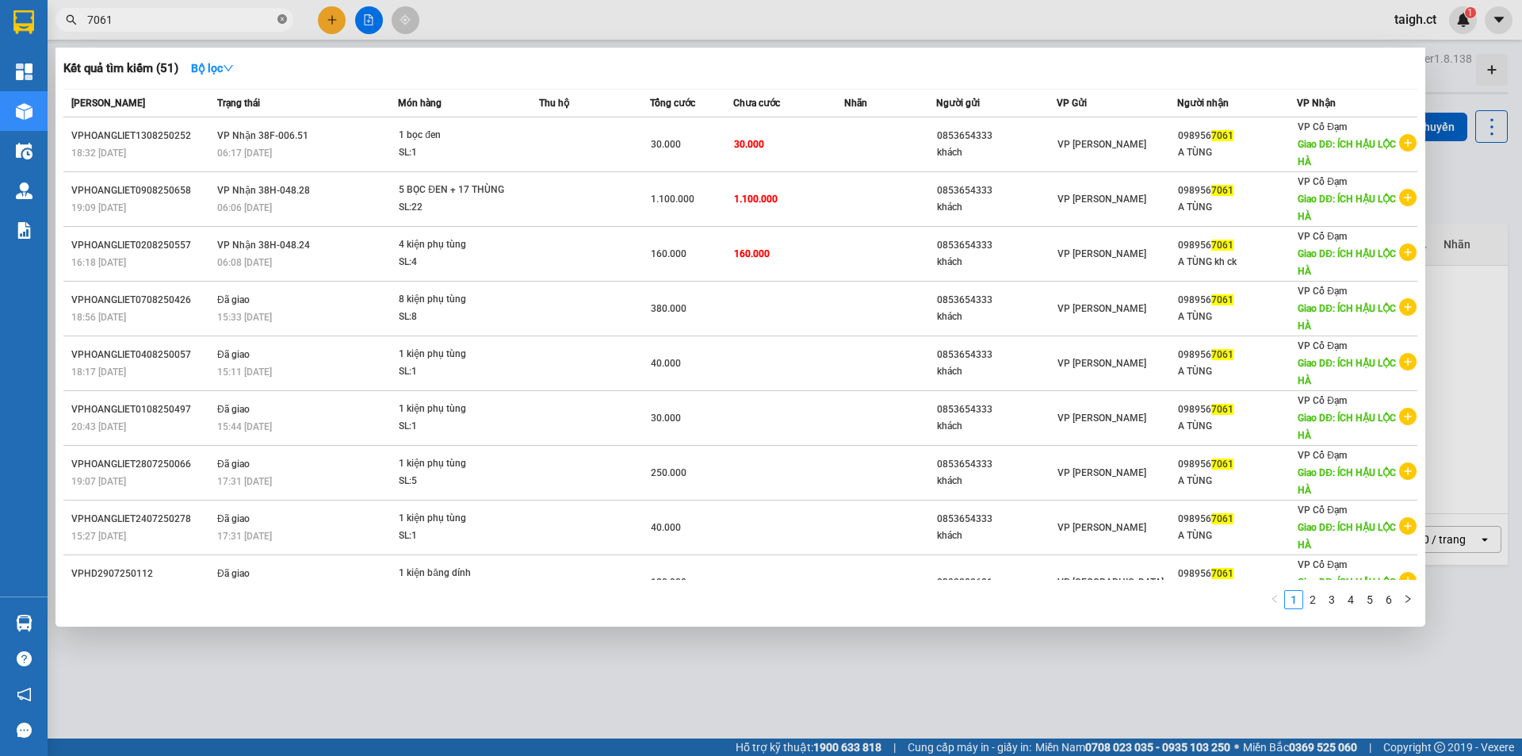
click at [281, 21] on icon "close-circle" at bounding box center [282, 19] width 10 height 10
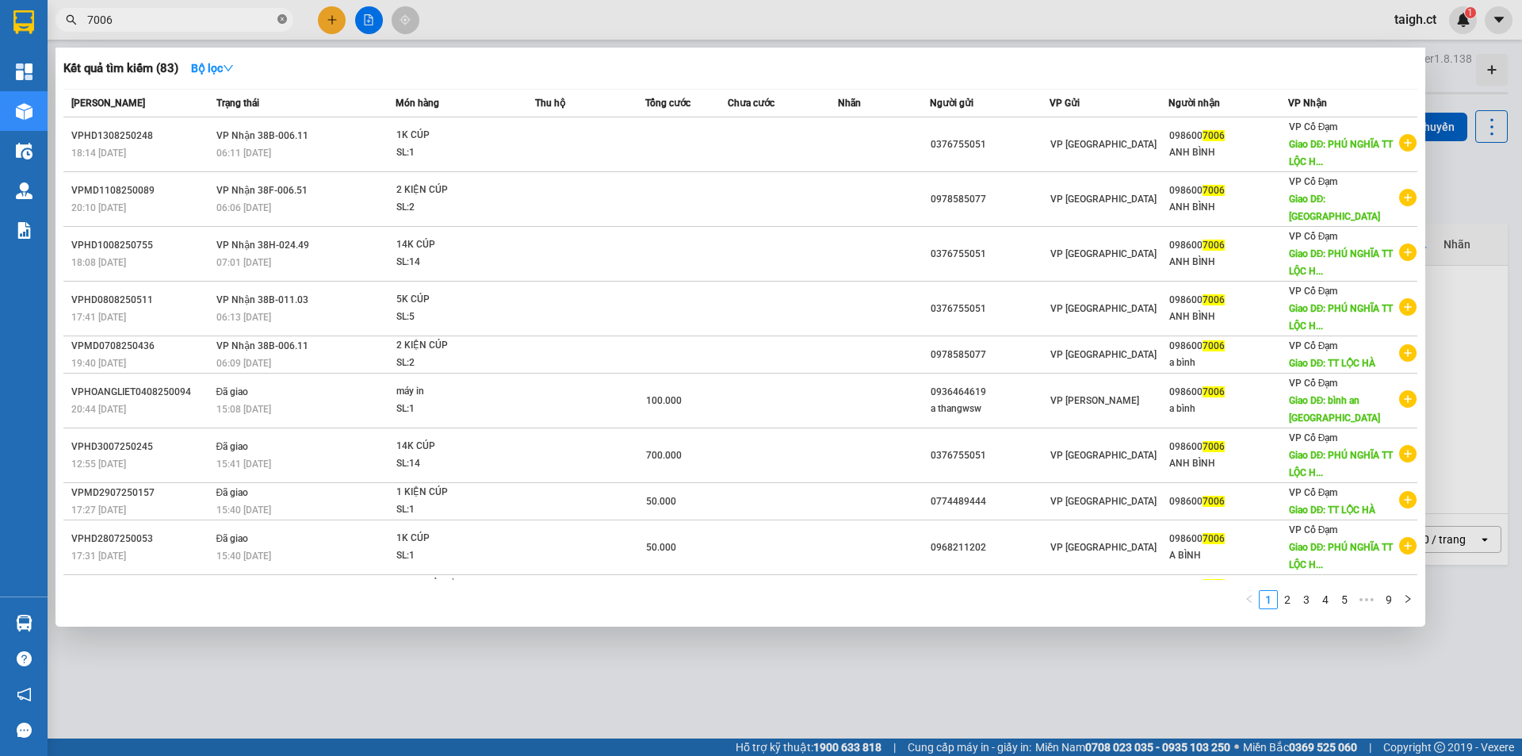
click at [285, 14] on span at bounding box center [282, 20] width 10 height 15
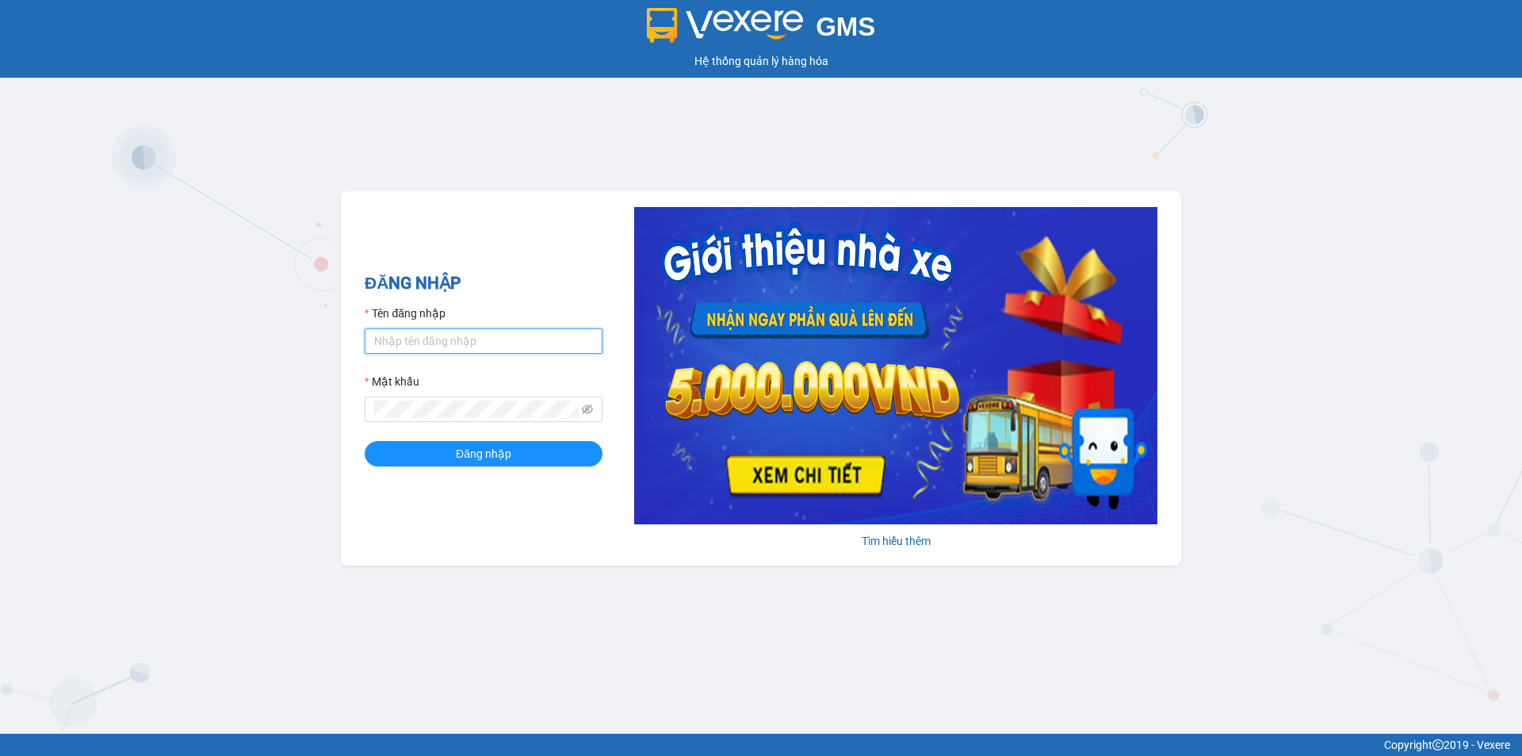
click at [462, 342] on input "Tên đăng nhập" at bounding box center [484, 340] width 238 height 25
type input "taigh.ct"
click at [587, 411] on icon "eye-invisible" at bounding box center [587, 409] width 11 height 11
click at [323, 408] on div "GMS Hệ thống quản lý hàng hóa ĐĂNG NHẬP Tên đăng nhập taigh.ct Mật khẩu Đăng nh…" at bounding box center [761, 366] width 1522 height 733
click at [365, 441] on button "Đăng nhập" at bounding box center [484, 453] width 238 height 25
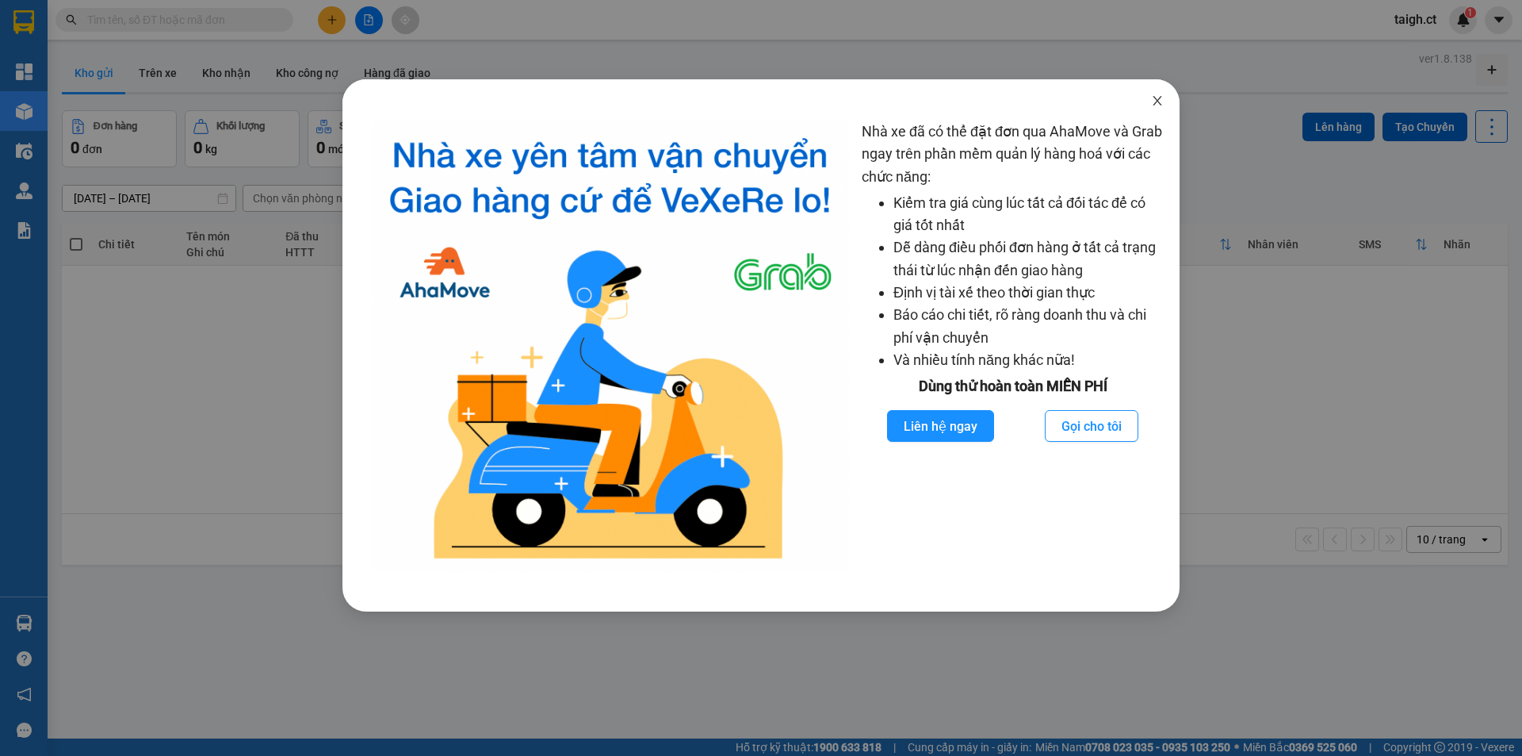
click at [1162, 96] on icon "close" at bounding box center [1157, 100] width 13 height 13
